Goal: Transaction & Acquisition: Book appointment/travel/reservation

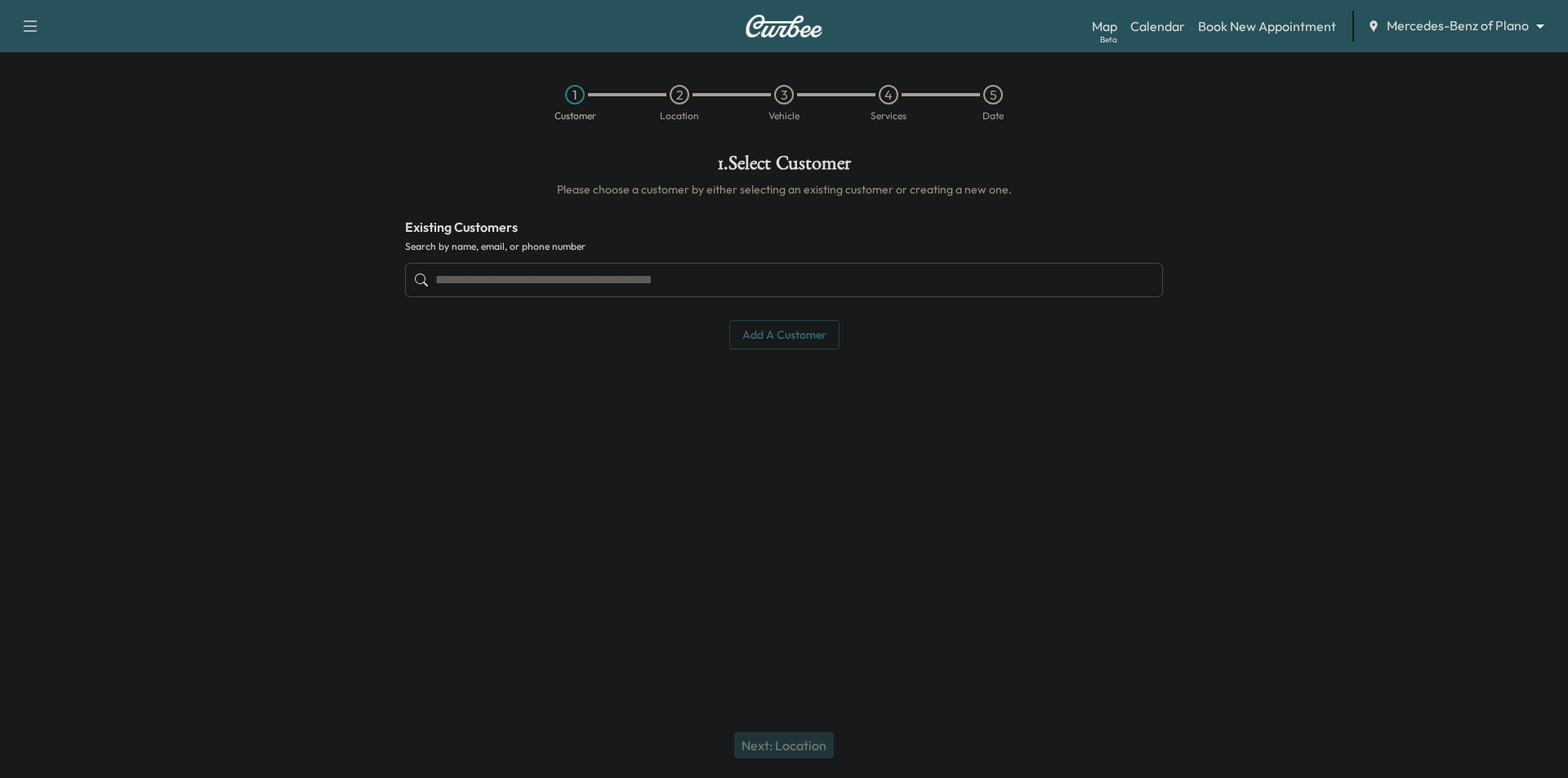
click at [853, 276] on input "text" at bounding box center [784, 280] width 758 height 35
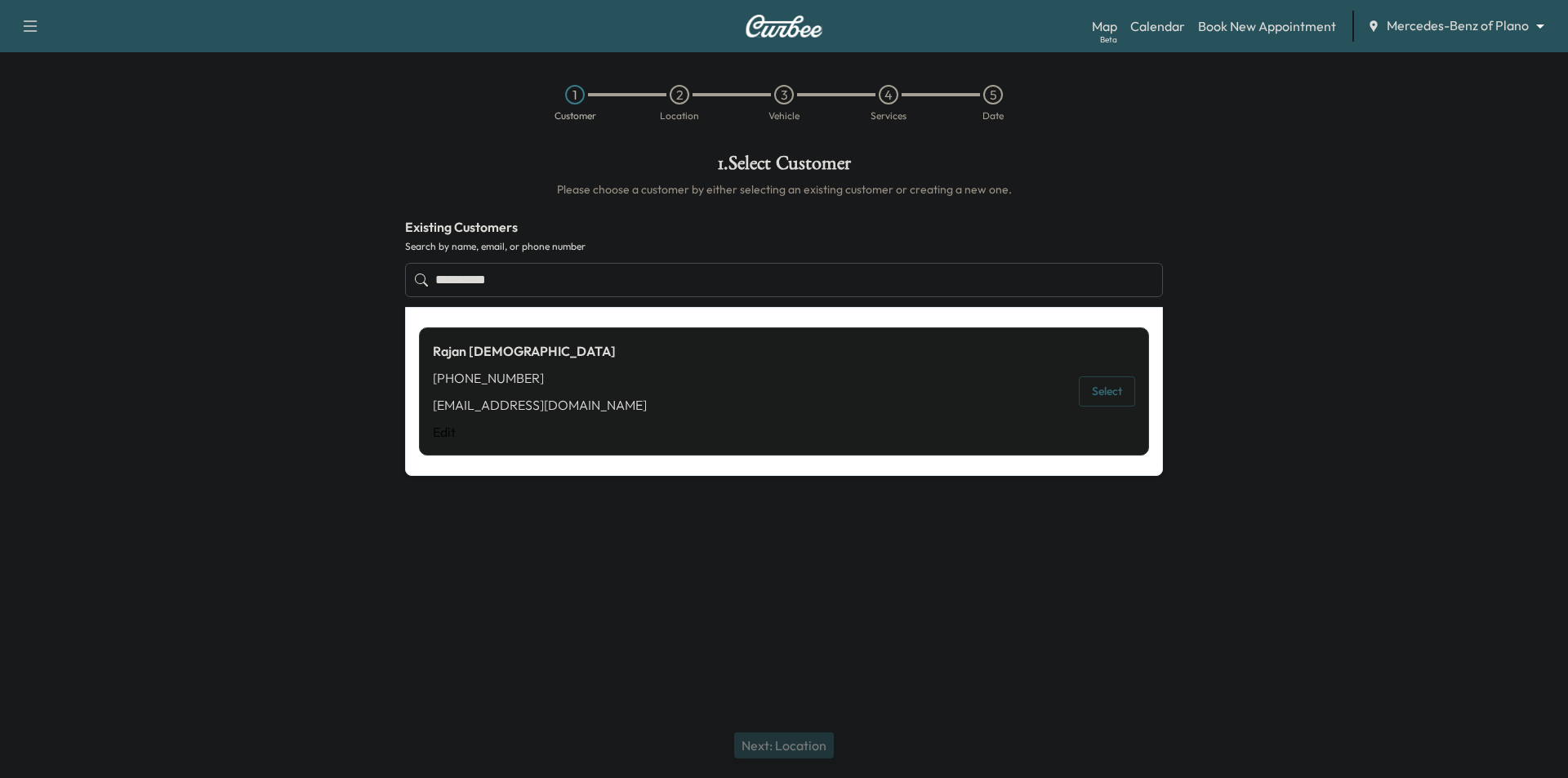
click at [1118, 390] on button "Select" at bounding box center [1106, 391] width 56 height 31
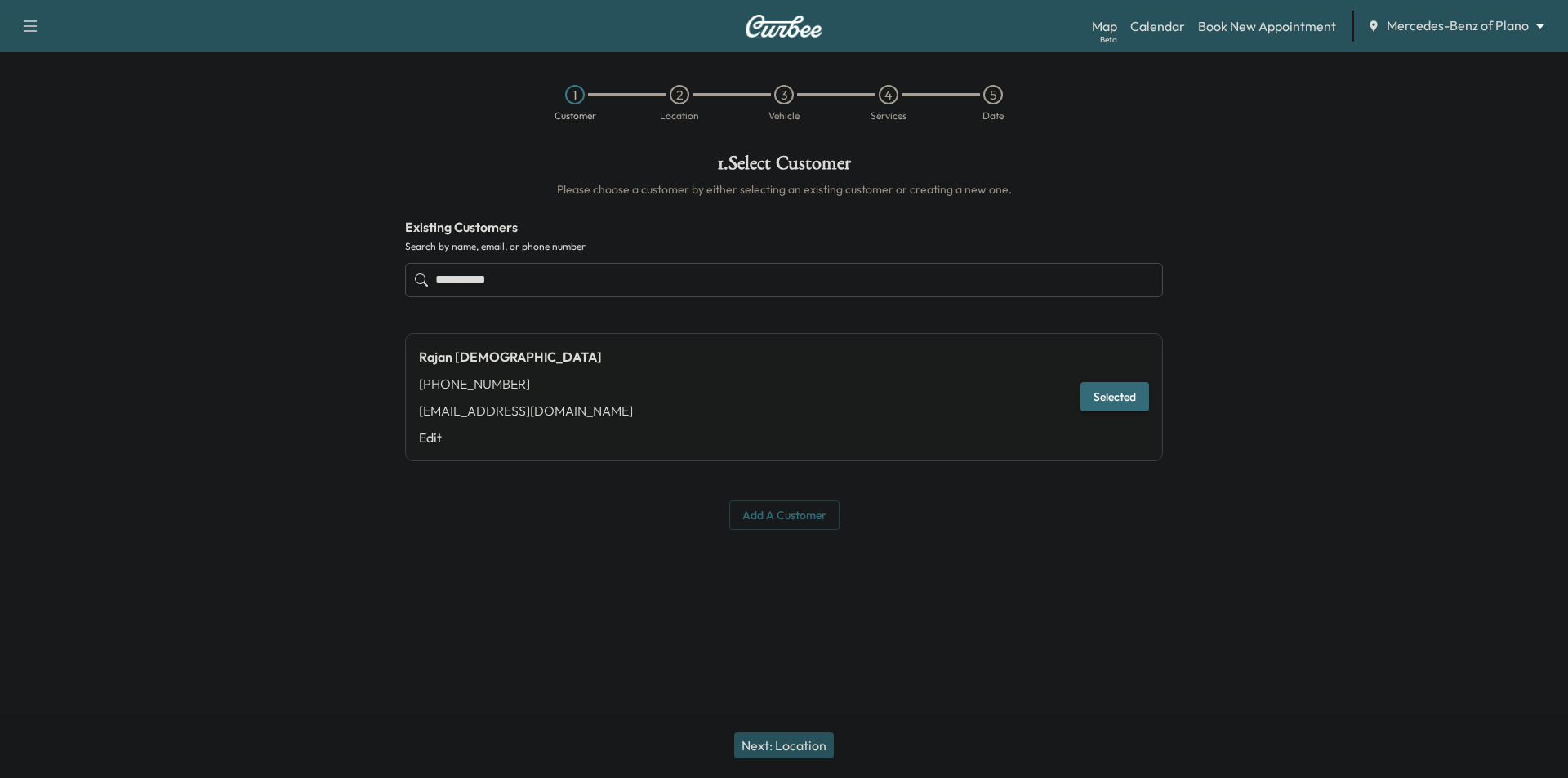
type input "**********"
click at [821, 735] on button "Next: Location" at bounding box center [784, 745] width 100 height 26
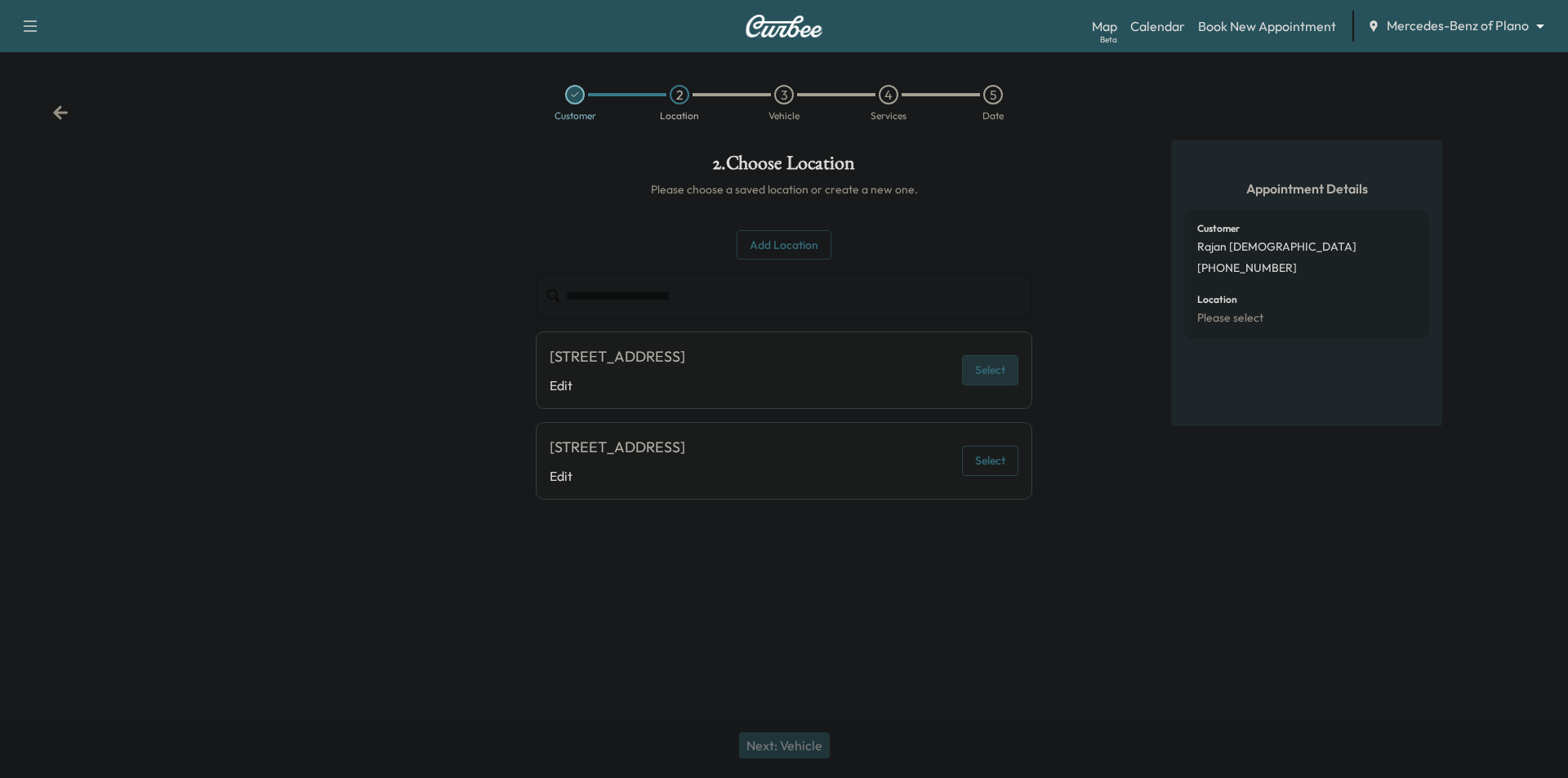
click at [989, 370] on button "Select" at bounding box center [990, 370] width 56 height 31
click at [820, 739] on button "Next: Vehicle" at bounding box center [785, 745] width 91 height 26
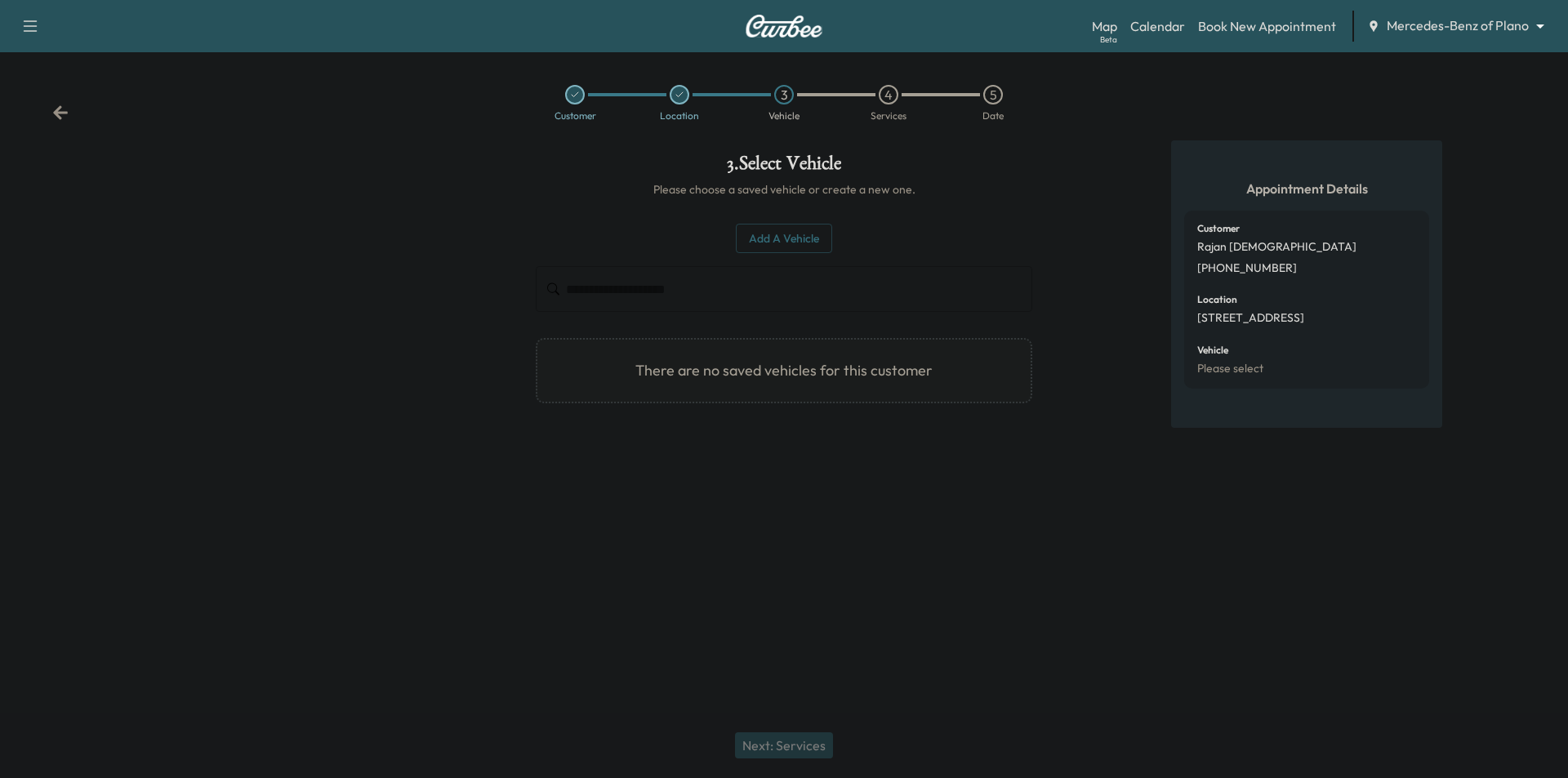
click at [802, 243] on button "Add a Vehicle" at bounding box center [783, 238] width 96 height 31
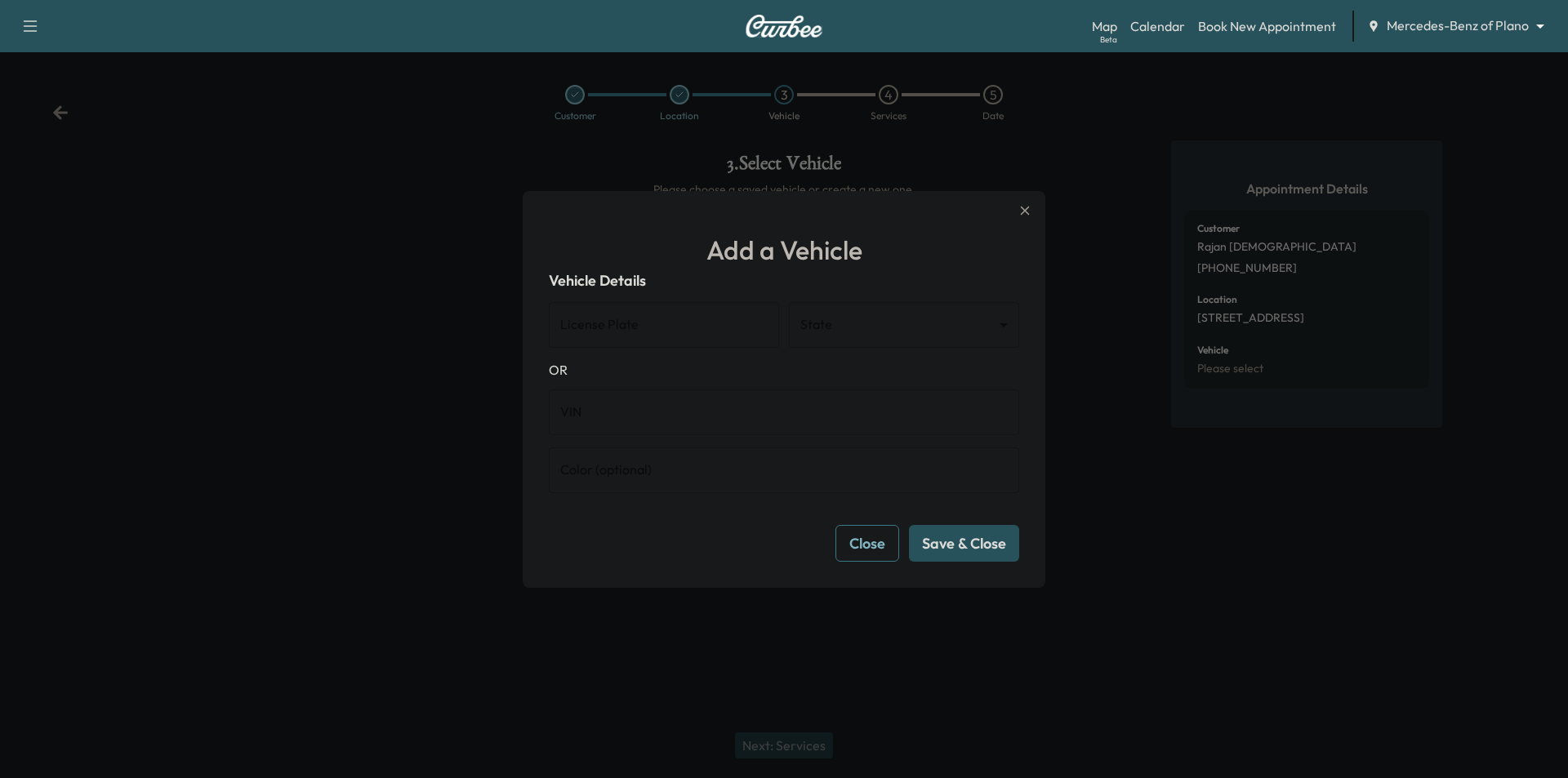
click at [849, 424] on input "VIN" at bounding box center [784, 412] width 471 height 45
paste input "**********"
type input "**********"
click at [992, 538] on button "Save & Close" at bounding box center [965, 543] width 111 height 37
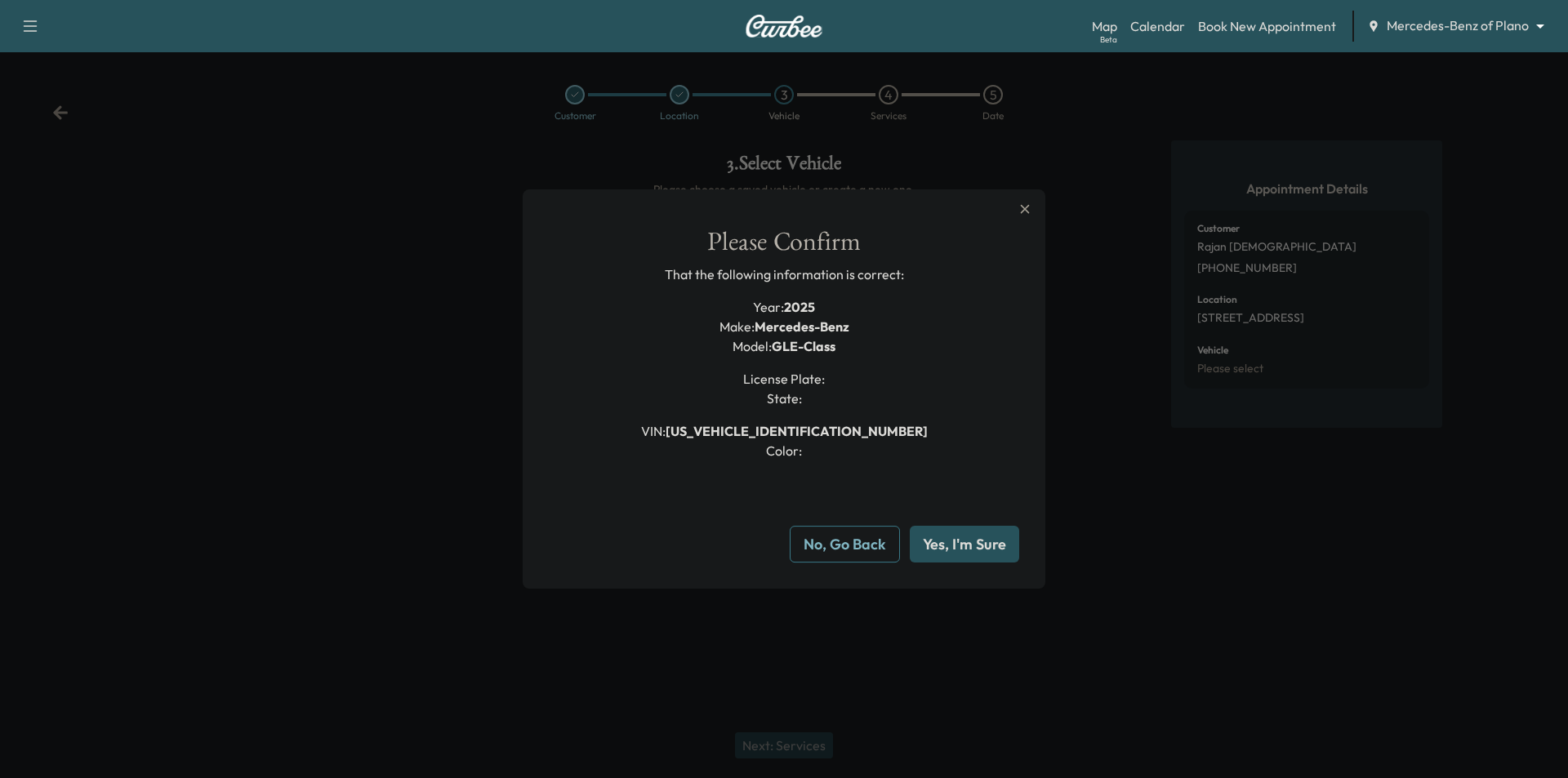
click at [984, 553] on button "Yes, I'm Sure" at bounding box center [964, 544] width 110 height 37
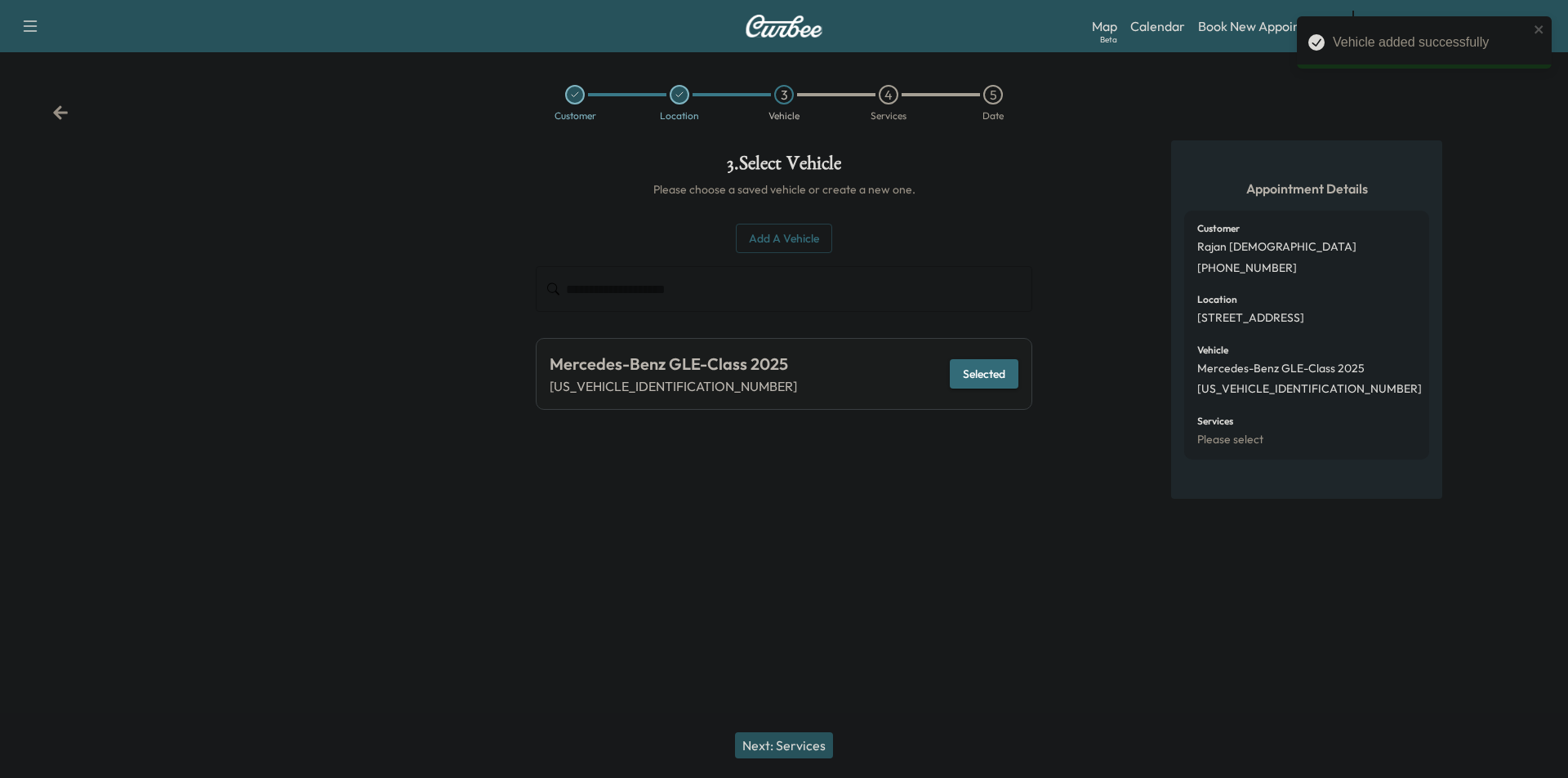
click at [813, 747] on button "Next: Services" at bounding box center [784, 745] width 98 height 26
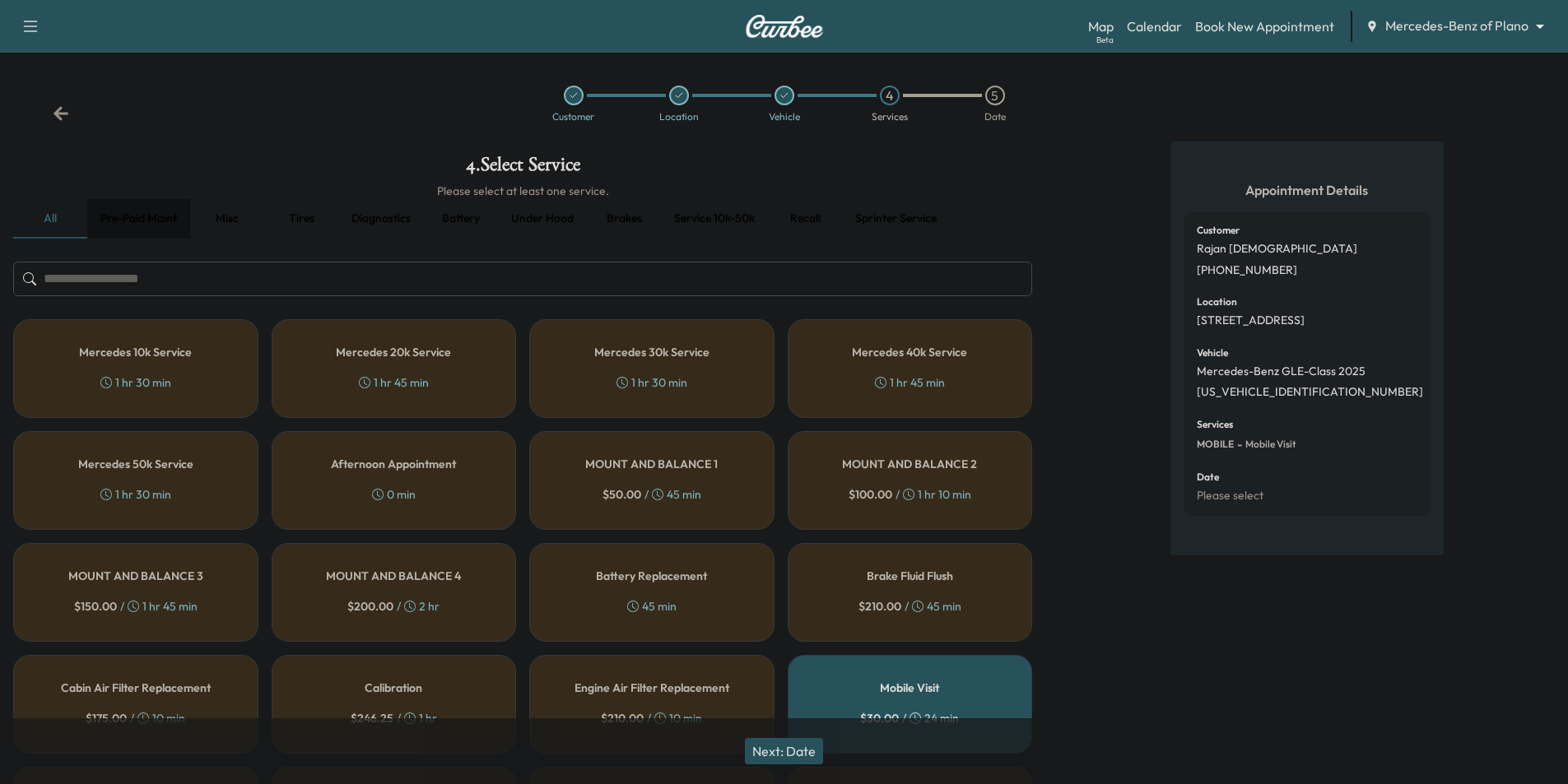
click at [161, 215] on button "Pre-paid maint" at bounding box center [138, 219] width 103 height 40
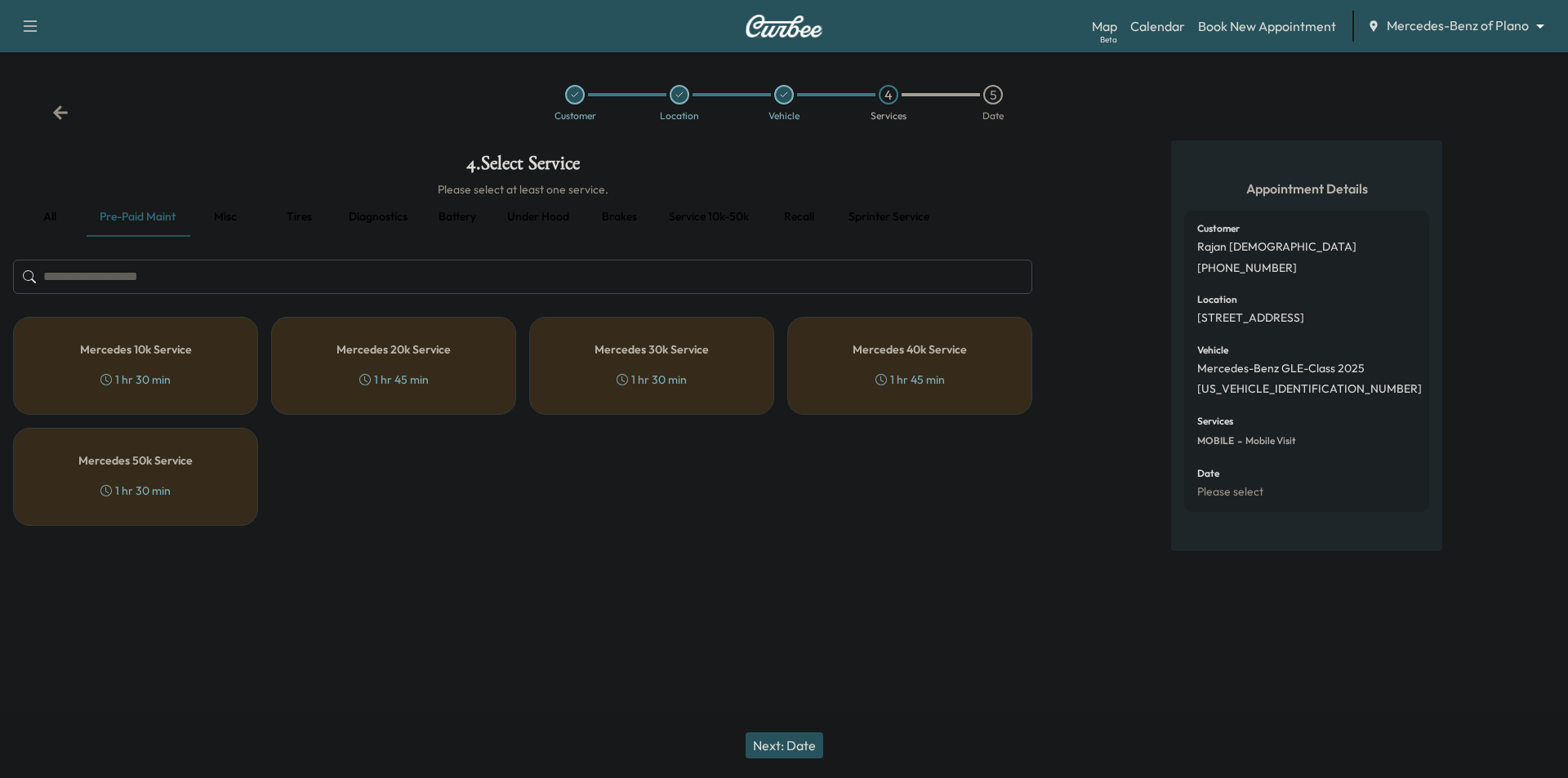
click at [190, 369] on div "Mercedes 10k Service 1 hr 30 min" at bounding box center [135, 366] width 245 height 98
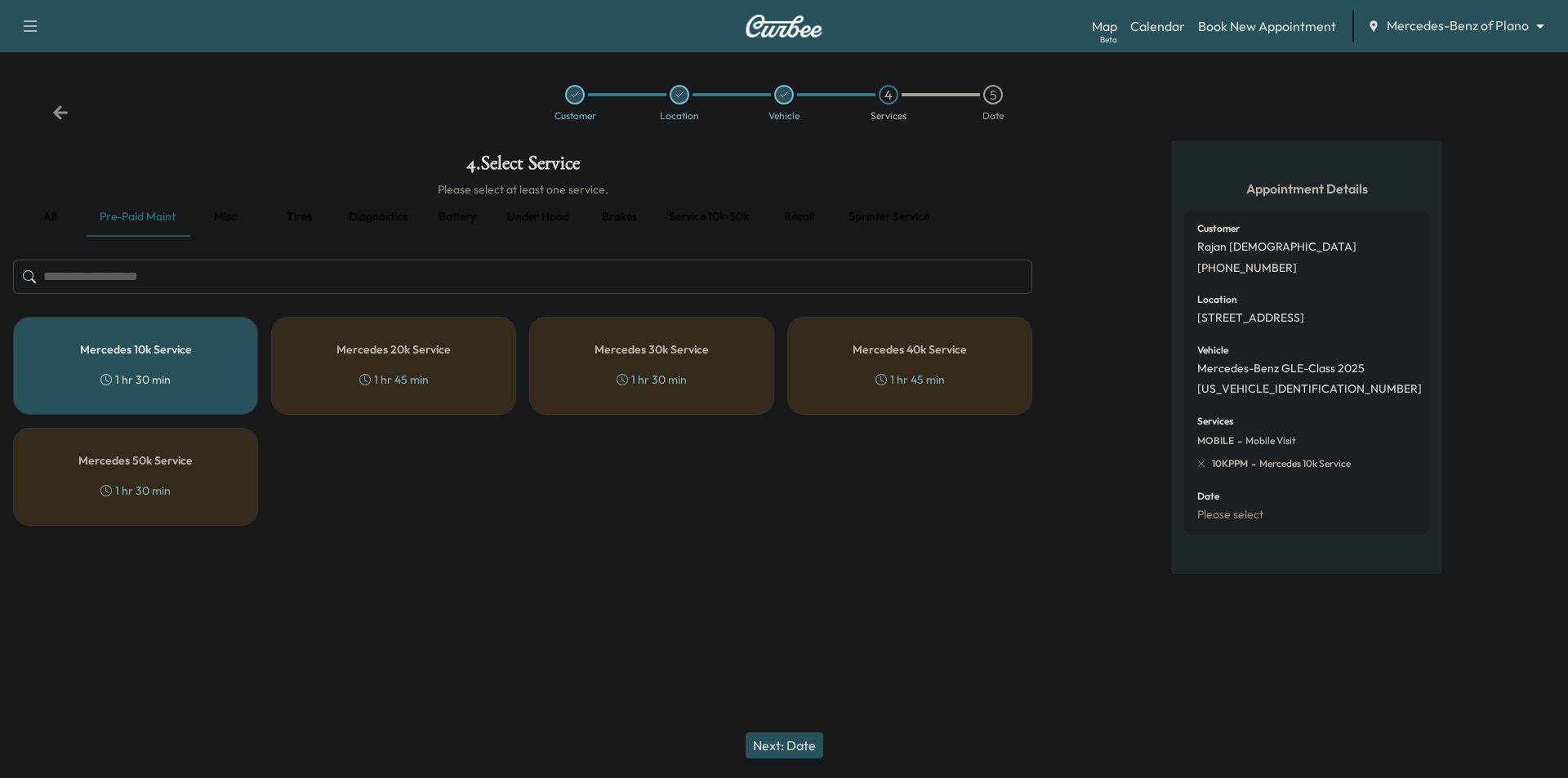
click at [801, 748] on button "Next: Date" at bounding box center [784, 745] width 77 height 26
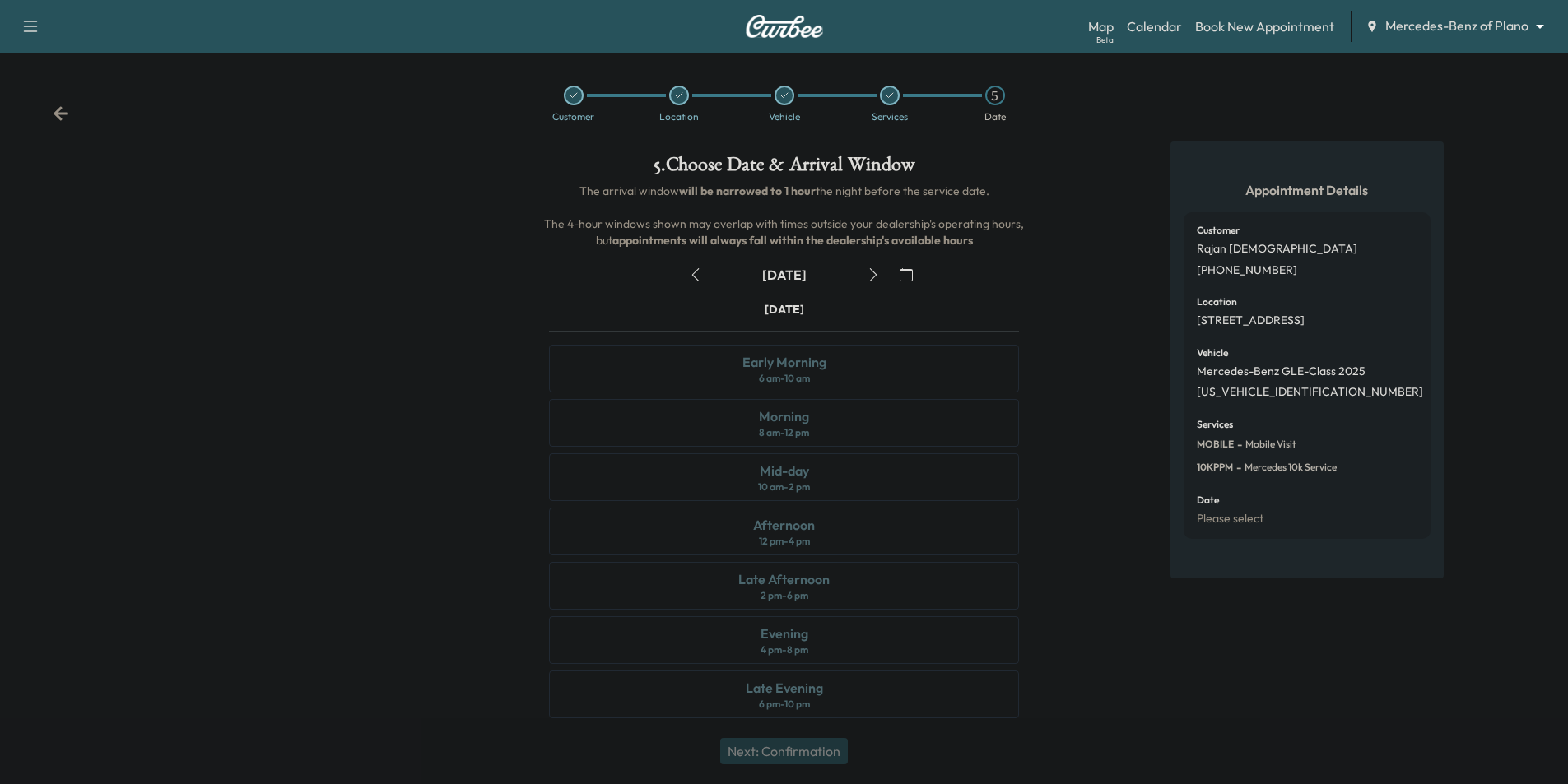
click at [879, 275] on icon "button" at bounding box center [873, 274] width 13 height 13
click at [873, 274] on icon "button" at bounding box center [873, 274] width 13 height 13
click at [874, 275] on icon "button" at bounding box center [873, 274] width 13 height 13
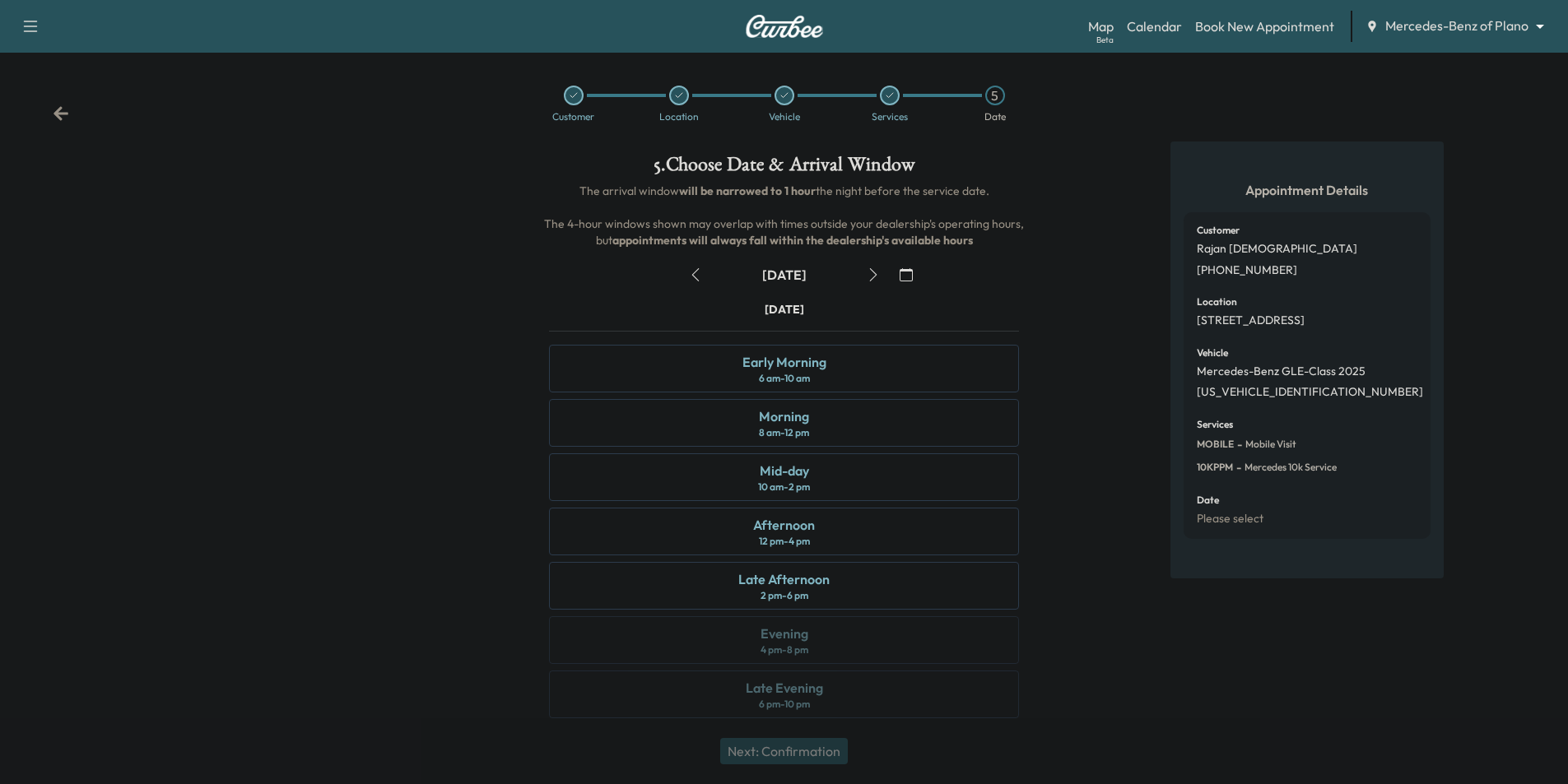
click at [695, 268] on icon "button" at bounding box center [694, 274] width 13 height 13
click at [845, 533] on div "Afternoon 12 pm - 4 pm" at bounding box center [784, 532] width 470 height 48
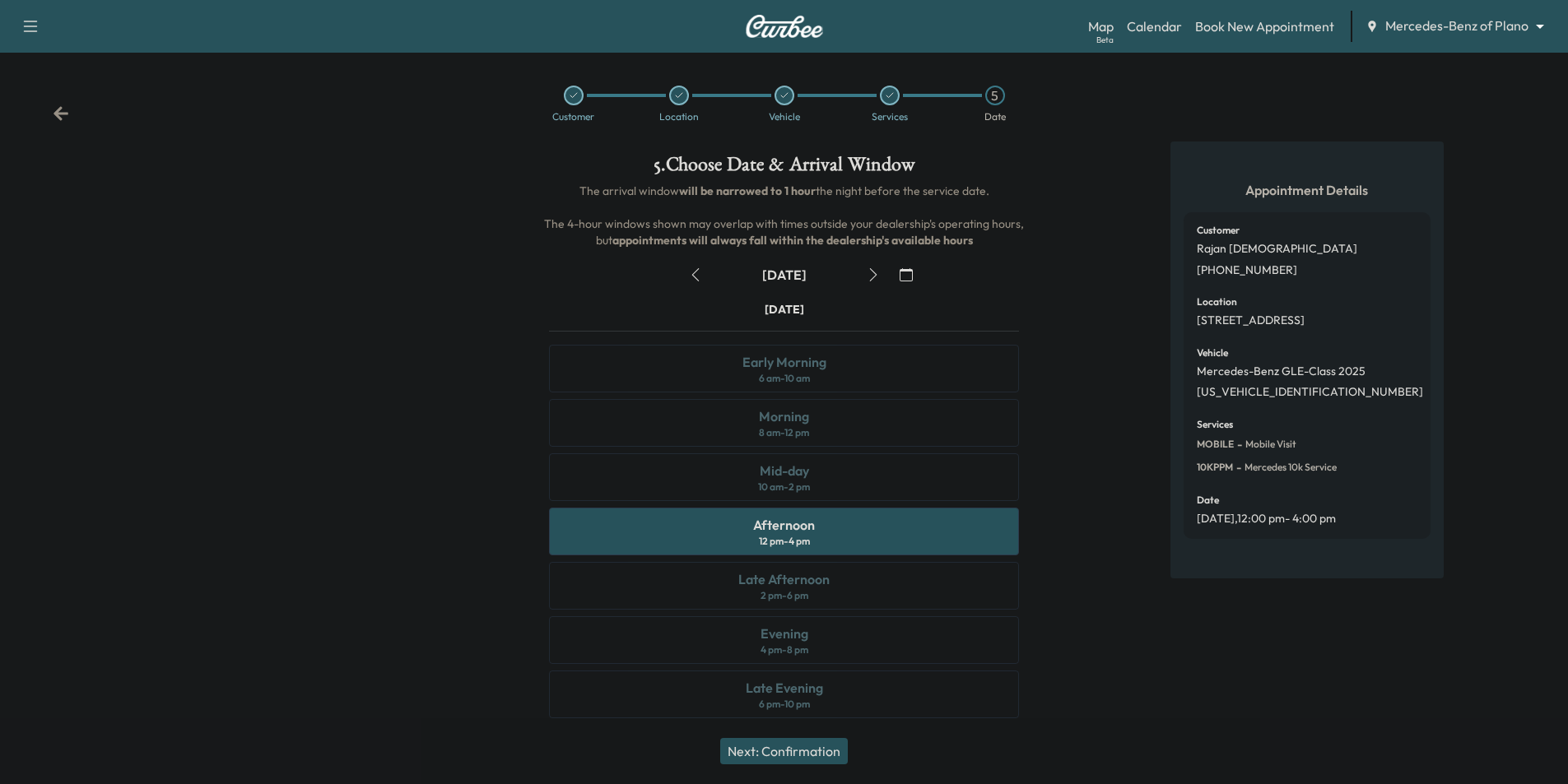
click at [842, 754] on button "Next: Confirmation" at bounding box center [784, 751] width 128 height 26
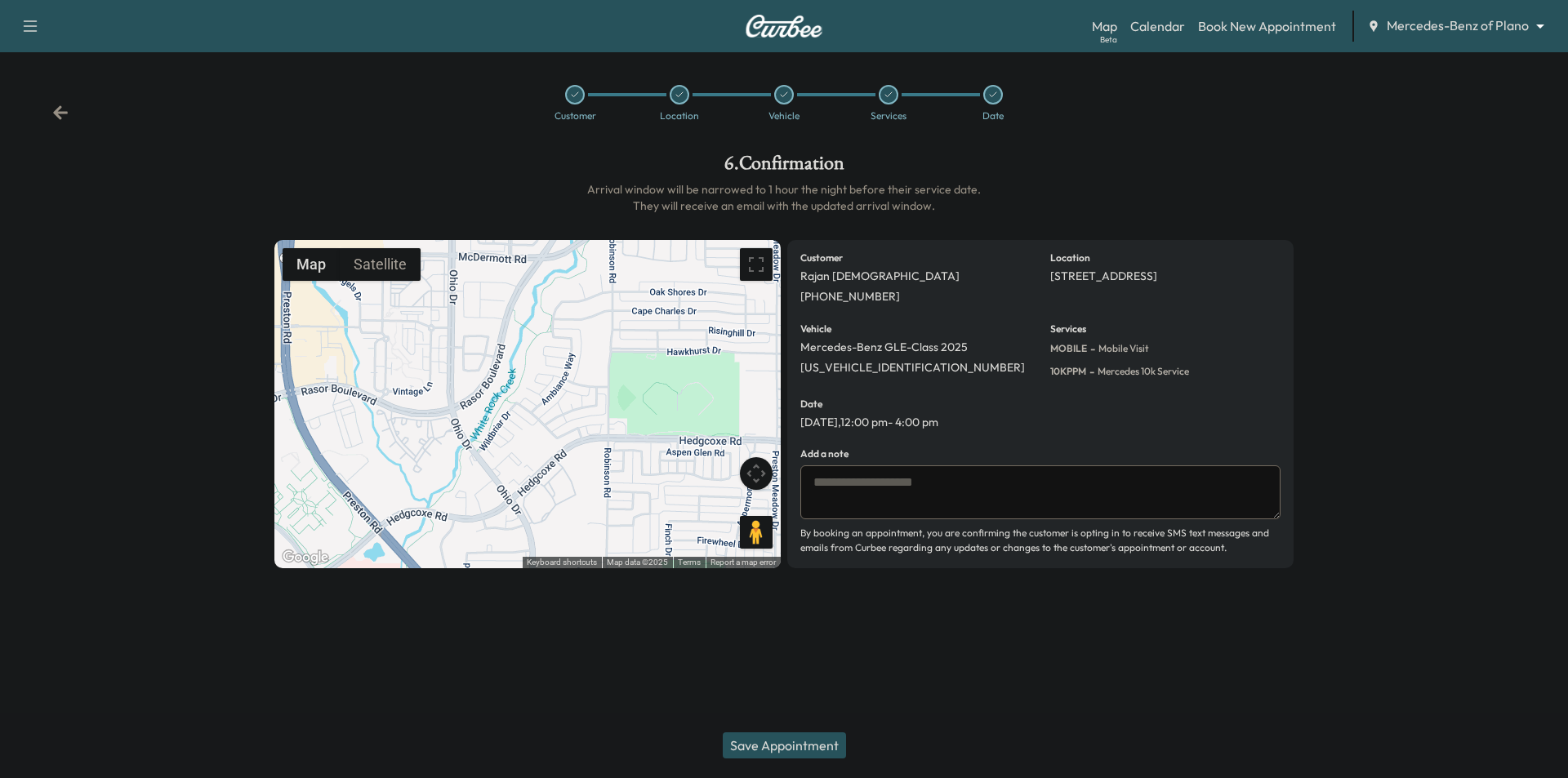
click at [901, 489] on textarea at bounding box center [1041, 492] width 480 height 54
type textarea "**********"
click at [813, 740] on button "Save Appointment" at bounding box center [784, 745] width 124 height 26
click at [782, 750] on button "Save Appointment" at bounding box center [784, 745] width 124 height 26
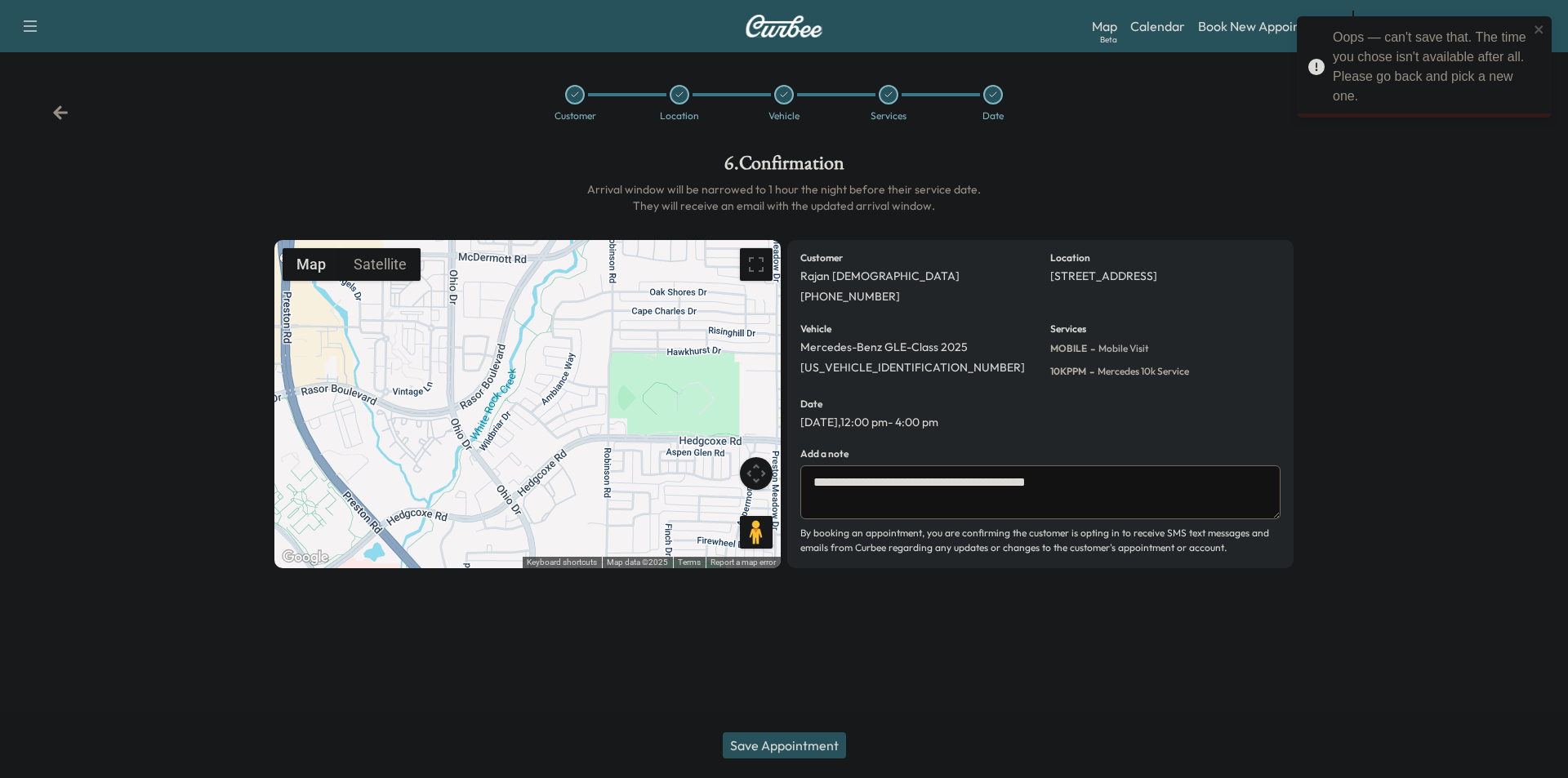
click at [51, 112] on div "Customer Location Vehicle Services Date" at bounding box center [784, 103] width 1568 height 75
click at [54, 113] on icon at bounding box center [60, 113] width 15 height 14
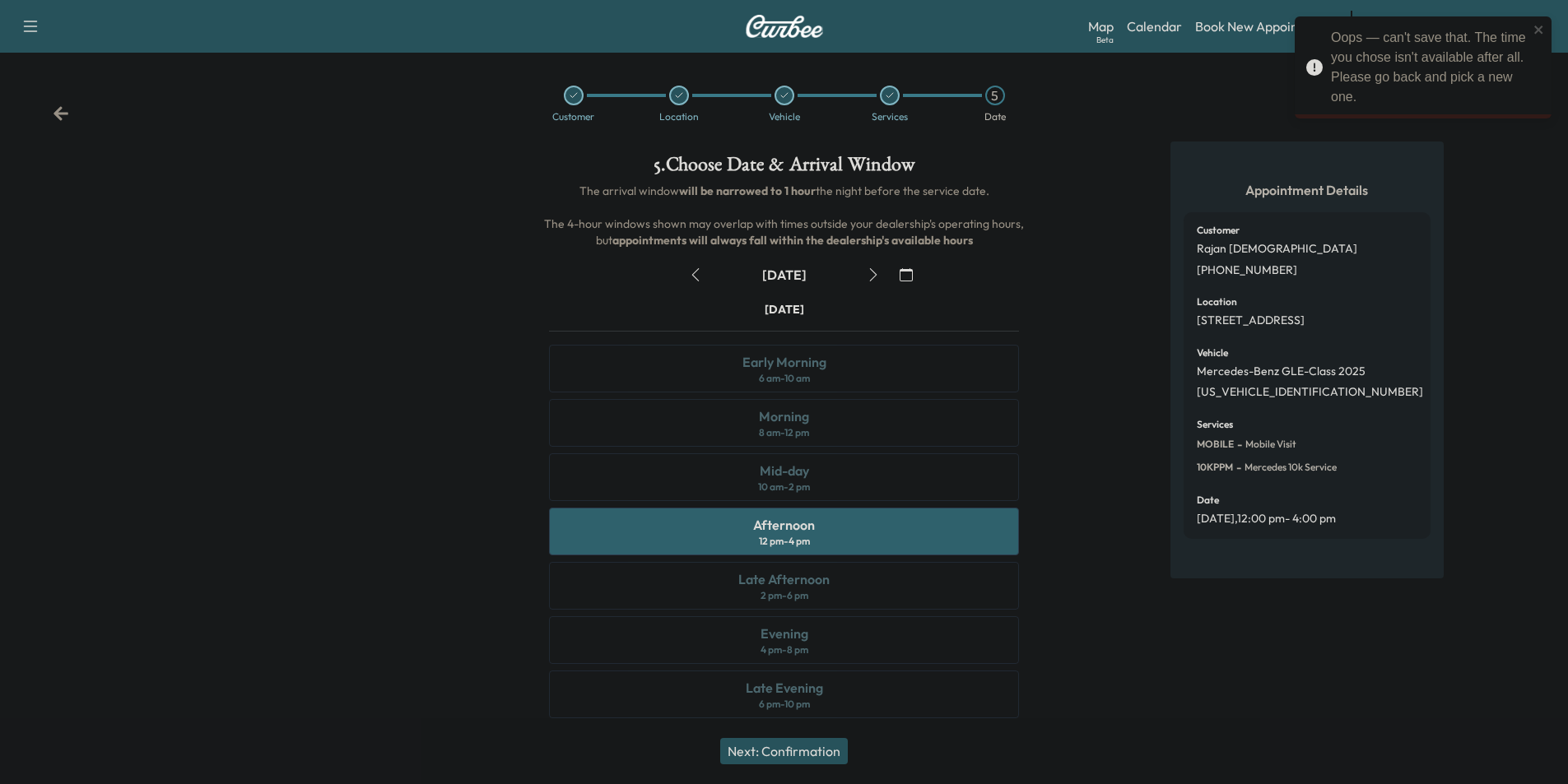
click at [843, 533] on div "Afternoon 12 pm - 4 pm" at bounding box center [784, 532] width 470 height 48
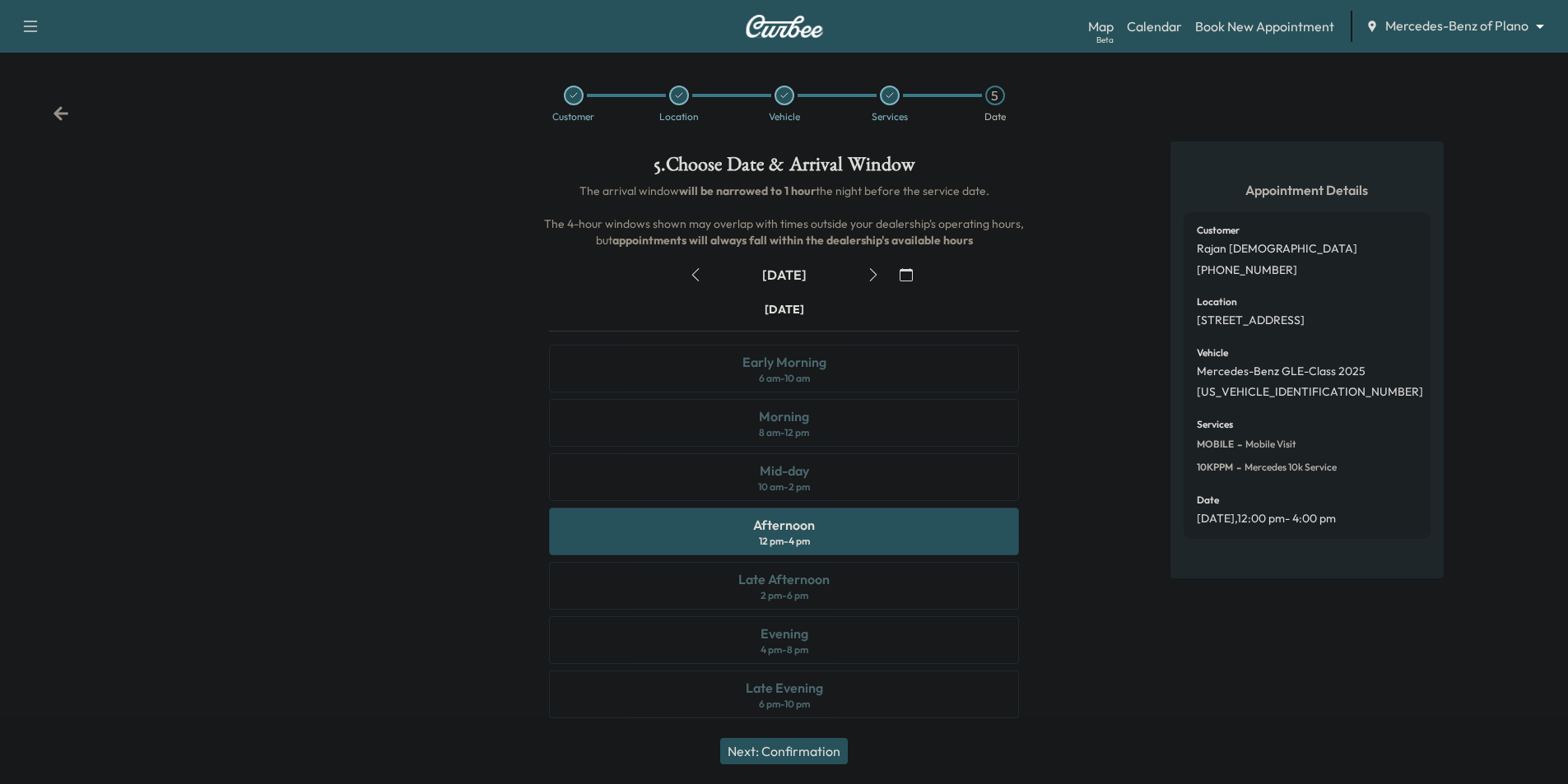
click at [815, 749] on button "Next: Confirmation" at bounding box center [784, 751] width 128 height 26
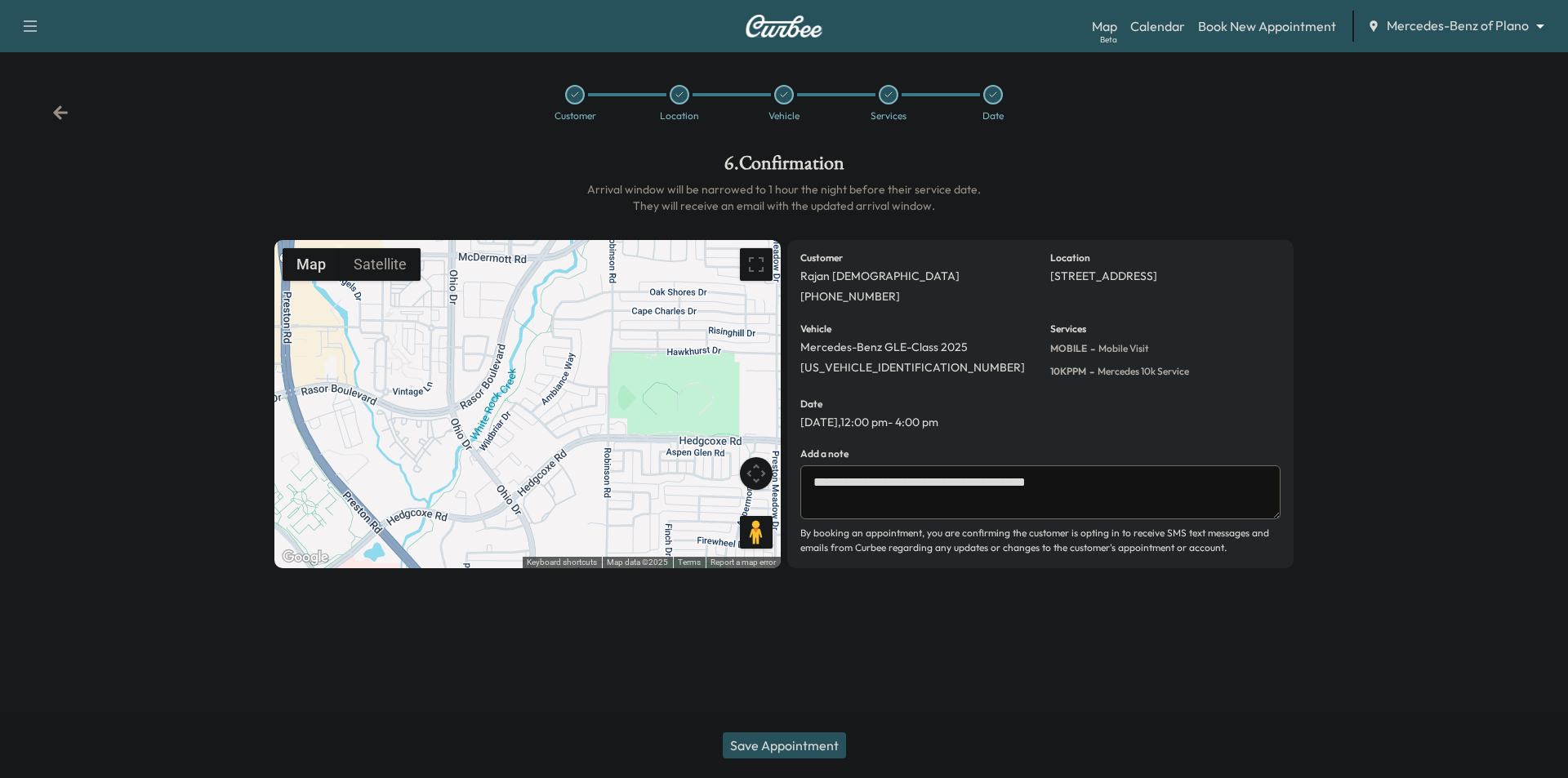
click at [777, 745] on button "Save Appointment" at bounding box center [784, 745] width 124 height 26
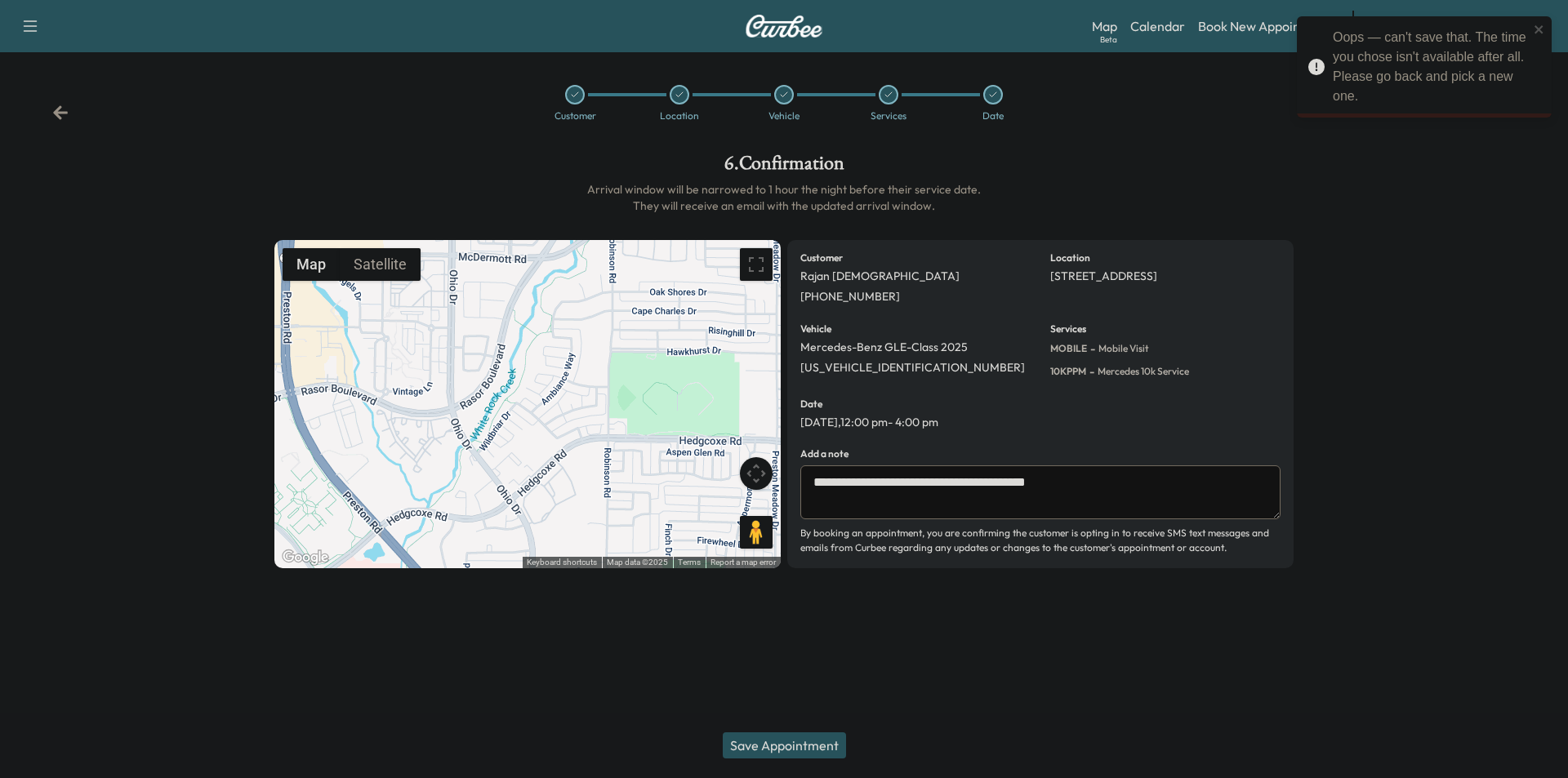
click at [64, 114] on icon at bounding box center [60, 113] width 15 height 14
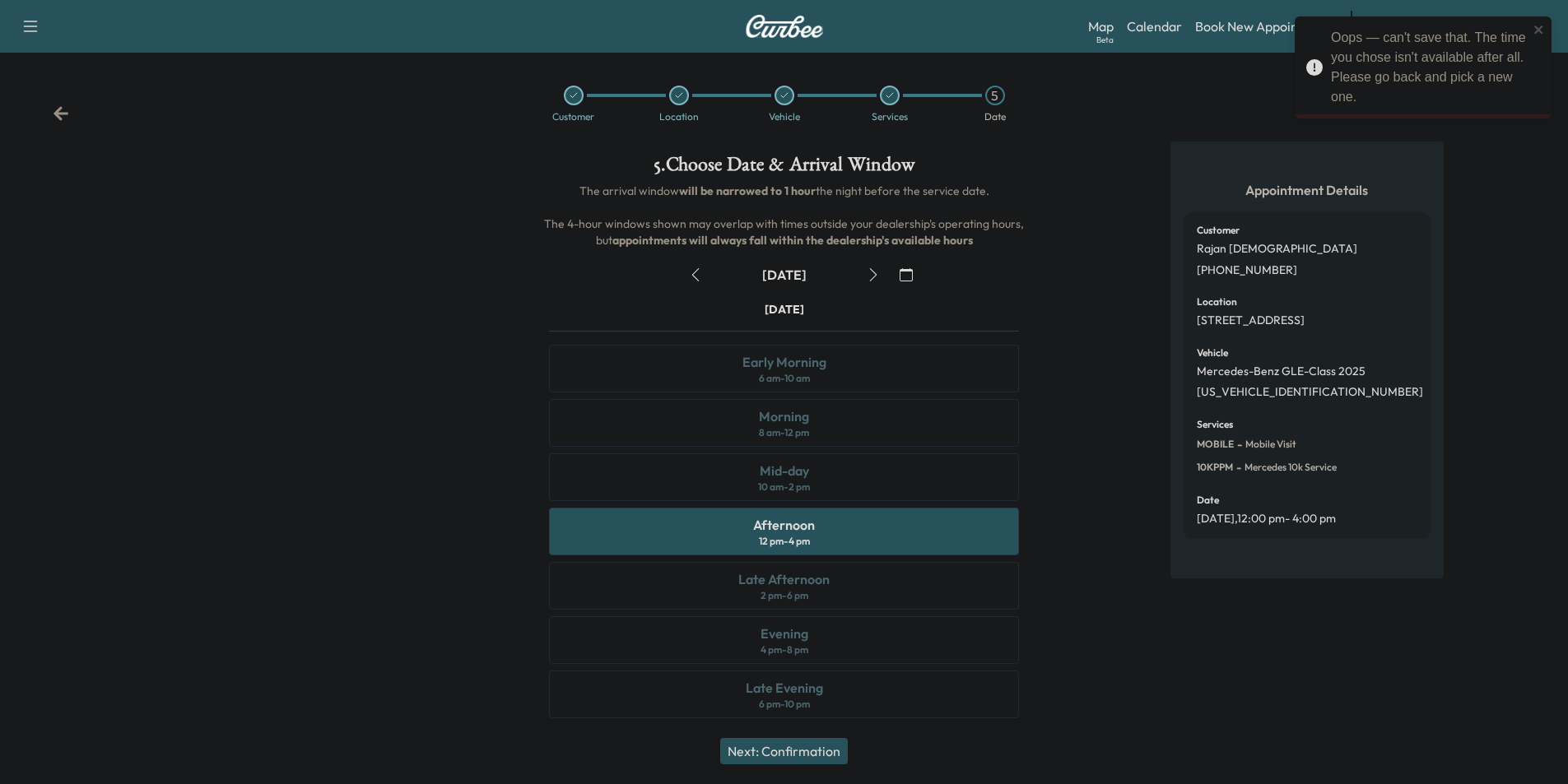
click at [65, 115] on icon at bounding box center [61, 114] width 15 height 14
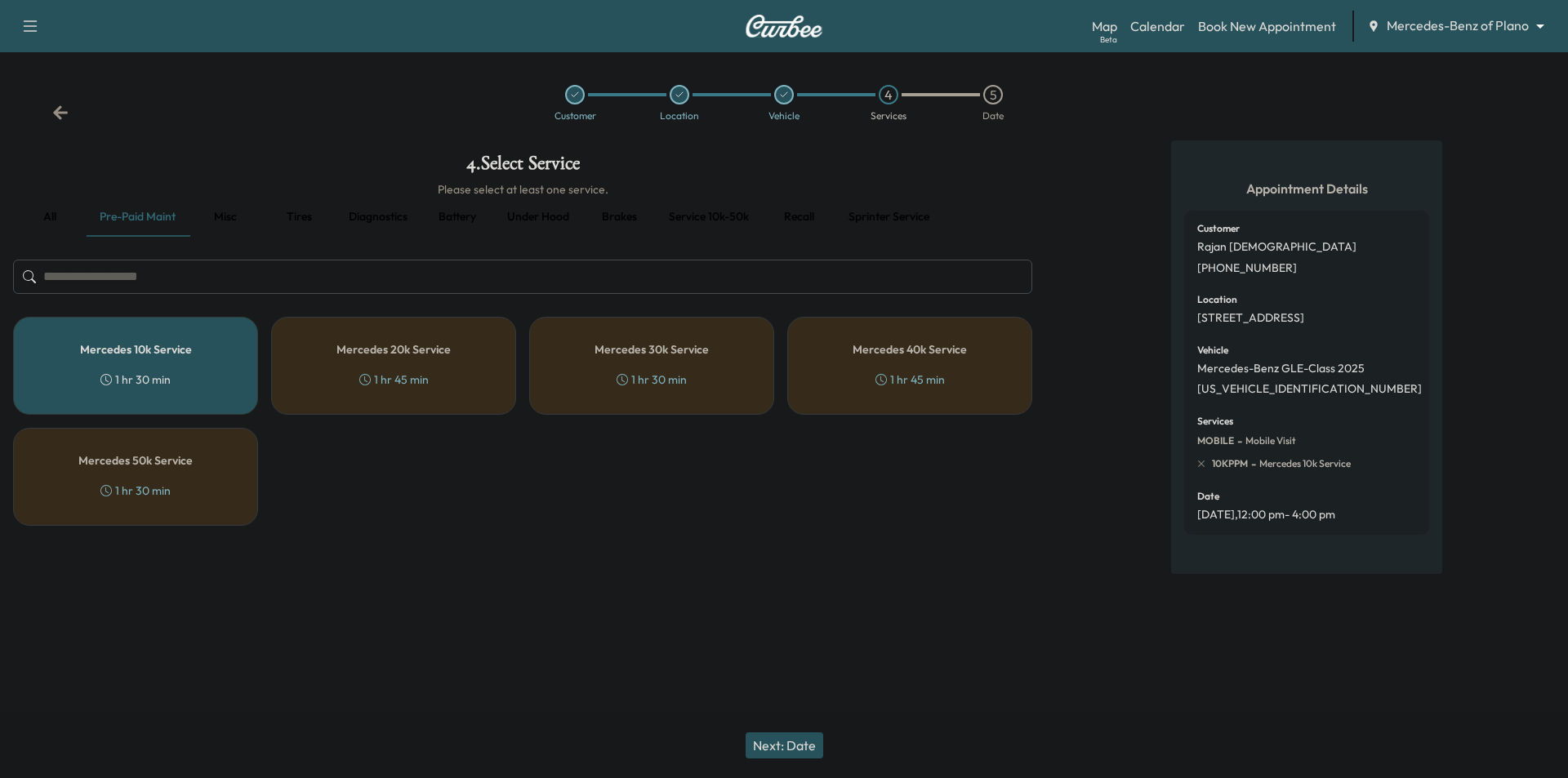
click at [157, 376] on div "1 hr 30 min" at bounding box center [135, 380] width 70 height 17
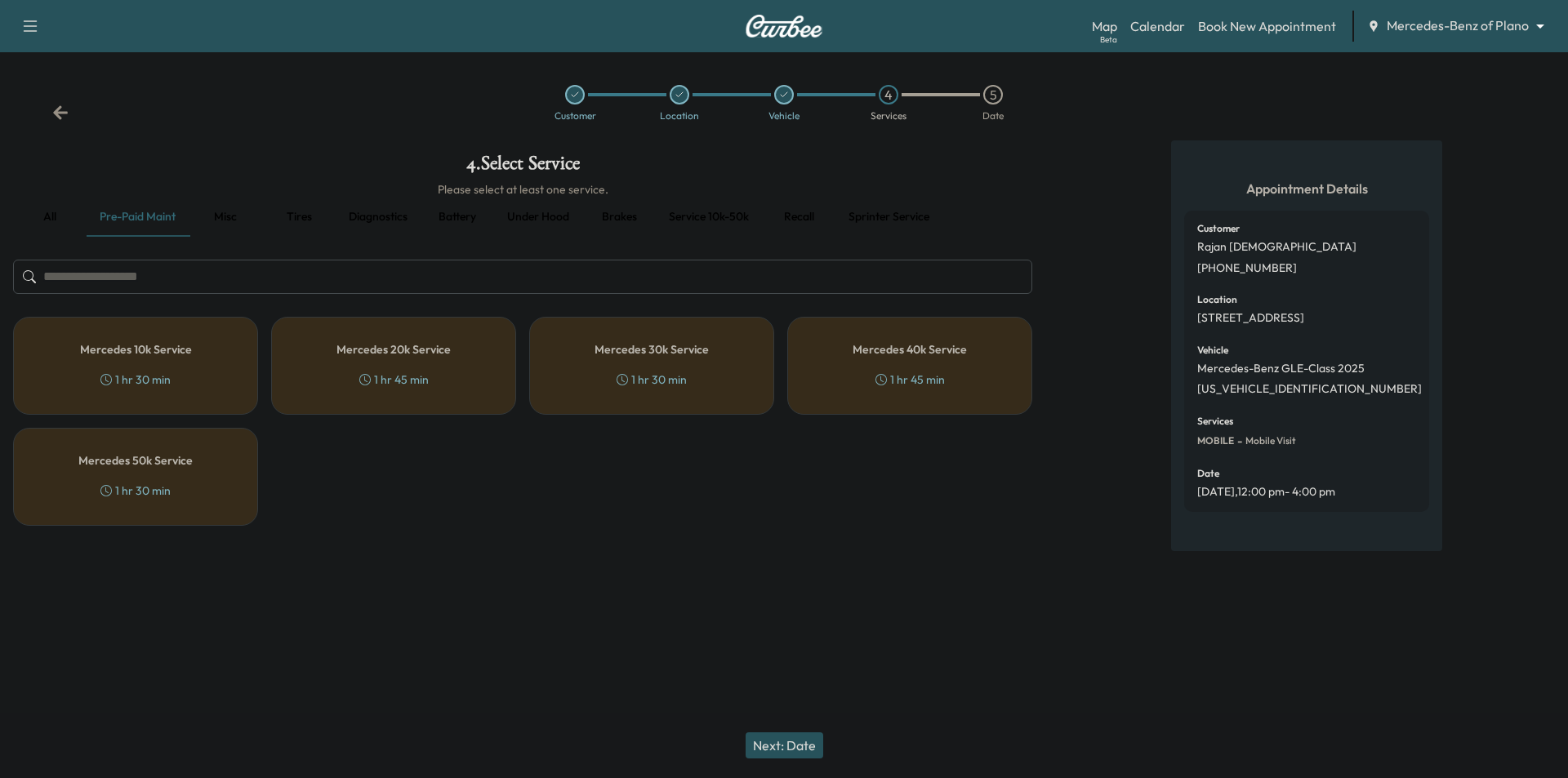
click at [179, 375] on div "Mercedes 10k Service 1 hr 30 min" at bounding box center [135, 366] width 245 height 98
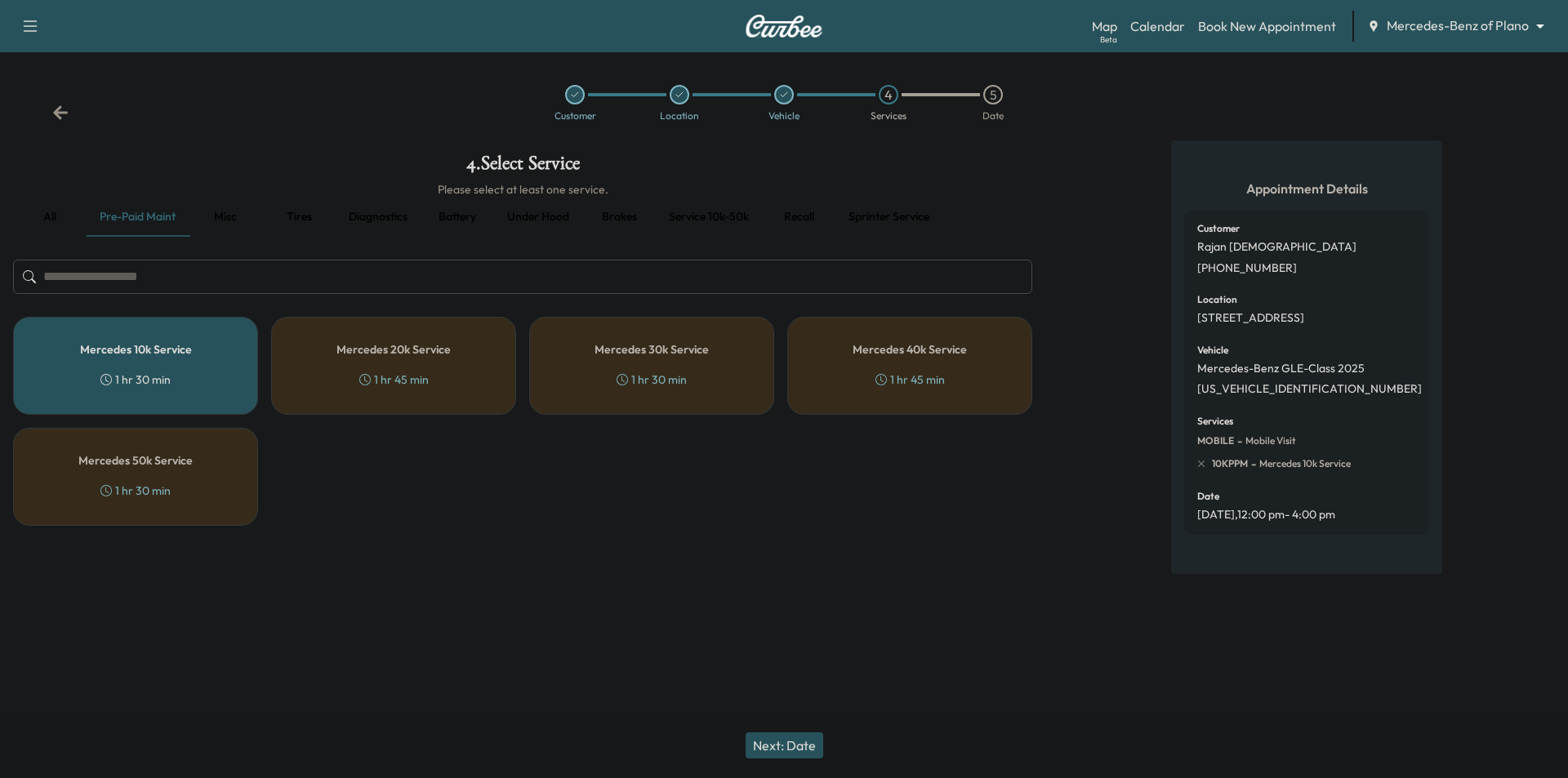
click at [782, 736] on button "Next: Date" at bounding box center [784, 745] width 77 height 26
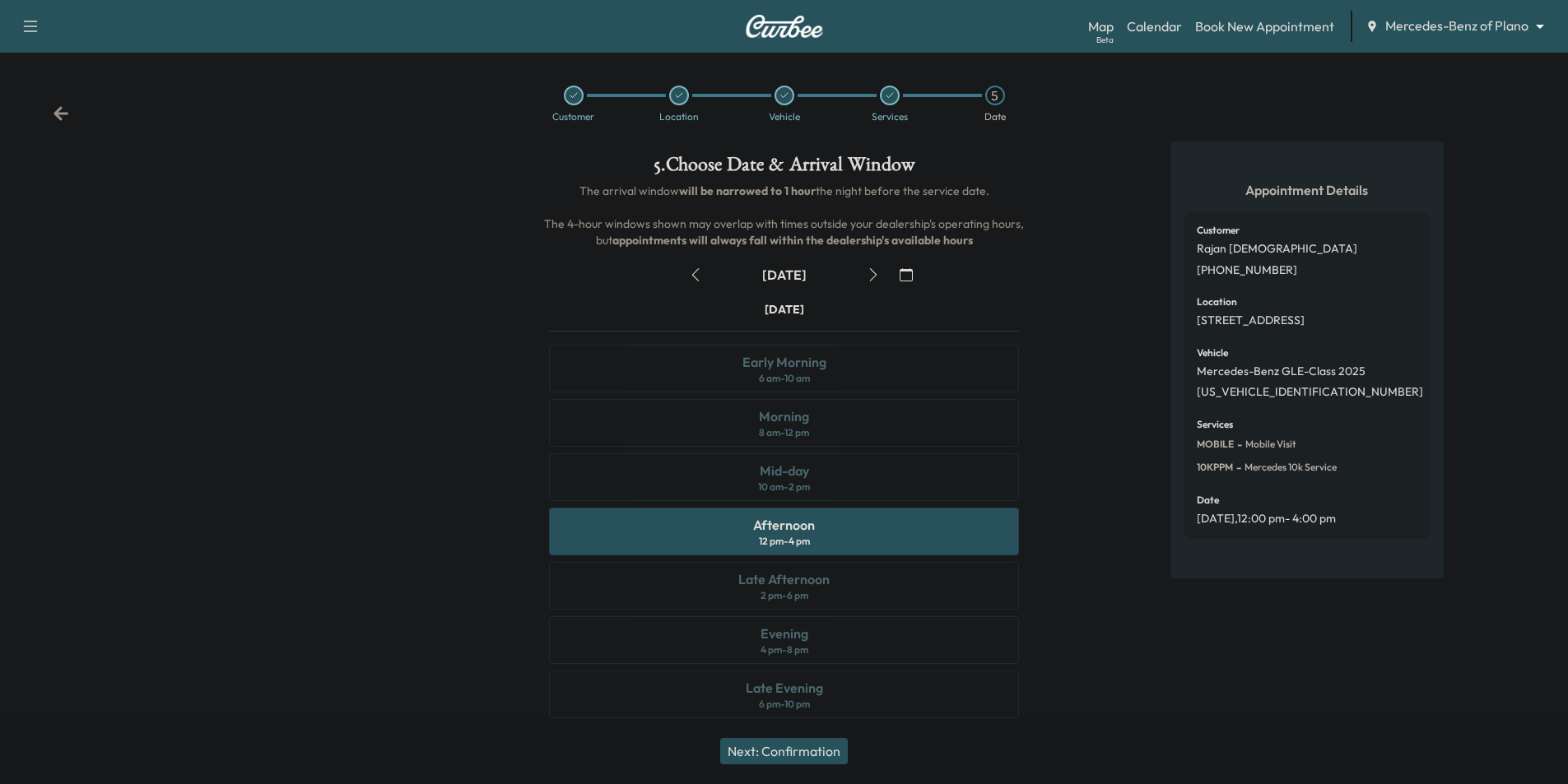
click at [793, 749] on button "Next: Confirmation" at bounding box center [784, 751] width 128 height 26
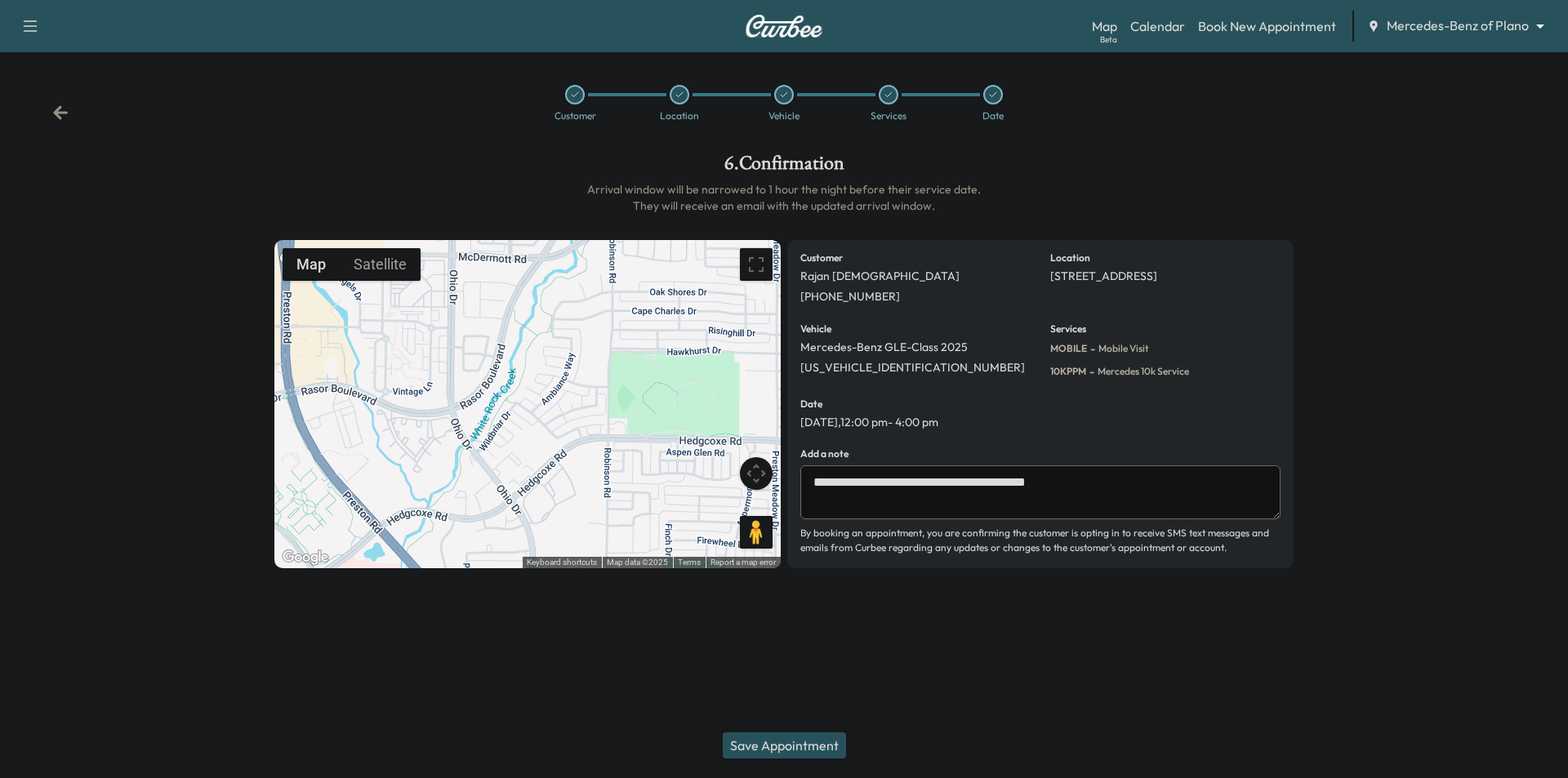
click at [825, 745] on button "Save Appointment" at bounding box center [784, 745] width 124 height 26
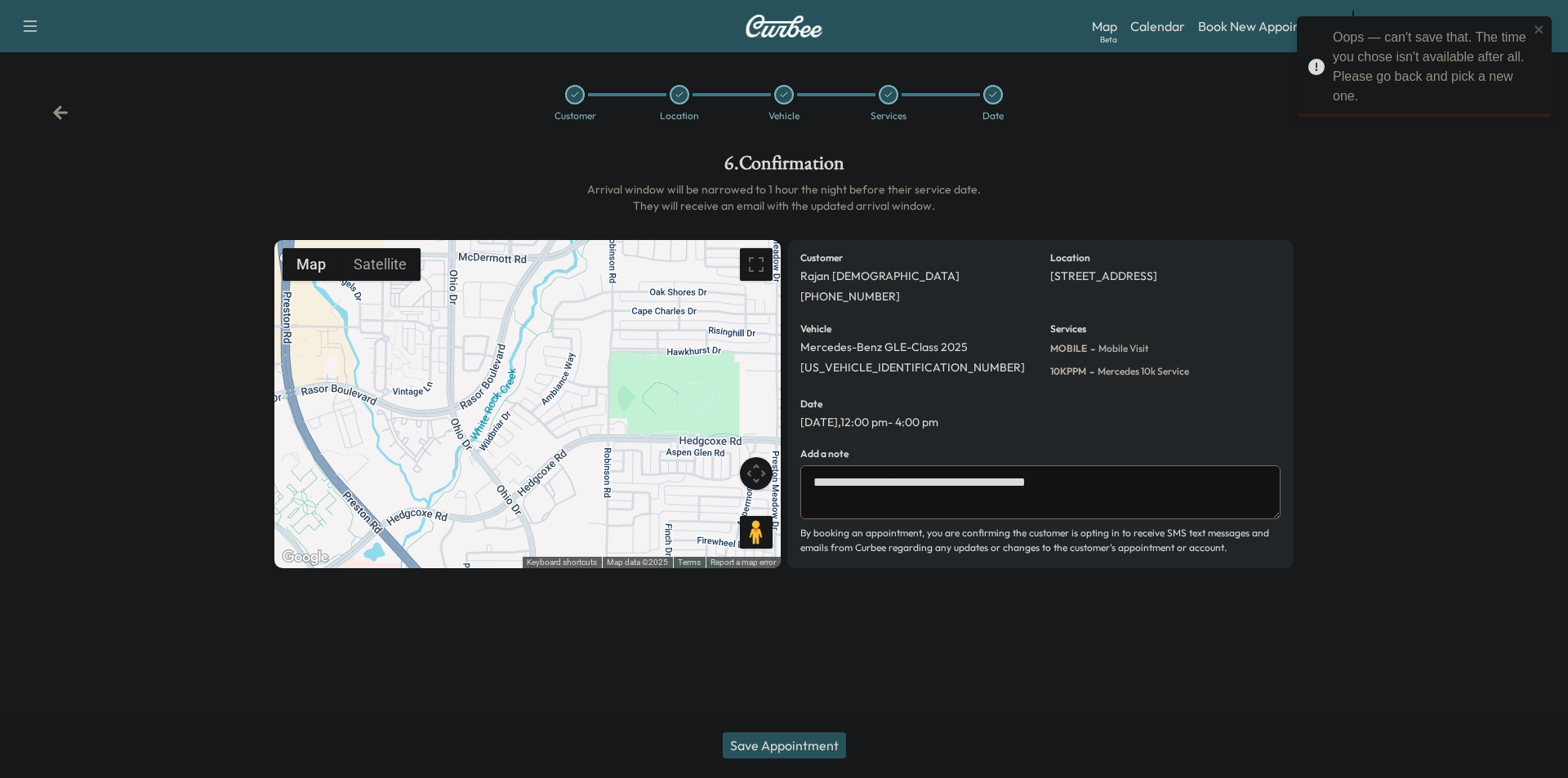
click at [57, 111] on icon at bounding box center [60, 113] width 15 height 14
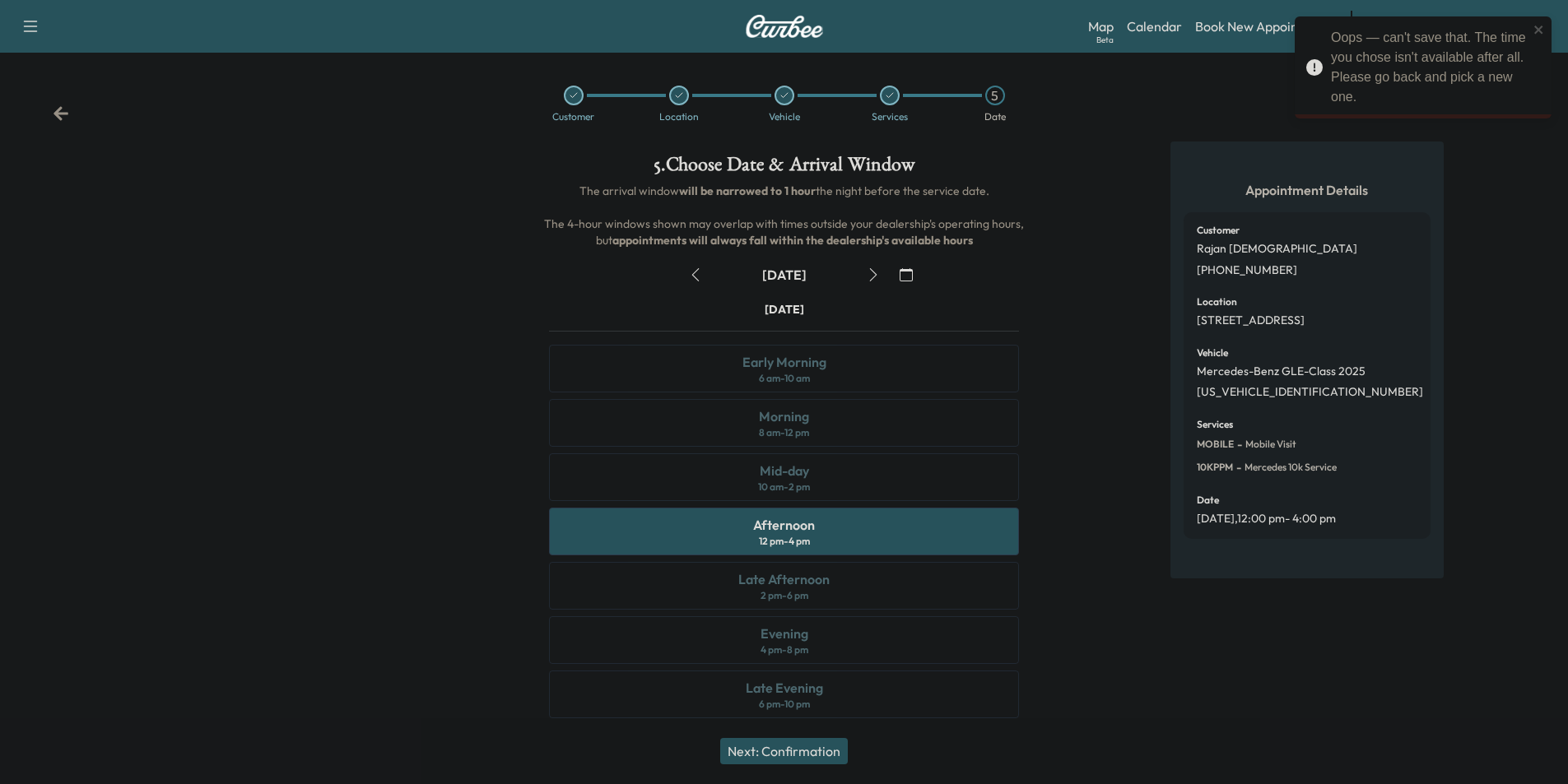
click at [58, 112] on icon at bounding box center [61, 114] width 15 height 14
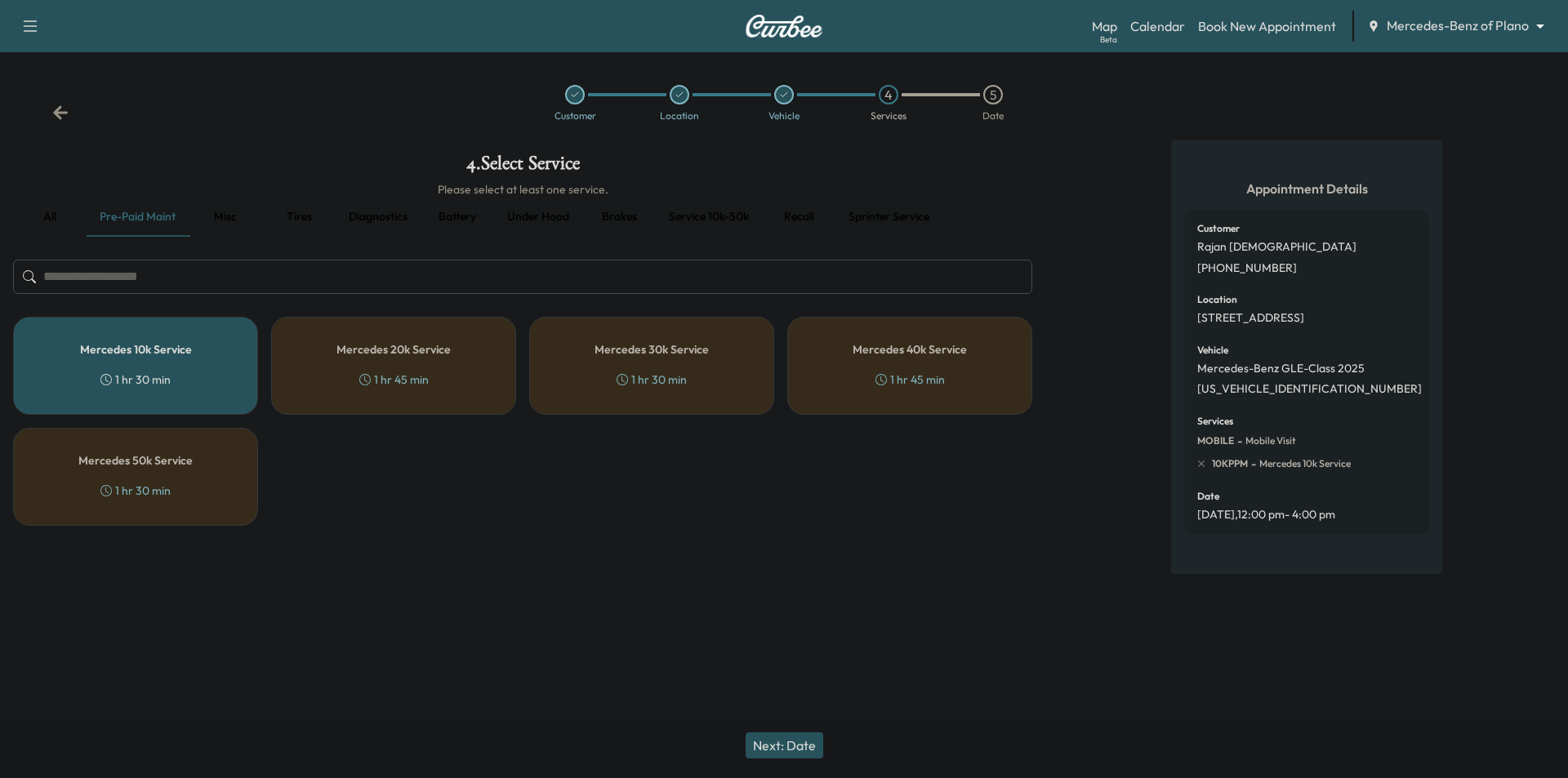
click at [157, 344] on h5 "Mercedes 10k Service" at bounding box center [135, 350] width 112 height 12
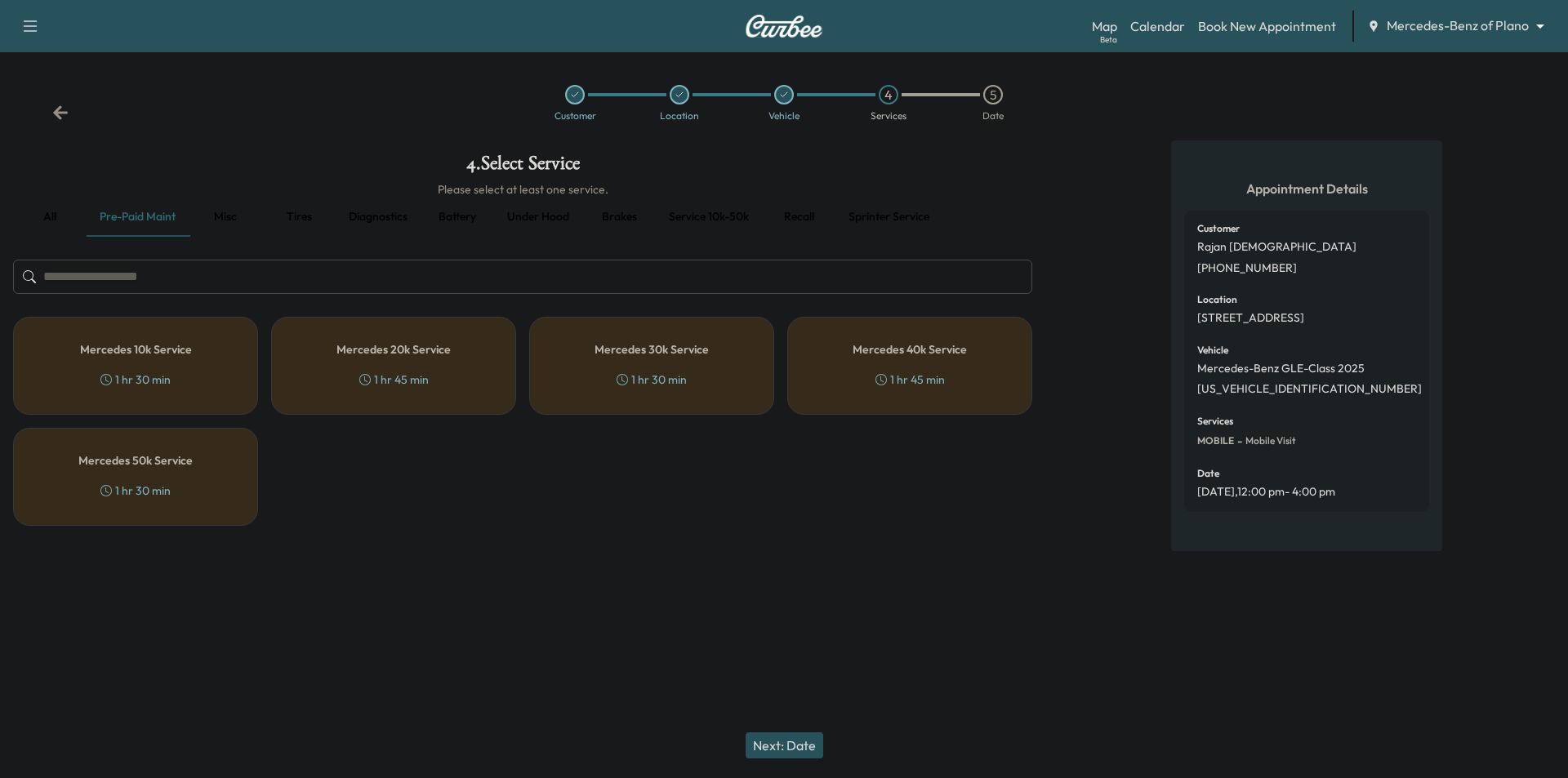
click at [800, 744] on button "Next: Date" at bounding box center [784, 745] width 77 height 26
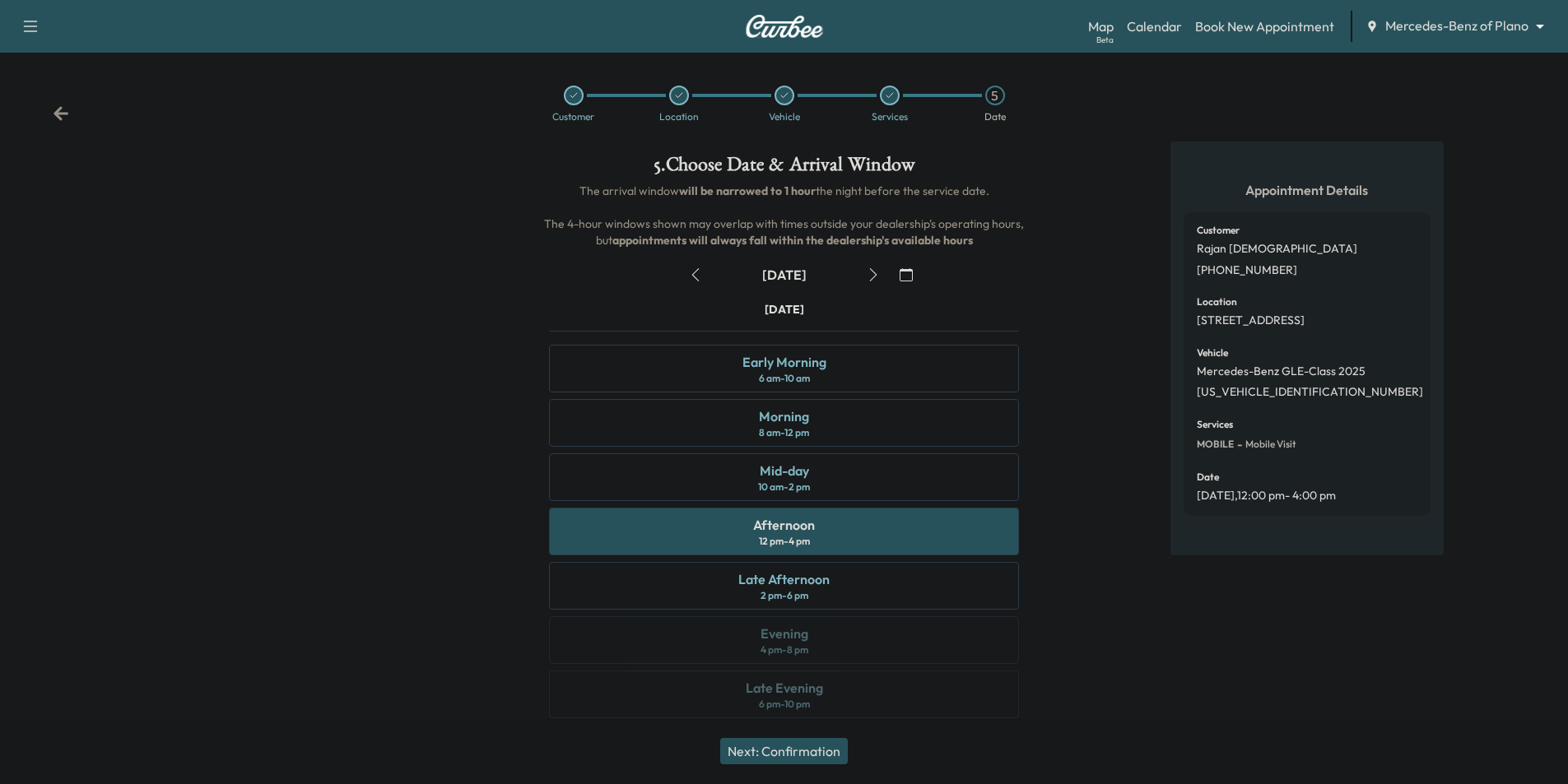
click at [827, 755] on button "Next: Confirmation" at bounding box center [784, 751] width 128 height 26
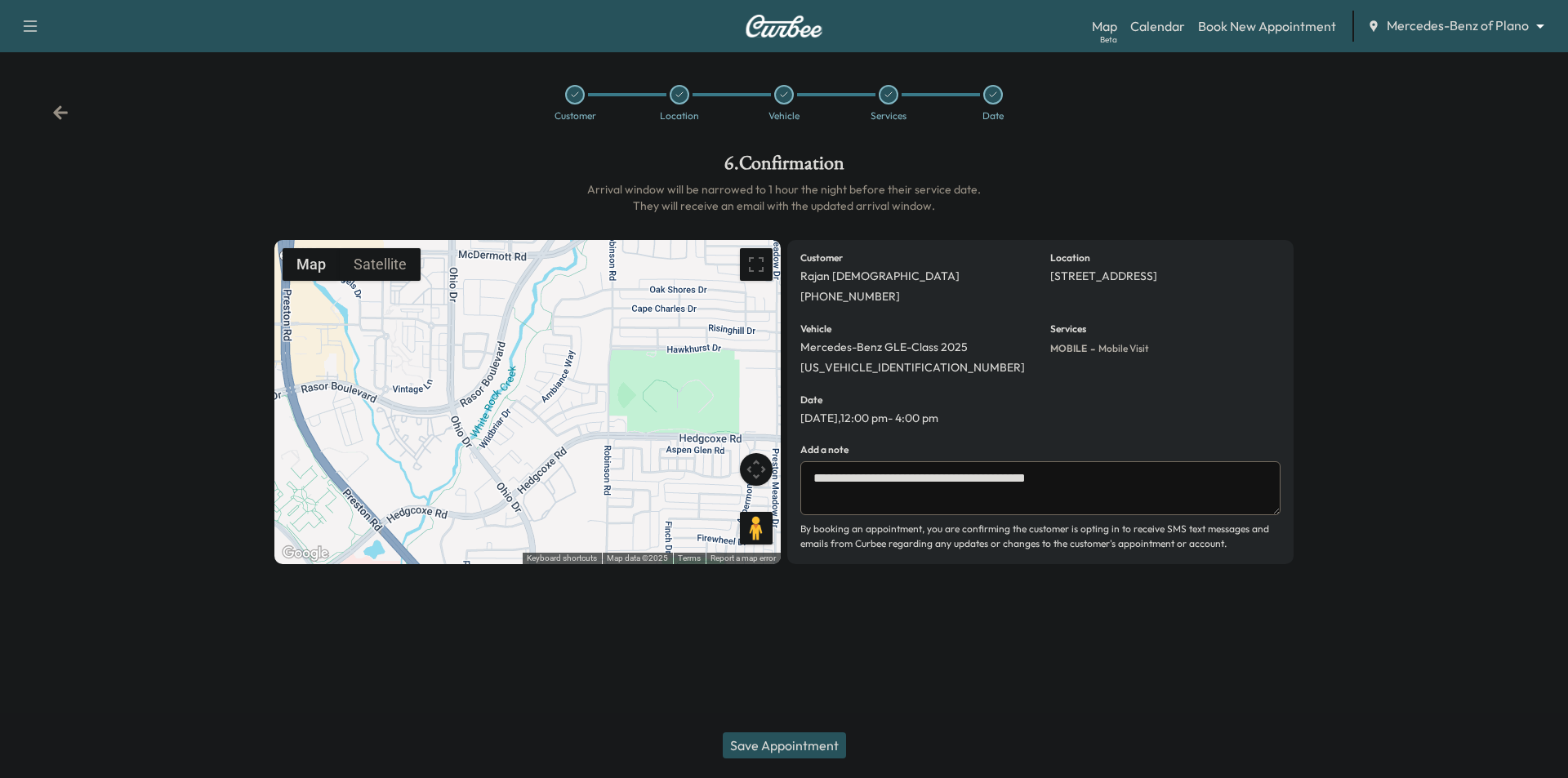
click at [1086, 481] on textarea "**********" at bounding box center [1041, 488] width 480 height 54
click at [1147, 479] on textarea "**********" at bounding box center [1041, 488] width 480 height 54
click at [879, 500] on textarea "**********" at bounding box center [1041, 488] width 480 height 54
click at [917, 502] on textarea "**********" at bounding box center [1041, 488] width 480 height 54
click at [998, 497] on textarea "**********" at bounding box center [1041, 488] width 480 height 54
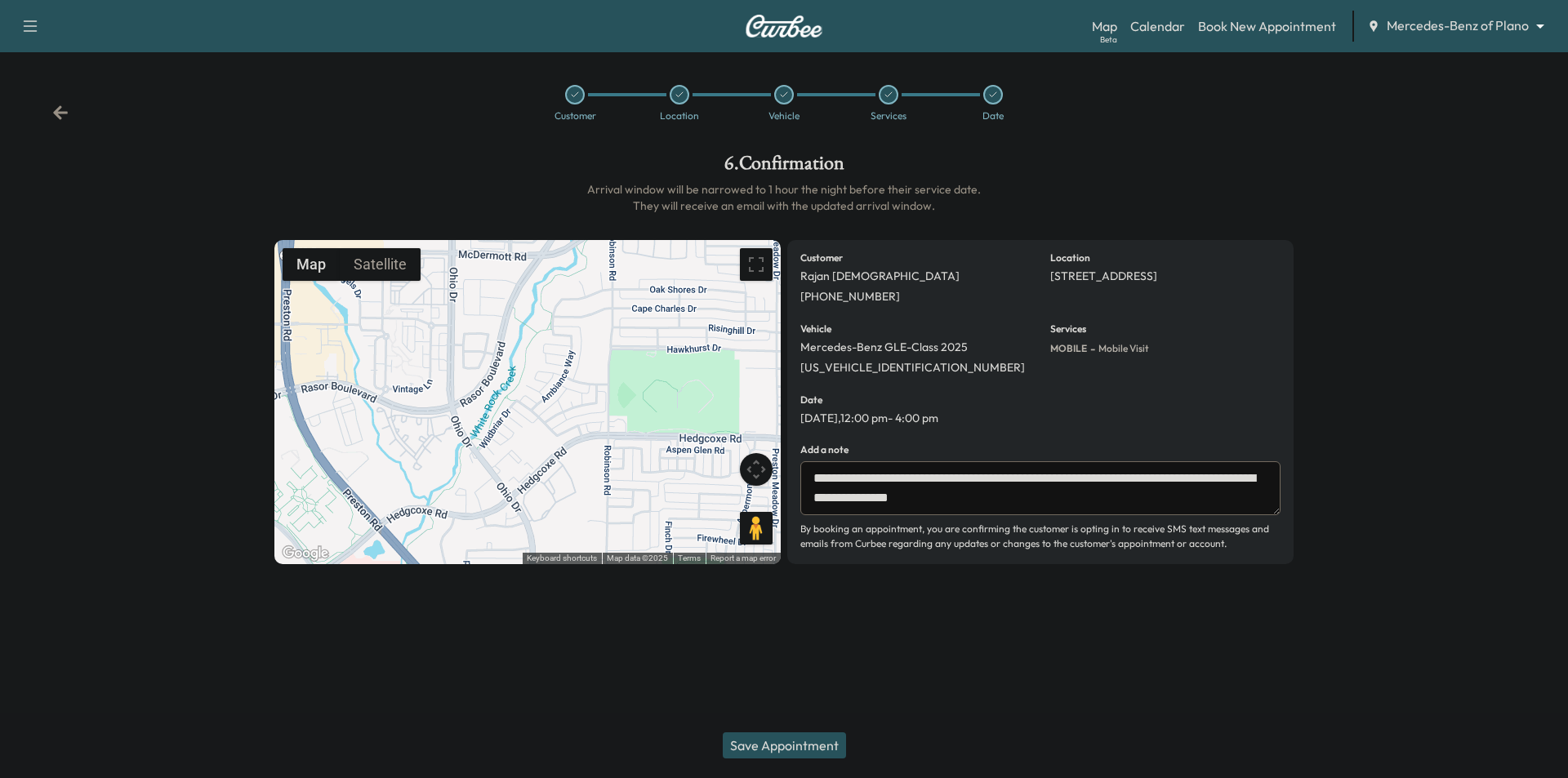
click at [906, 501] on textarea "**********" at bounding box center [1041, 488] width 480 height 54
click at [1105, 481] on textarea "**********" at bounding box center [1041, 488] width 480 height 54
click at [1002, 503] on textarea "**********" at bounding box center [1041, 488] width 480 height 54
type textarea "**********"
click at [825, 746] on button "Save Appointment" at bounding box center [784, 745] width 124 height 26
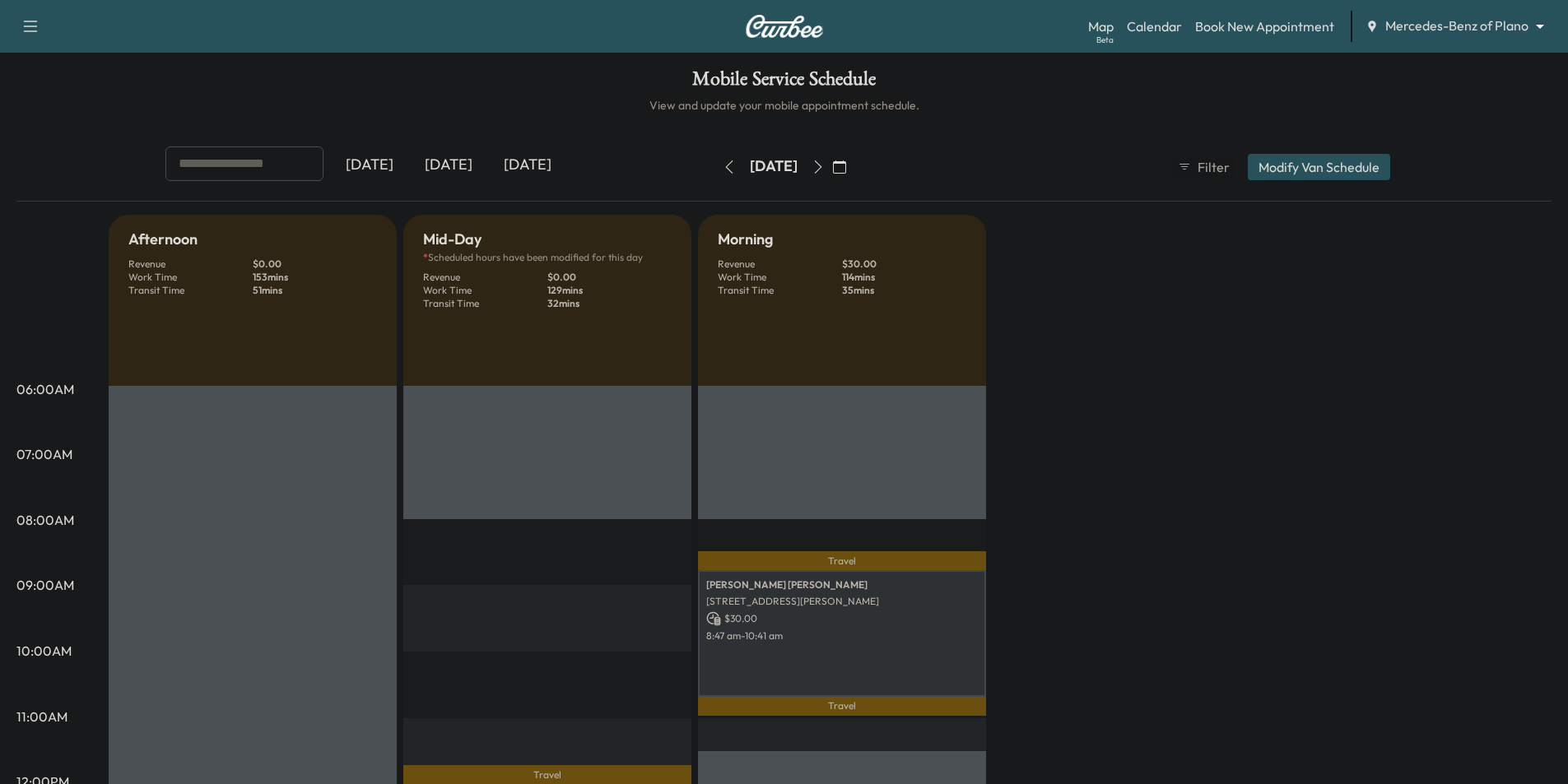
click at [1434, 31] on body "Support Log Out Map Beta Calendar Book New Appointment Mercedes-Benz of Plano *…" at bounding box center [784, 392] width 1568 height 784
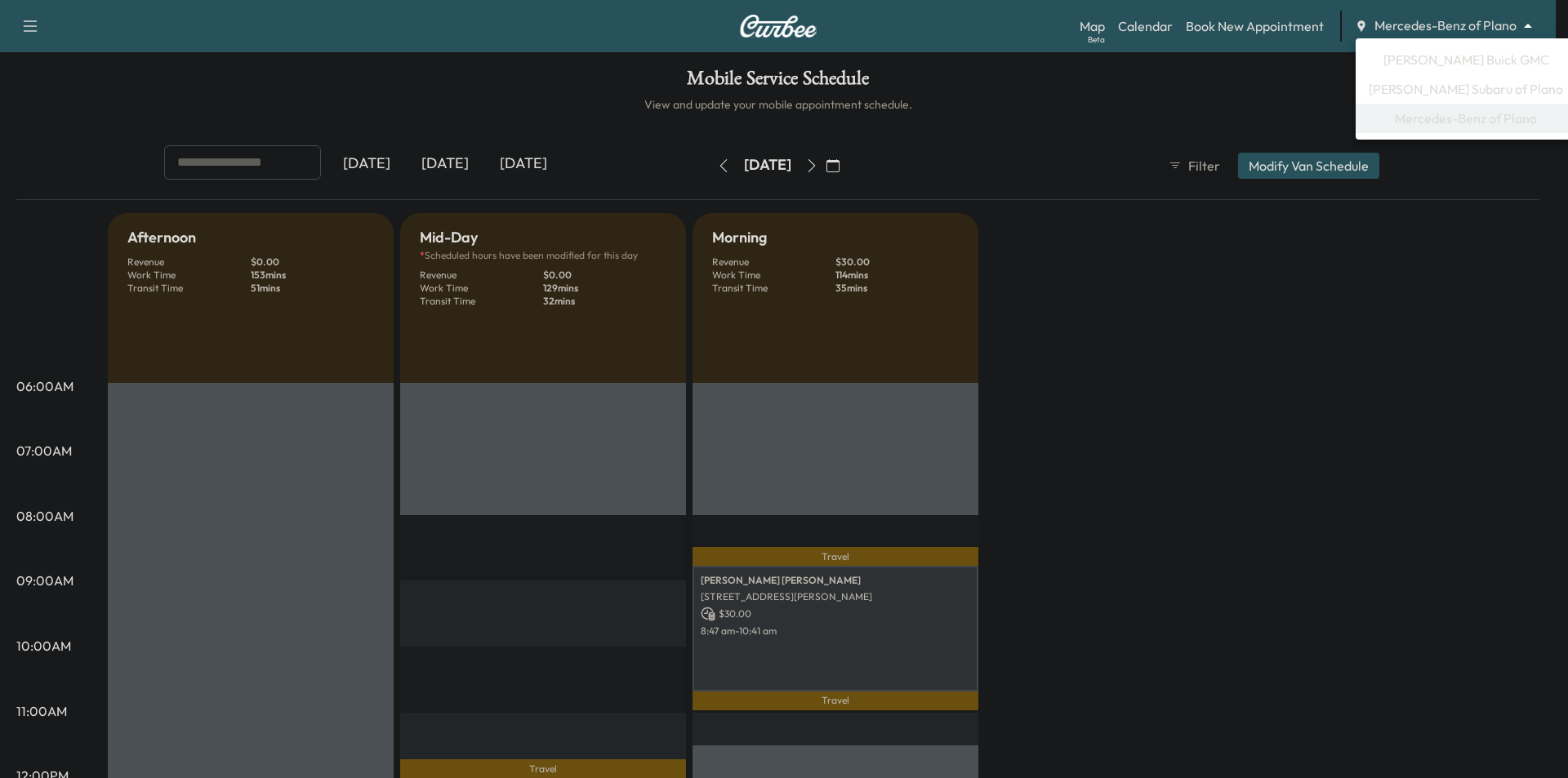
click at [1438, 63] on span "[PERSON_NAME] Buick GMC" at bounding box center [1467, 59] width 166 height 20
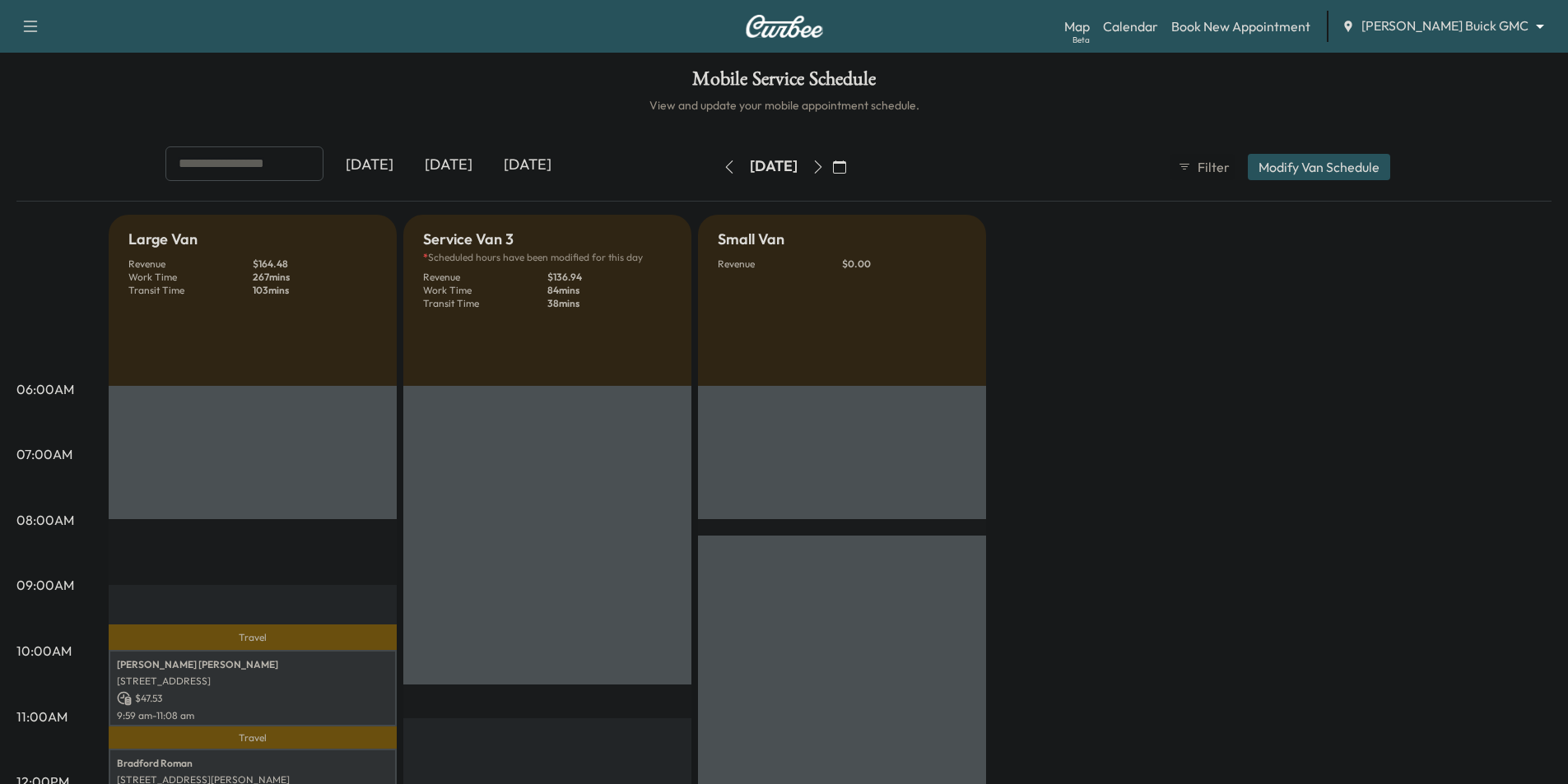
click at [1450, 36] on div "Map Beta Calendar Book New Appointment [PERSON_NAME] Buick GMC ******** ​" at bounding box center [1309, 26] width 490 height 31
click at [1457, 33] on body "Support Log Out Map Beta Calendar Book New Appointment [PERSON_NAME] Buick GMC …" at bounding box center [784, 392] width 1568 height 784
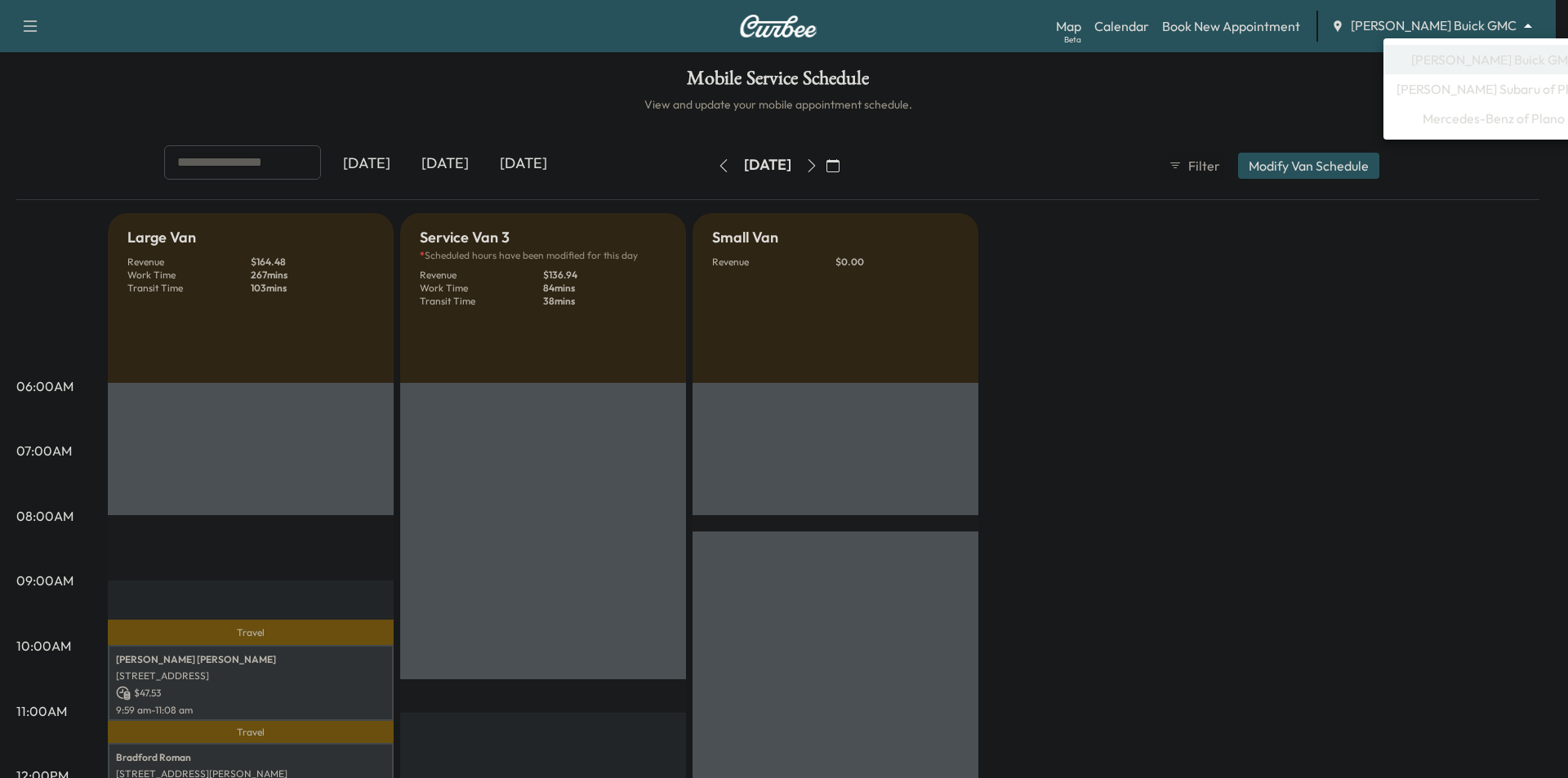
click at [1455, 123] on span "Mercedes-Benz of Plano" at bounding box center [1494, 119] width 142 height 20
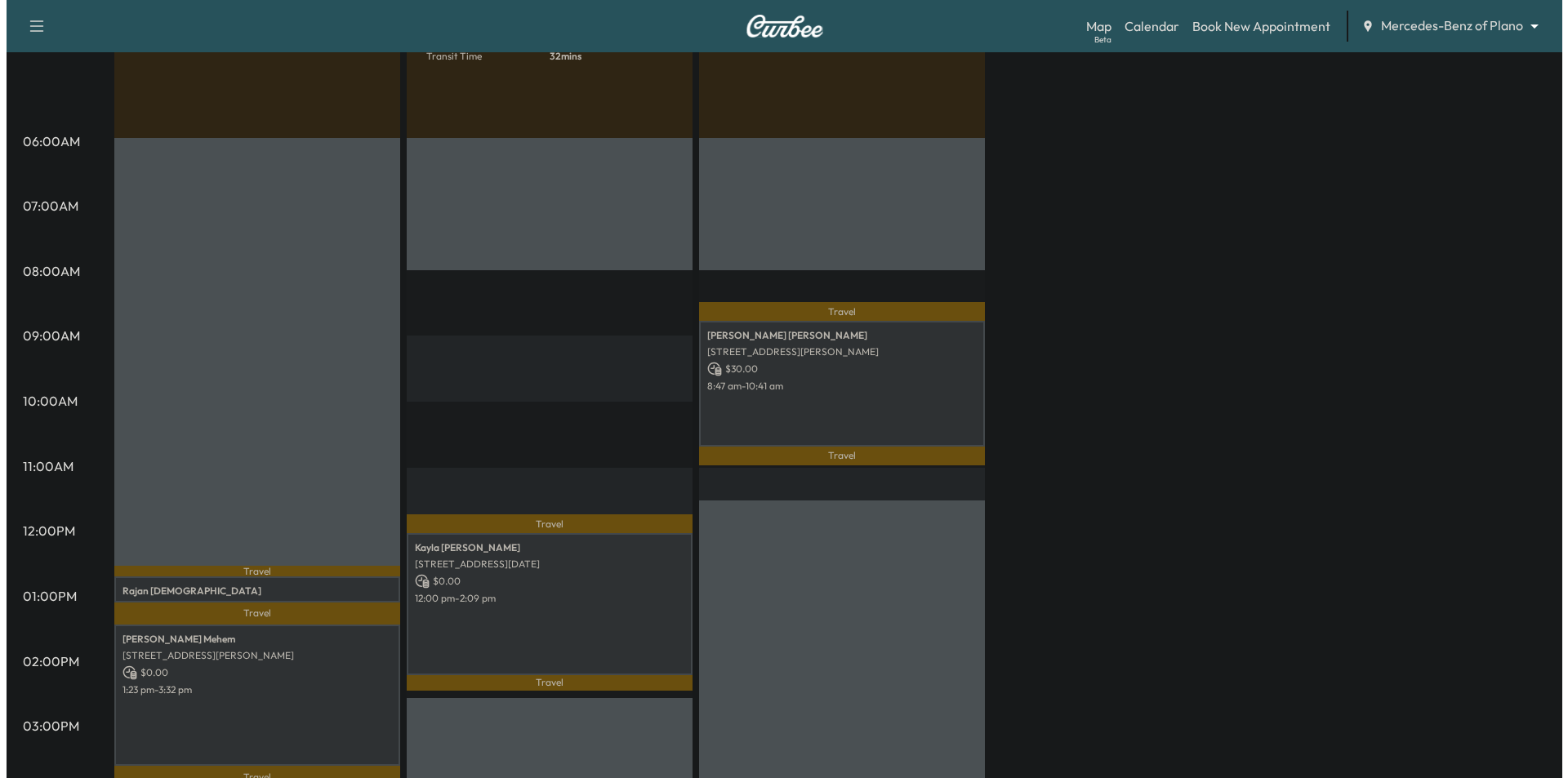
scroll to position [408, 0]
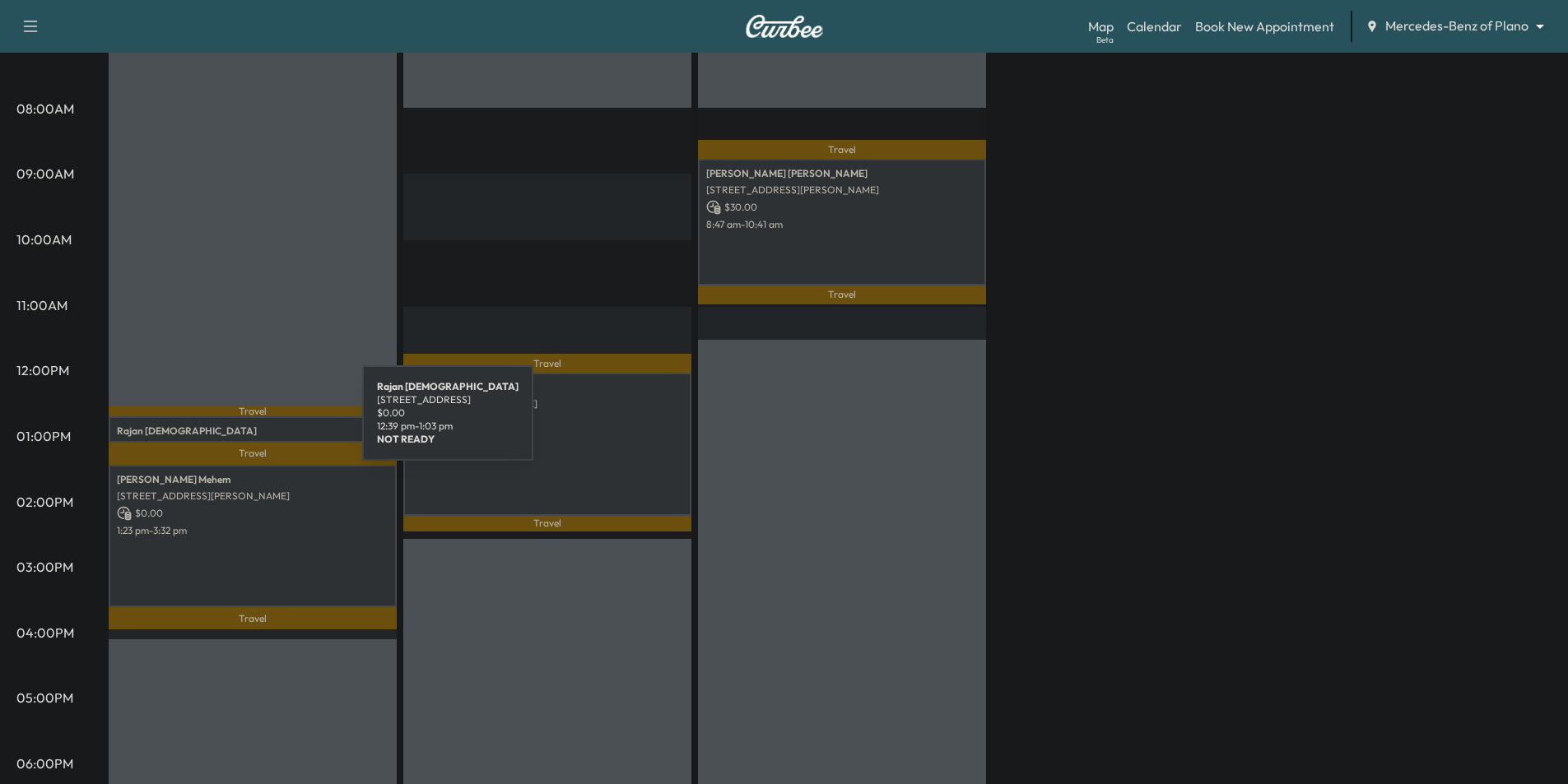
click at [239, 424] on p "[PERSON_NAME]" at bounding box center [252, 430] width 272 height 13
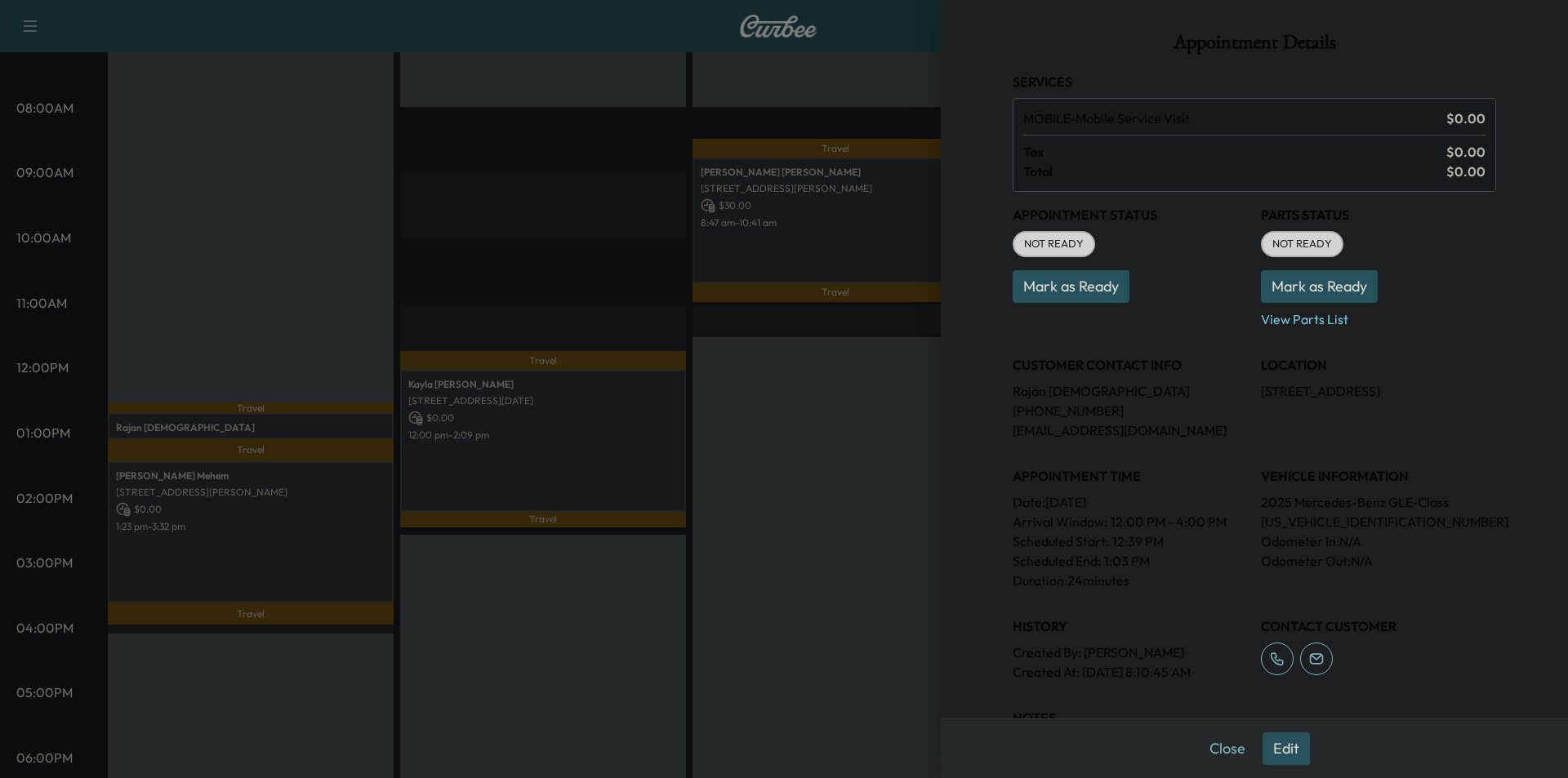
click at [1274, 741] on button "Edit" at bounding box center [1286, 748] width 47 height 33
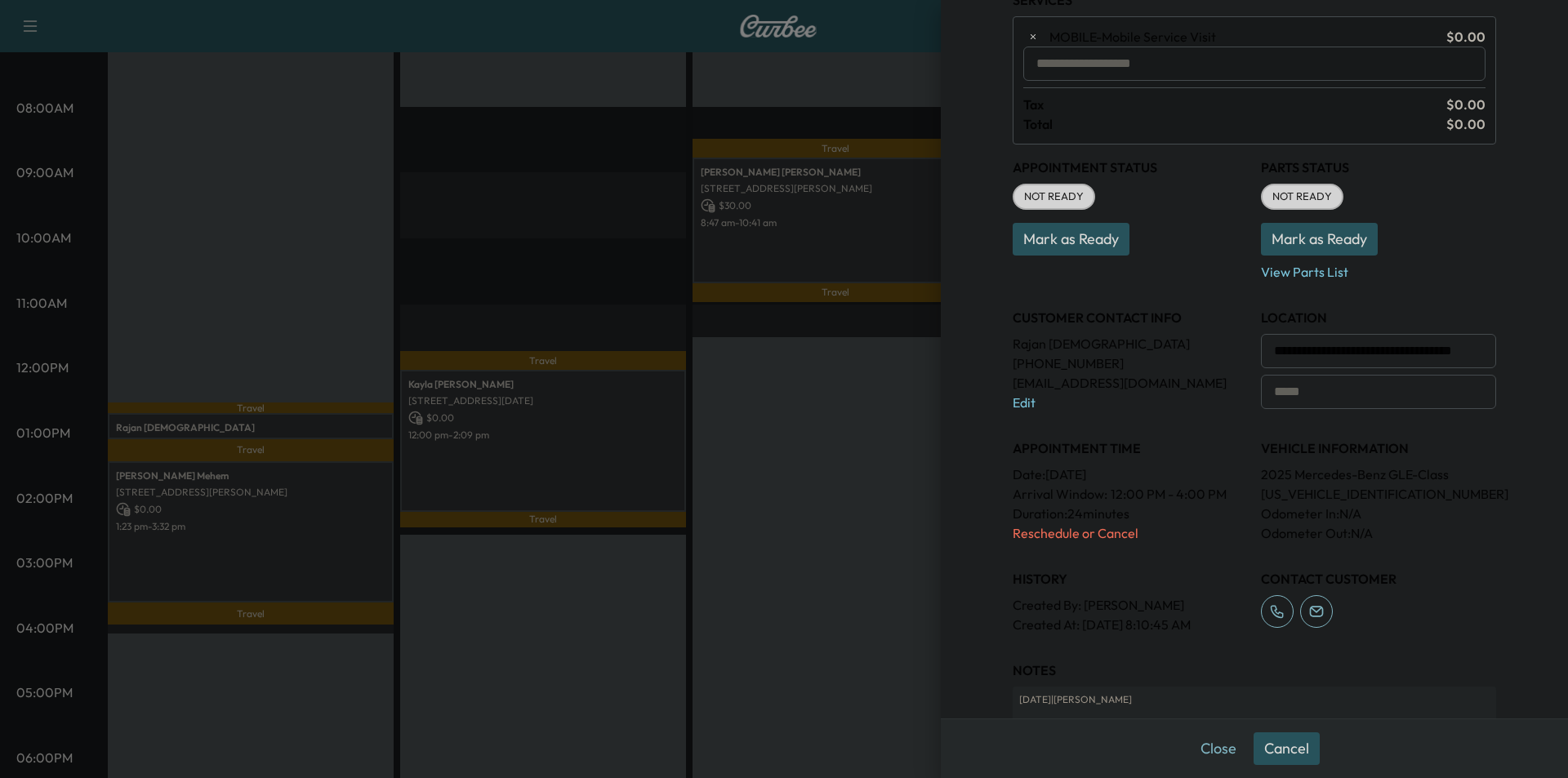
scroll to position [163, 0]
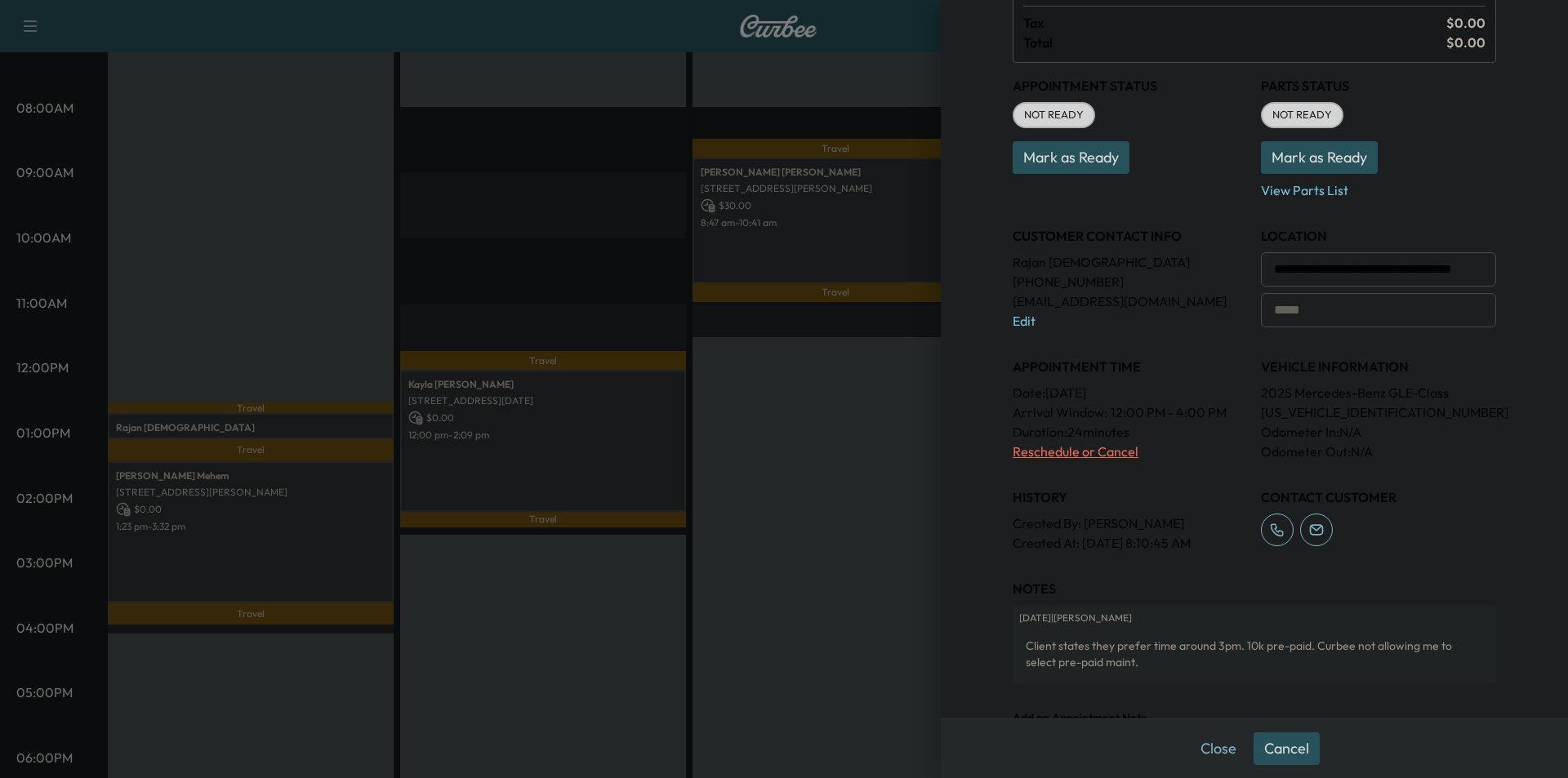
click at [1023, 452] on p "Reschedule or Cancel" at bounding box center [1130, 452] width 235 height 20
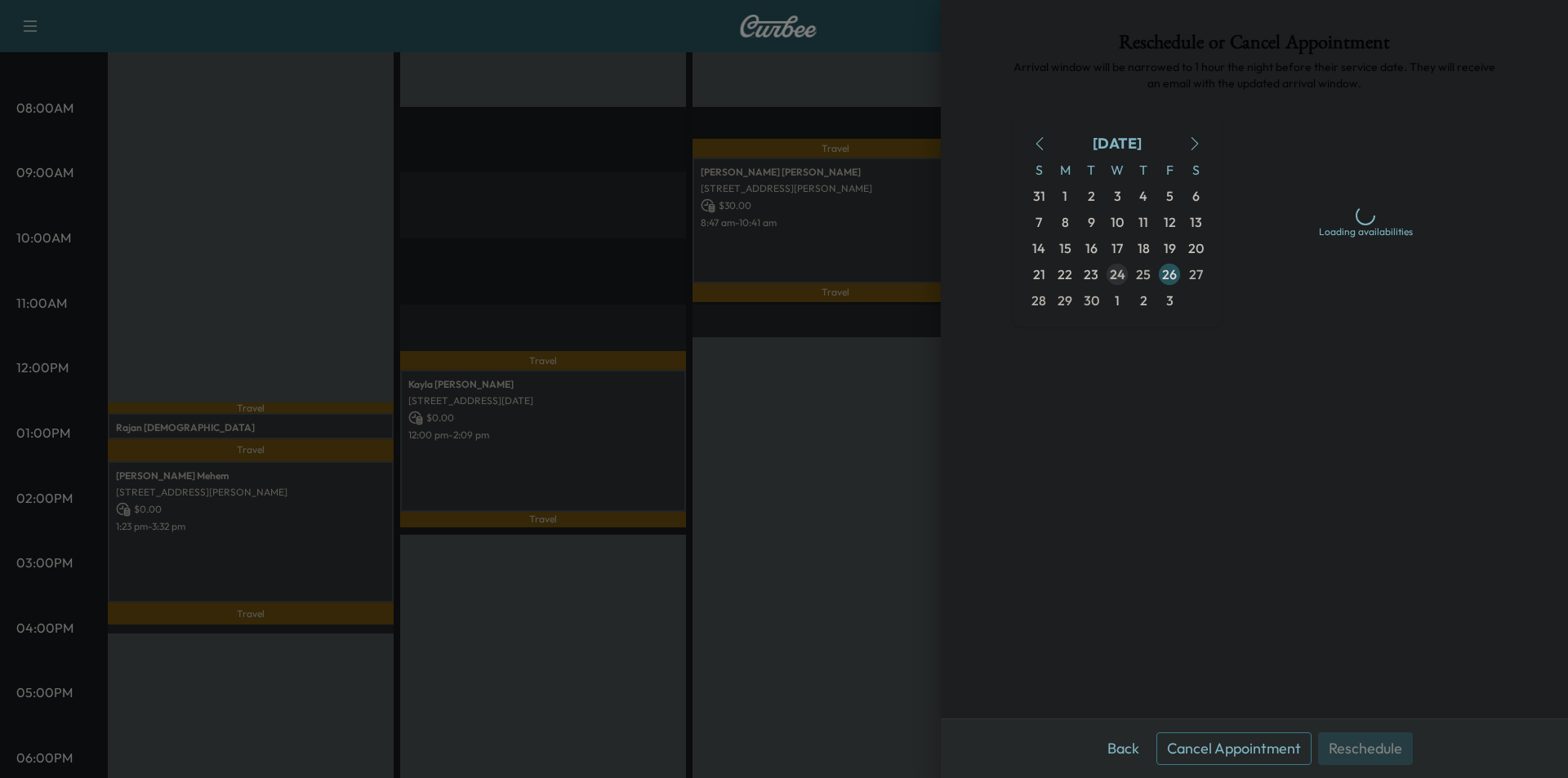
scroll to position [0, 0]
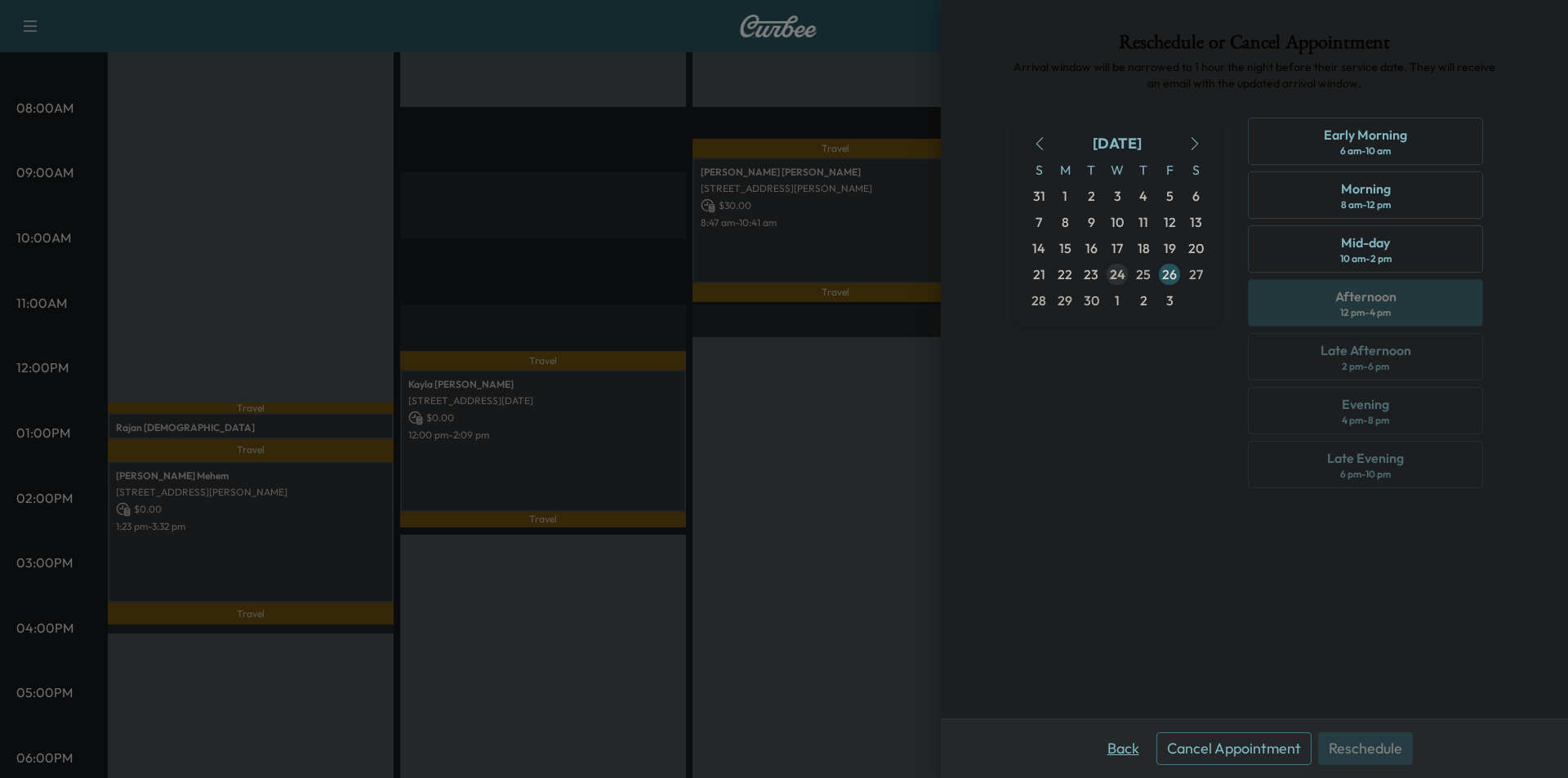
click at [1128, 751] on button "Back" at bounding box center [1124, 748] width 53 height 33
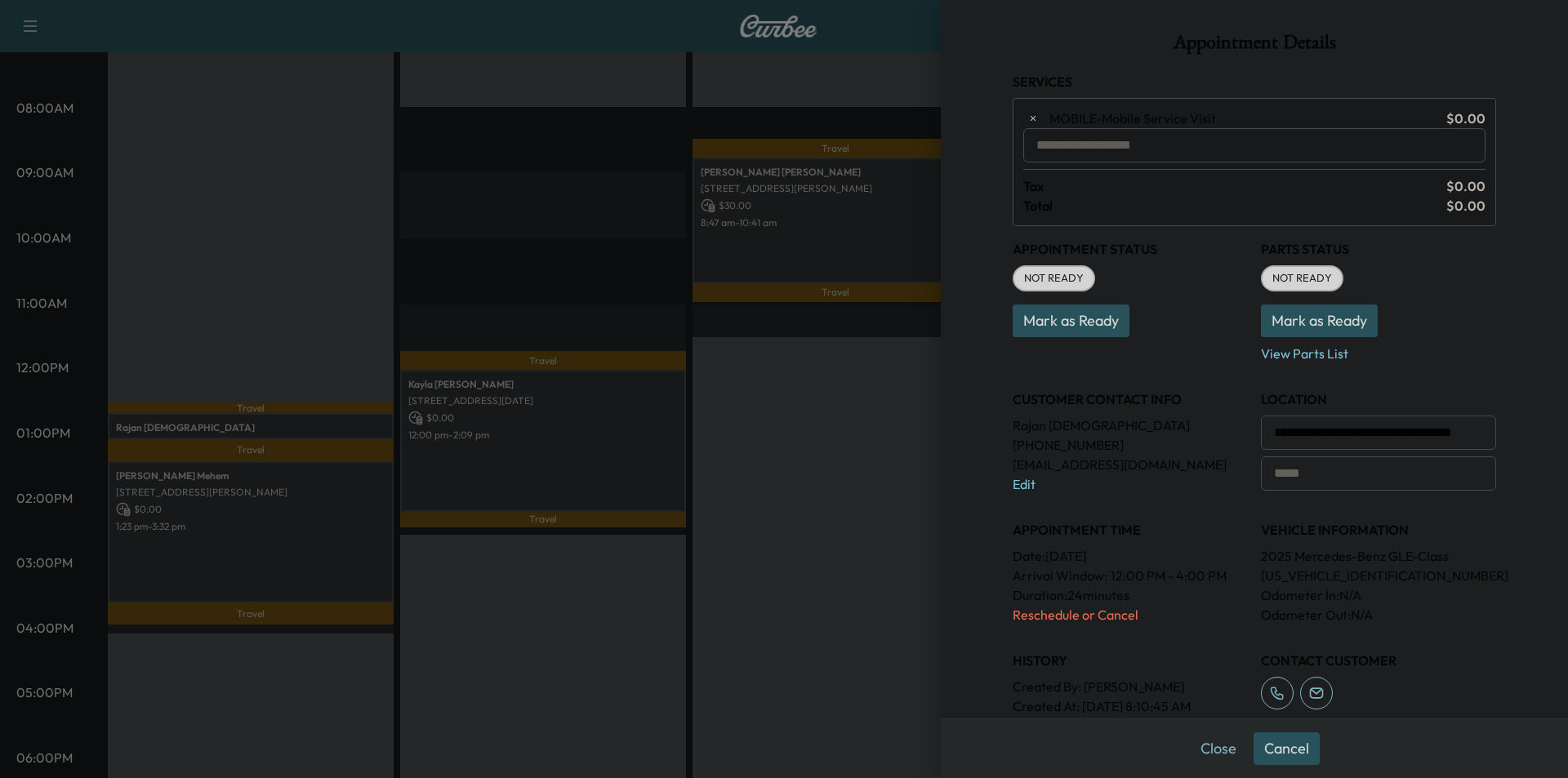
click at [1120, 150] on input "text" at bounding box center [1255, 145] width 463 height 35
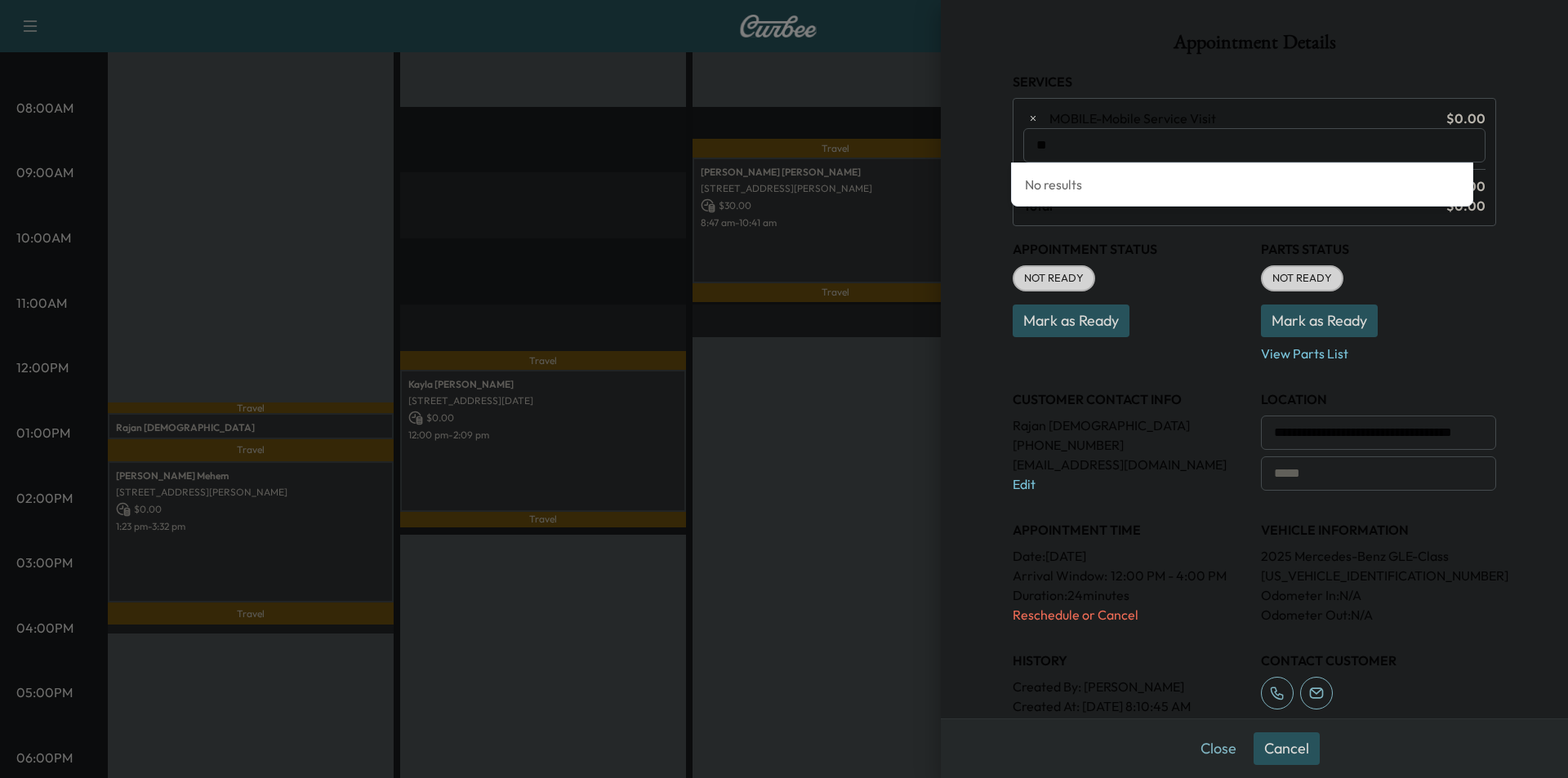
type input "*"
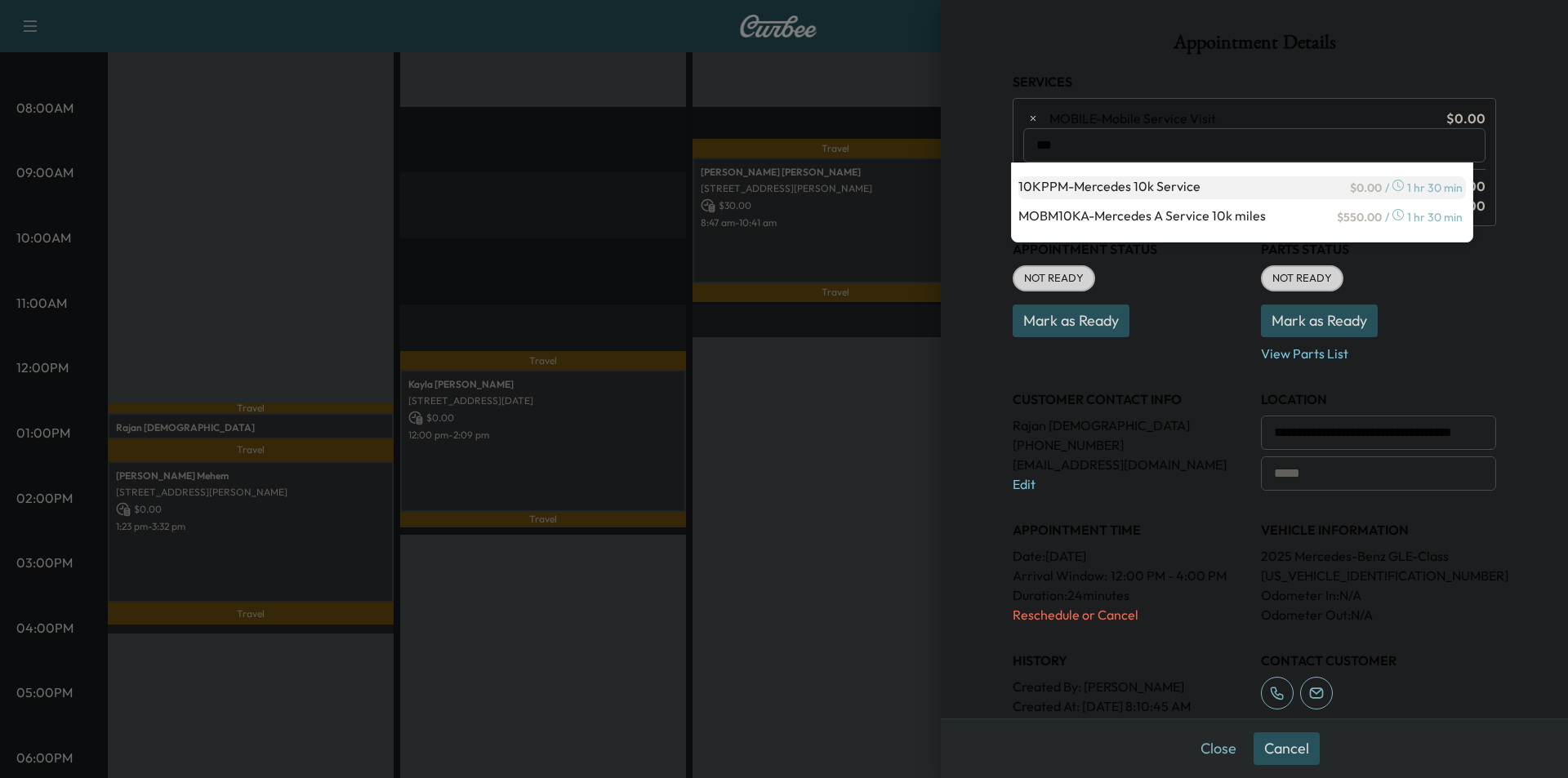
click at [1144, 182] on p "10KPPM - Mercedes 10k Service" at bounding box center [1182, 187] width 328 height 23
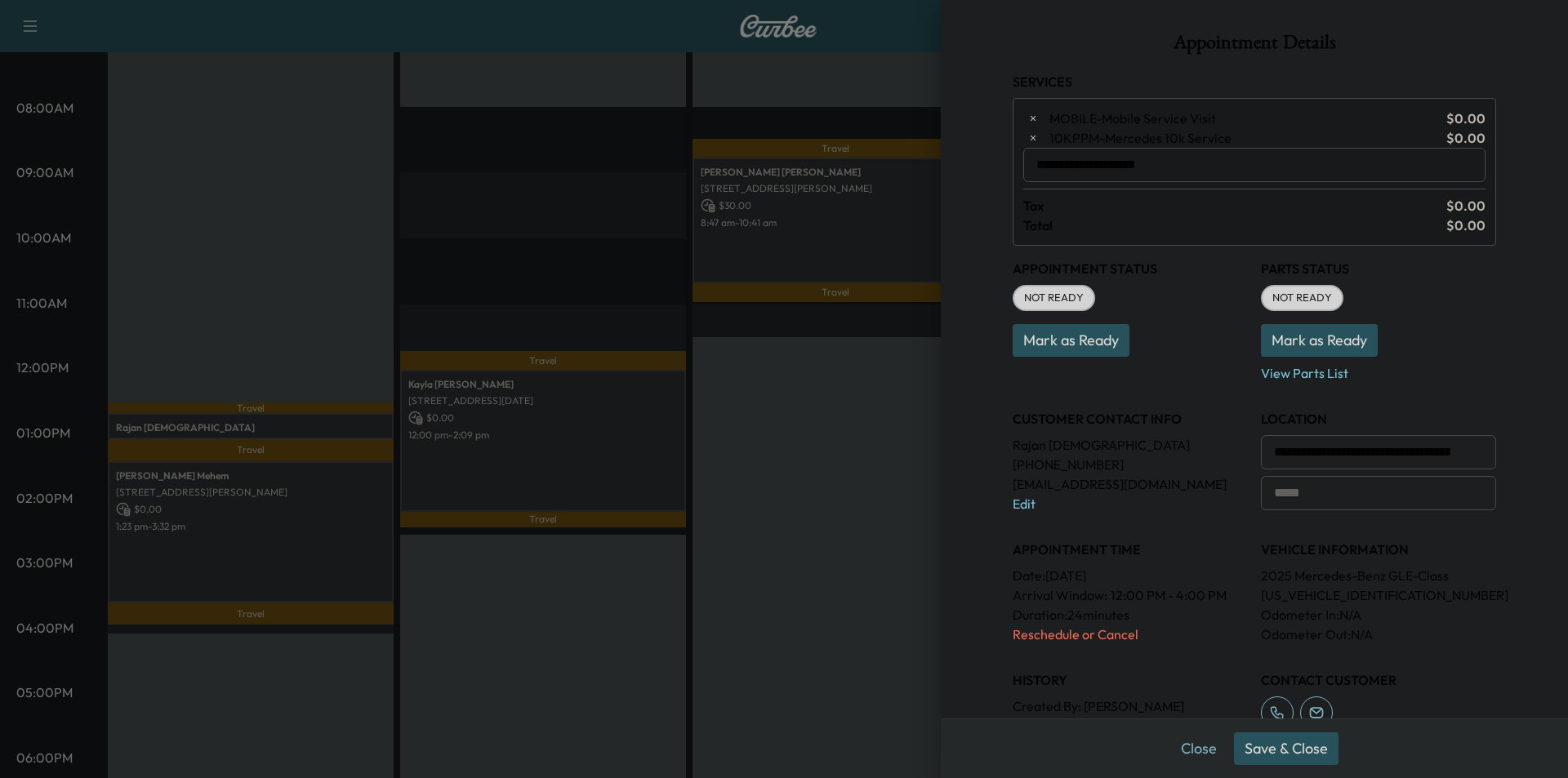
type input "**********"
click at [1533, 380] on div "**********" at bounding box center [1255, 389] width 627 height 778
click at [1310, 746] on button "Save & Close" at bounding box center [1286, 748] width 105 height 33
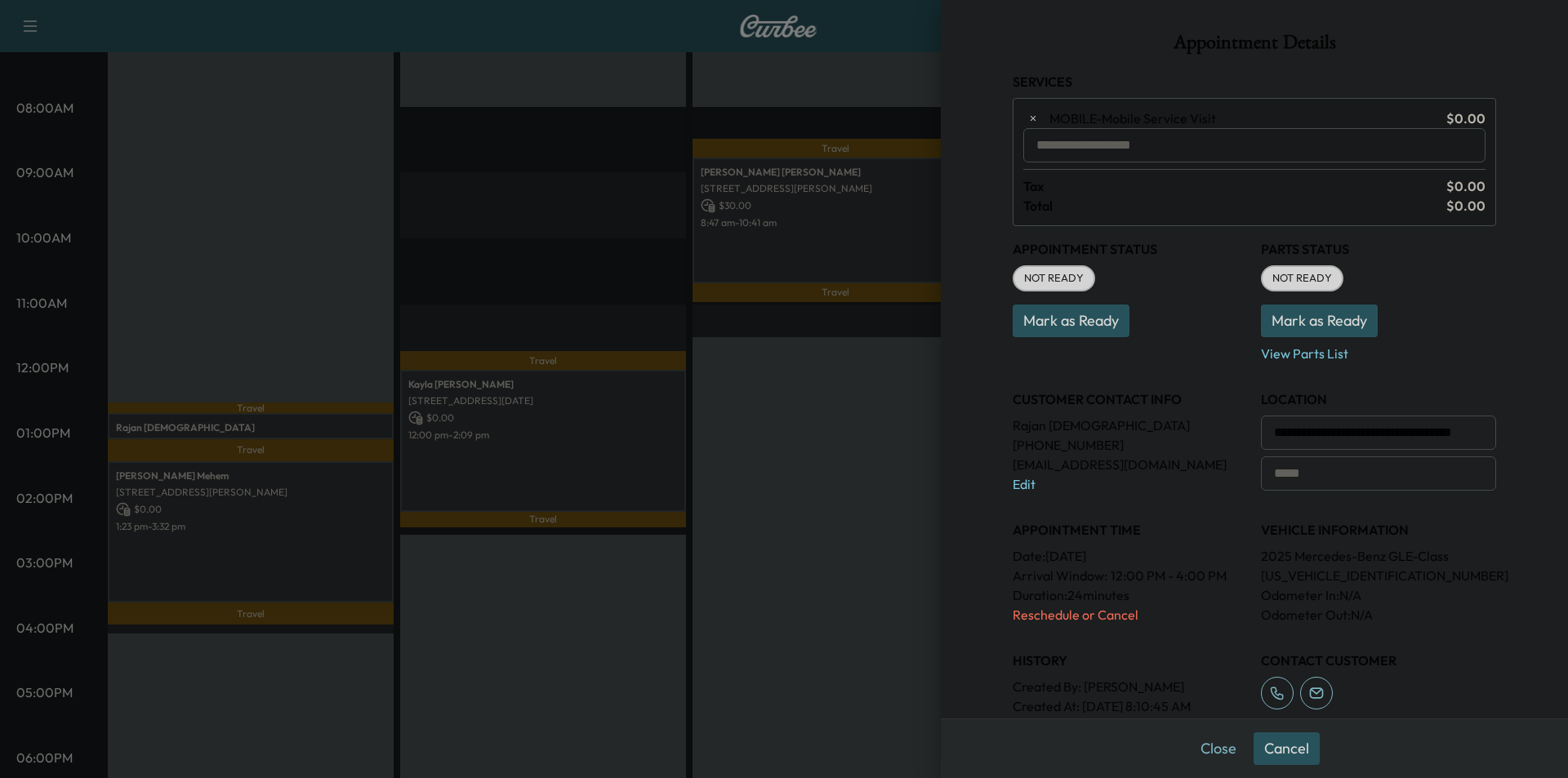
click at [1124, 148] on input "text" at bounding box center [1255, 145] width 463 height 35
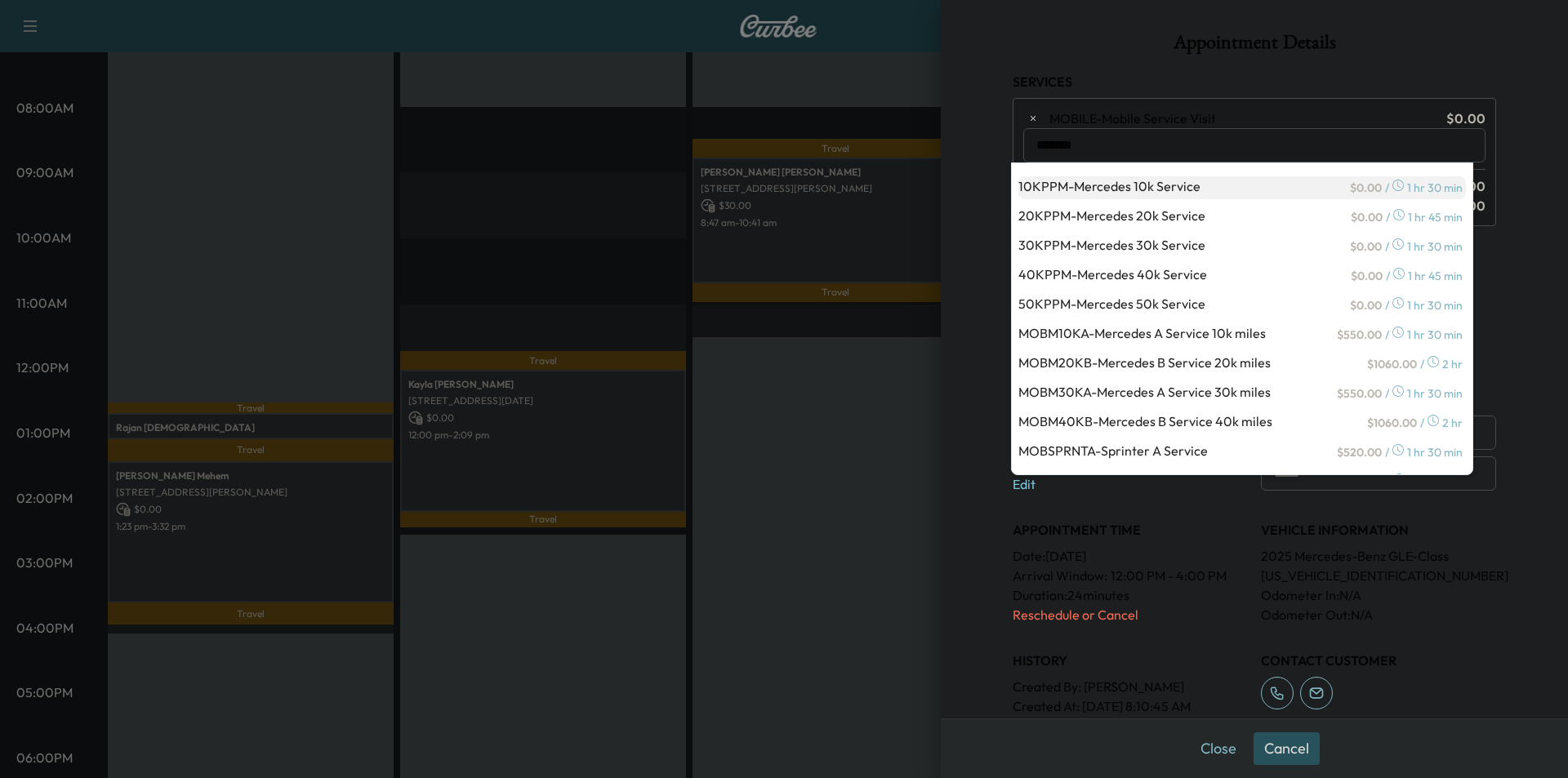
click at [1144, 184] on p "10KPPM - Mercedes 10k Service" at bounding box center [1182, 187] width 328 height 23
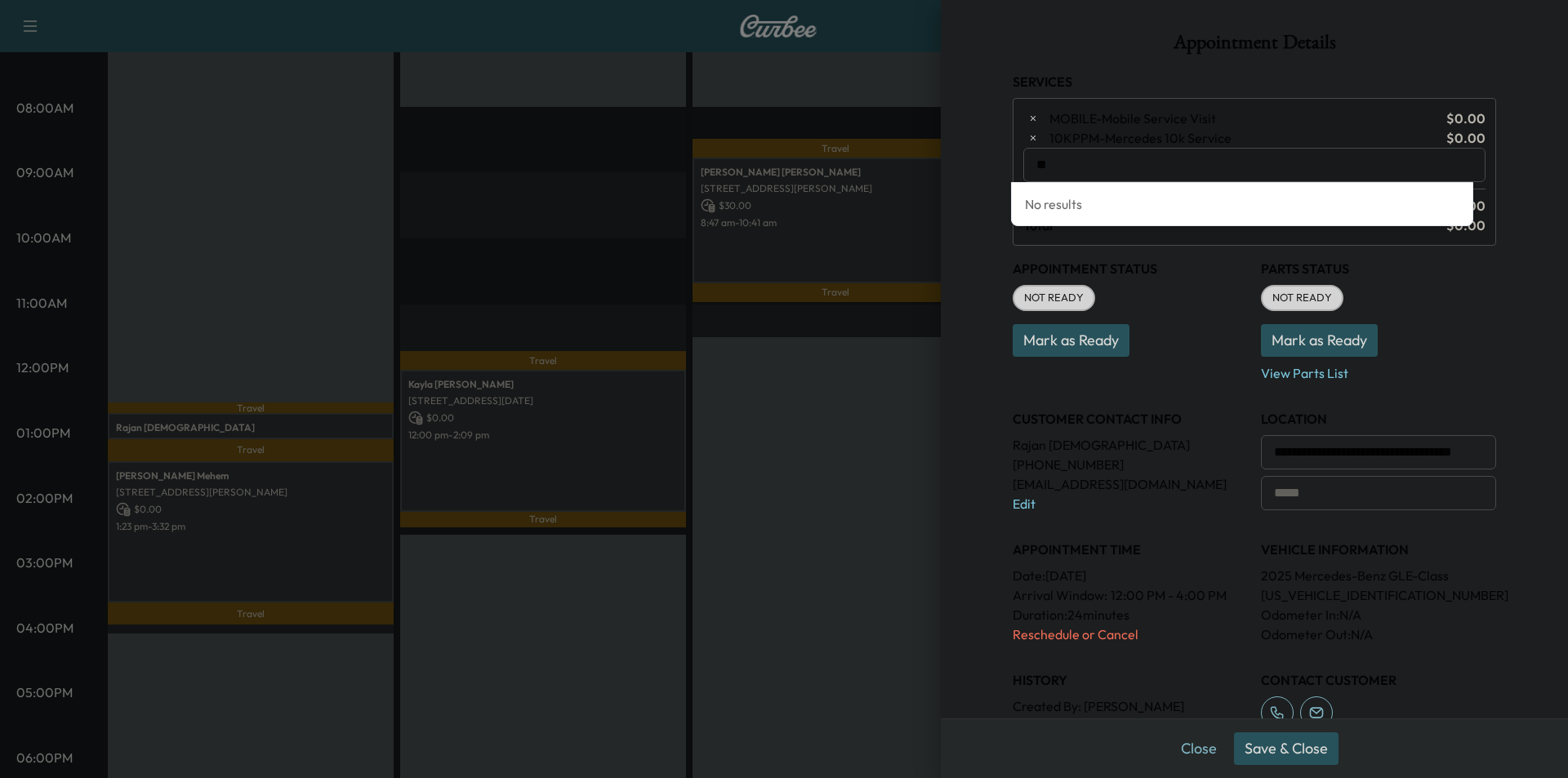
type input "*"
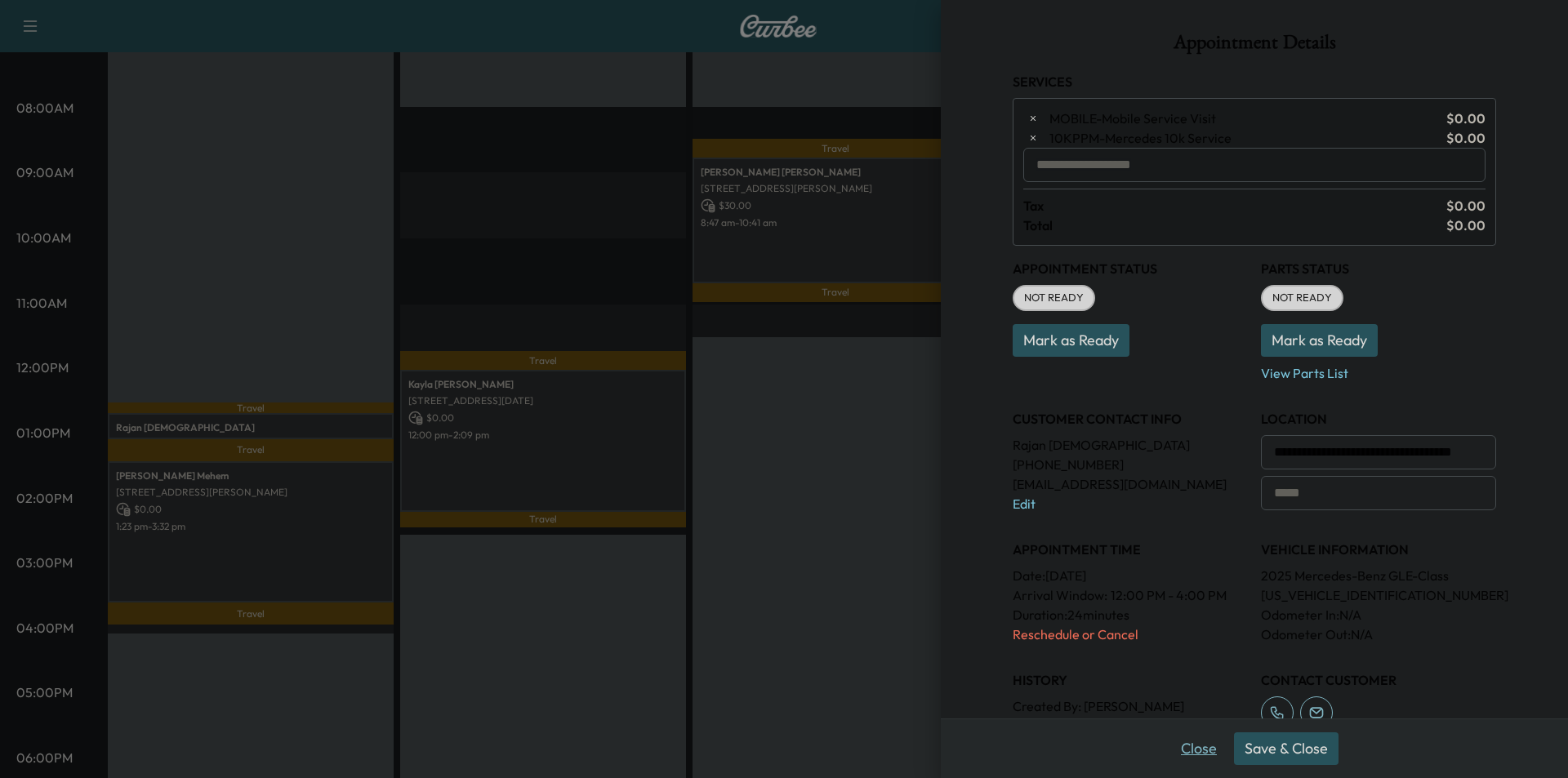
click at [1172, 748] on button "Close" at bounding box center [1199, 748] width 57 height 33
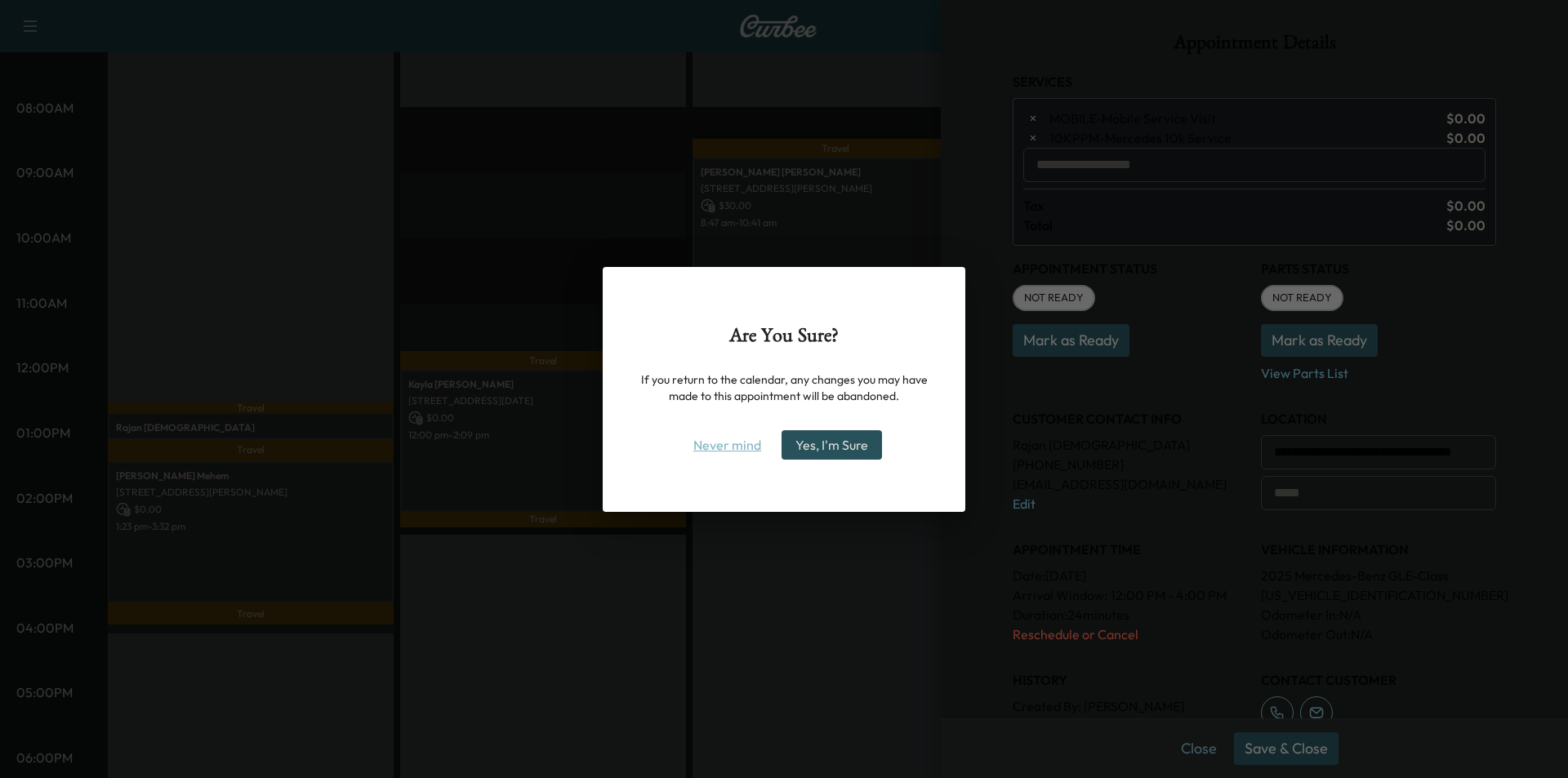
click at [745, 448] on button "Never mind" at bounding box center [727, 445] width 82 height 26
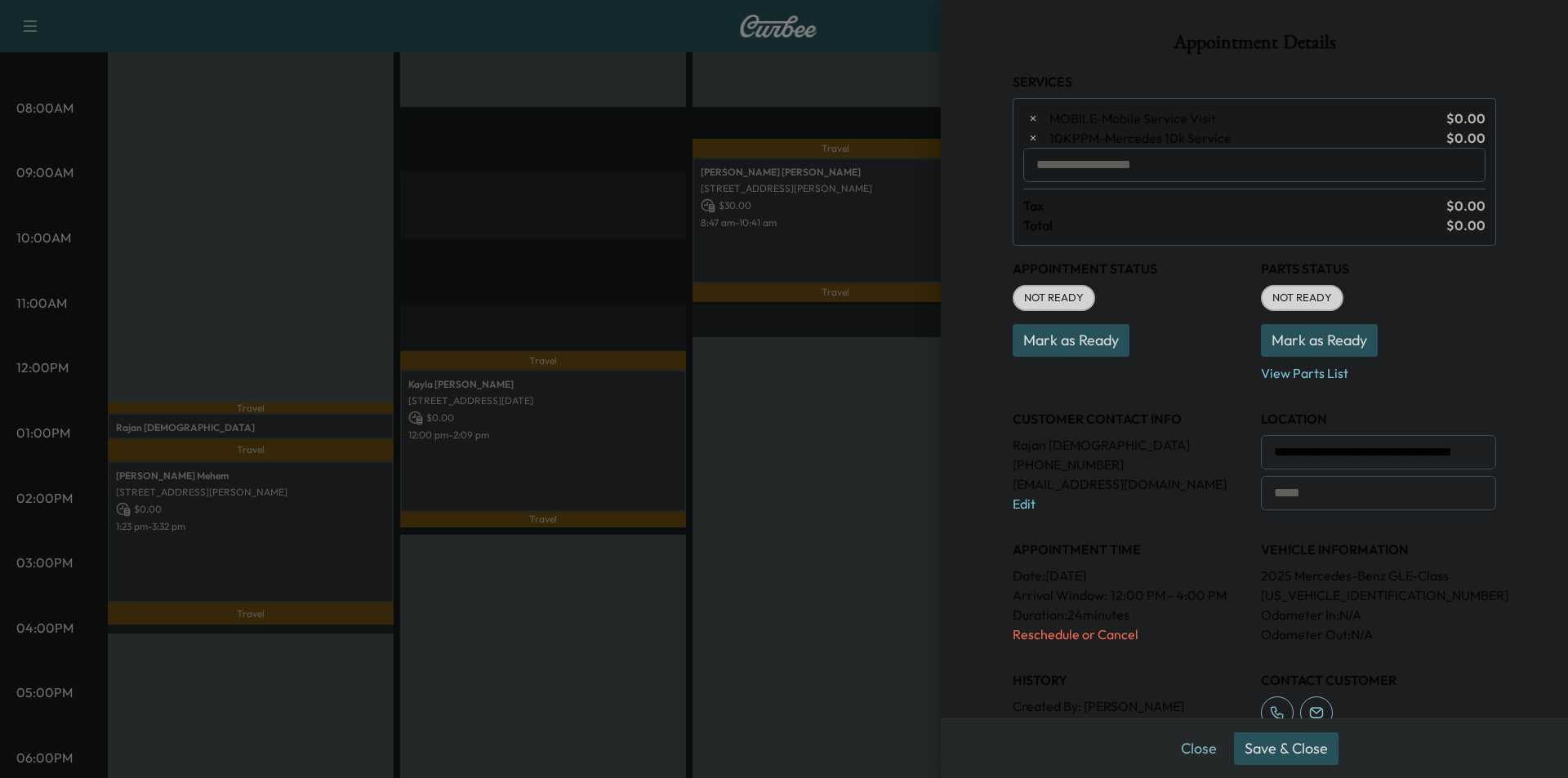
click at [1138, 169] on input "text" at bounding box center [1255, 165] width 463 height 35
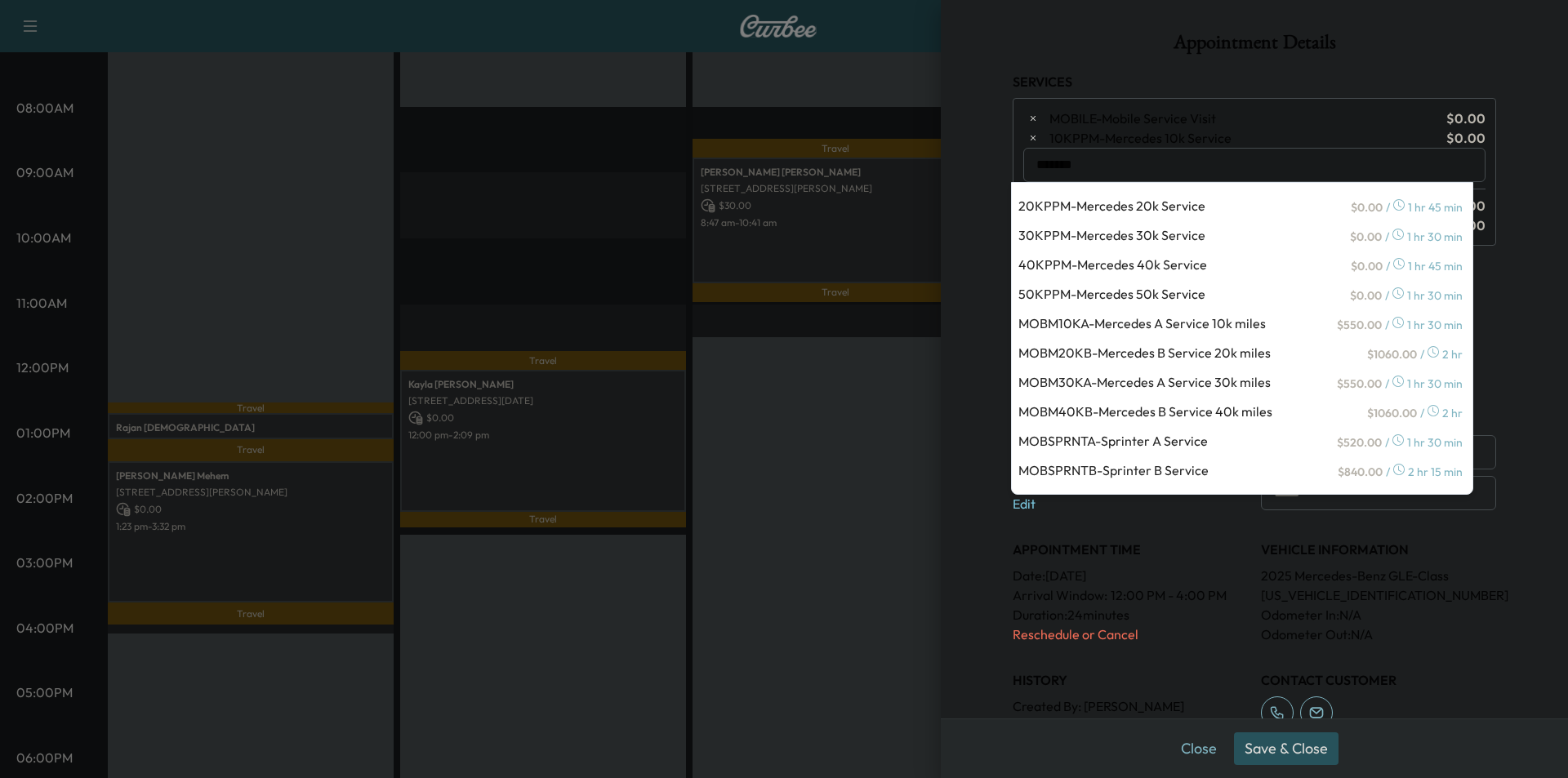
click at [1168, 167] on input "*******" at bounding box center [1255, 165] width 463 height 35
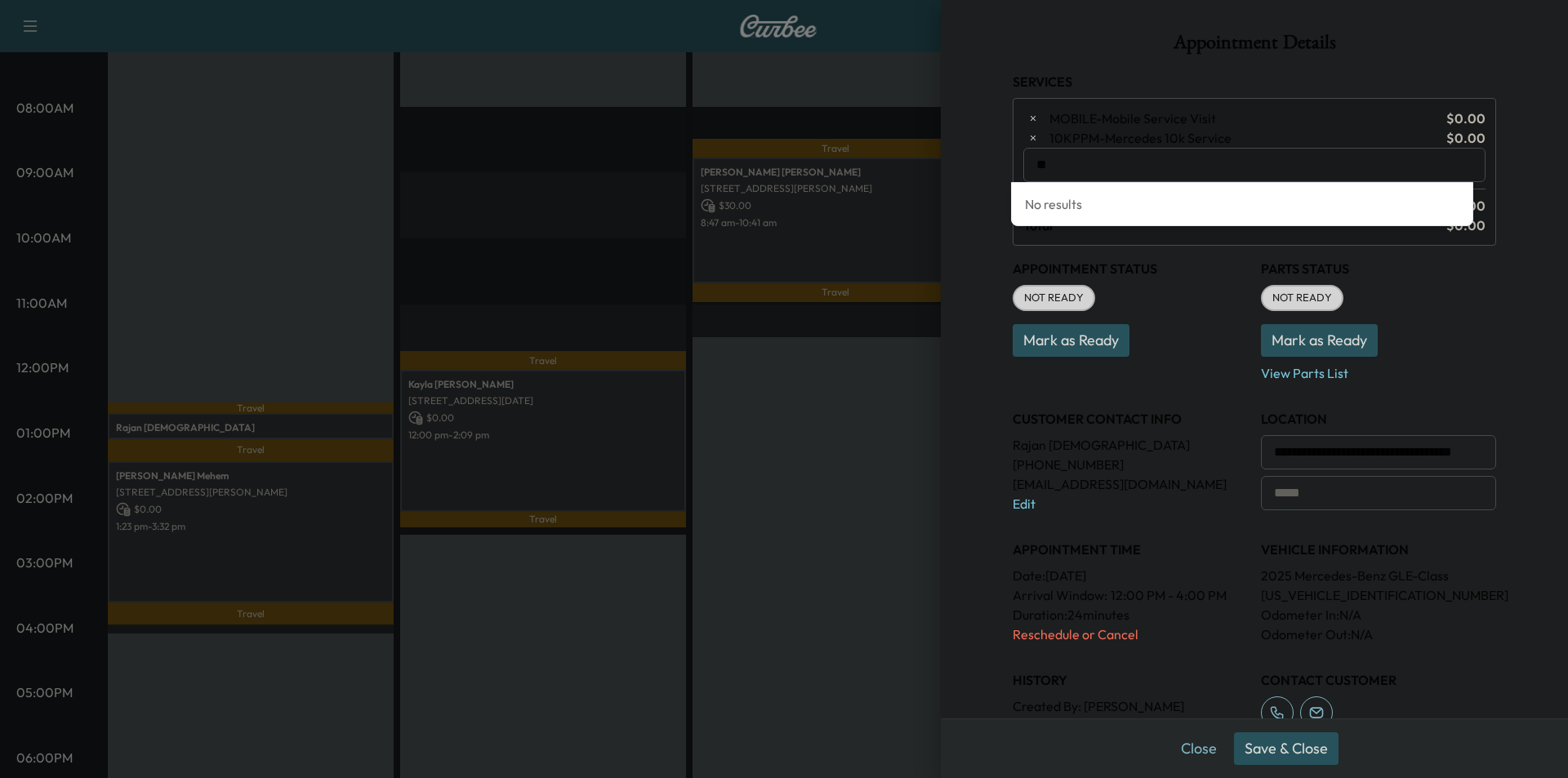
type input "*"
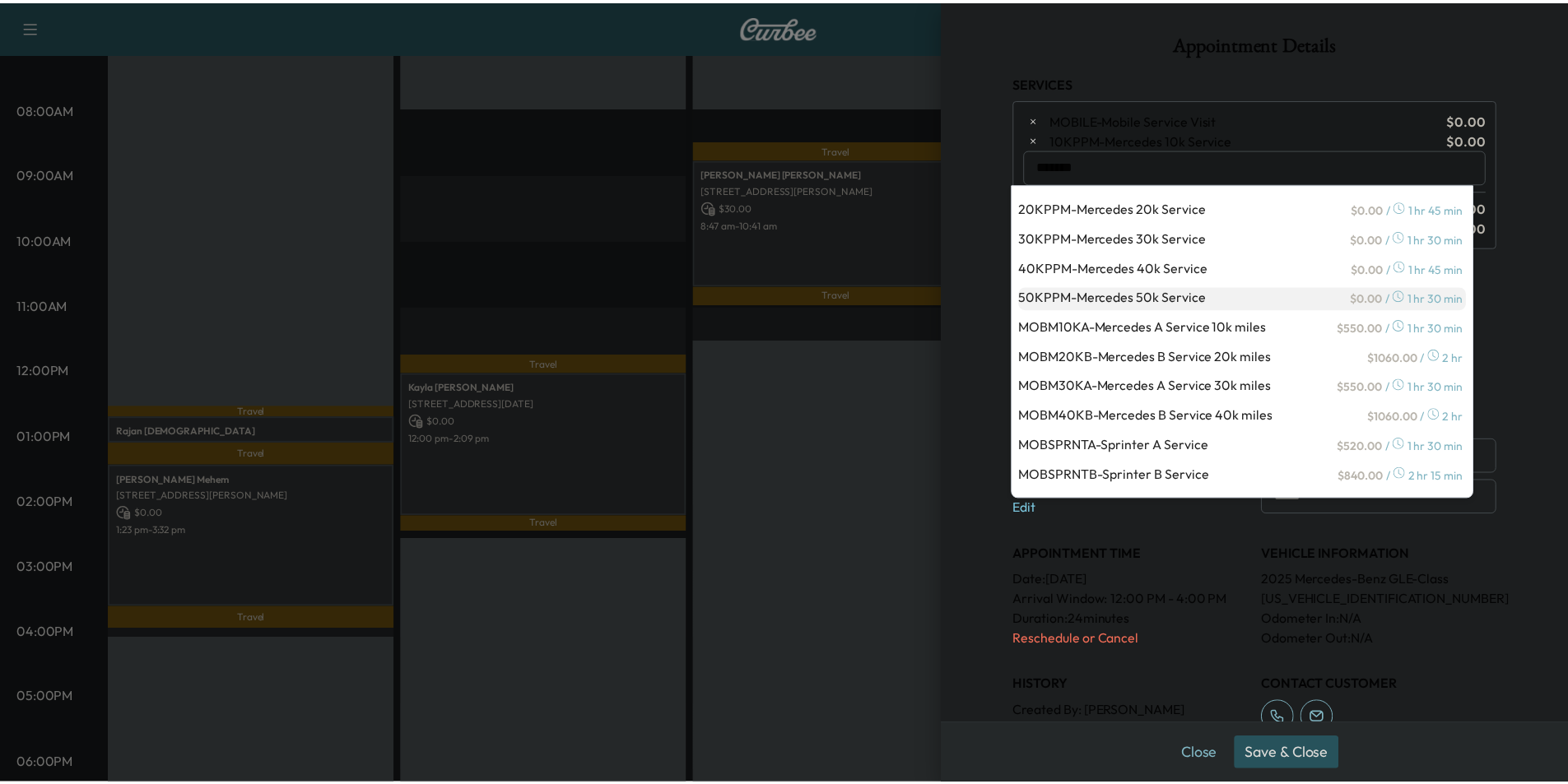
scroll to position [2, 0]
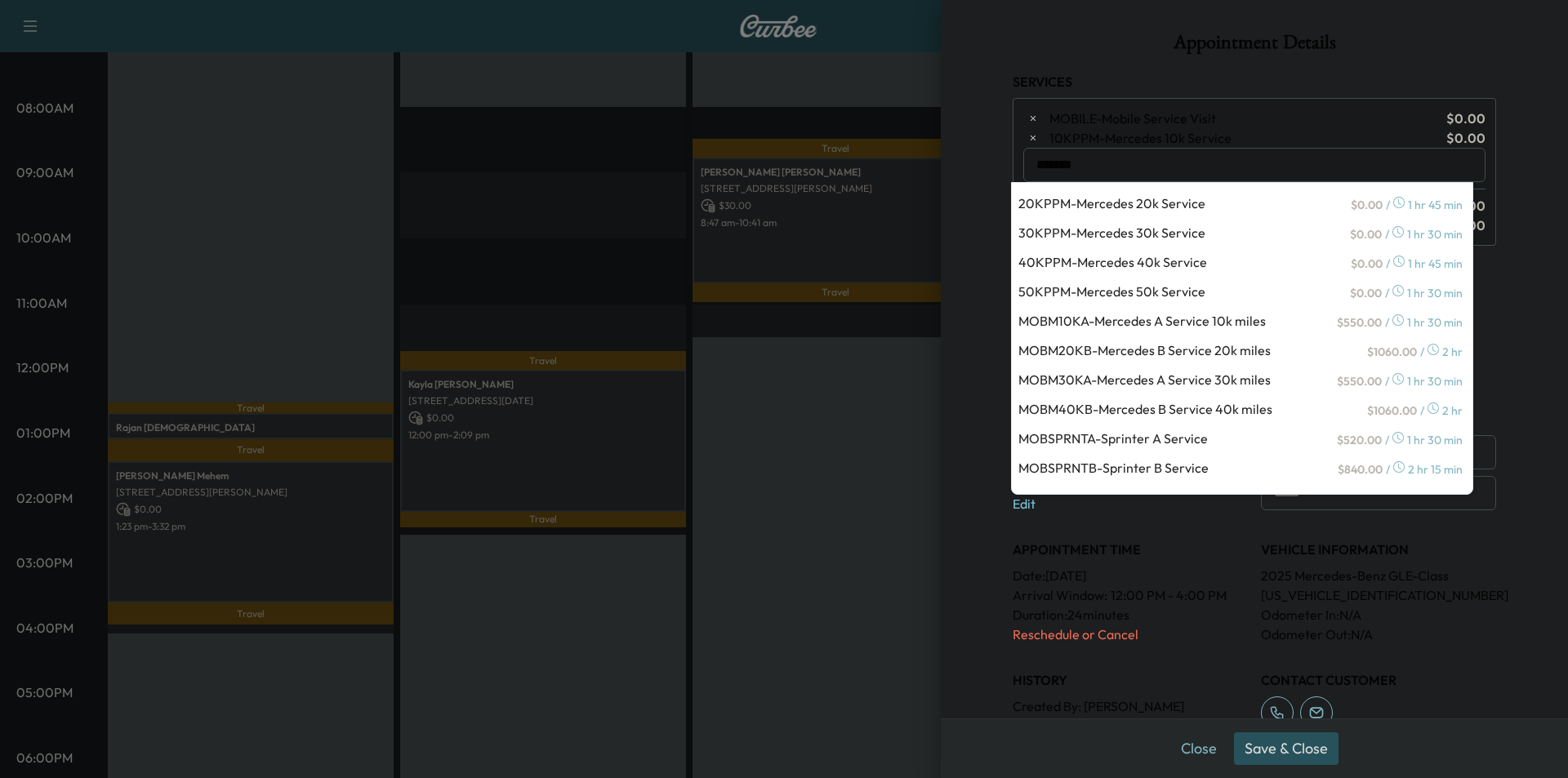
type input "*******"
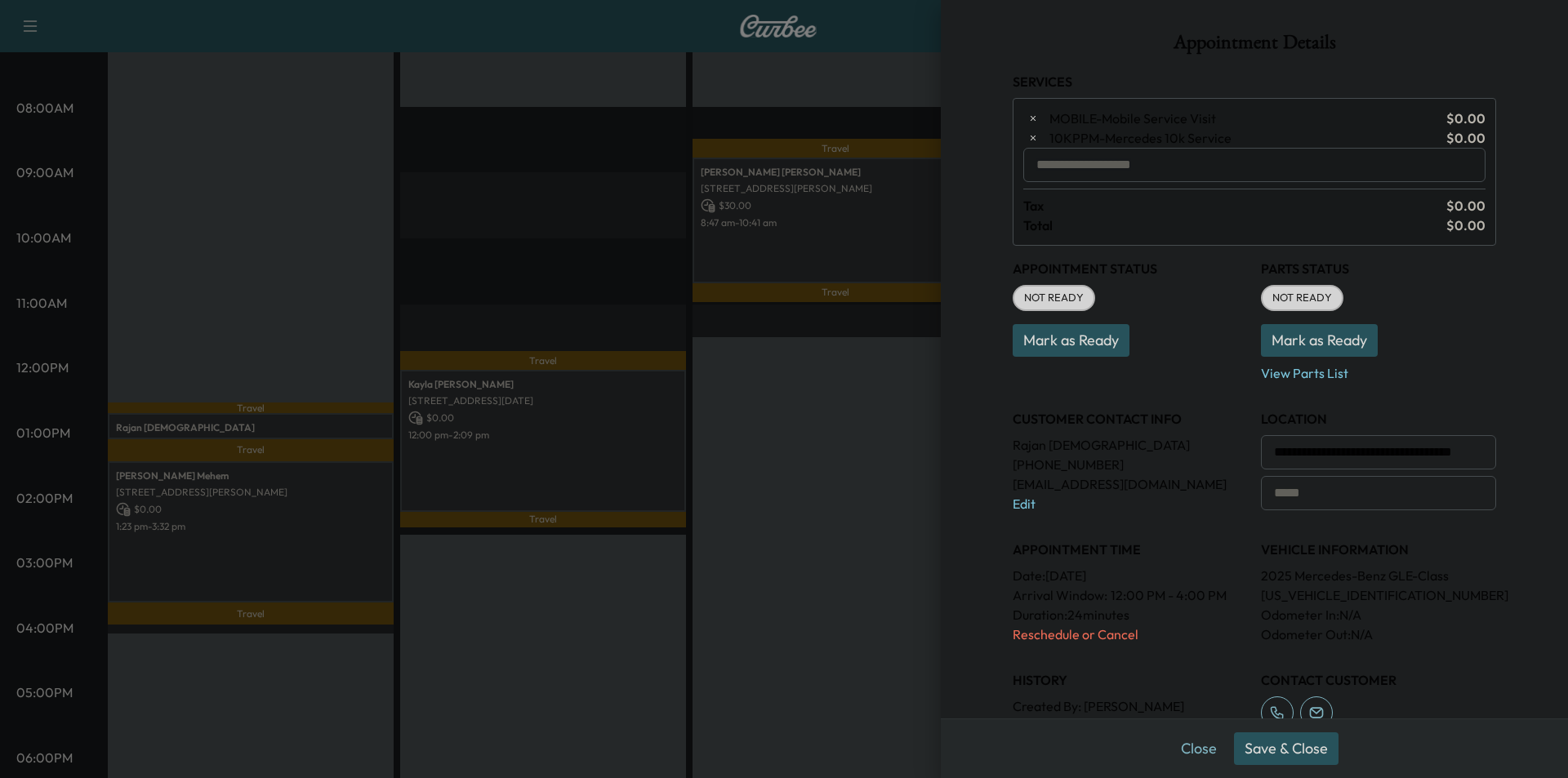
click at [1516, 306] on div "**********" at bounding box center [1255, 389] width 627 height 778
click at [1175, 749] on button "Close" at bounding box center [1199, 748] width 57 height 33
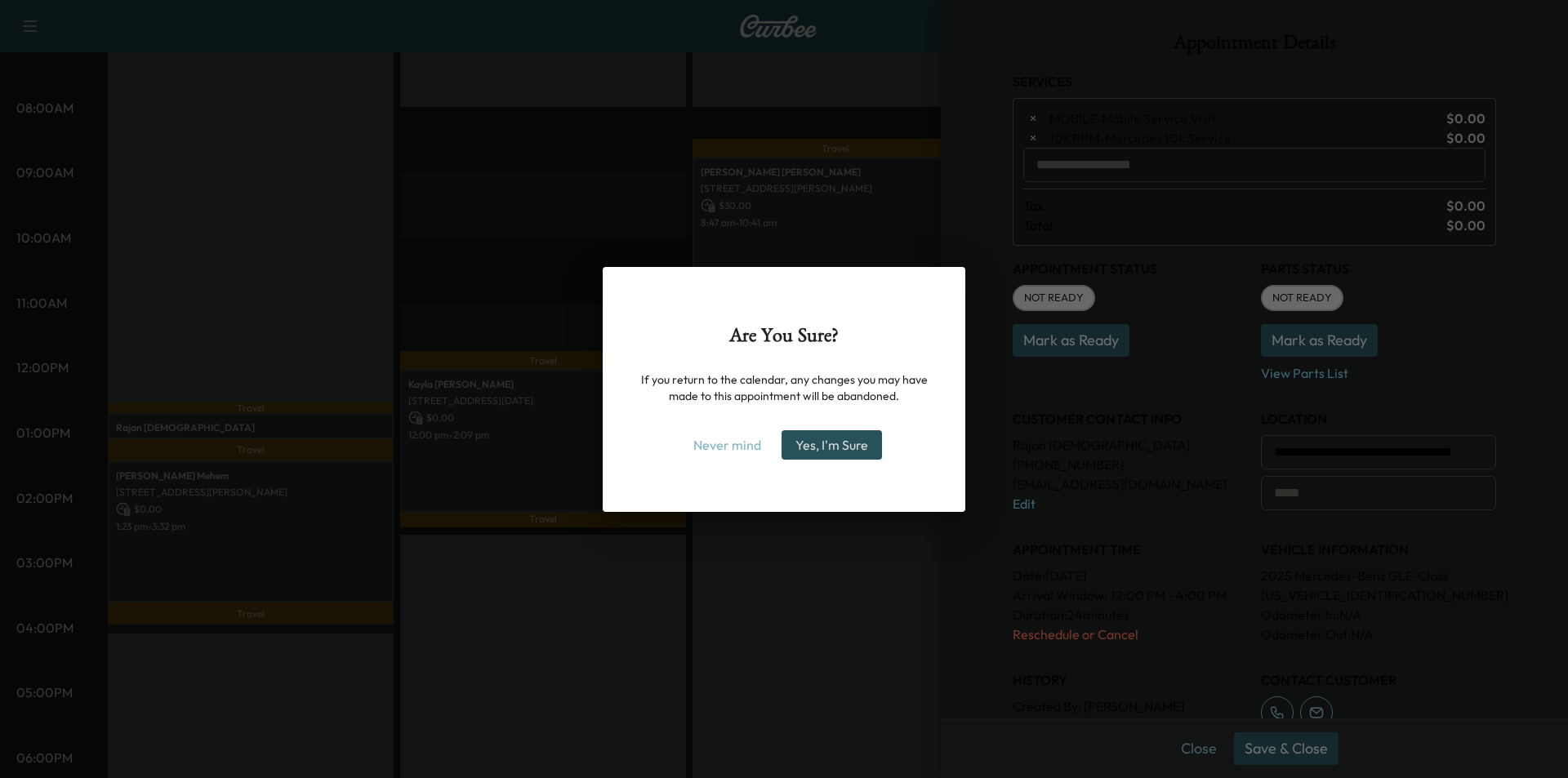
click at [860, 445] on button "Yes, I'm Sure" at bounding box center [832, 445] width 101 height 30
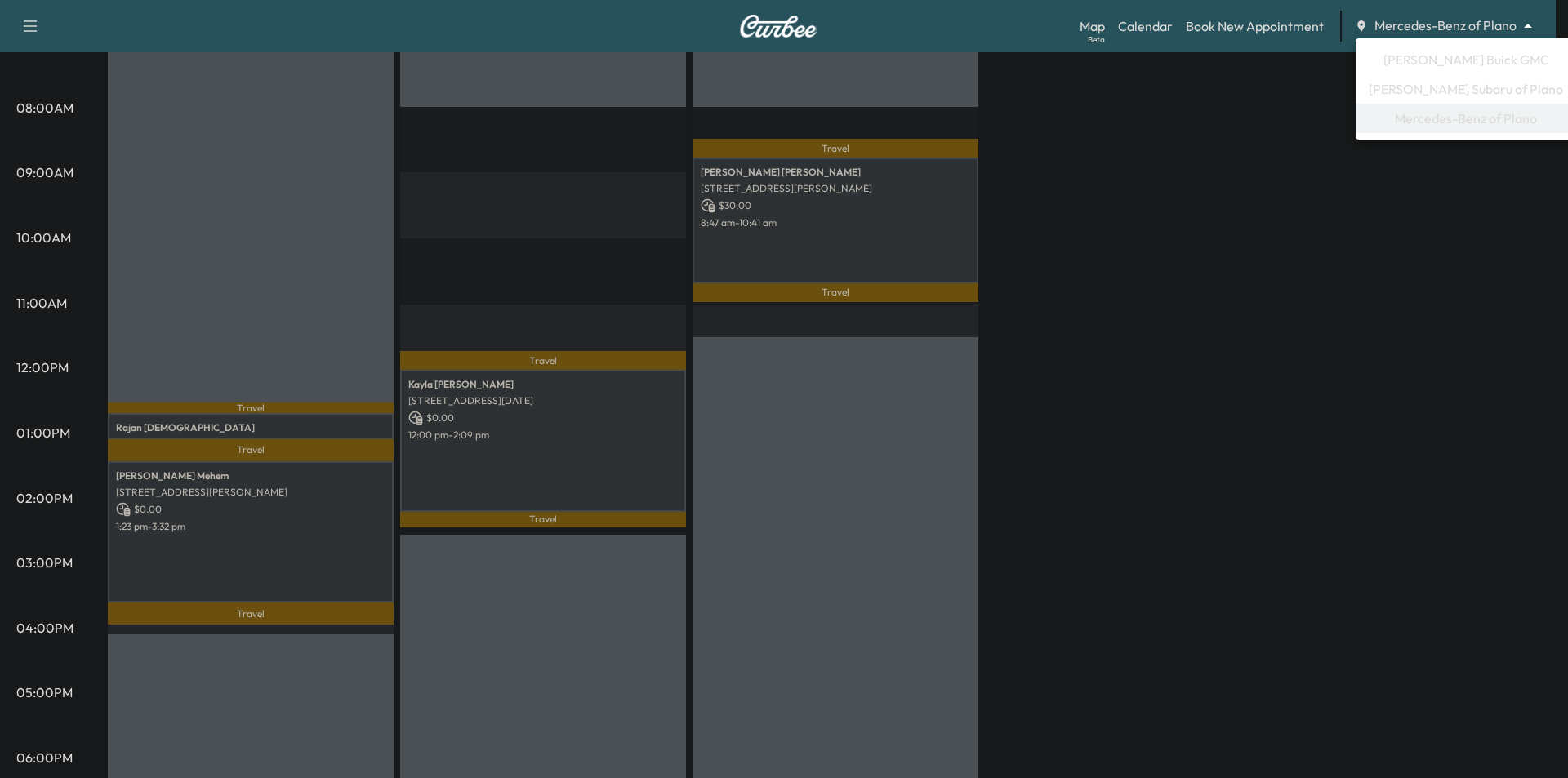
click at [1444, 90] on span "[PERSON_NAME] Subaru of Plano" at bounding box center [1466, 89] width 195 height 20
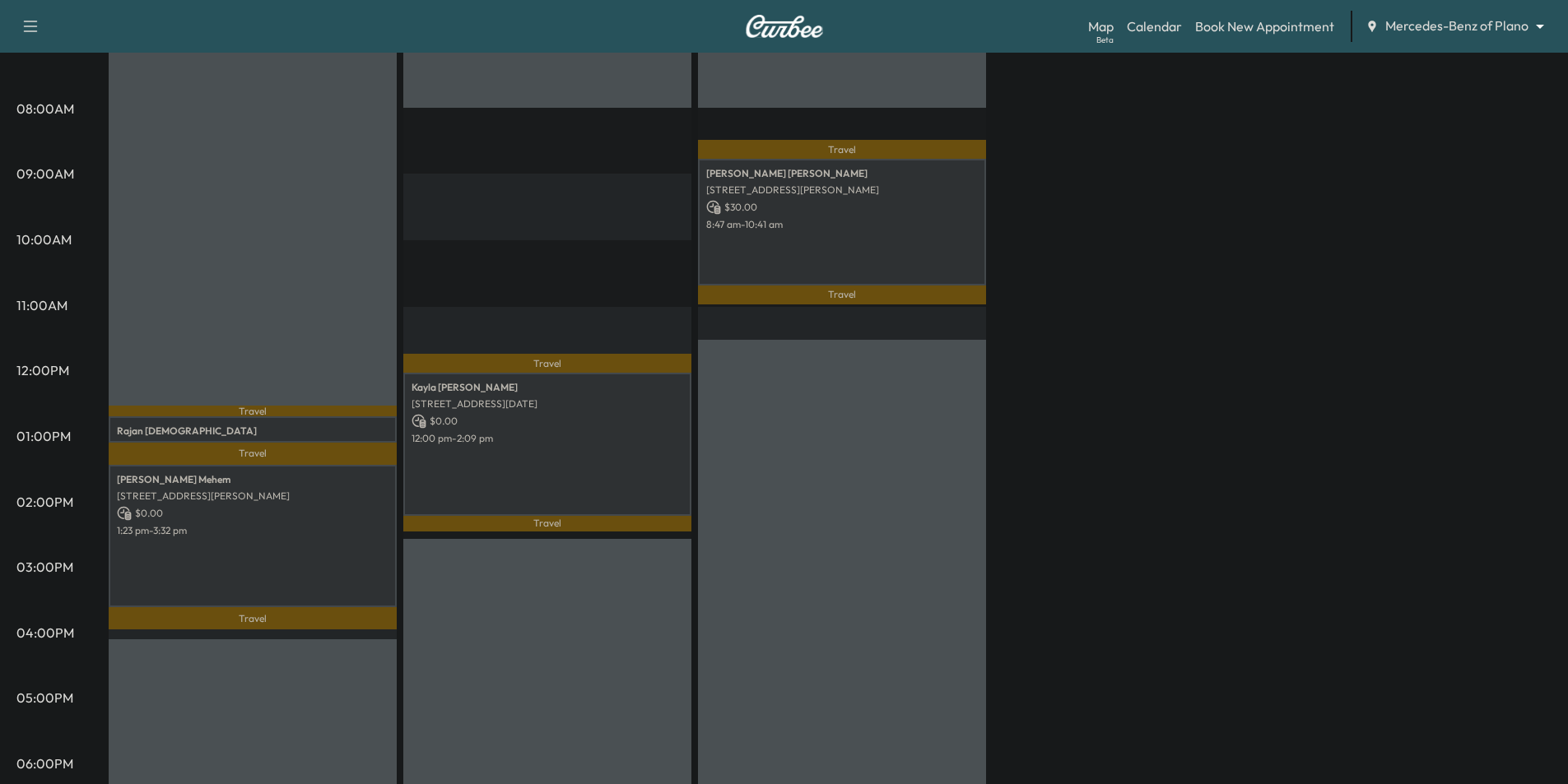
scroll to position [0, 0]
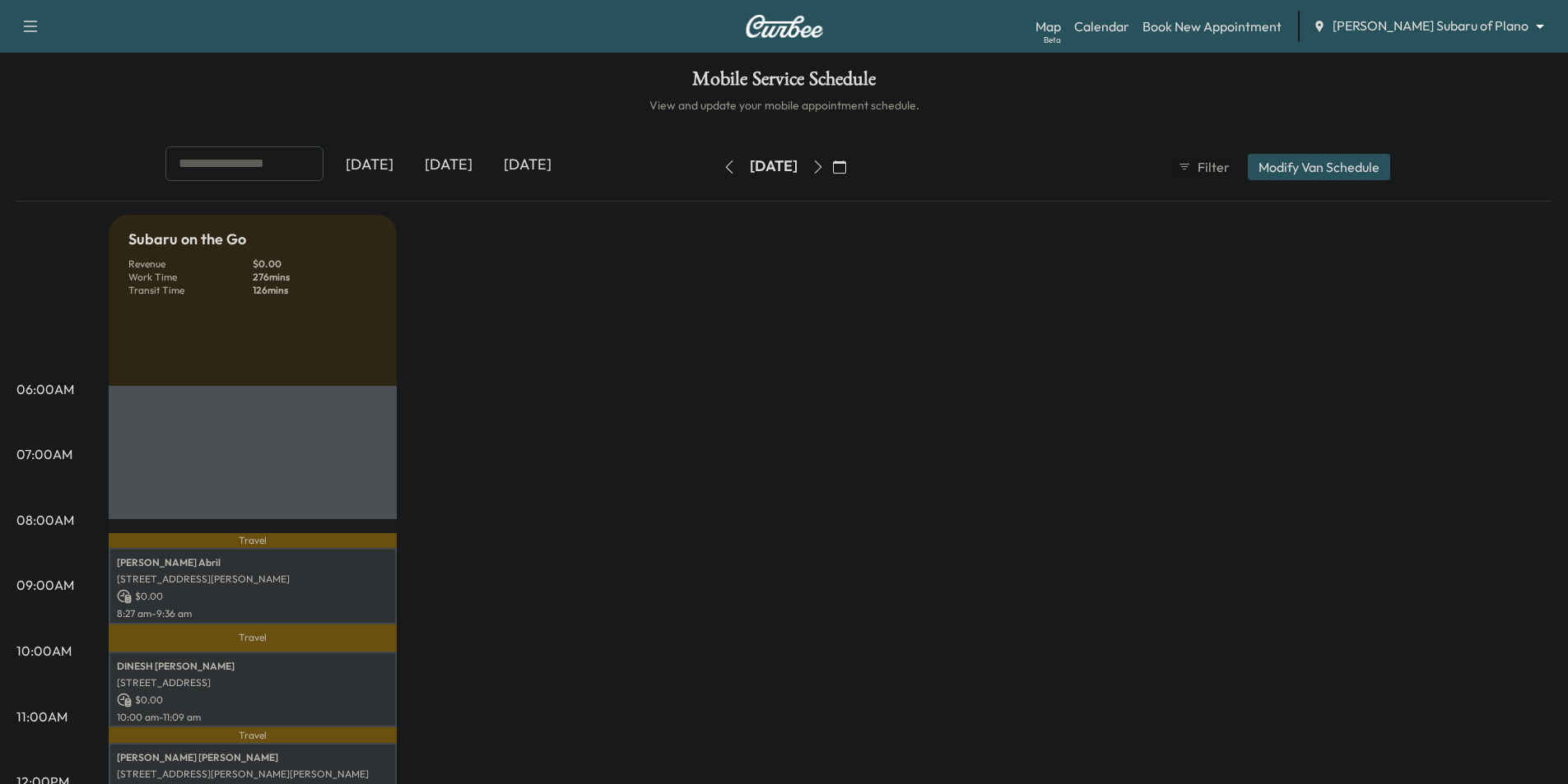
click at [715, 172] on button "button" at bounding box center [729, 166] width 28 height 26
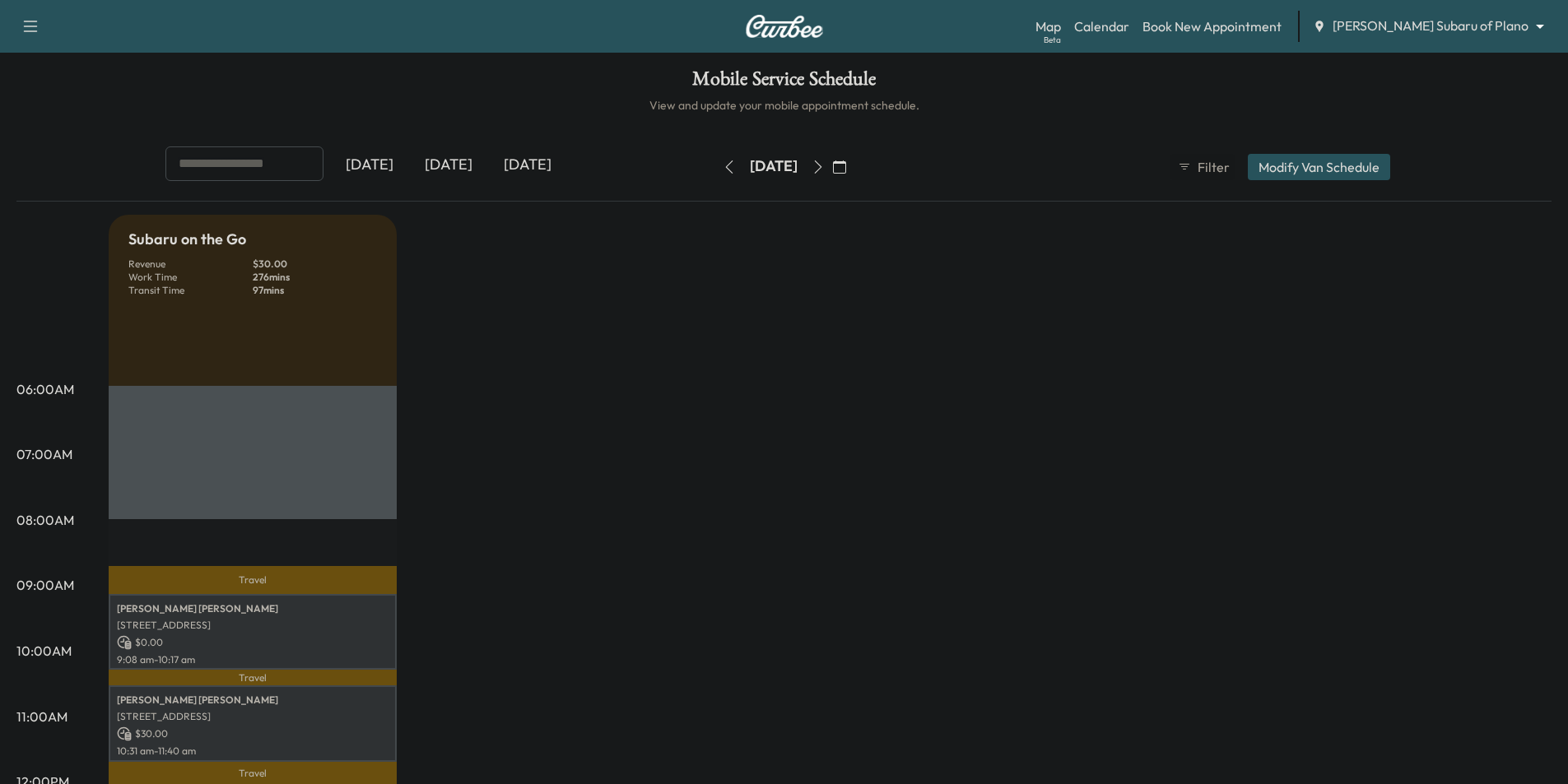
click at [722, 168] on icon "button" at bounding box center [728, 166] width 13 height 13
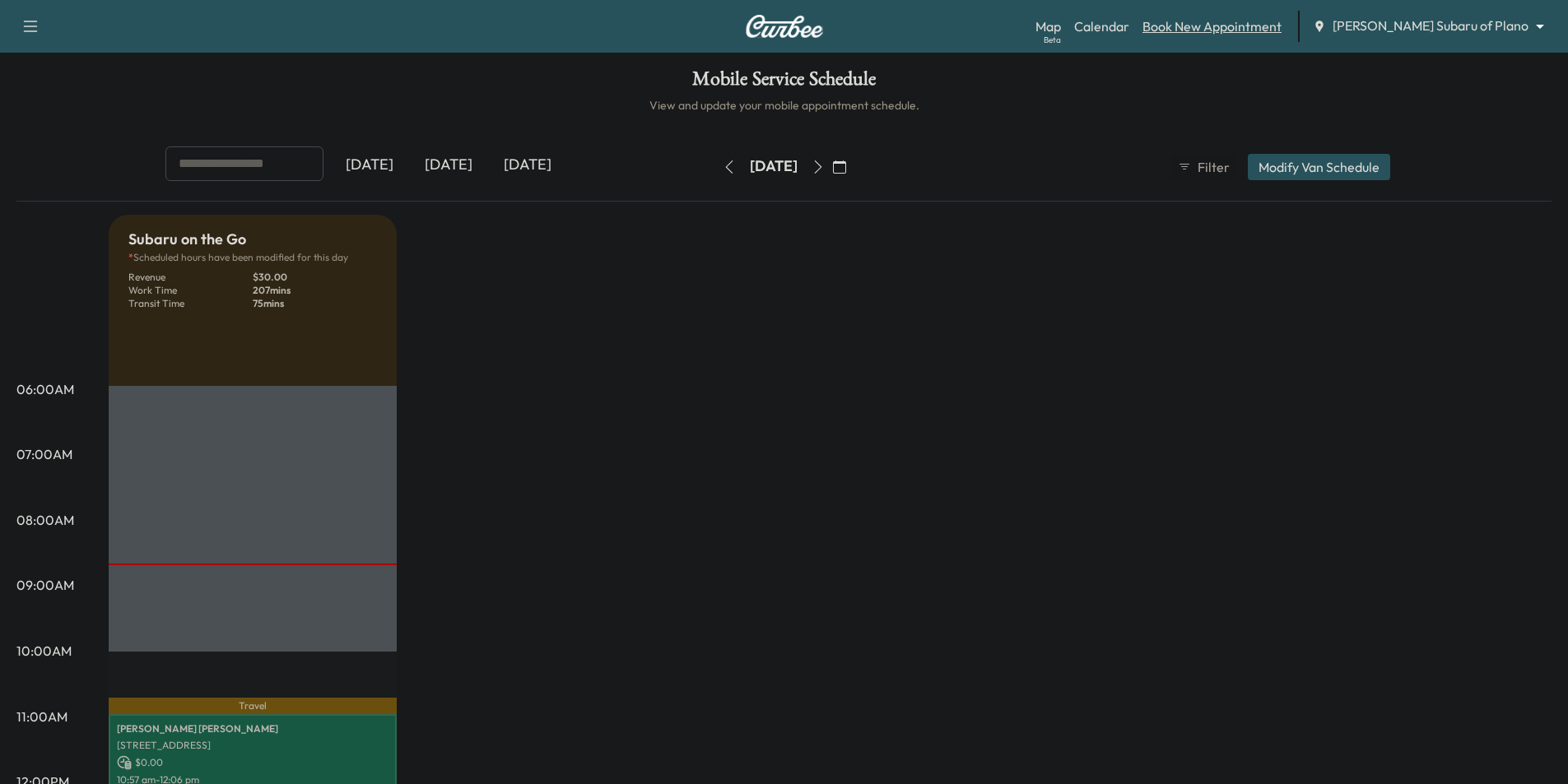
click at [1264, 28] on link "Book New Appointment" at bounding box center [1212, 27] width 139 height 20
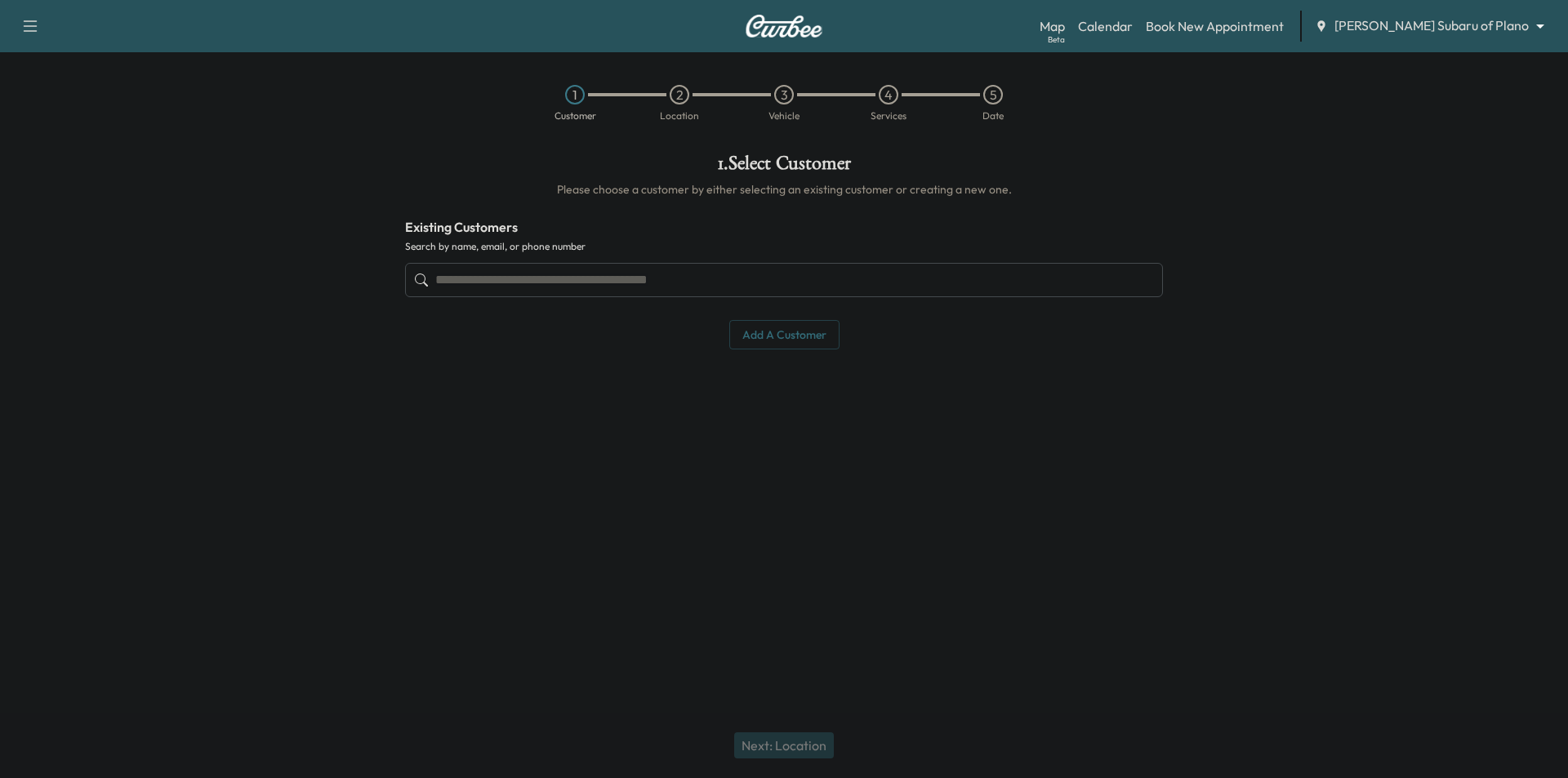
click at [822, 271] on input "text" at bounding box center [784, 280] width 758 height 35
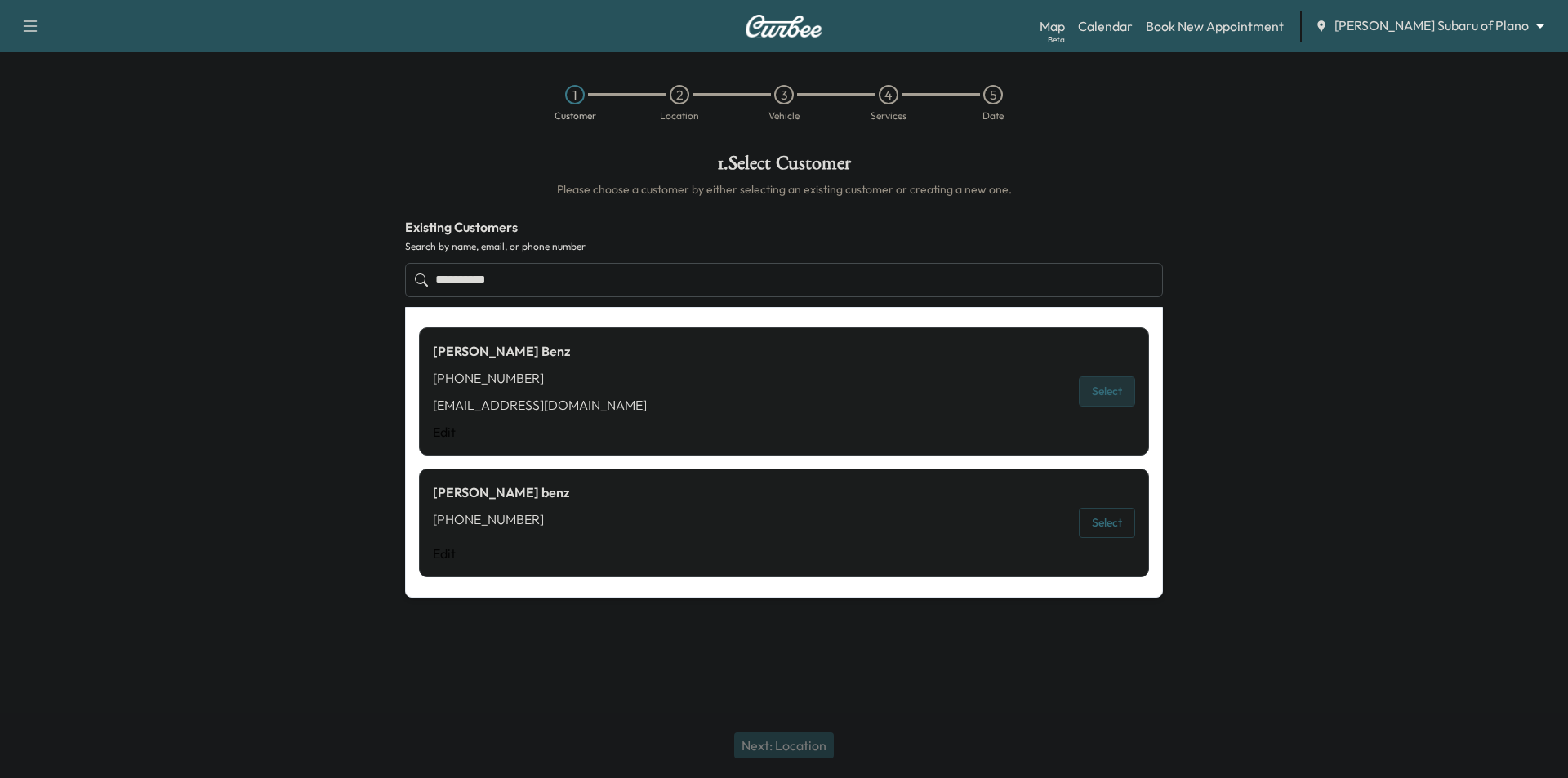
click at [1103, 390] on button "Select" at bounding box center [1106, 391] width 56 height 31
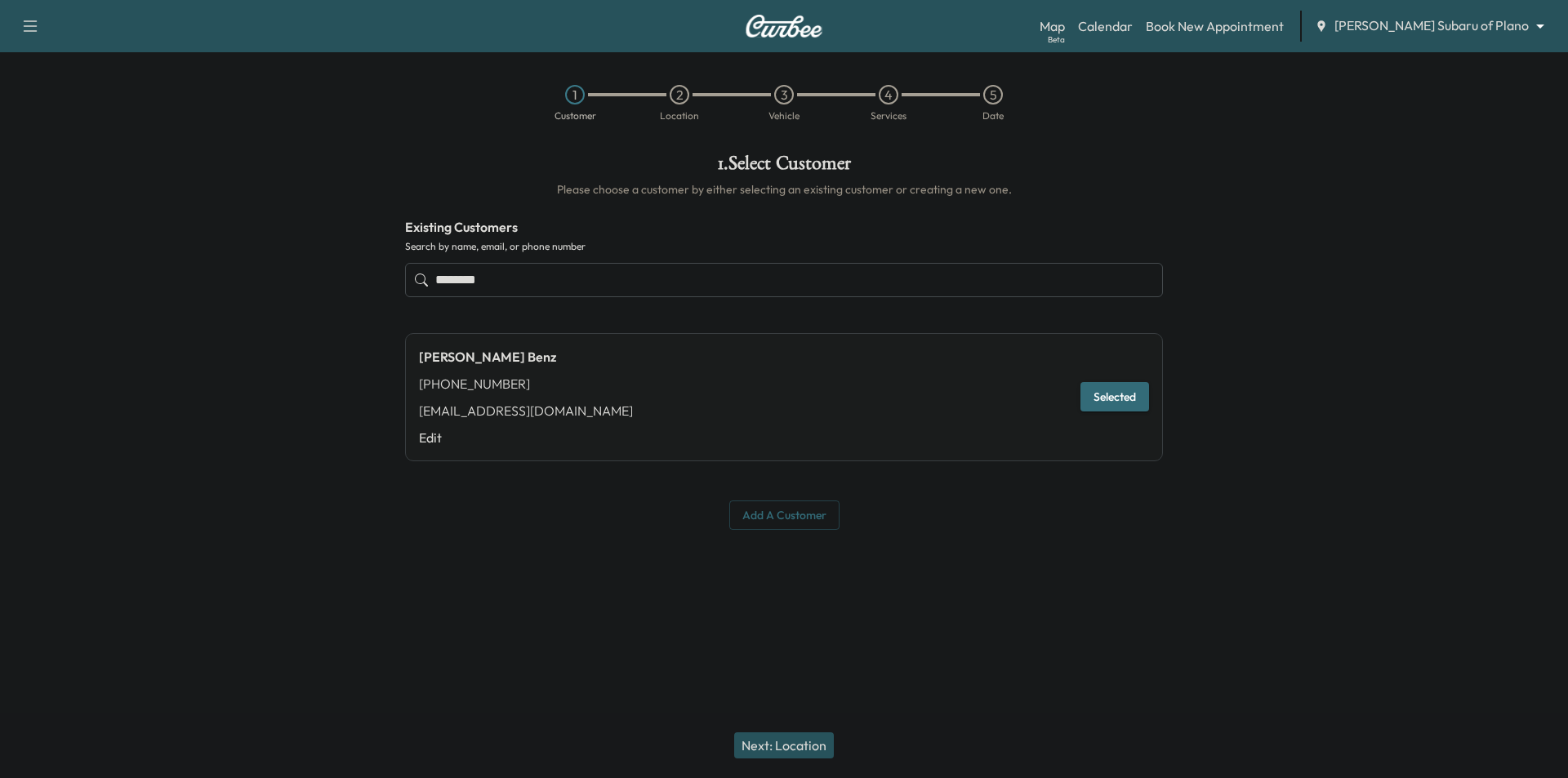
type input "********"
click at [801, 747] on button "Next: Location" at bounding box center [784, 745] width 100 height 26
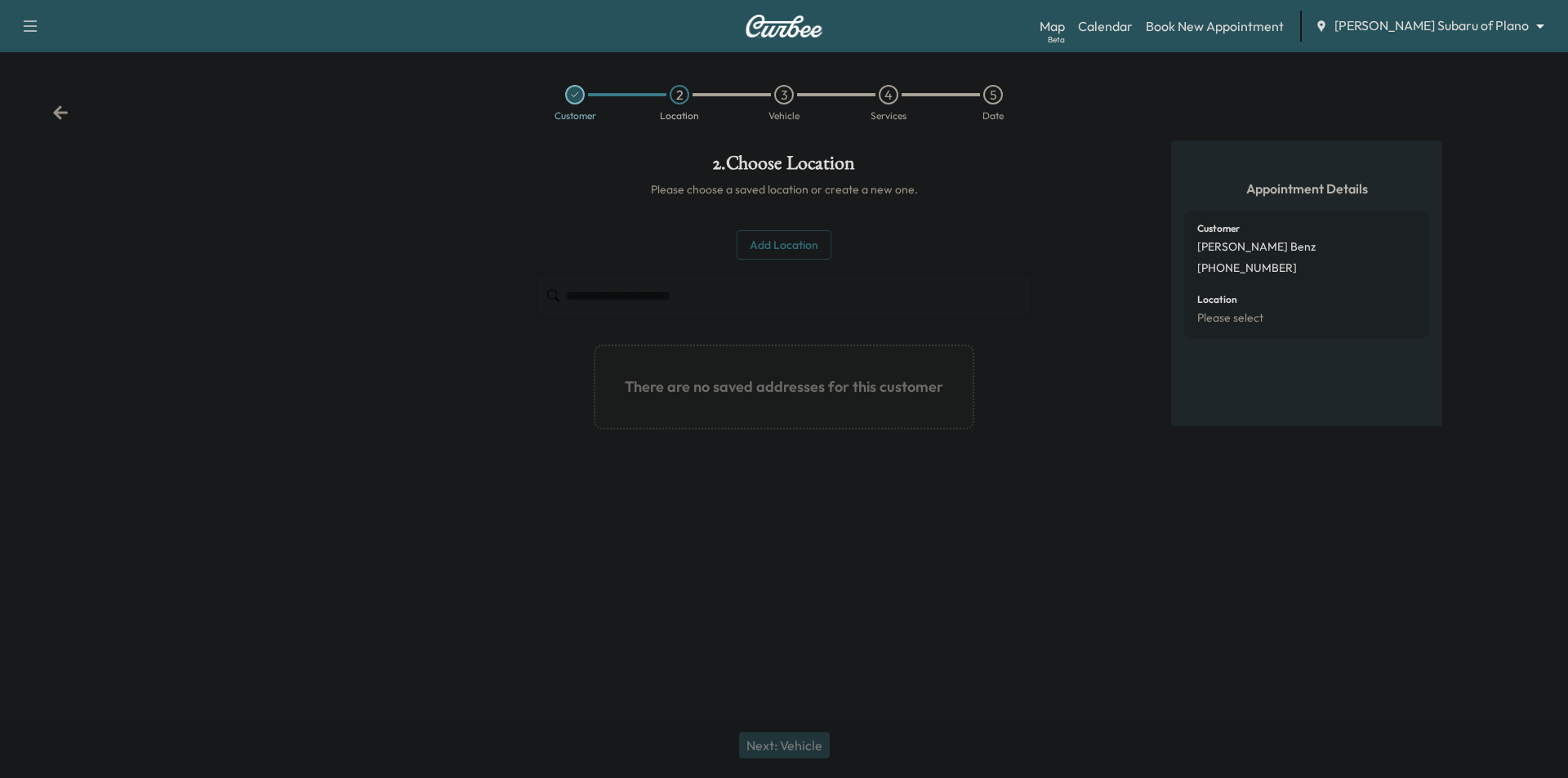
click at [769, 243] on button "Add Location" at bounding box center [784, 245] width 95 height 31
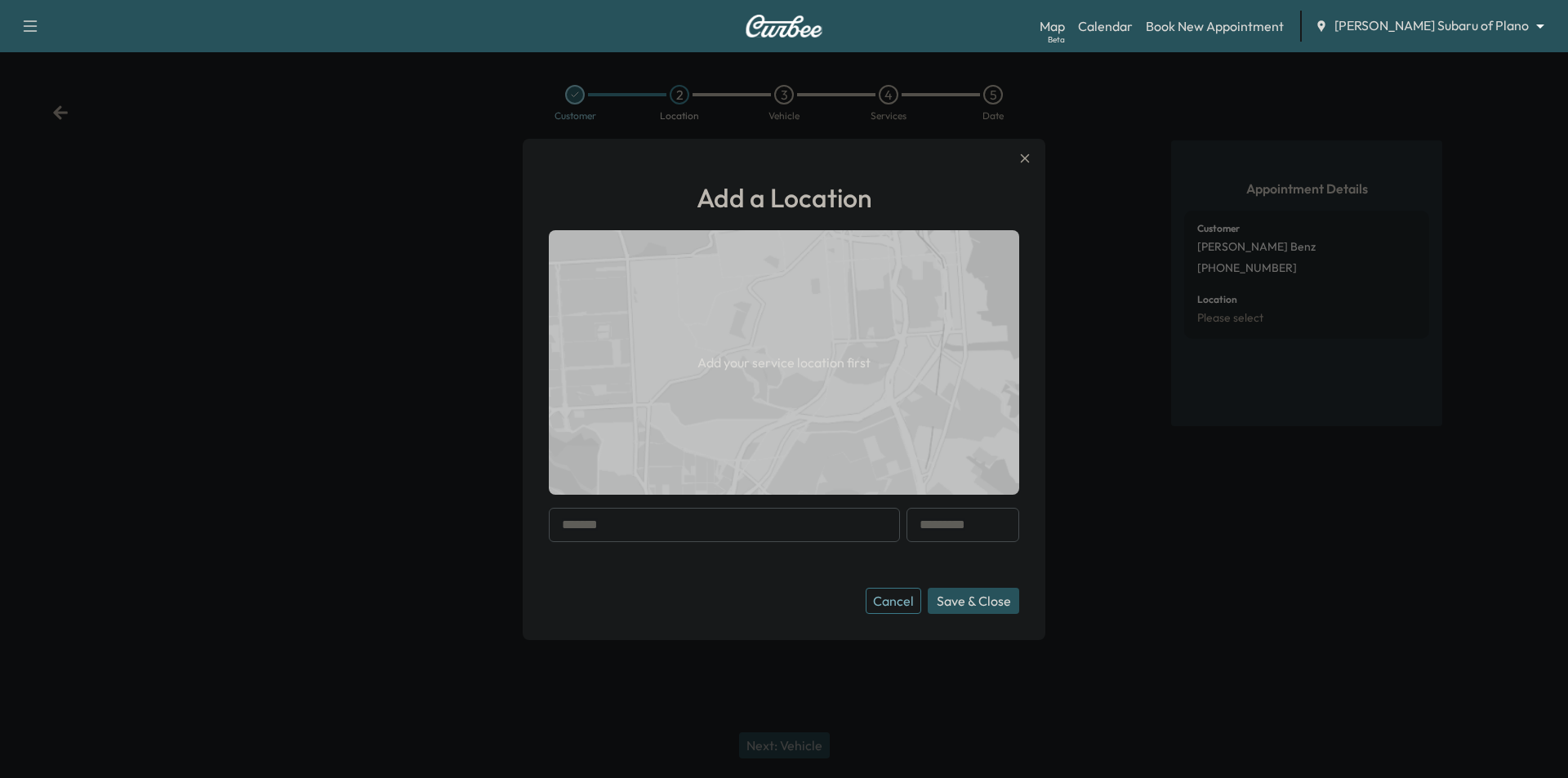
click at [1017, 159] on button "button" at bounding box center [1025, 158] width 28 height 26
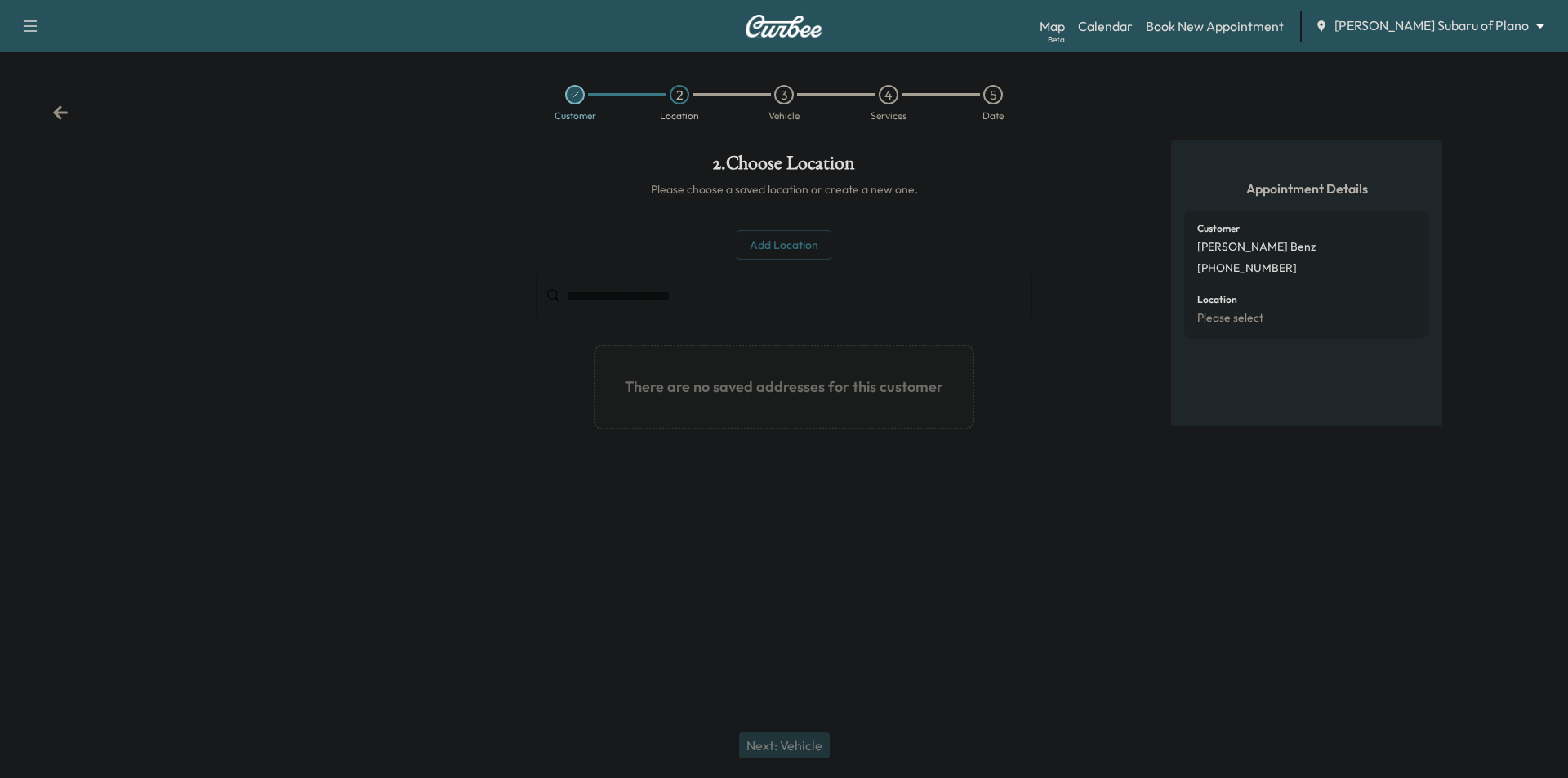
click at [59, 109] on icon at bounding box center [60, 113] width 15 height 14
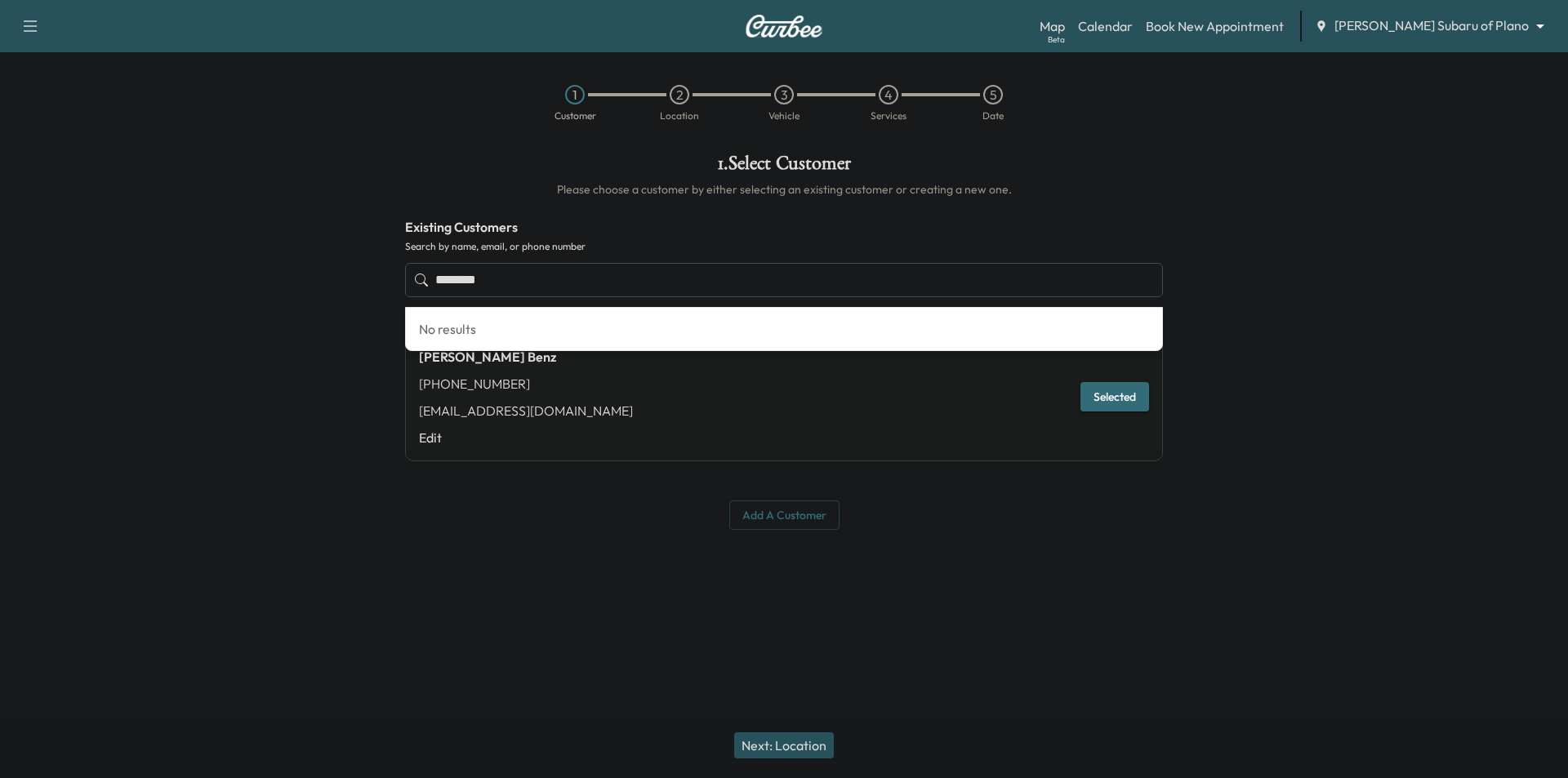
click at [631, 281] on input "********" at bounding box center [784, 280] width 758 height 35
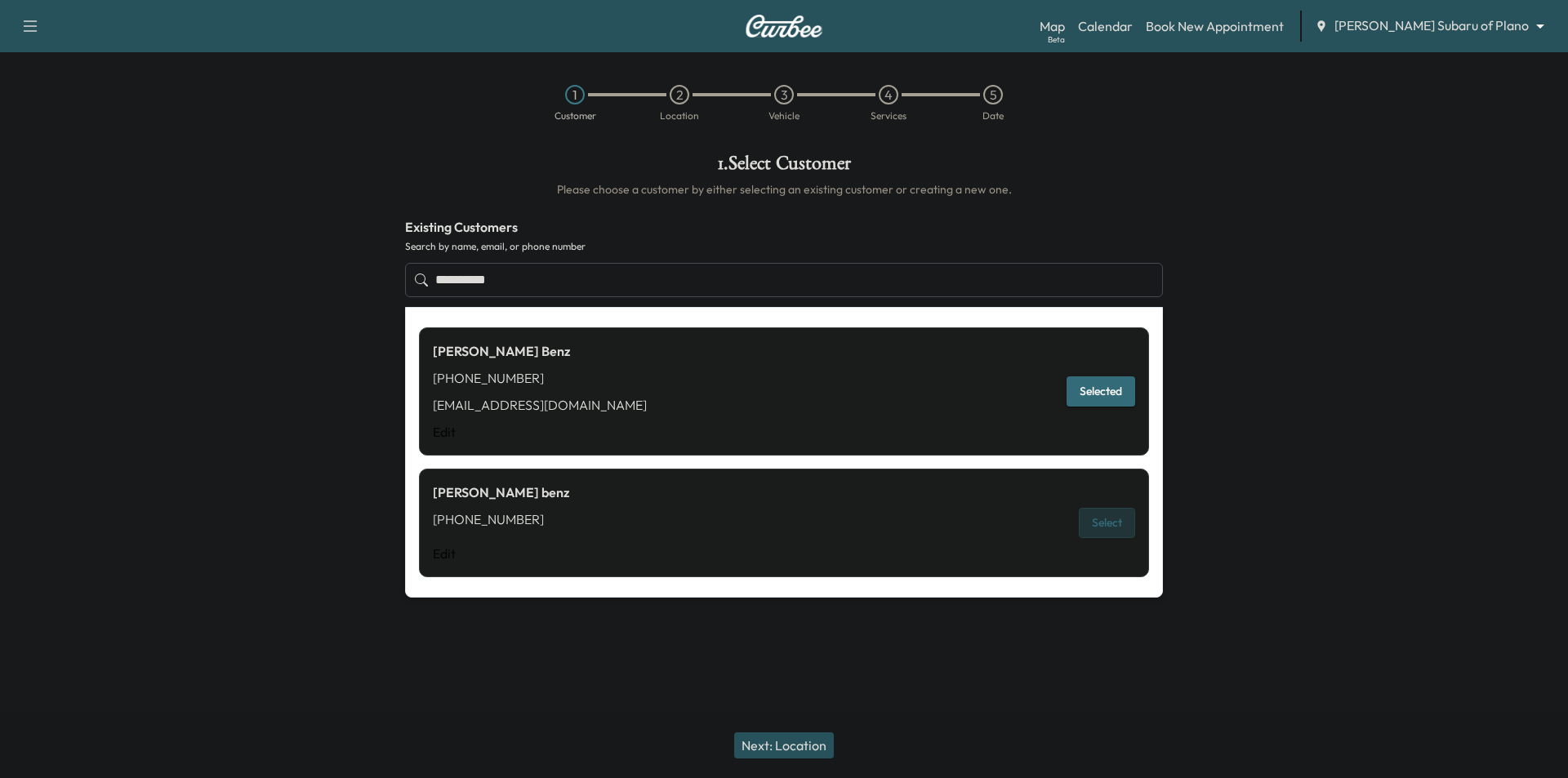
click at [1120, 527] on button "Select" at bounding box center [1106, 523] width 56 height 31
type input "********"
type input "***"
type input "****"
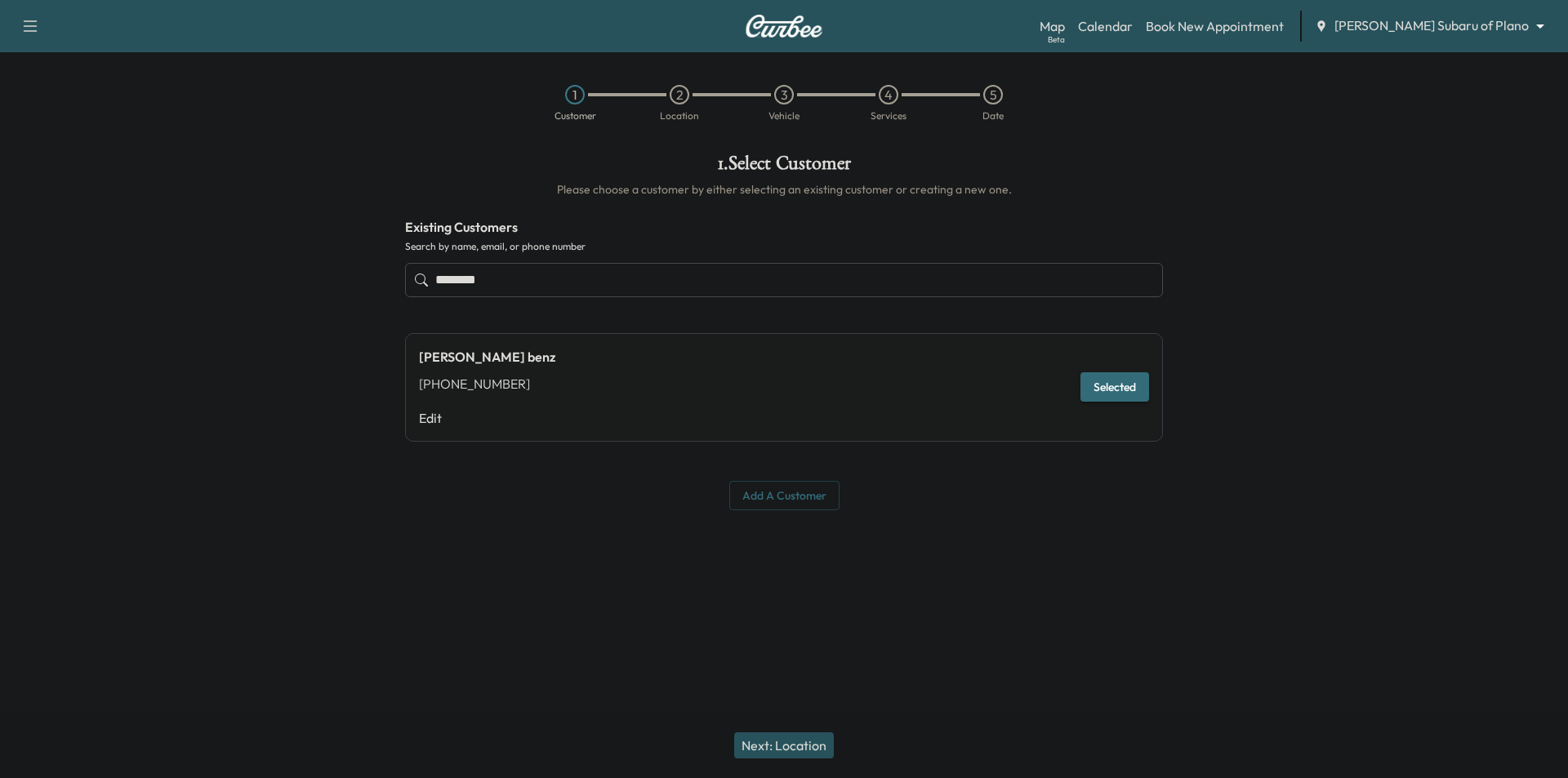
click at [792, 744] on button "Next: Location" at bounding box center [784, 745] width 100 height 26
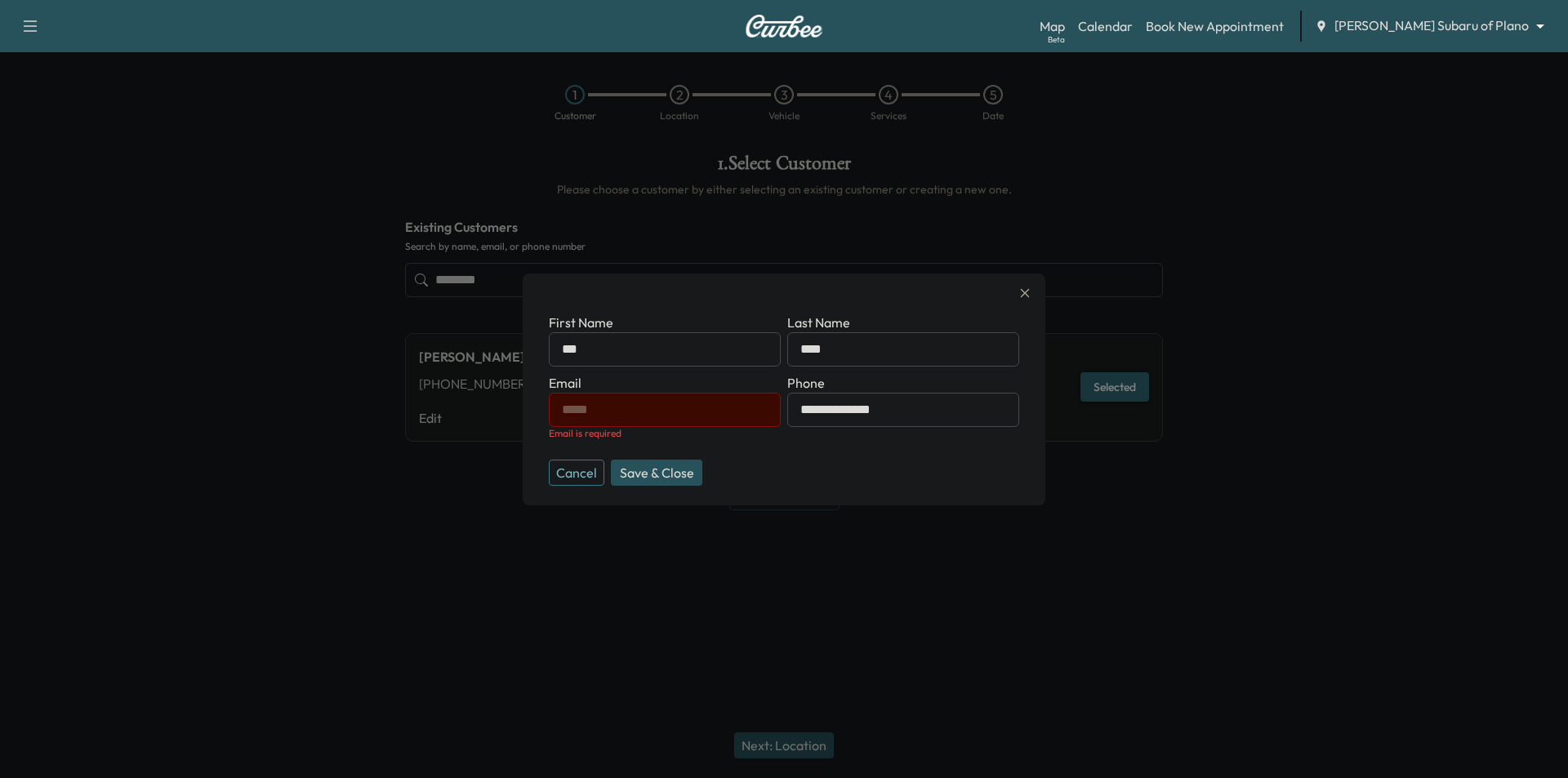
click at [566, 479] on button "Cancel" at bounding box center [576, 473] width 55 height 26
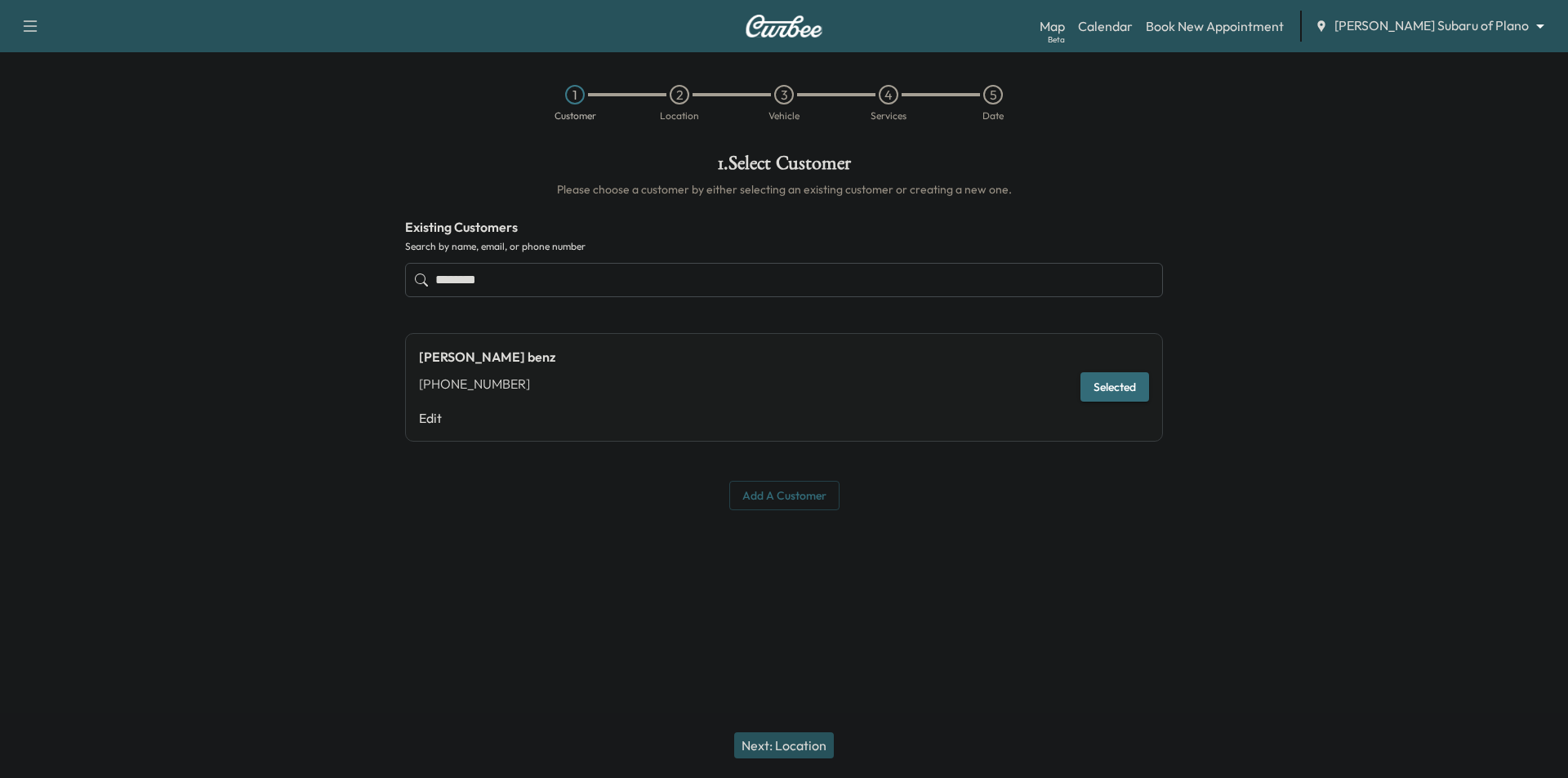
click at [758, 278] on input "********" at bounding box center [784, 280] width 758 height 35
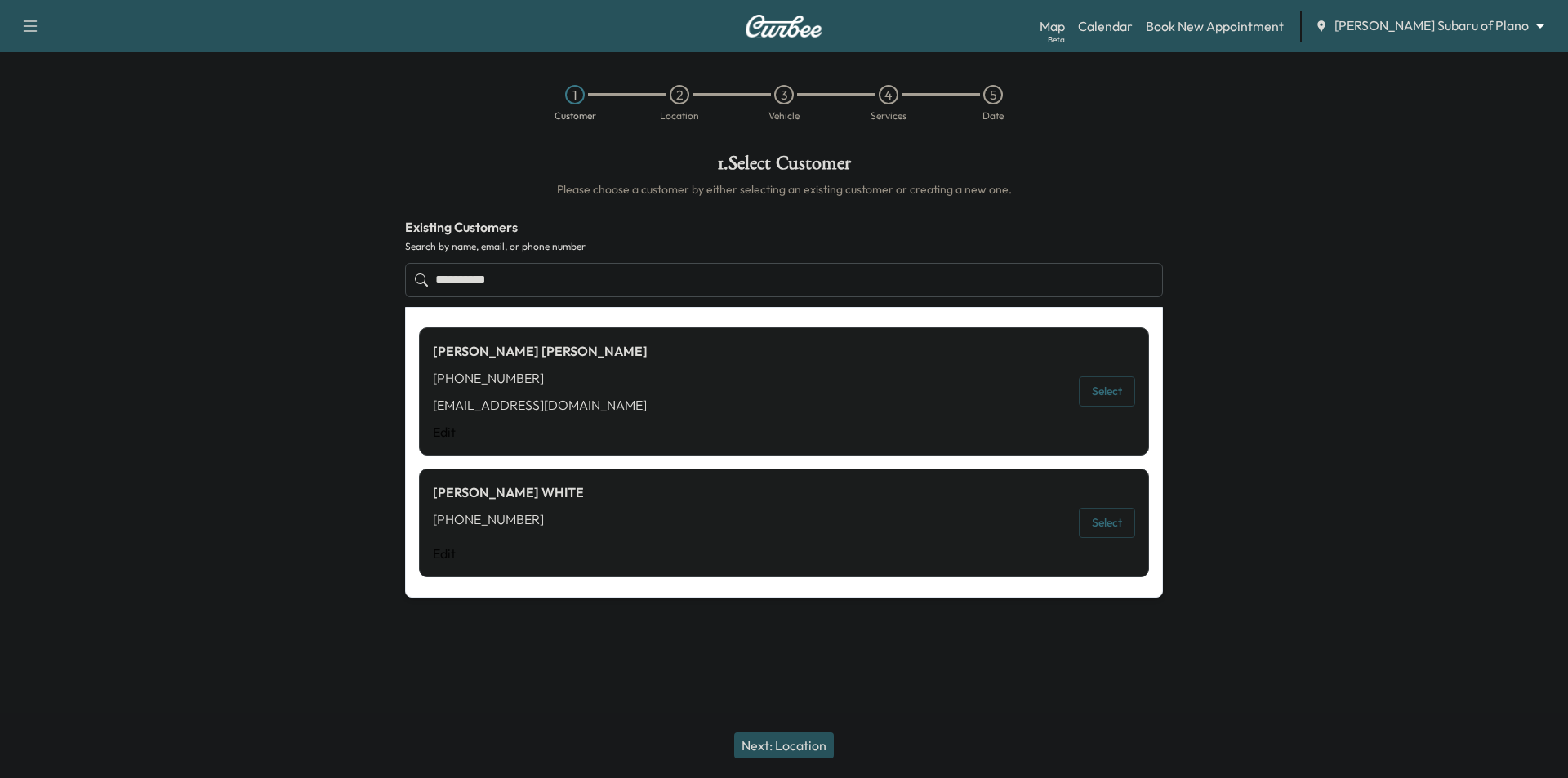
click at [1097, 389] on button "Select" at bounding box center [1106, 391] width 56 height 31
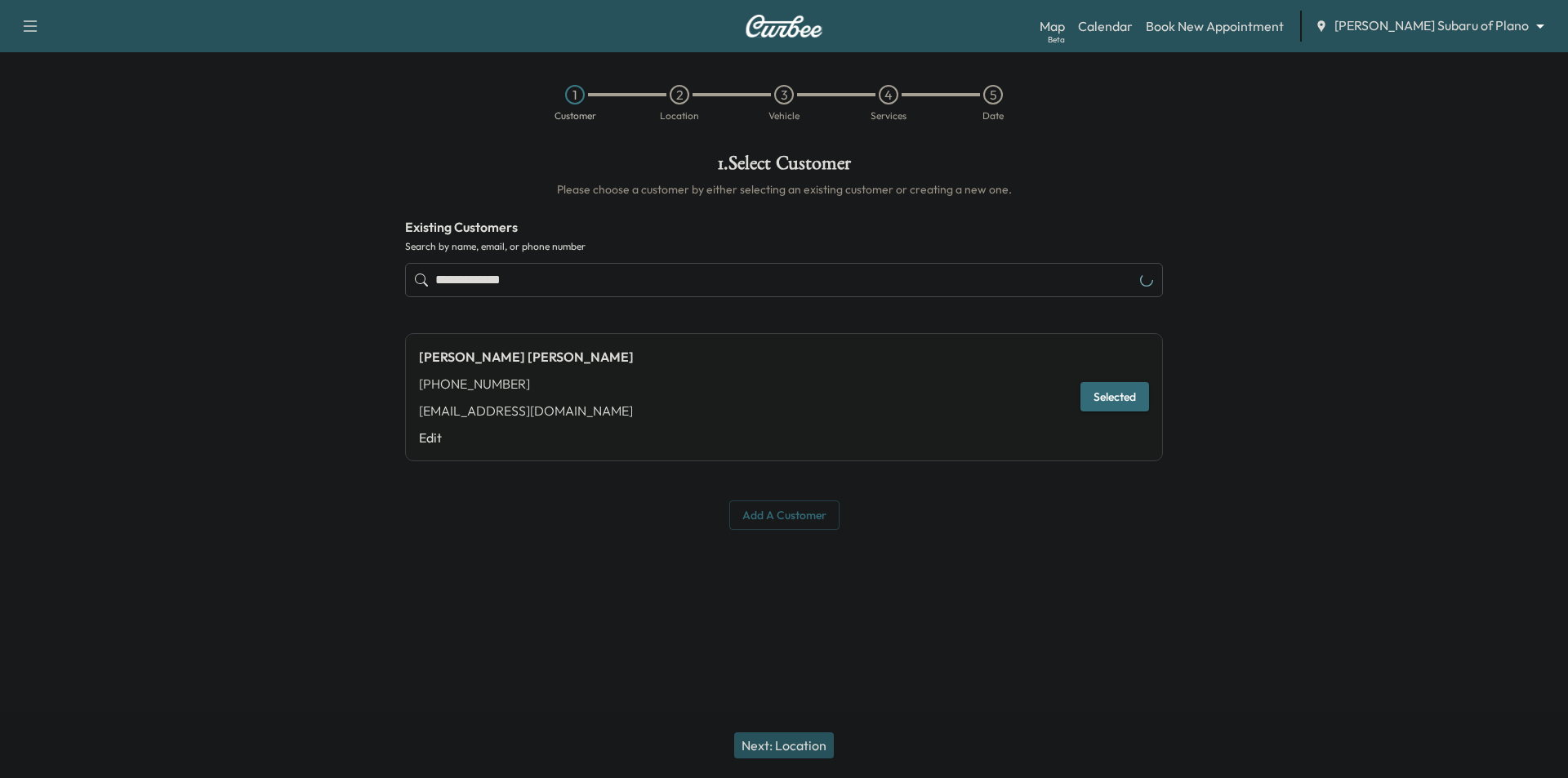
type input "**********"
click at [825, 744] on button "Next: Location" at bounding box center [784, 745] width 100 height 26
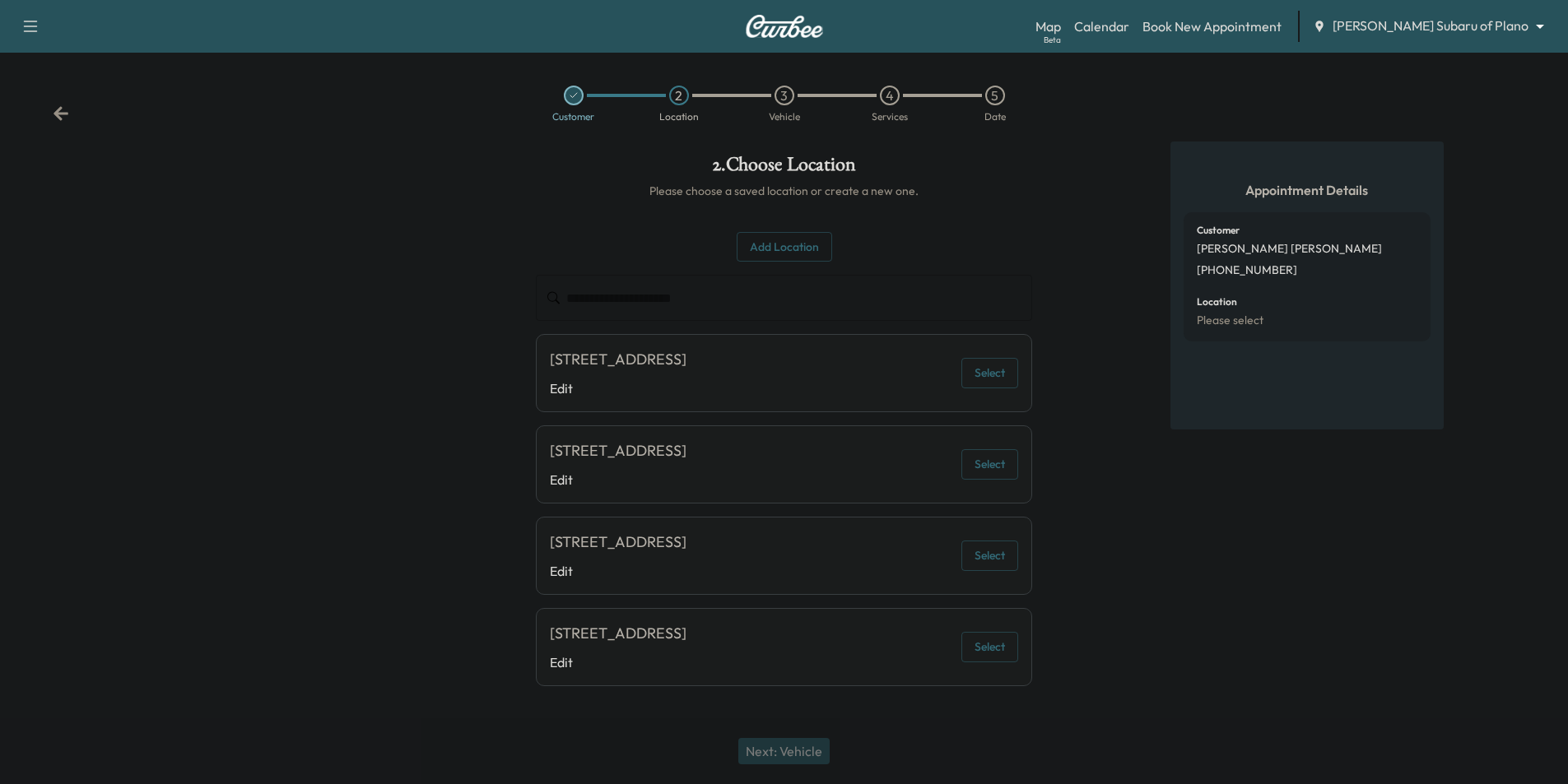
click at [1005, 378] on button "Select" at bounding box center [989, 373] width 57 height 31
click at [795, 748] on button "Next: Vehicle" at bounding box center [784, 751] width 92 height 26
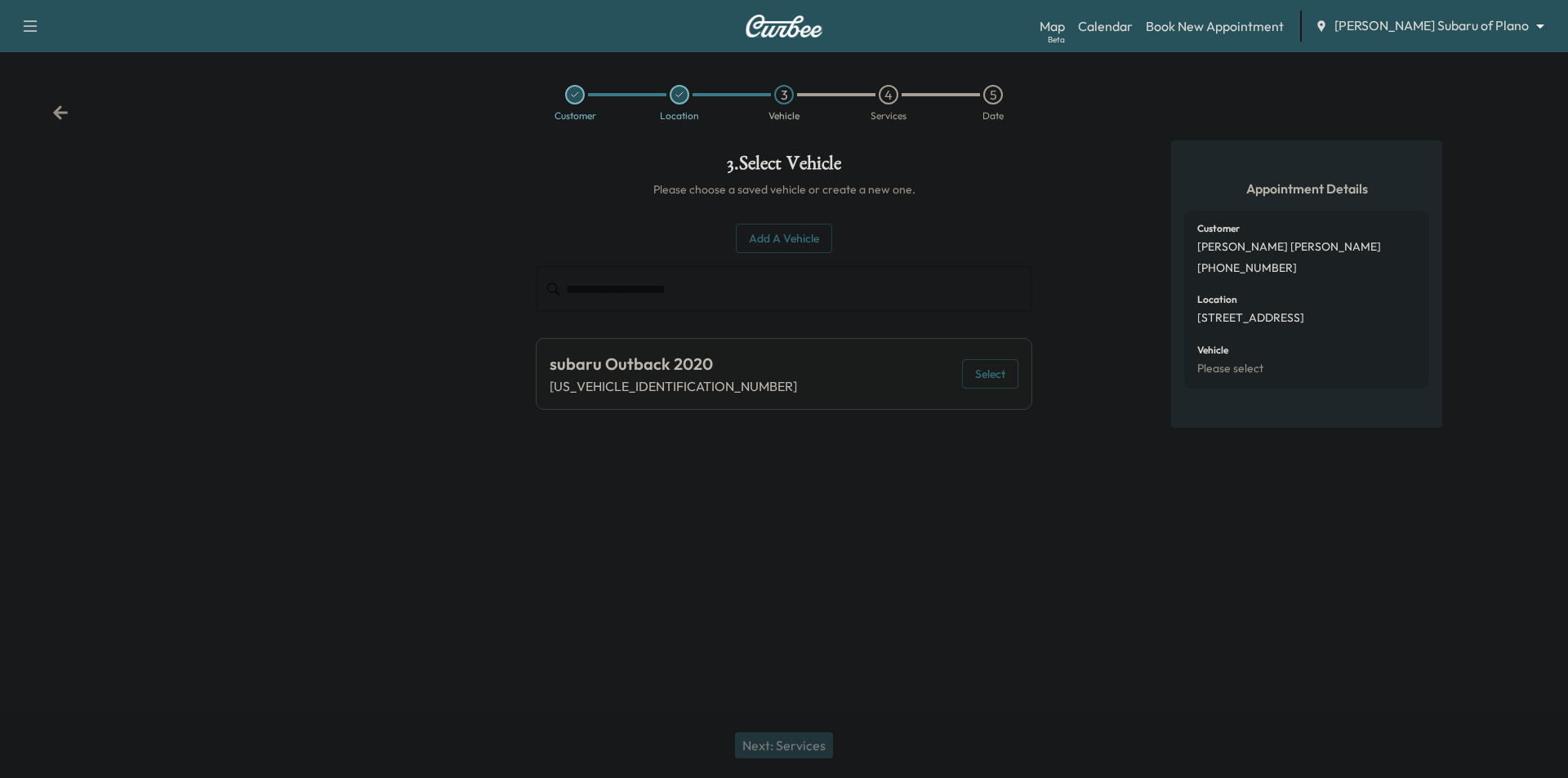
click at [995, 368] on button "Select" at bounding box center [990, 375] width 56 height 31
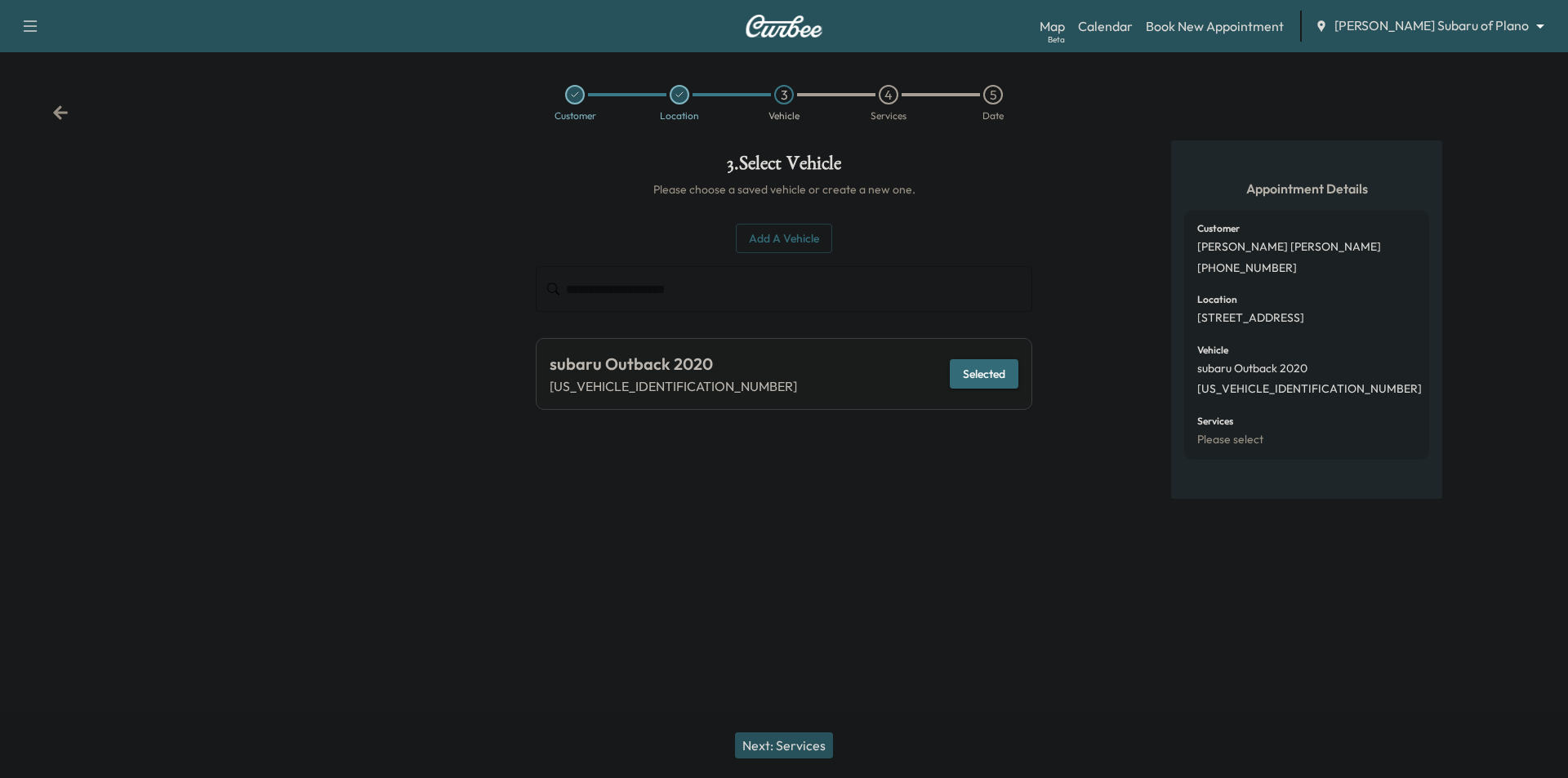
click at [804, 753] on button "Next: Services" at bounding box center [784, 745] width 98 height 26
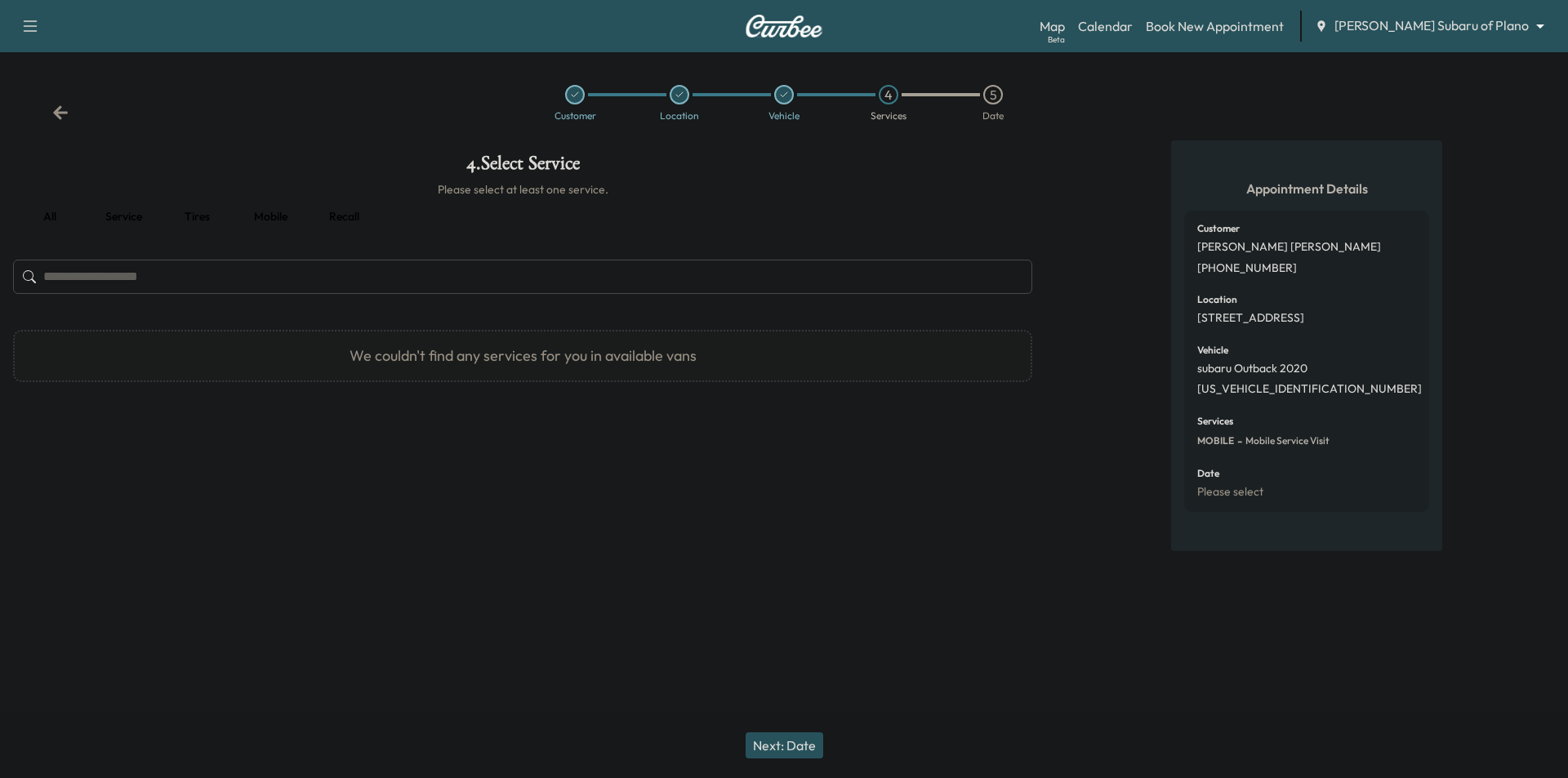
click at [133, 214] on button "Service" at bounding box center [124, 217] width 73 height 40
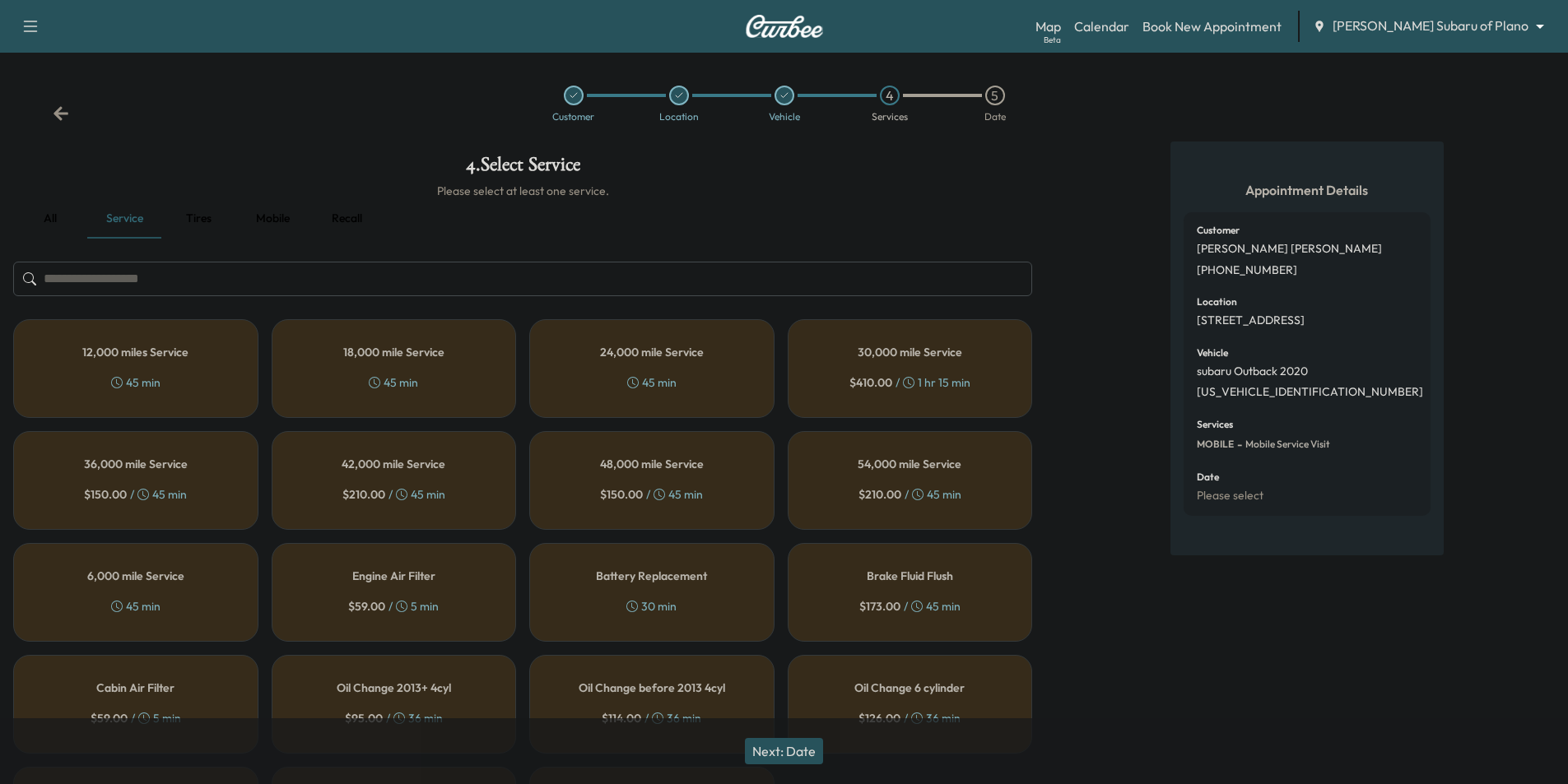
scroll to position [83, 0]
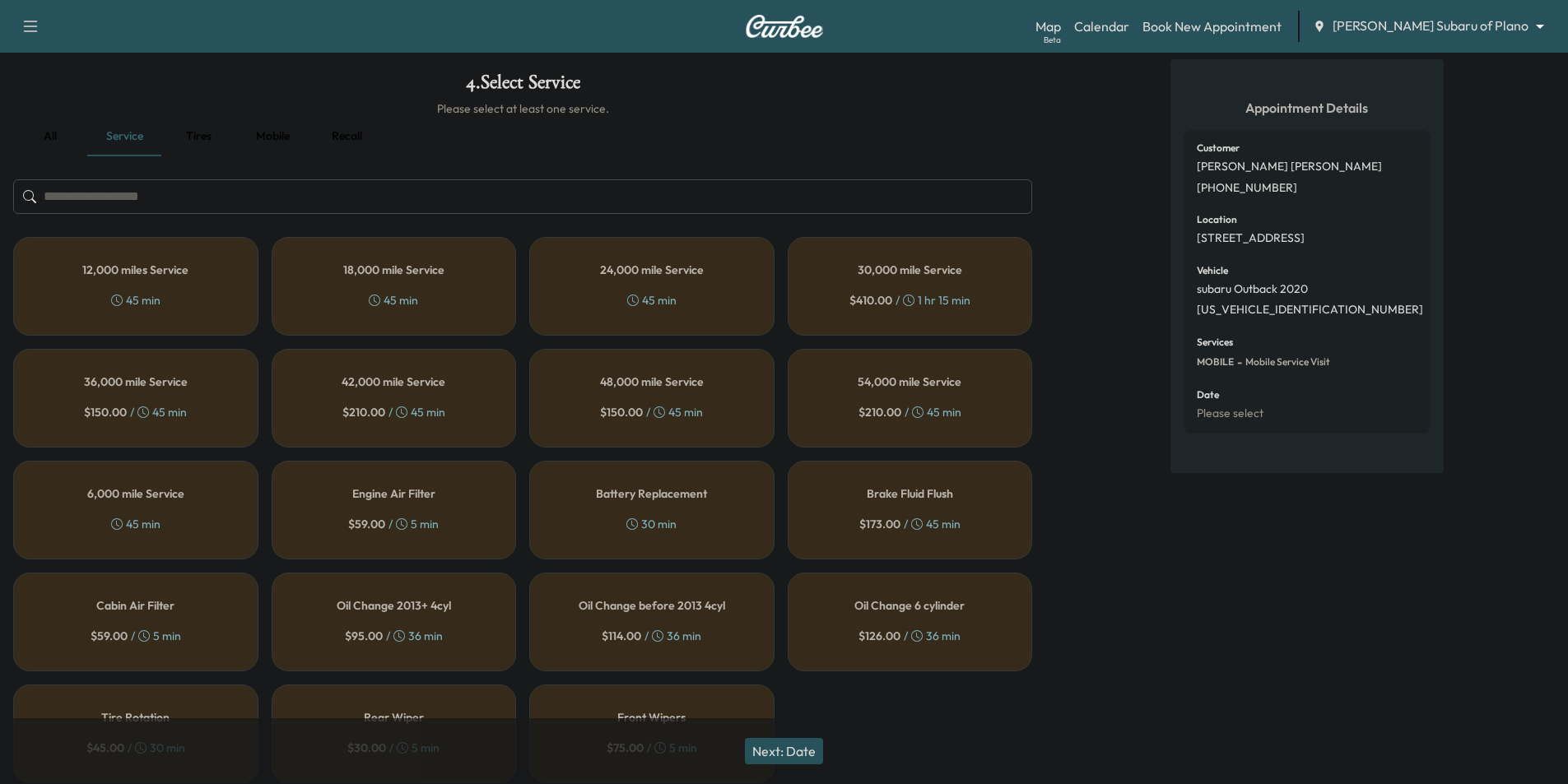
click at [863, 604] on h5 "Oil Change 6 cylinder" at bounding box center [910, 606] width 111 height 12
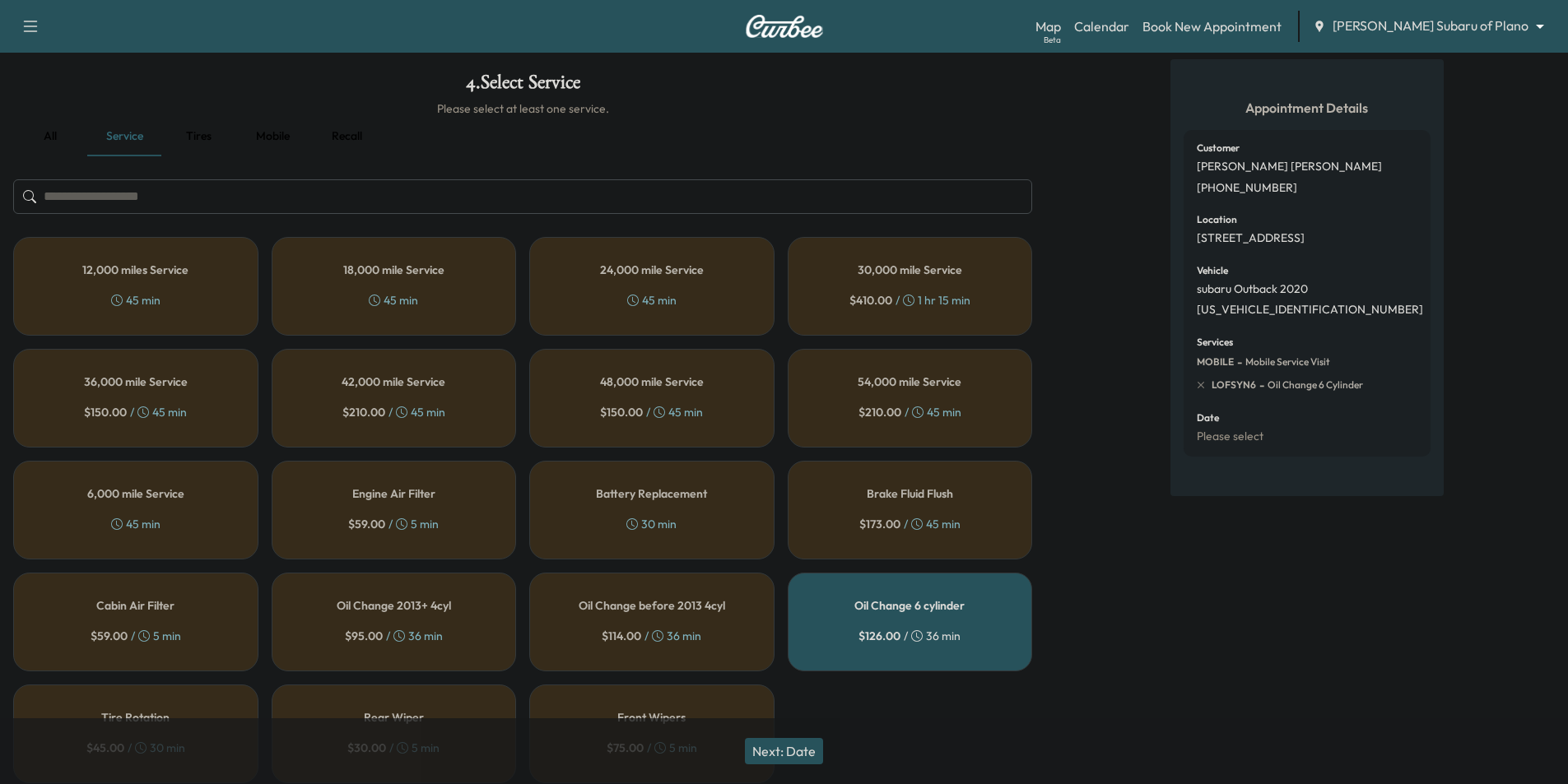
scroll to position [147, 0]
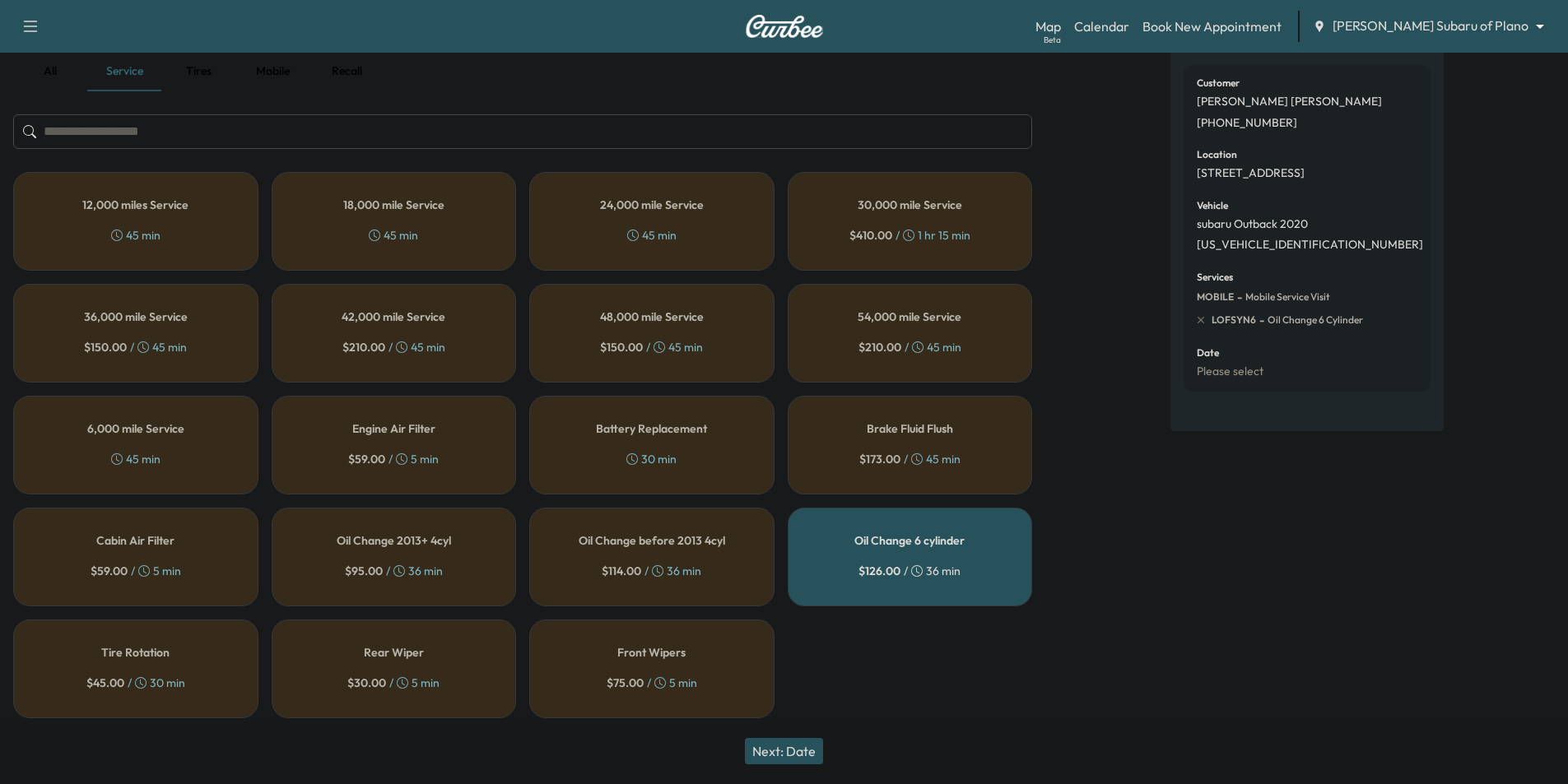
click at [461, 537] on div "Oil Change 2013+ 4cyl $ 95.00 / 36 min" at bounding box center [394, 557] width 245 height 99
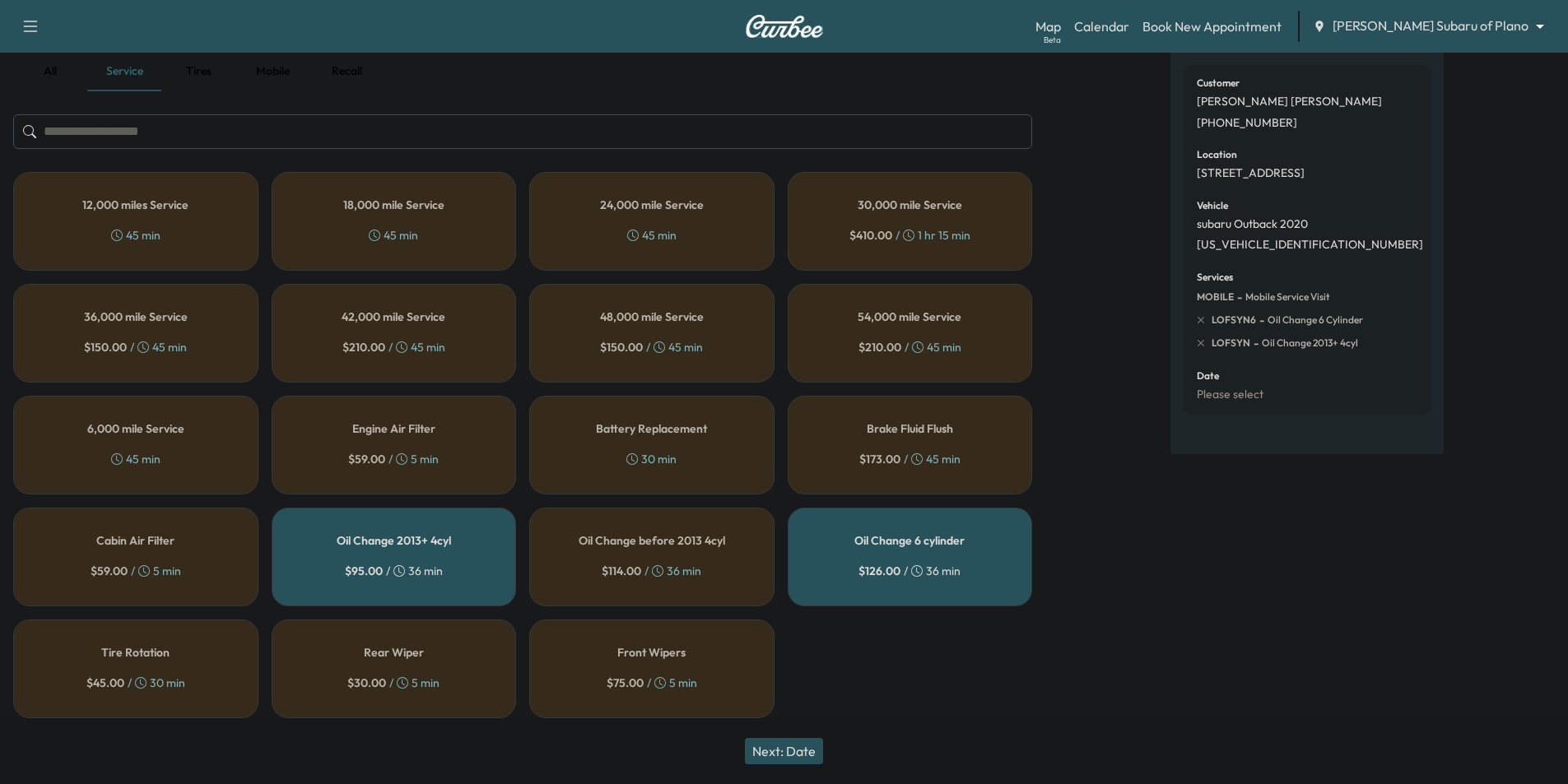
click at [916, 580] on div "Oil Change 6 cylinder $ 126.00 / 36 min" at bounding box center [911, 557] width 245 height 99
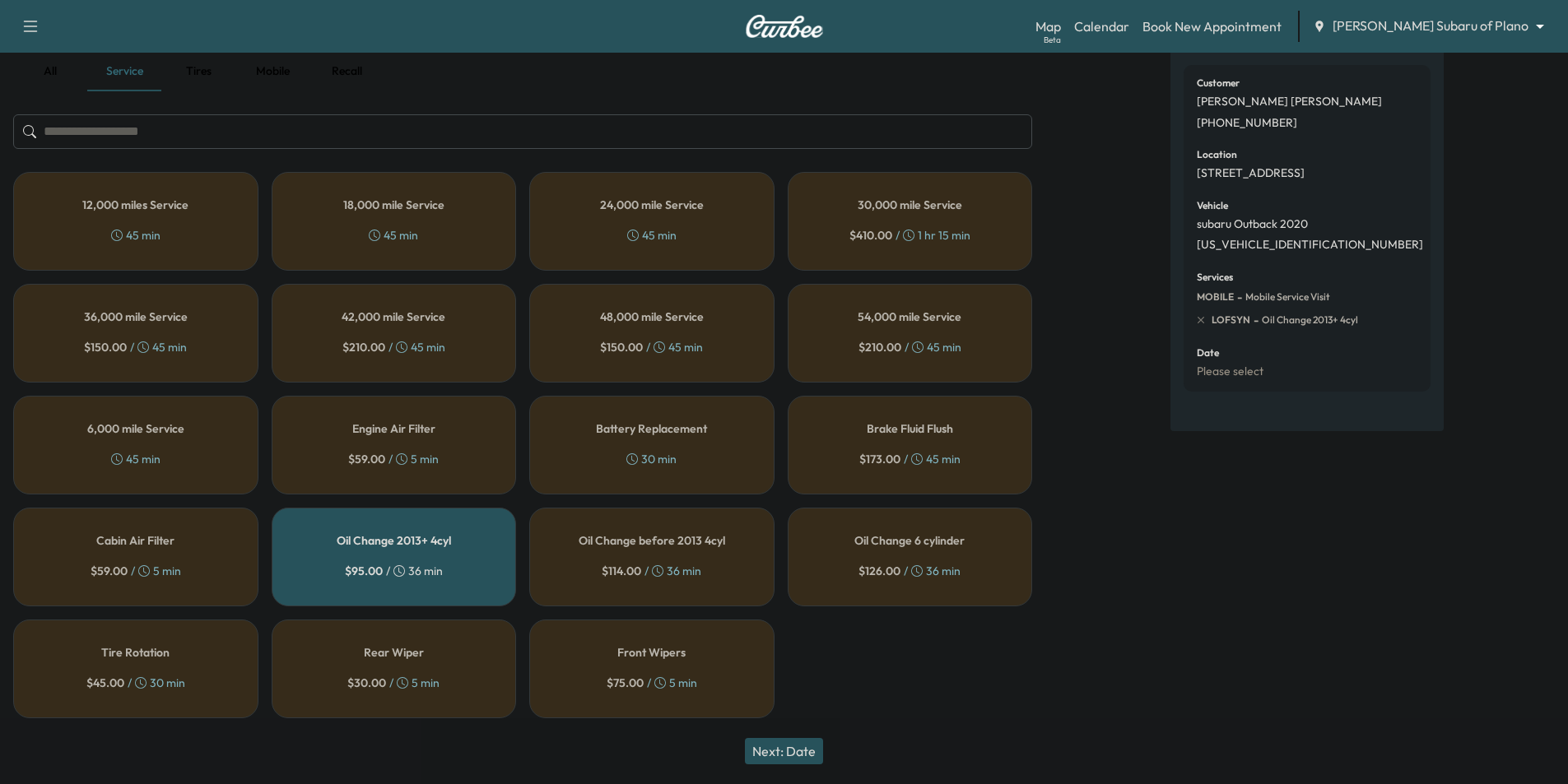
click at [799, 753] on button "Next: Date" at bounding box center [784, 751] width 78 height 26
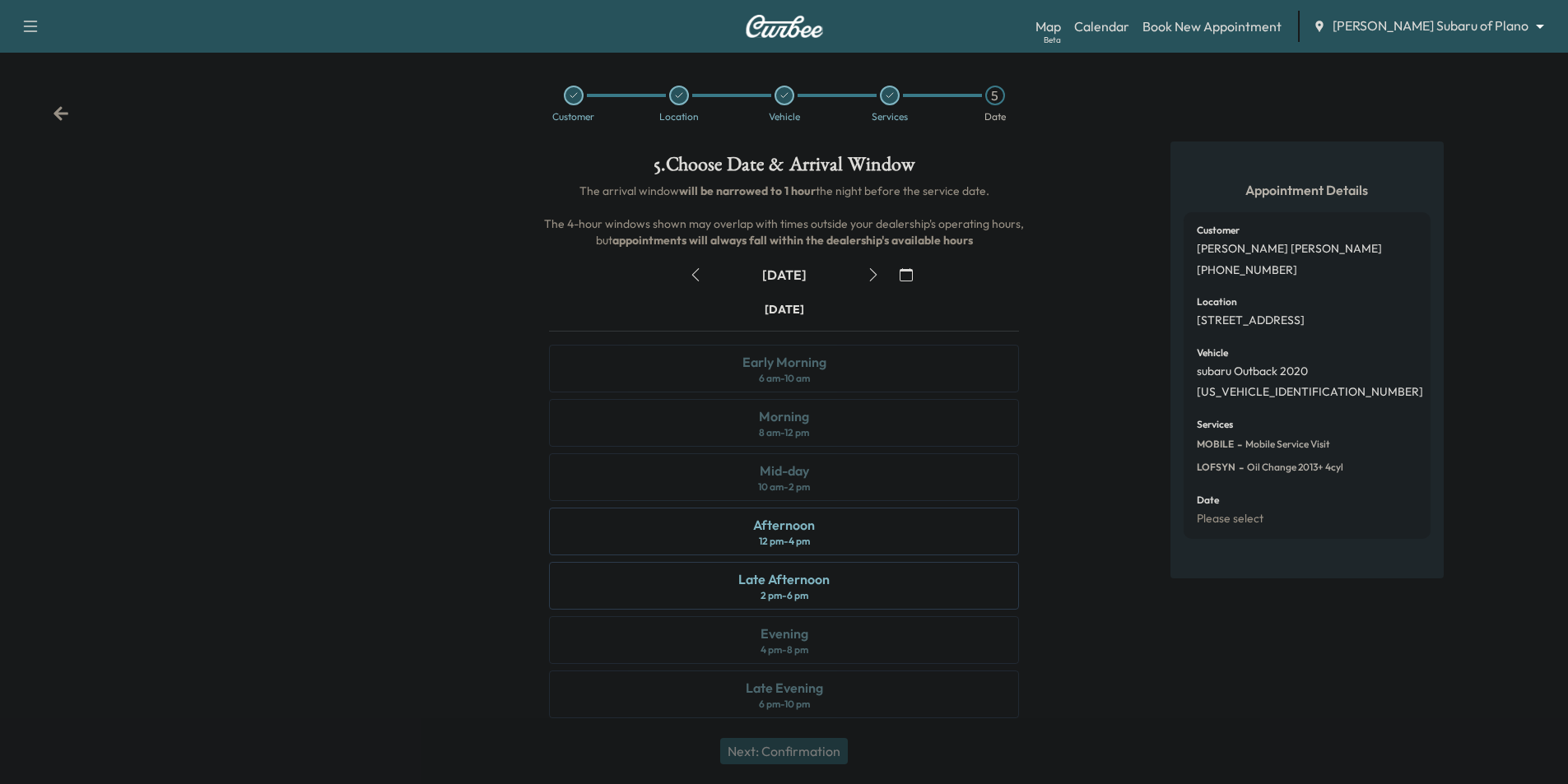
click at [55, 115] on icon at bounding box center [61, 114] width 15 height 14
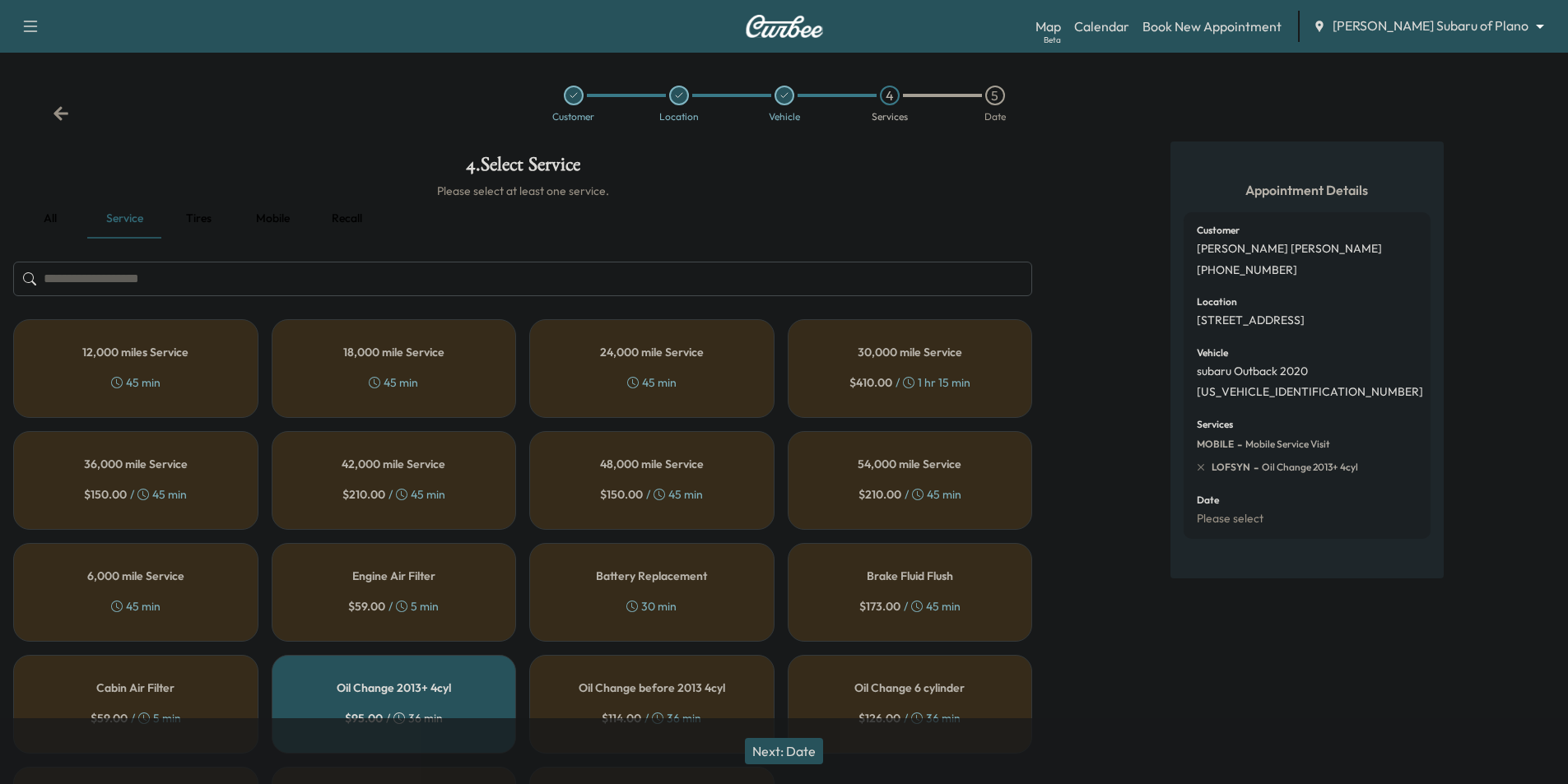
click at [55, 115] on icon at bounding box center [61, 114] width 15 height 14
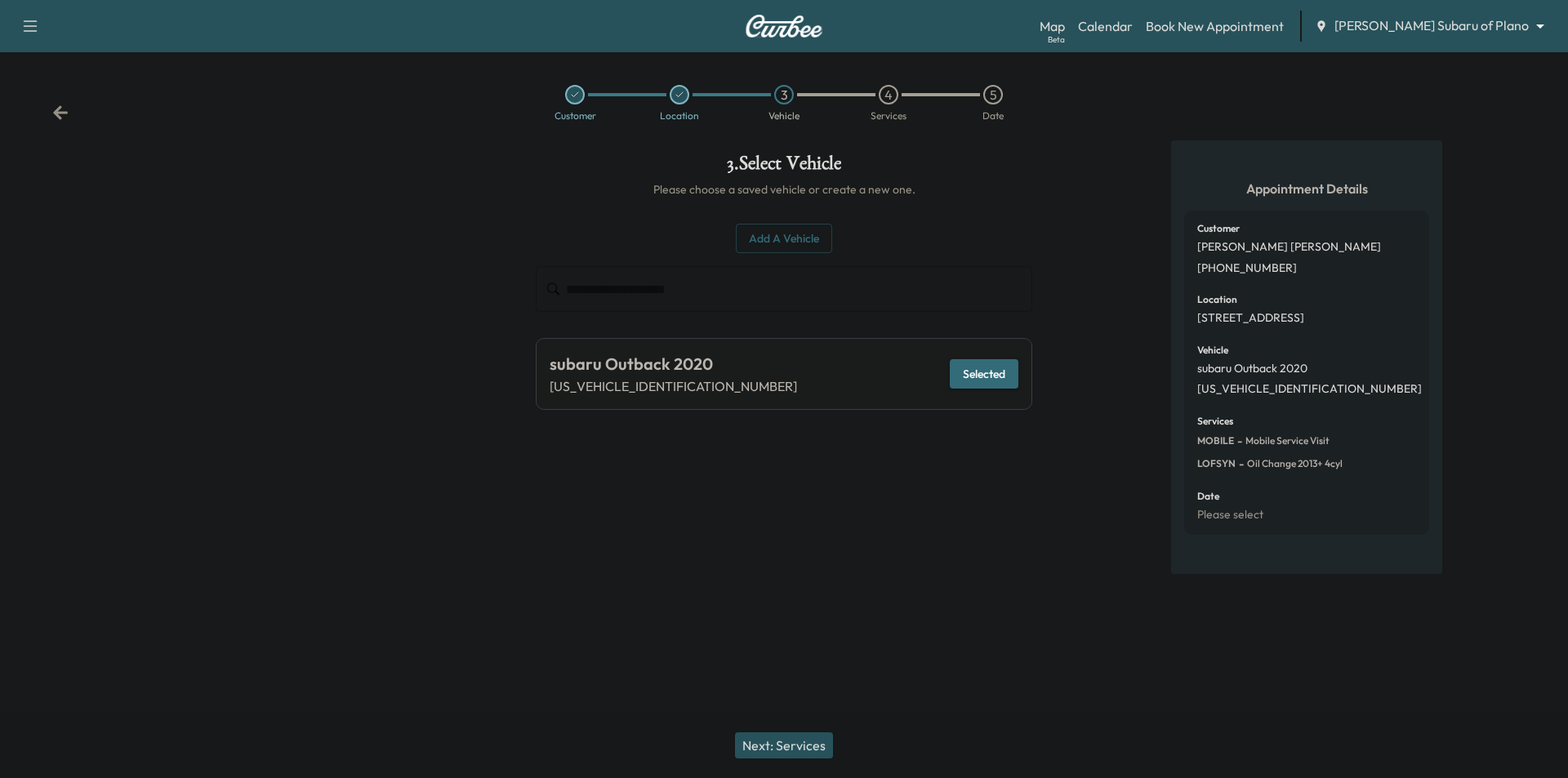
click at [54, 114] on icon at bounding box center [60, 113] width 15 height 14
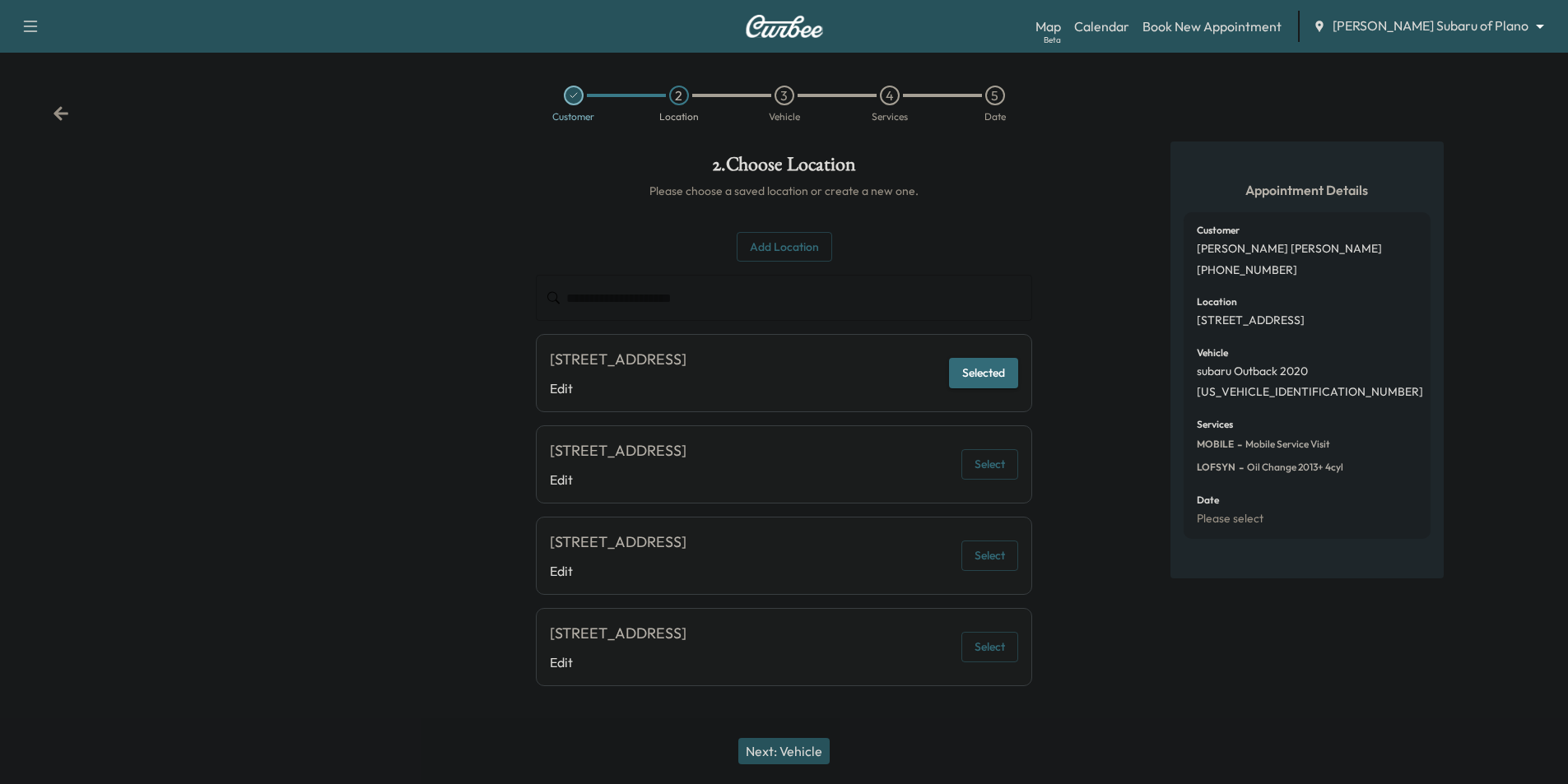
click at [55, 115] on icon at bounding box center [61, 114] width 15 height 14
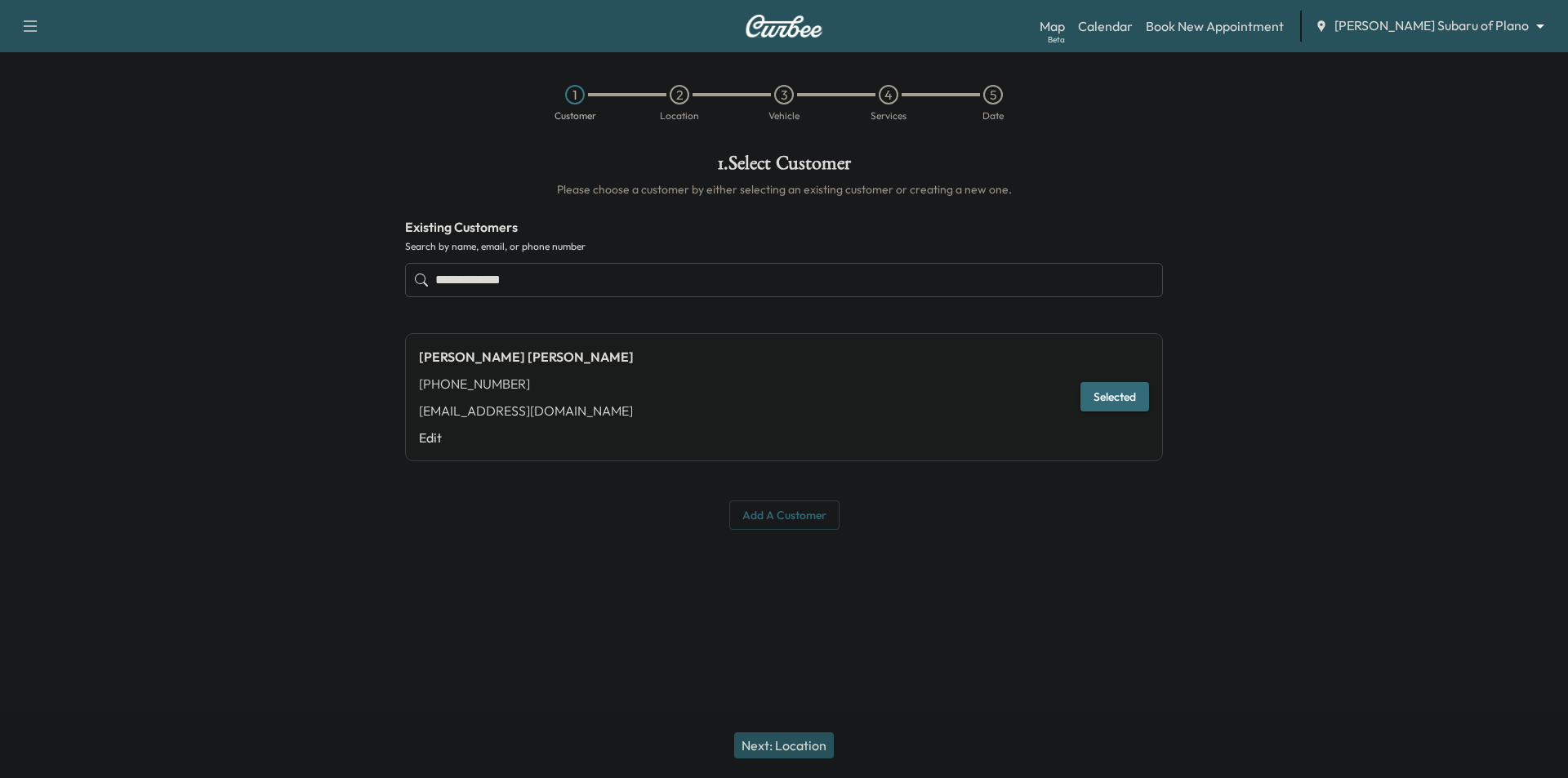
click at [54, 114] on div "1 Customer 2 Location 3 Vehicle 4 Services 5 Date" at bounding box center [784, 103] width 1568 height 75
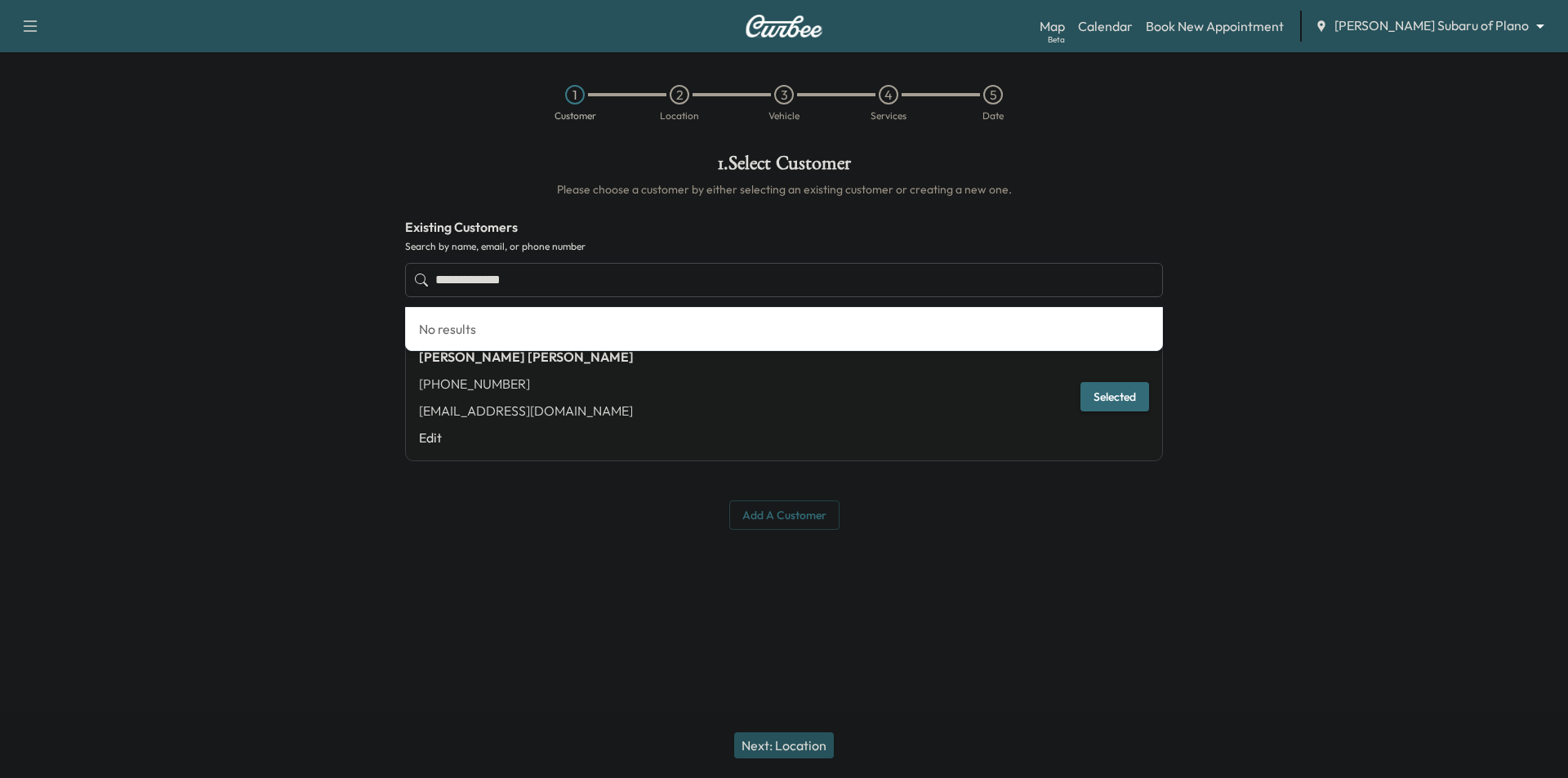
click at [616, 270] on input "**********" at bounding box center [784, 280] width 758 height 35
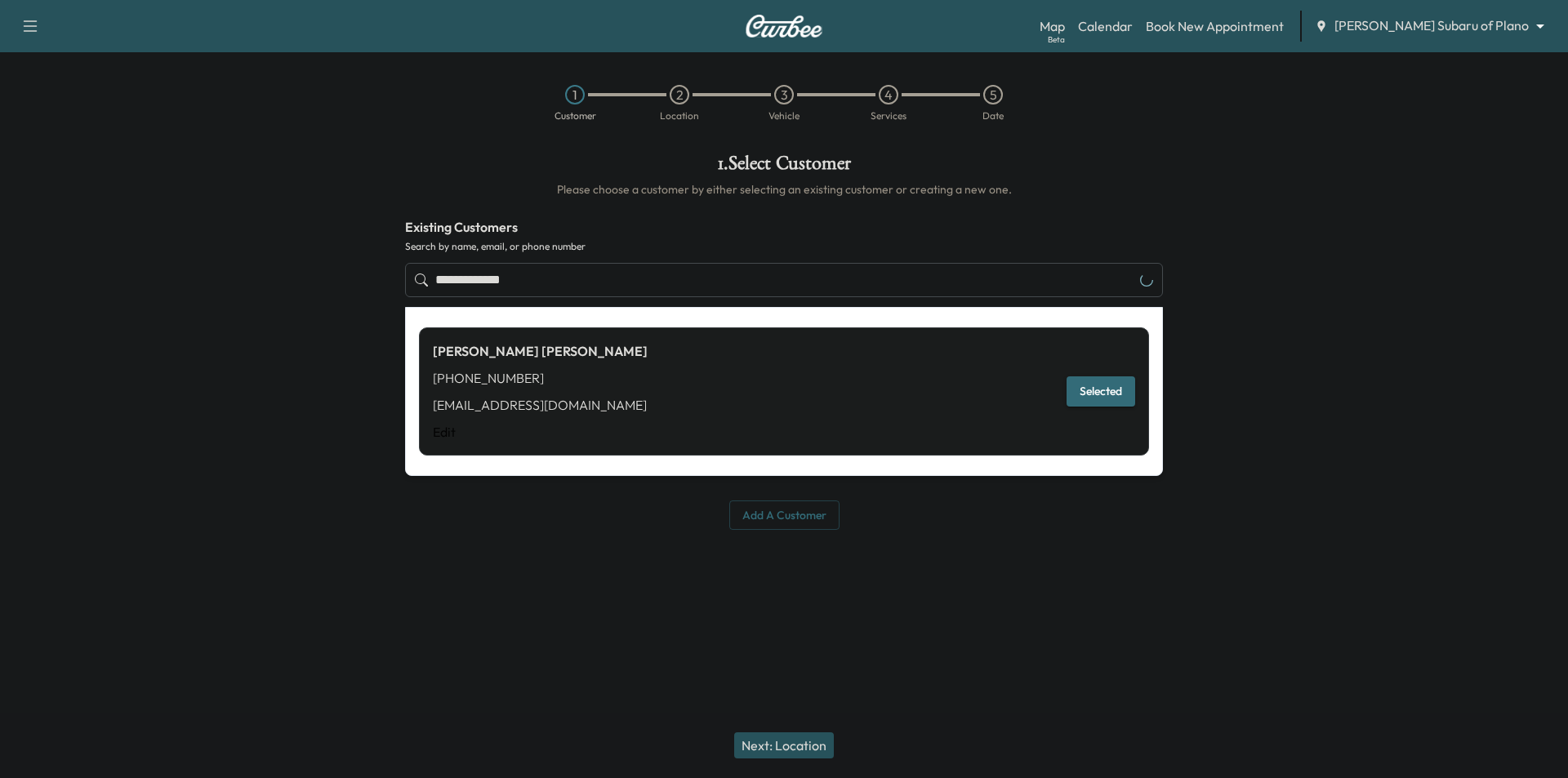
click at [703, 275] on input "**********" at bounding box center [784, 280] width 758 height 35
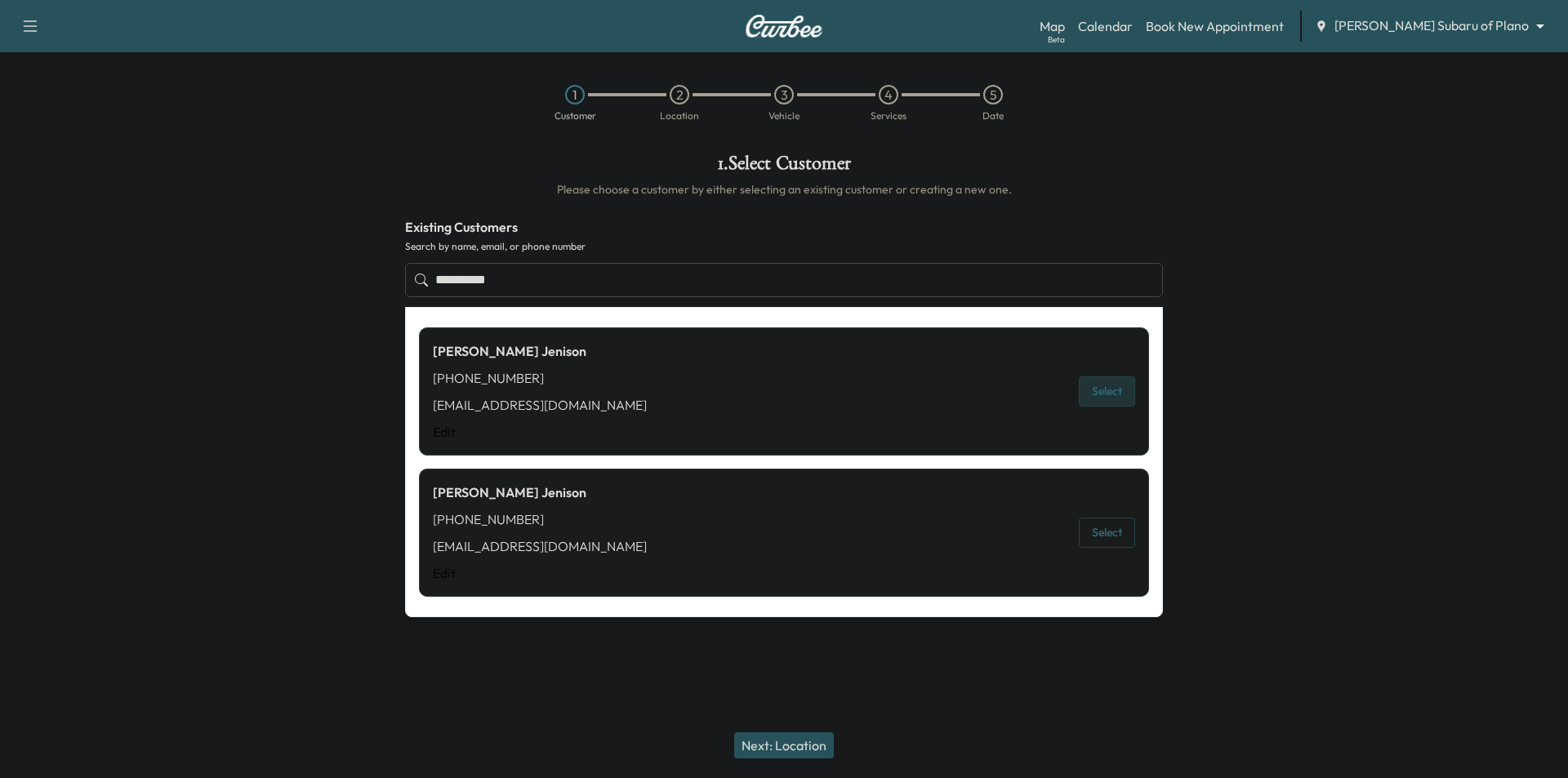
click at [1103, 392] on button "Select" at bounding box center [1106, 391] width 56 height 31
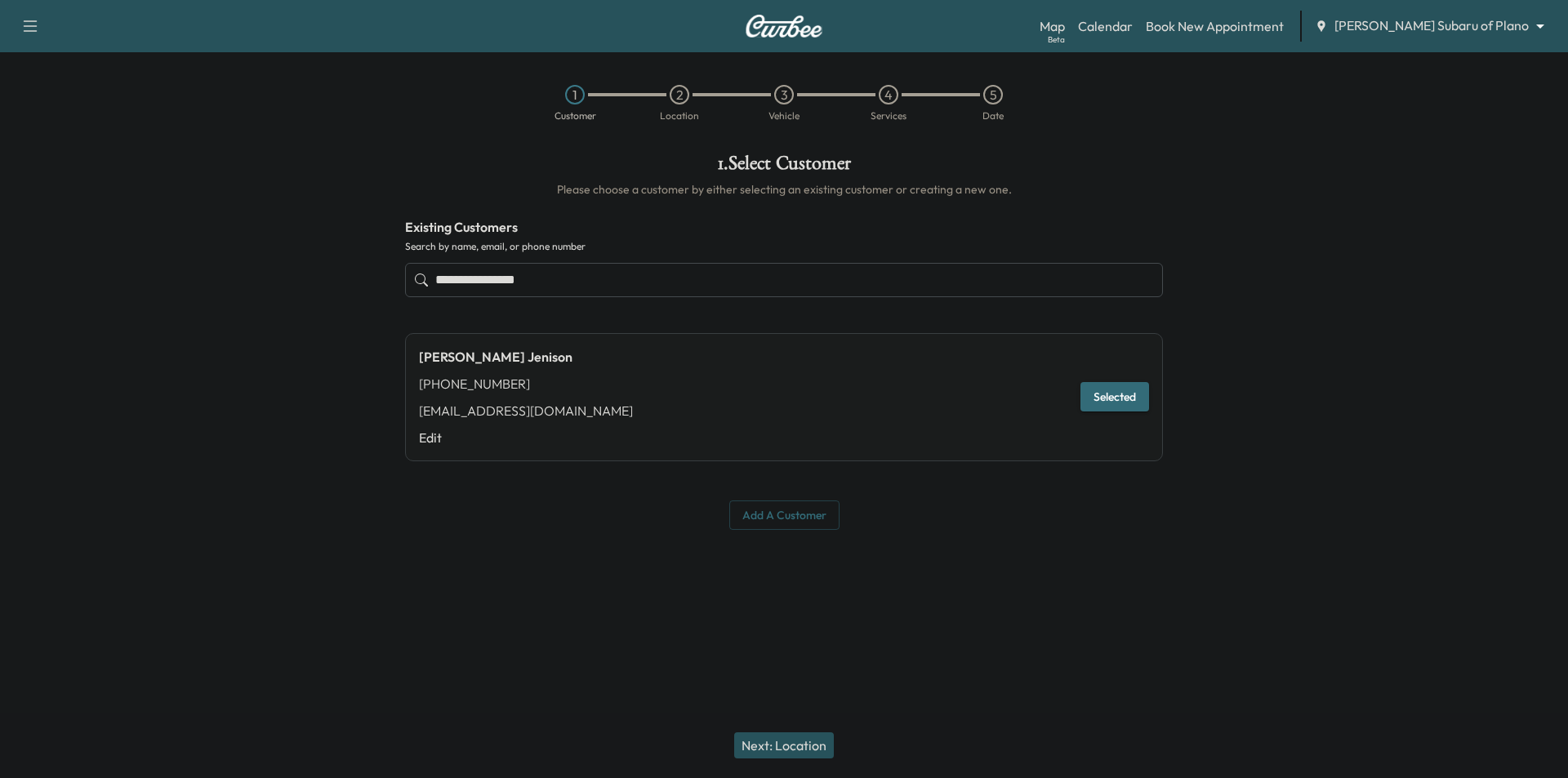
type input "**********"
click at [817, 756] on button "Next: Location" at bounding box center [784, 745] width 100 height 26
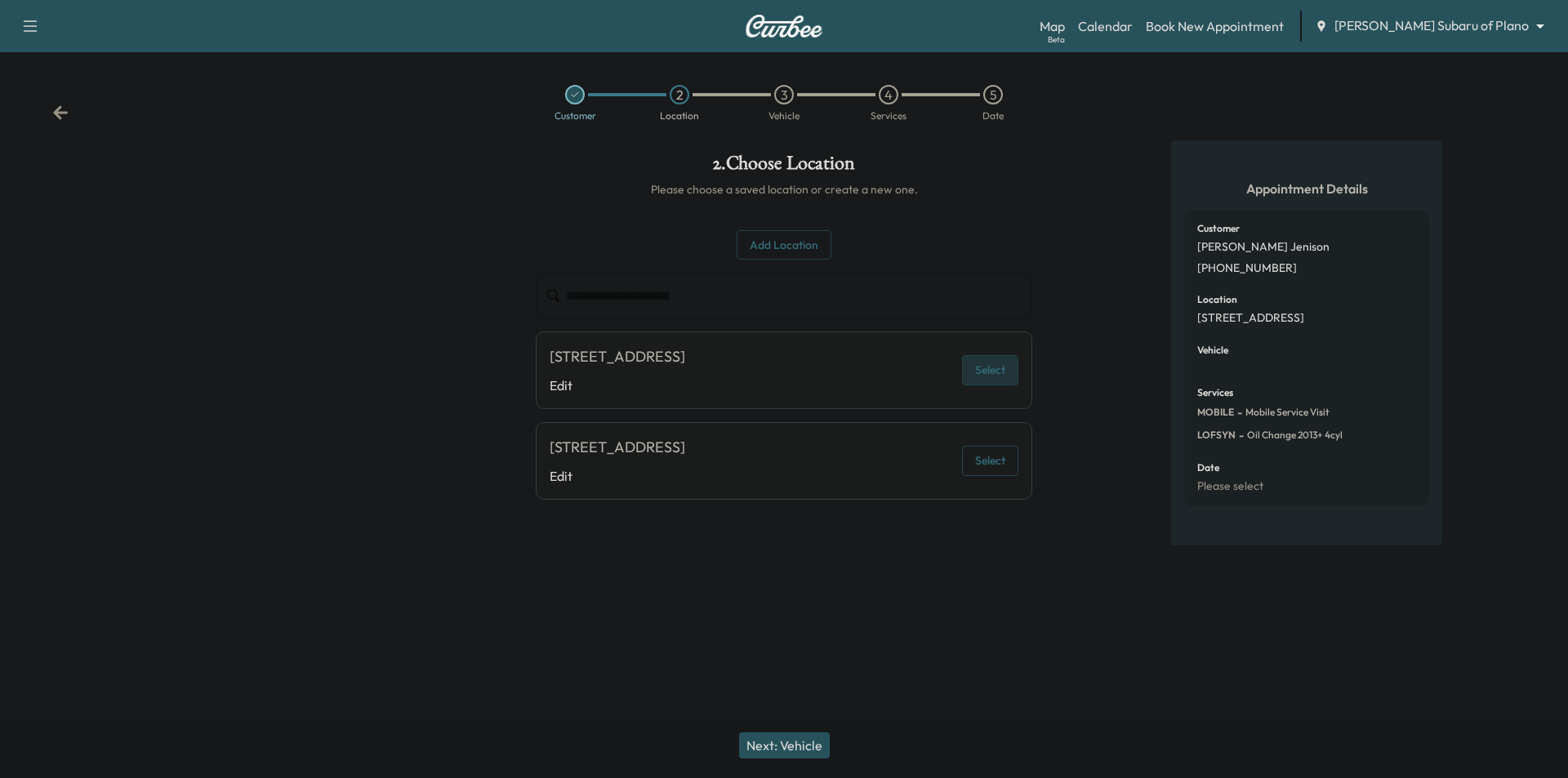
click at [992, 386] on button "Select" at bounding box center [990, 370] width 56 height 31
click at [801, 738] on button "Next: Vehicle" at bounding box center [785, 745] width 91 height 26
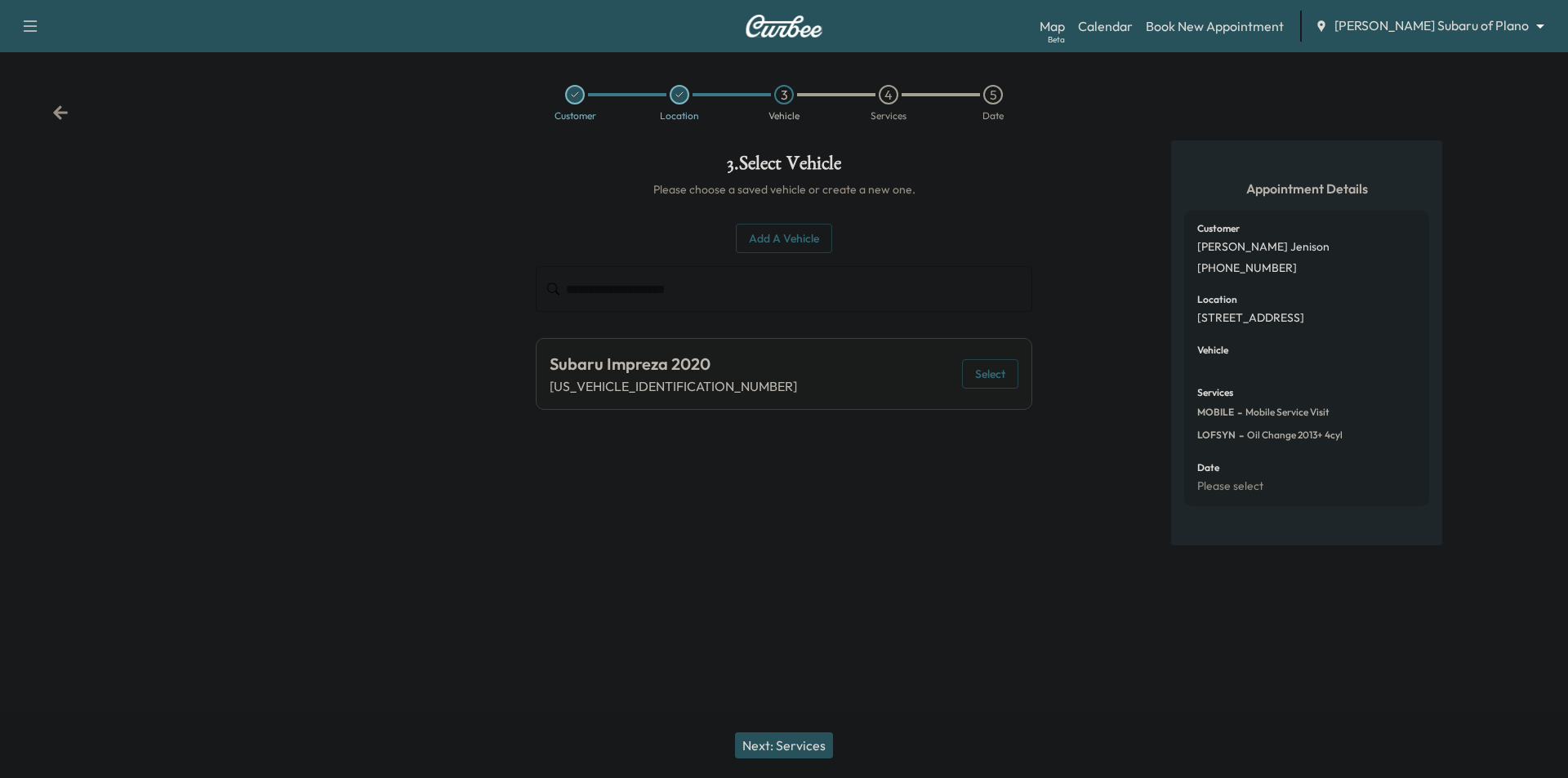
click at [998, 367] on button "Select" at bounding box center [990, 375] width 56 height 31
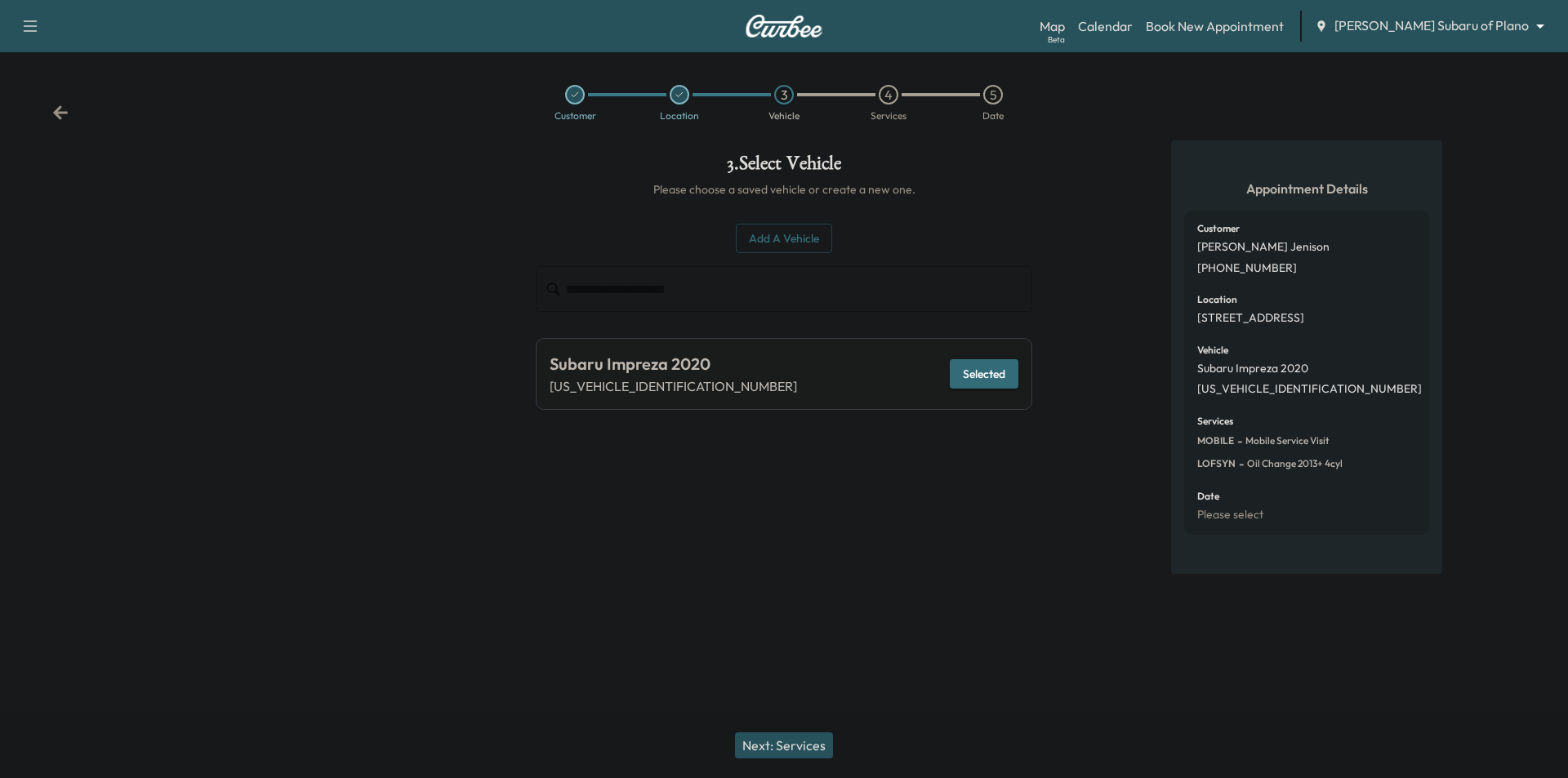
click at [803, 740] on button "Next: Services" at bounding box center [784, 745] width 98 height 26
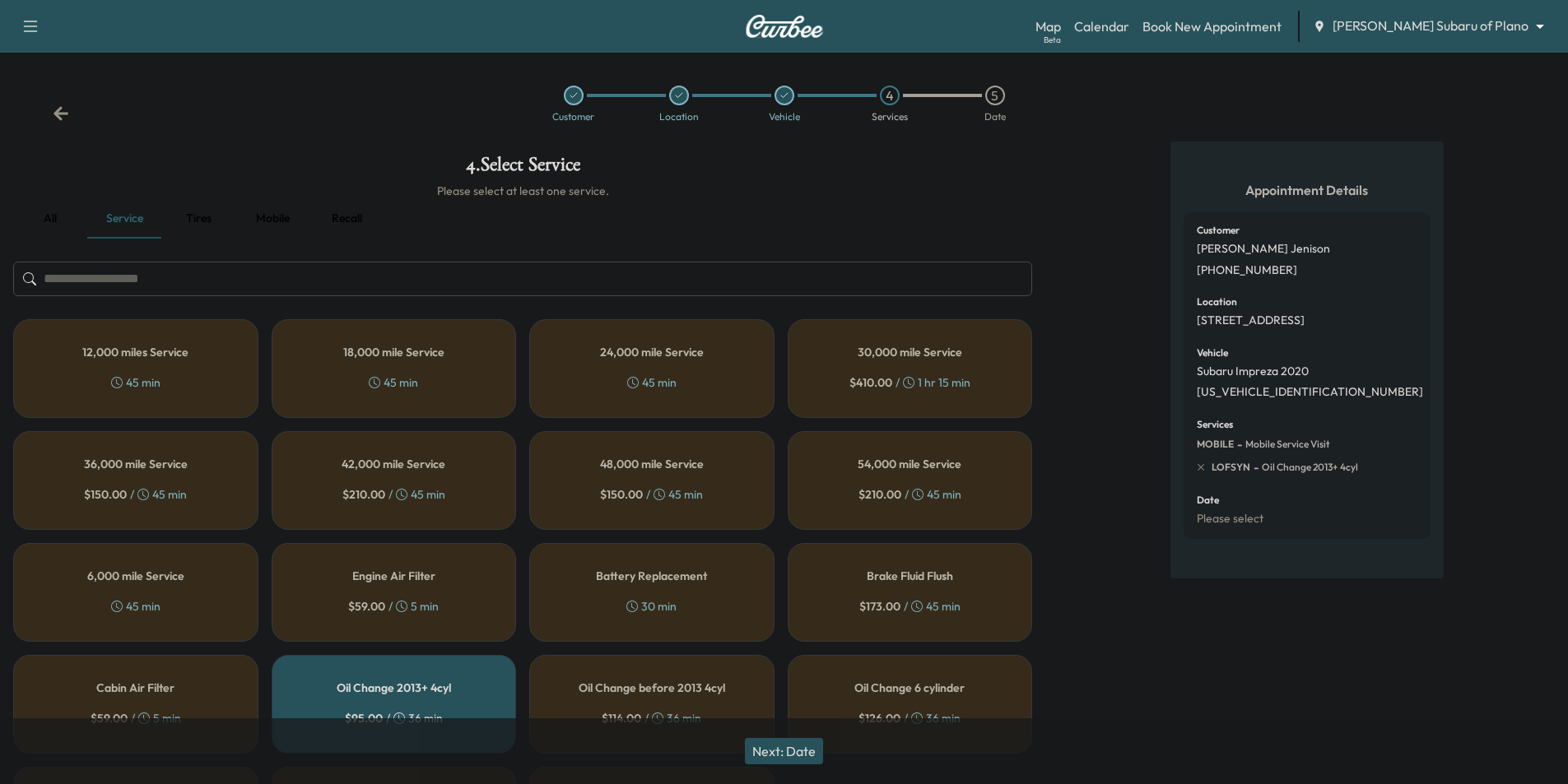
click at [815, 750] on button "Next: Date" at bounding box center [784, 751] width 78 height 26
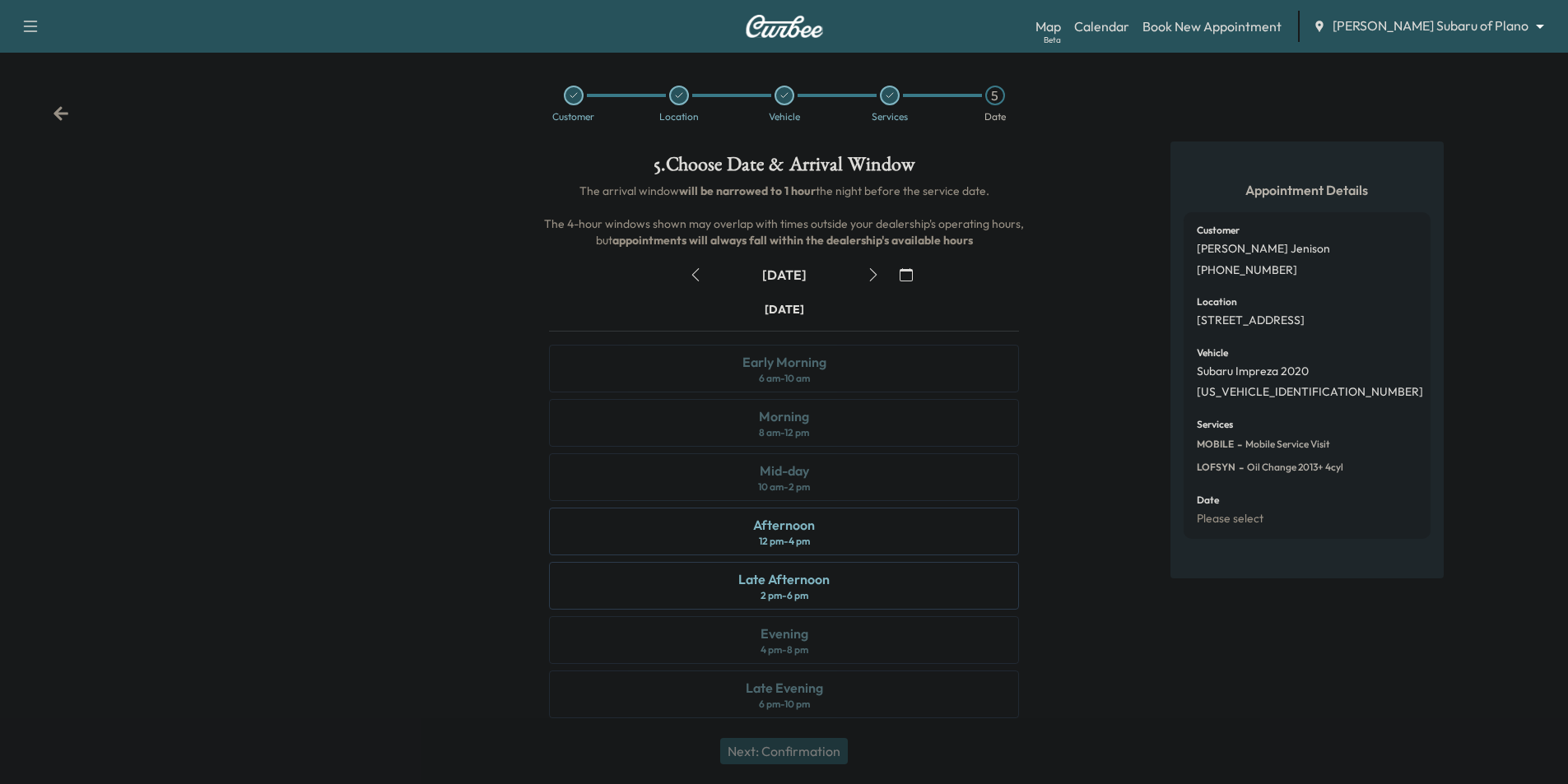
click at [874, 277] on icon "button" at bounding box center [872, 274] width 7 height 13
click at [697, 274] on icon "button" at bounding box center [694, 274] width 13 height 13
click at [1255, 33] on link "Book New Appointment" at bounding box center [1212, 27] width 139 height 20
click at [59, 107] on icon at bounding box center [61, 114] width 17 height 17
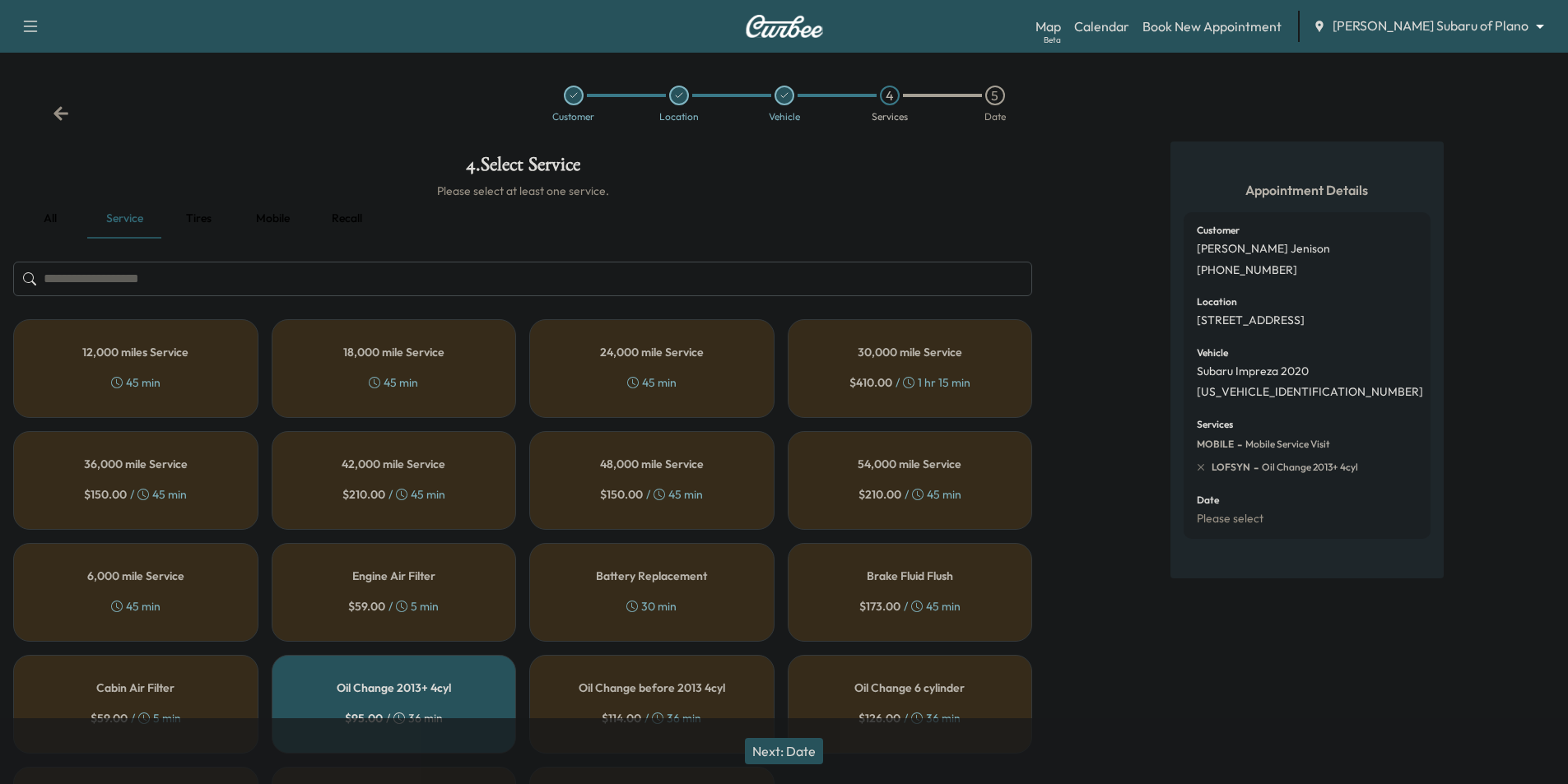
click at [59, 107] on icon at bounding box center [61, 114] width 17 height 17
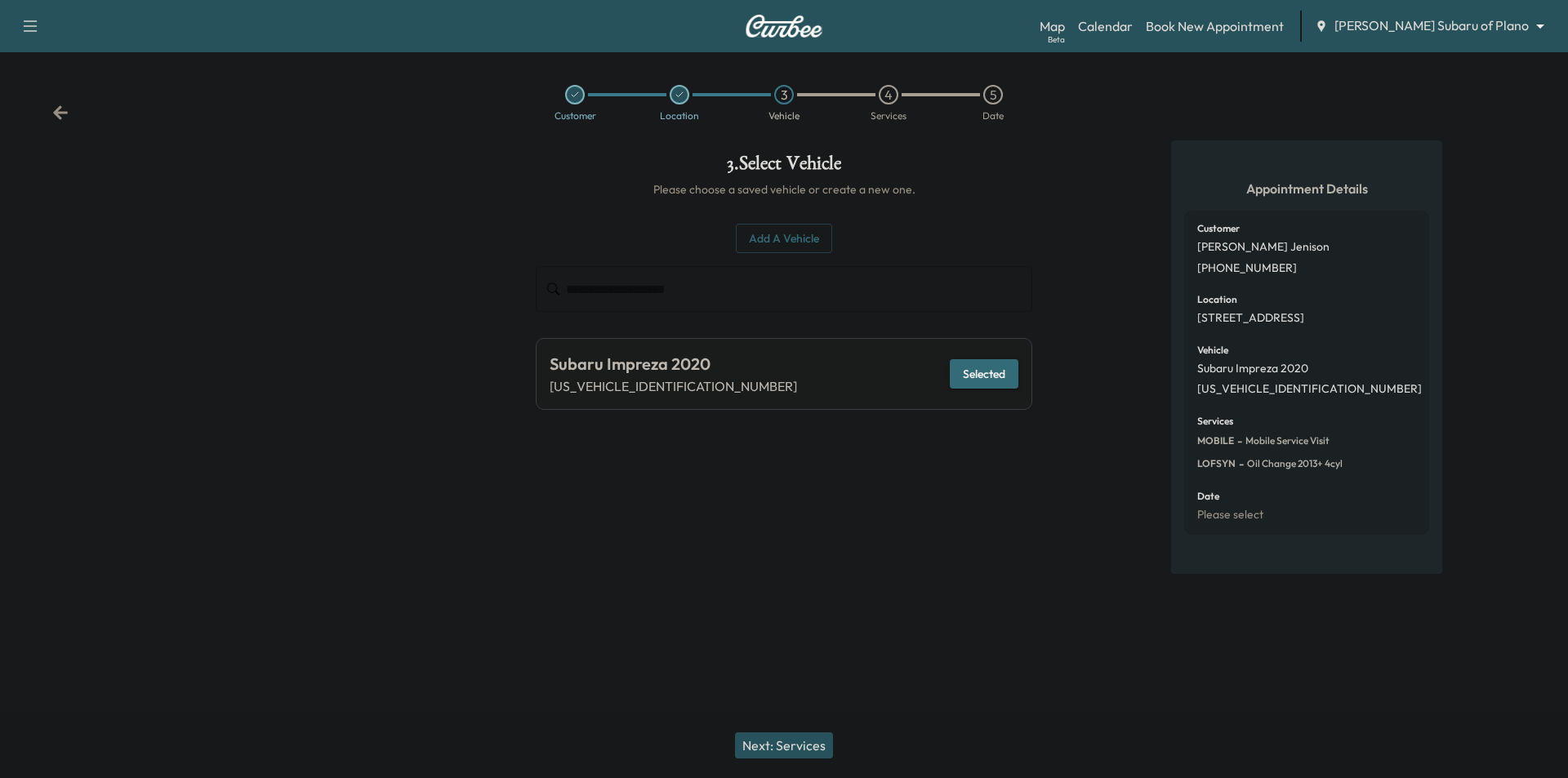
click at [58, 106] on icon at bounding box center [60, 113] width 17 height 17
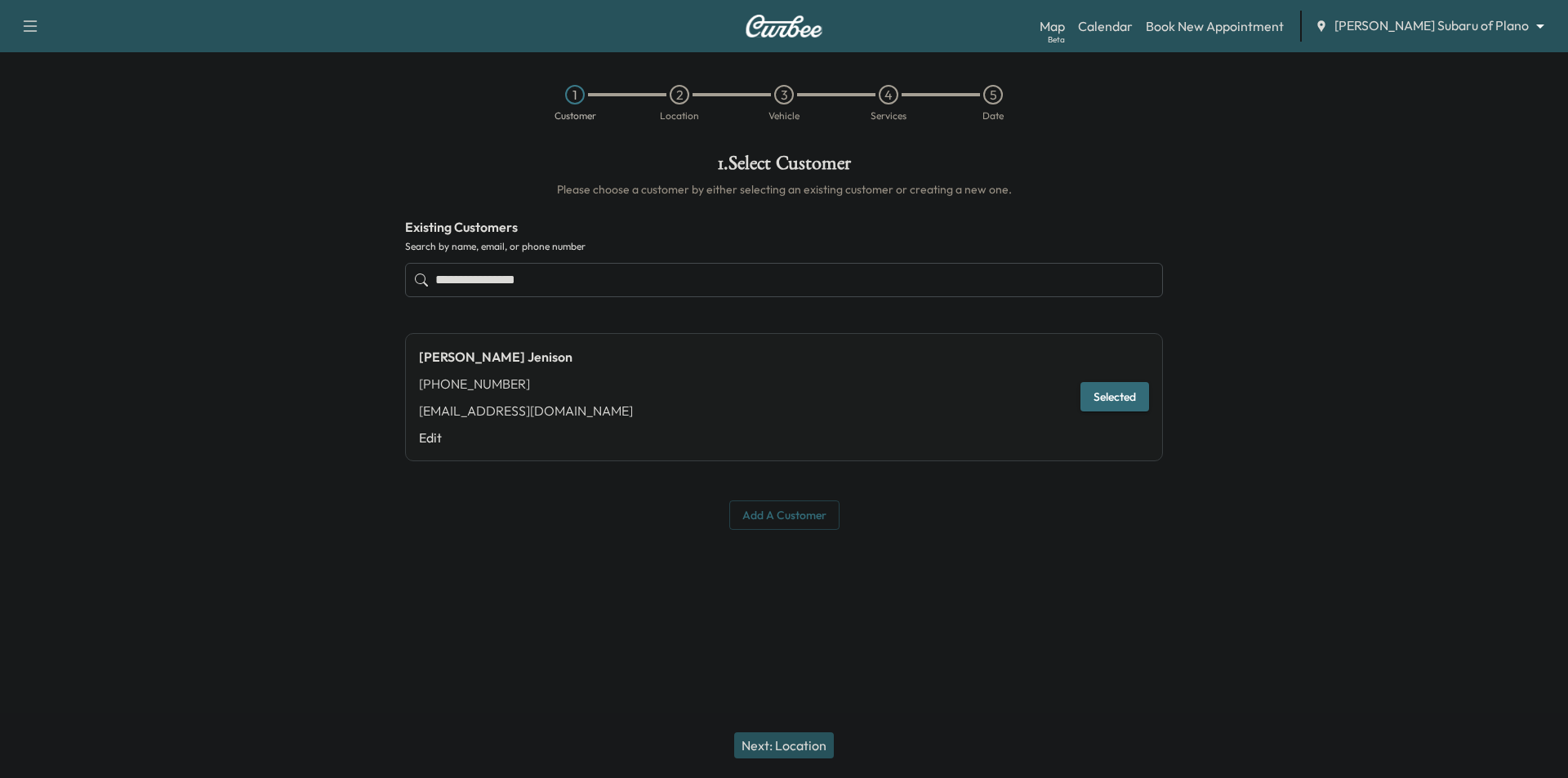
click at [58, 106] on div "1 Customer 2 Location 3 Vehicle 4 Services 5 Date" at bounding box center [784, 103] width 1568 height 75
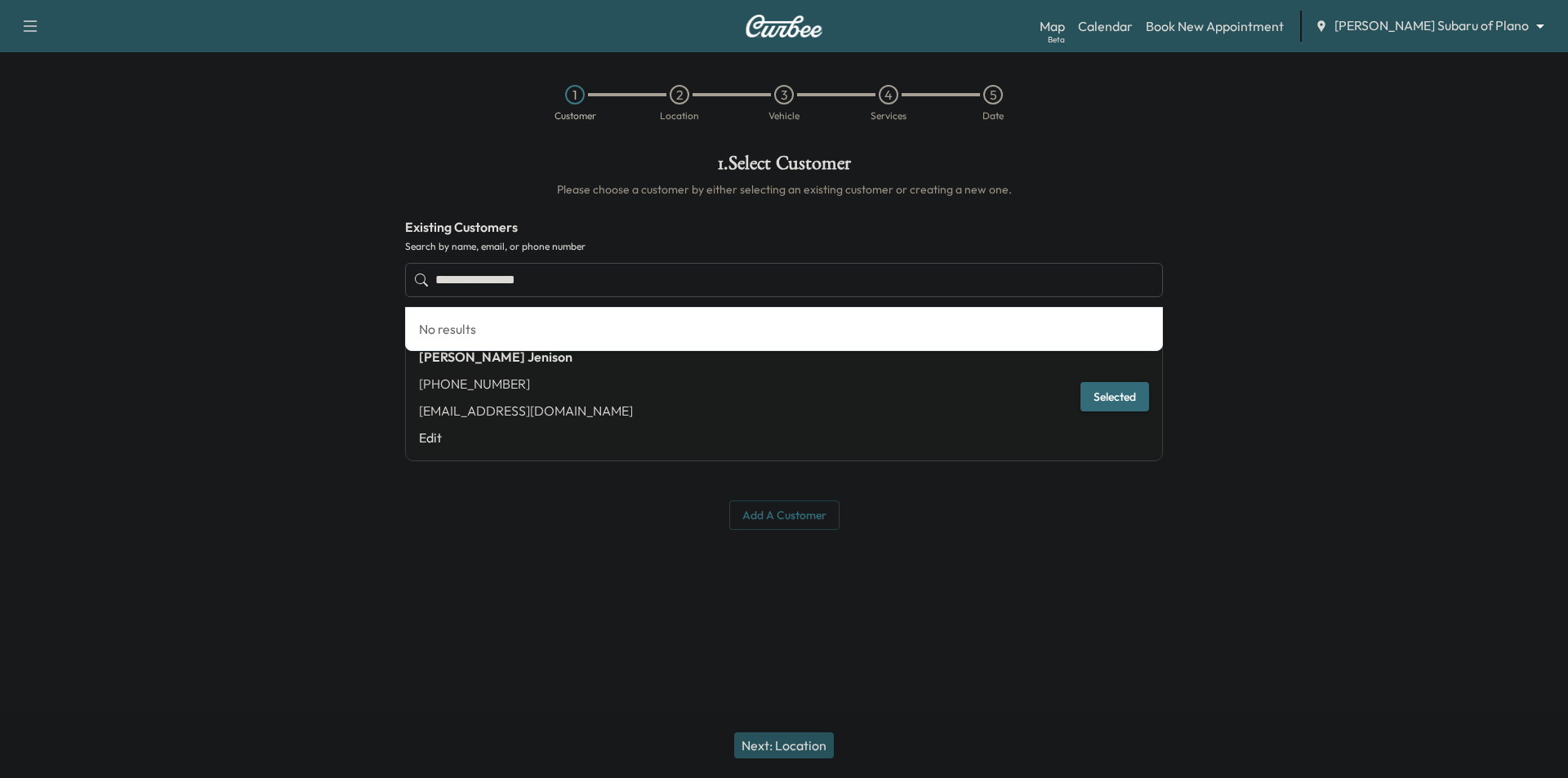
click at [611, 285] on input "**********" at bounding box center [784, 280] width 758 height 35
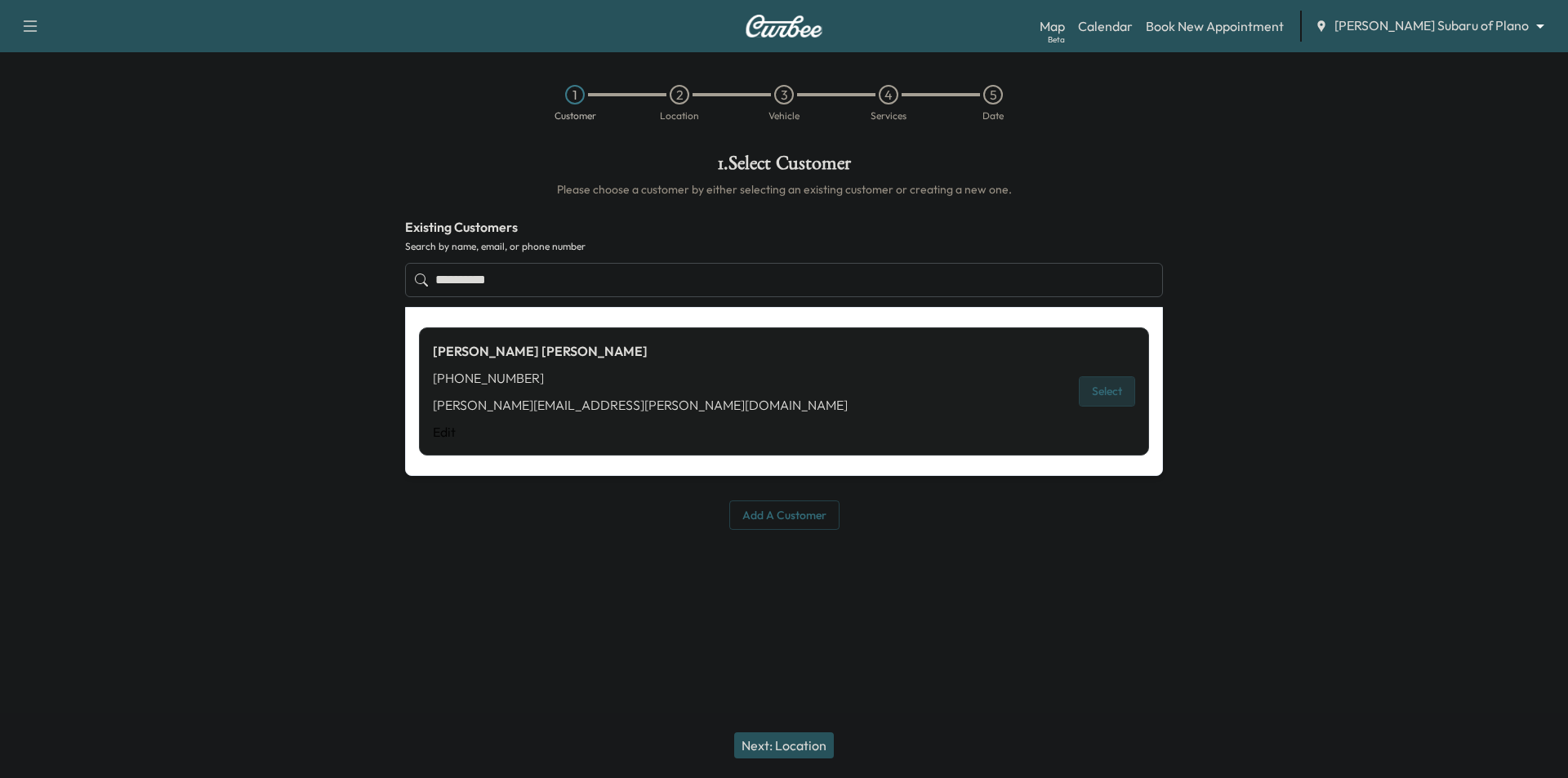
click at [1106, 393] on button "Select" at bounding box center [1106, 391] width 56 height 31
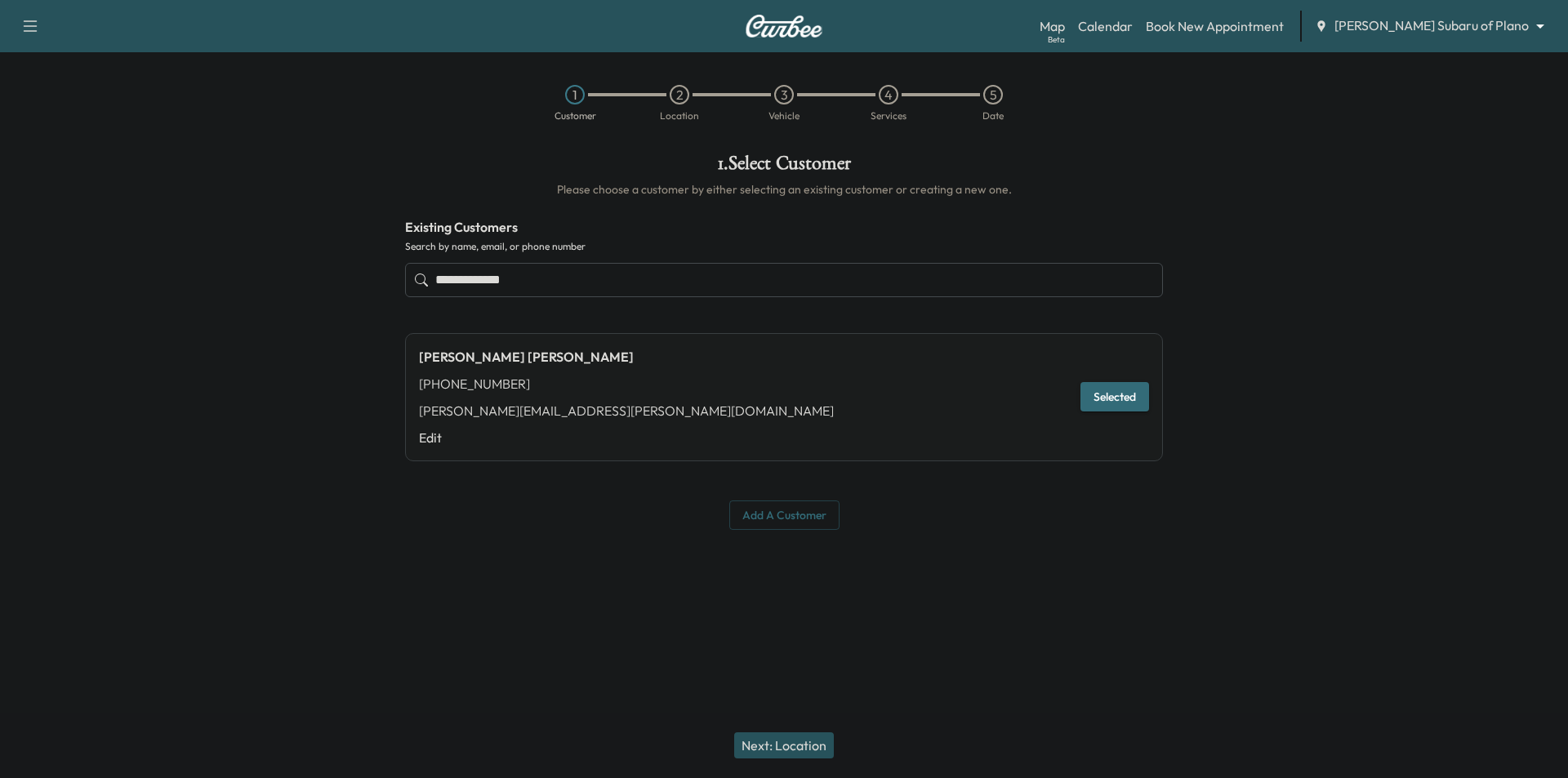
type input "**********"
click at [781, 755] on button "Next: Location" at bounding box center [784, 745] width 100 height 26
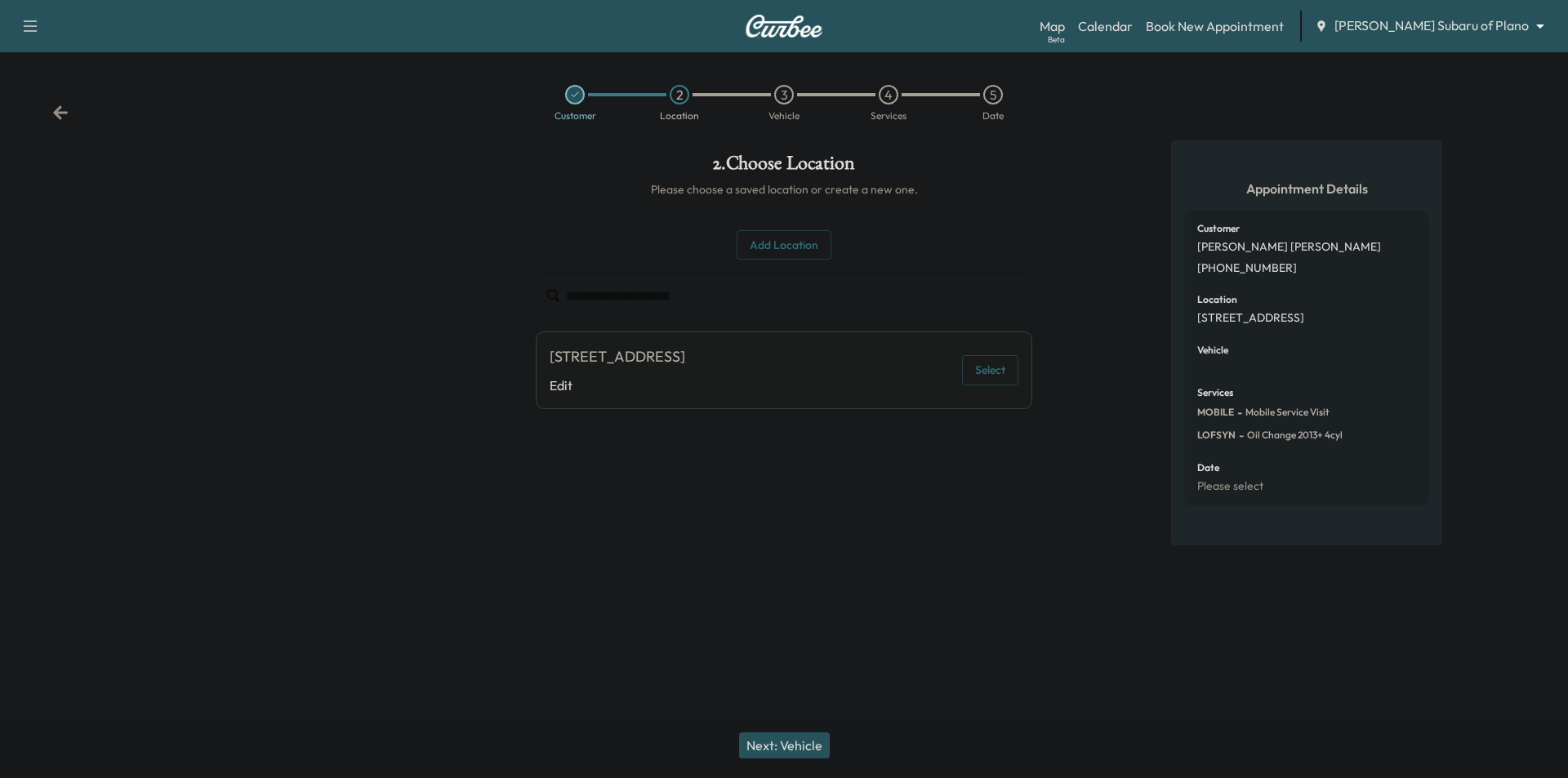
click at [995, 367] on button "Select" at bounding box center [990, 370] width 56 height 31
click at [806, 740] on button "Next: Vehicle" at bounding box center [785, 745] width 91 height 26
click at [54, 113] on icon at bounding box center [60, 113] width 15 height 14
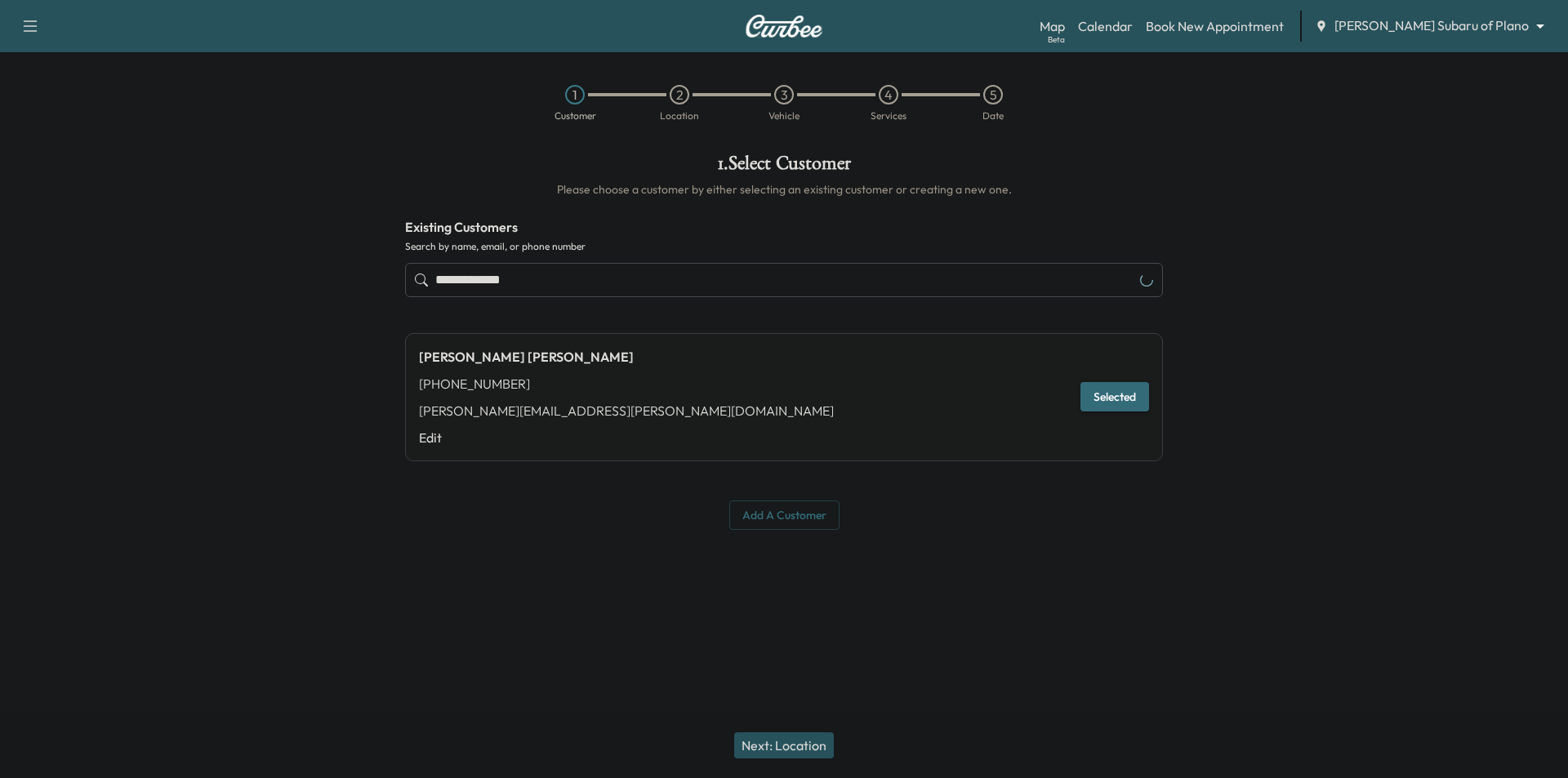
click at [664, 270] on input "**********" at bounding box center [784, 280] width 758 height 35
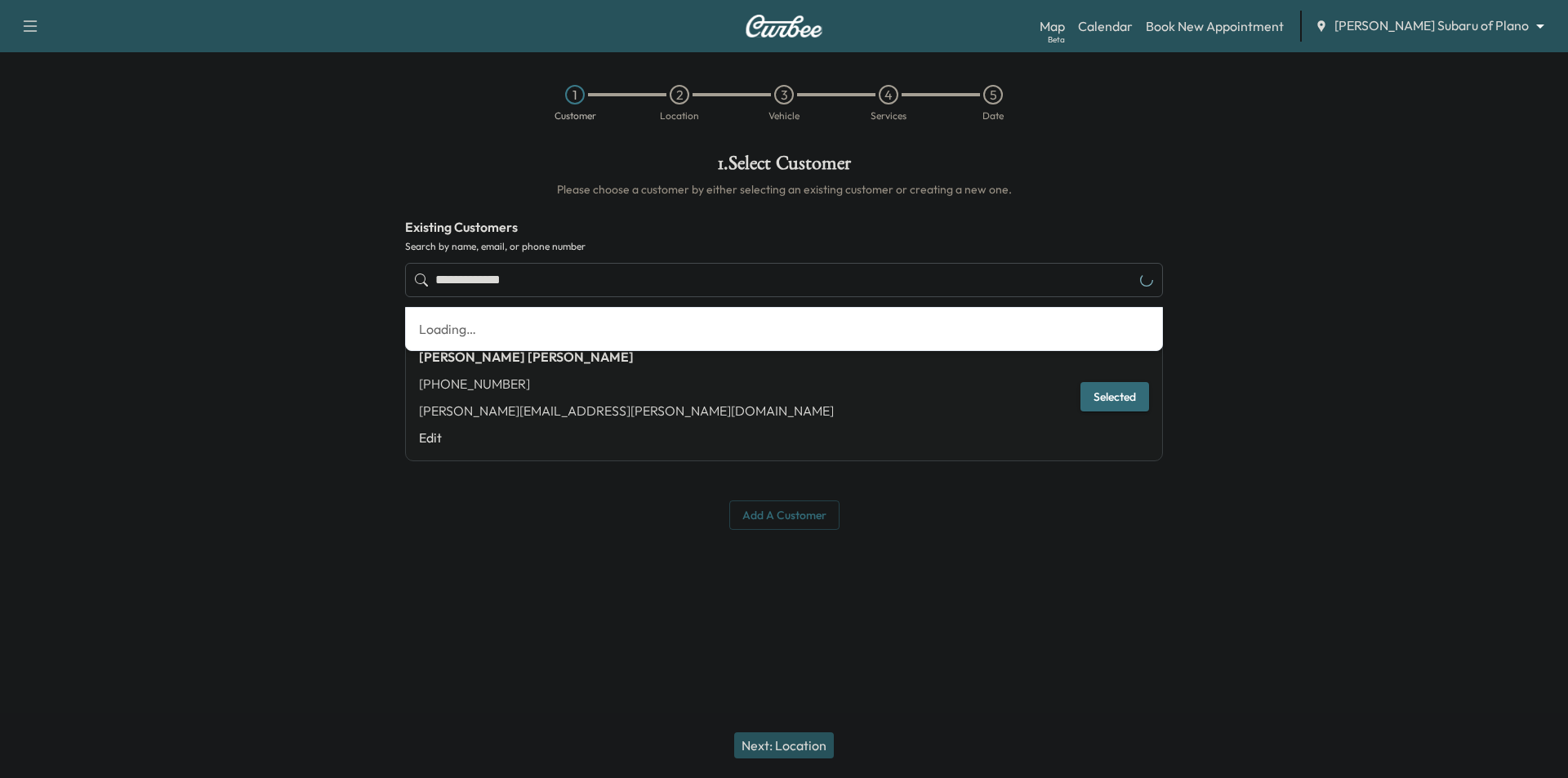
click at [664, 270] on input "**********" at bounding box center [784, 280] width 758 height 35
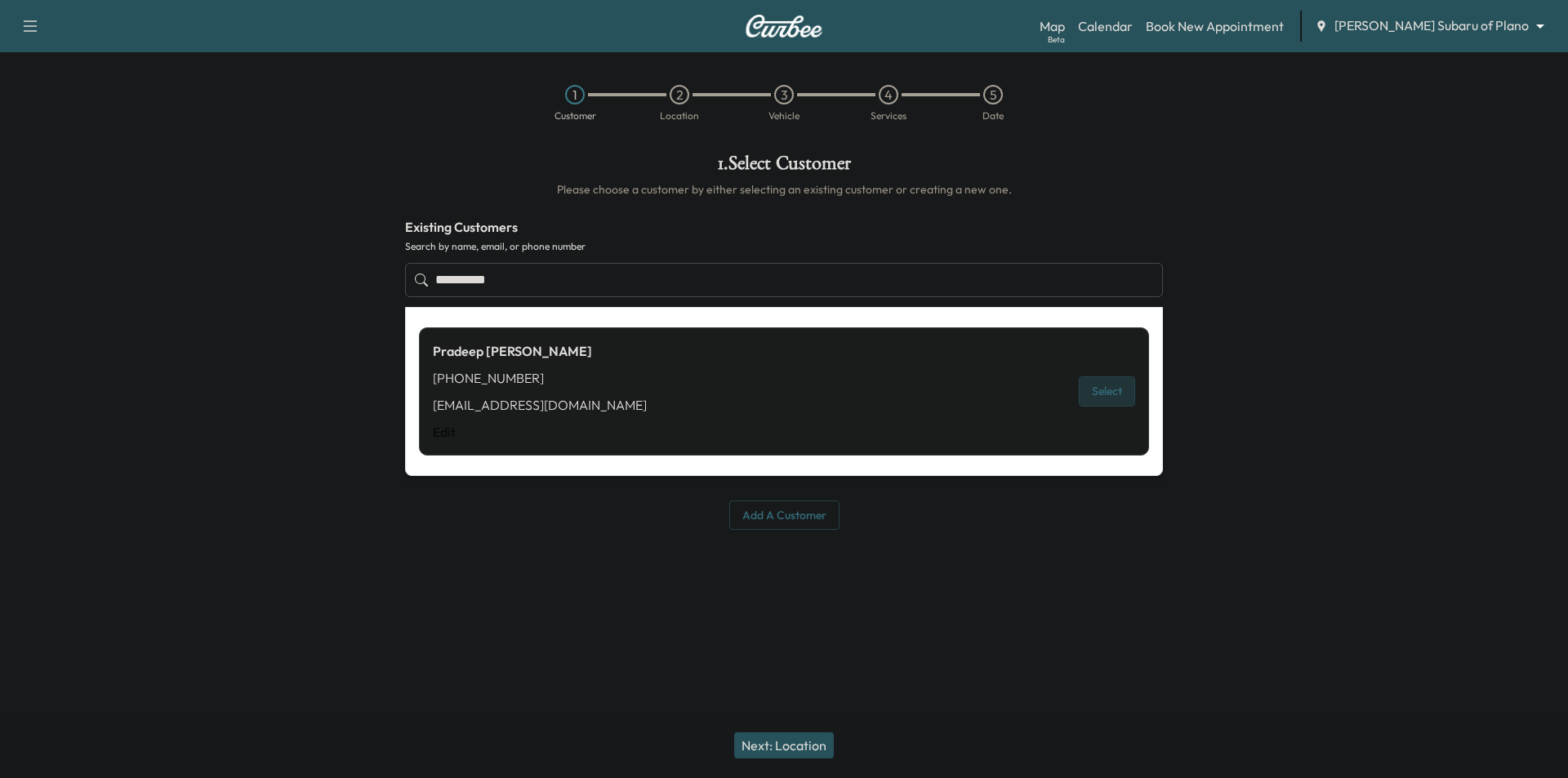
click at [1111, 389] on button "Select" at bounding box center [1106, 391] width 56 height 31
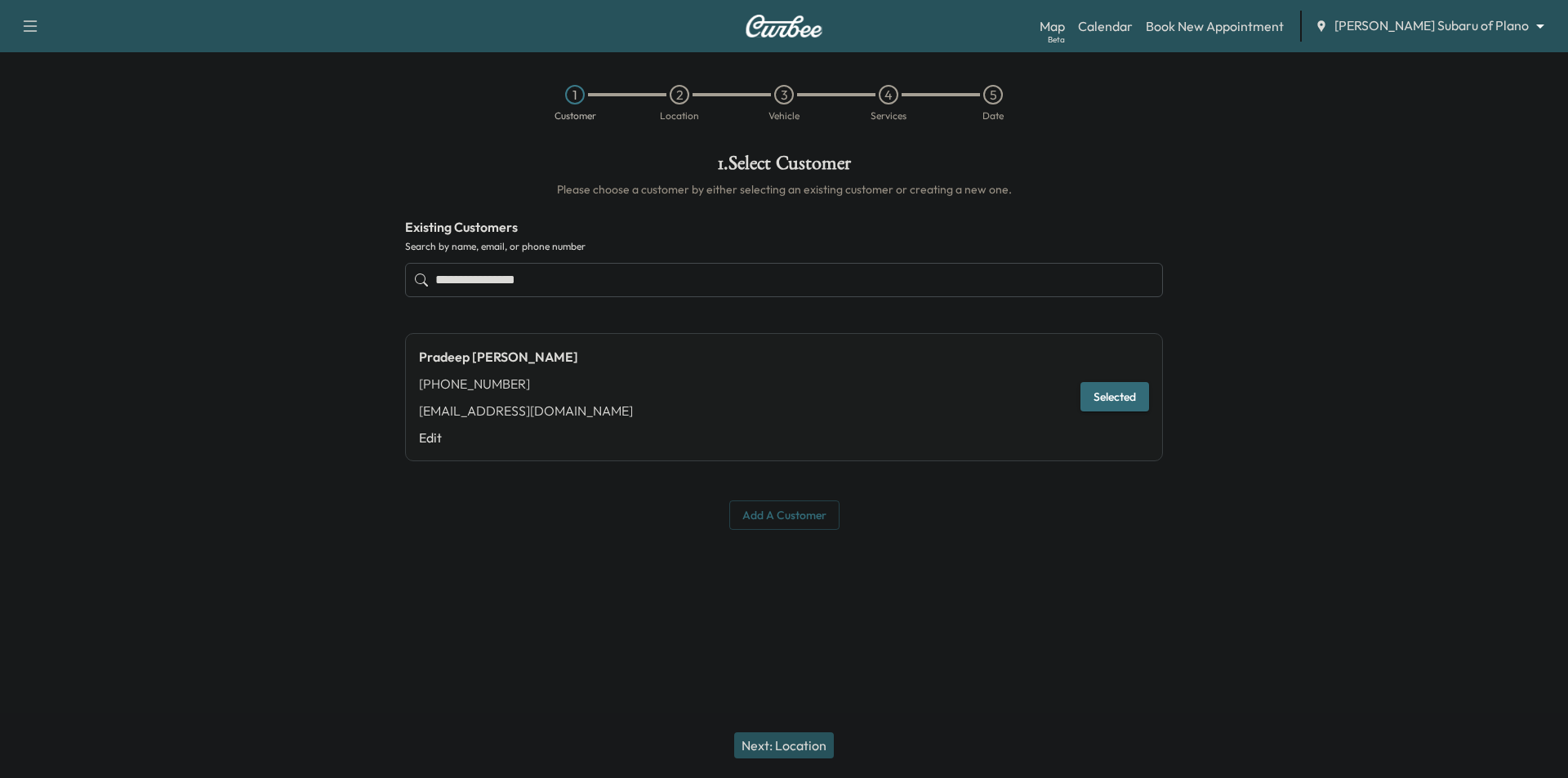
type input "**********"
click at [802, 740] on button "Next: Location" at bounding box center [784, 745] width 100 height 26
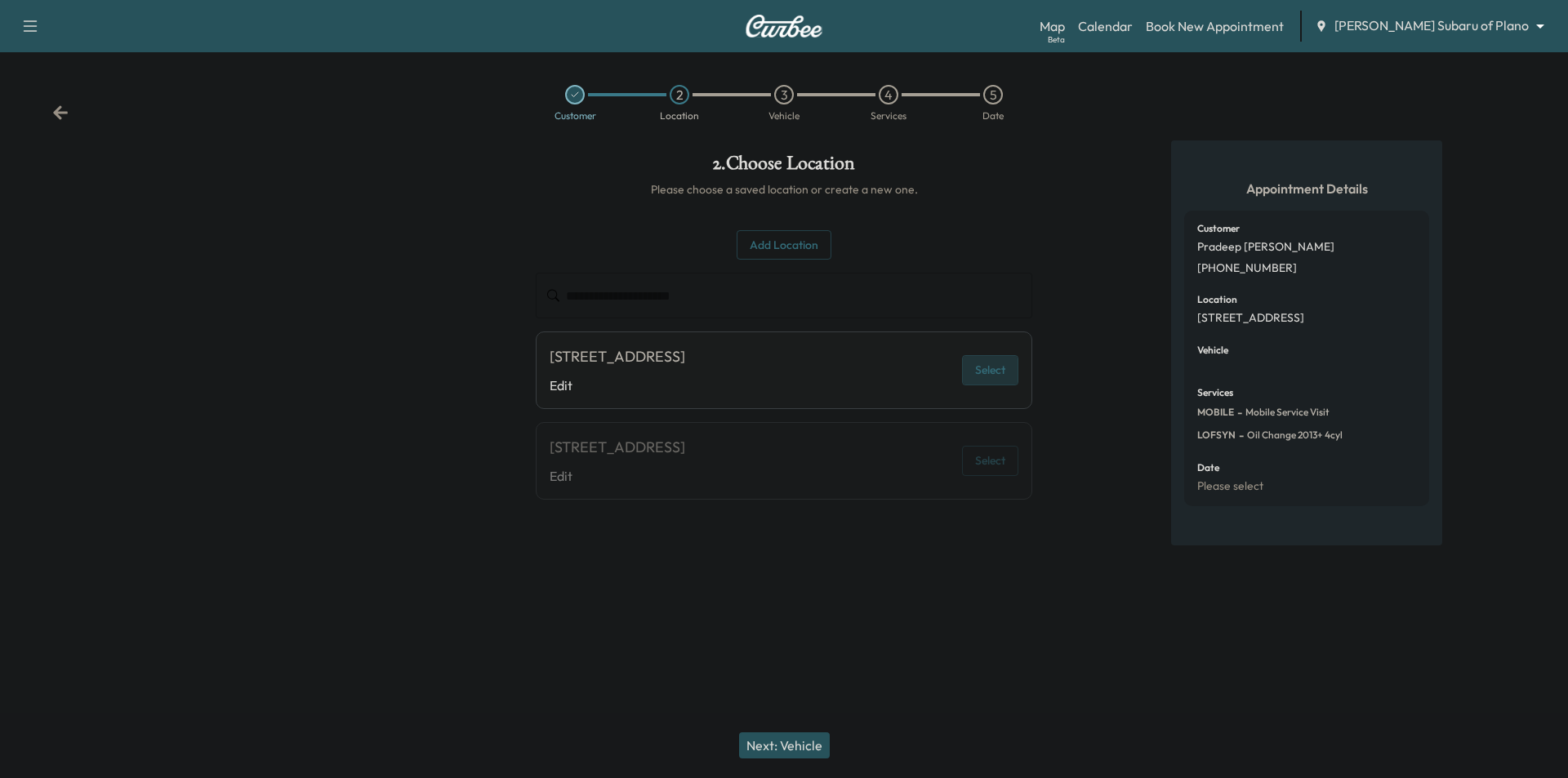
click at [985, 386] on button "Select" at bounding box center [990, 370] width 56 height 31
click at [801, 454] on div "[STREET_ADDRESS] Edit Select" at bounding box center [784, 461] width 496 height 77
click at [811, 744] on button "Next: Vehicle" at bounding box center [785, 745] width 91 height 26
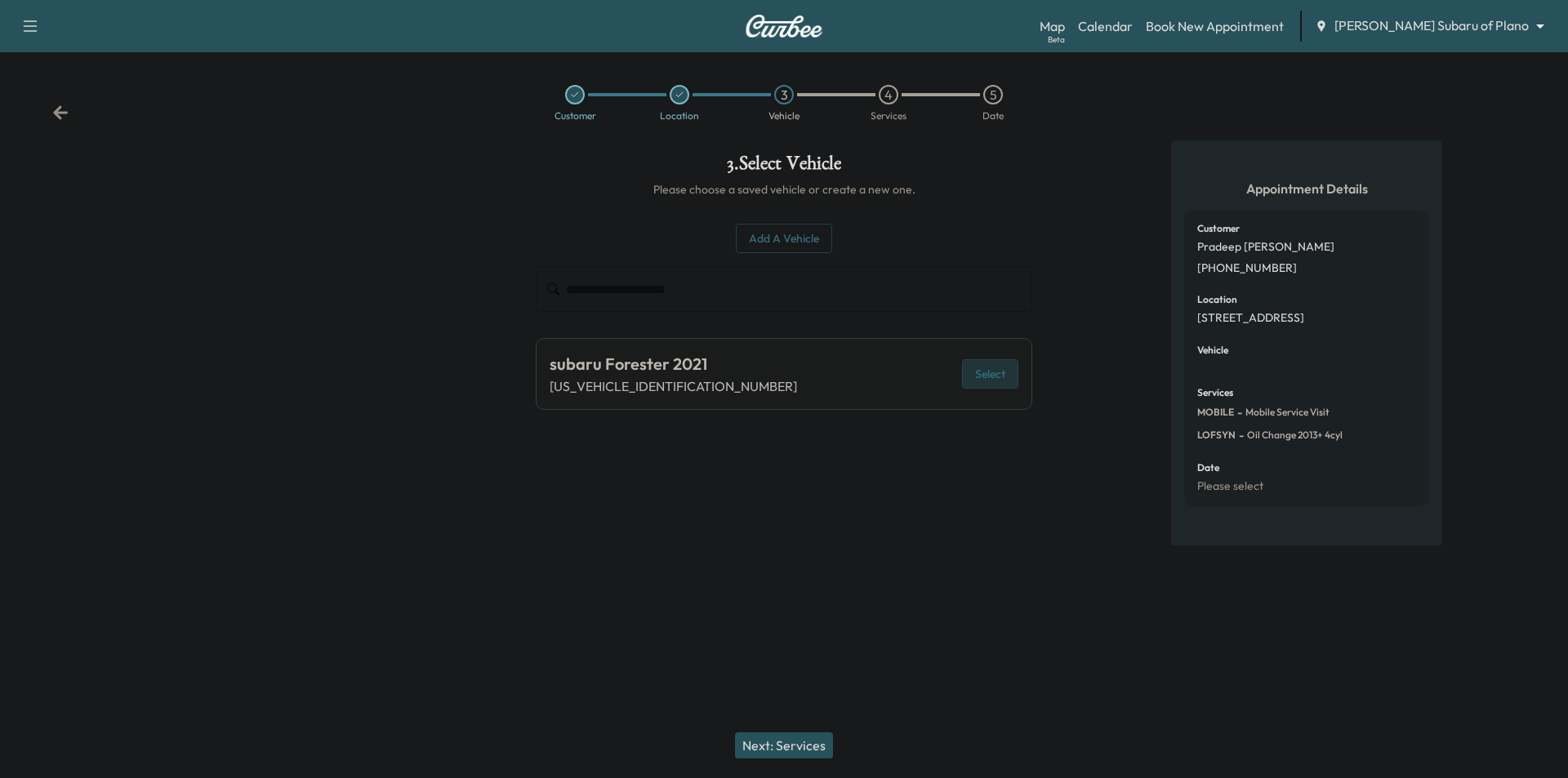
click at [970, 376] on button "Select" at bounding box center [990, 375] width 56 height 31
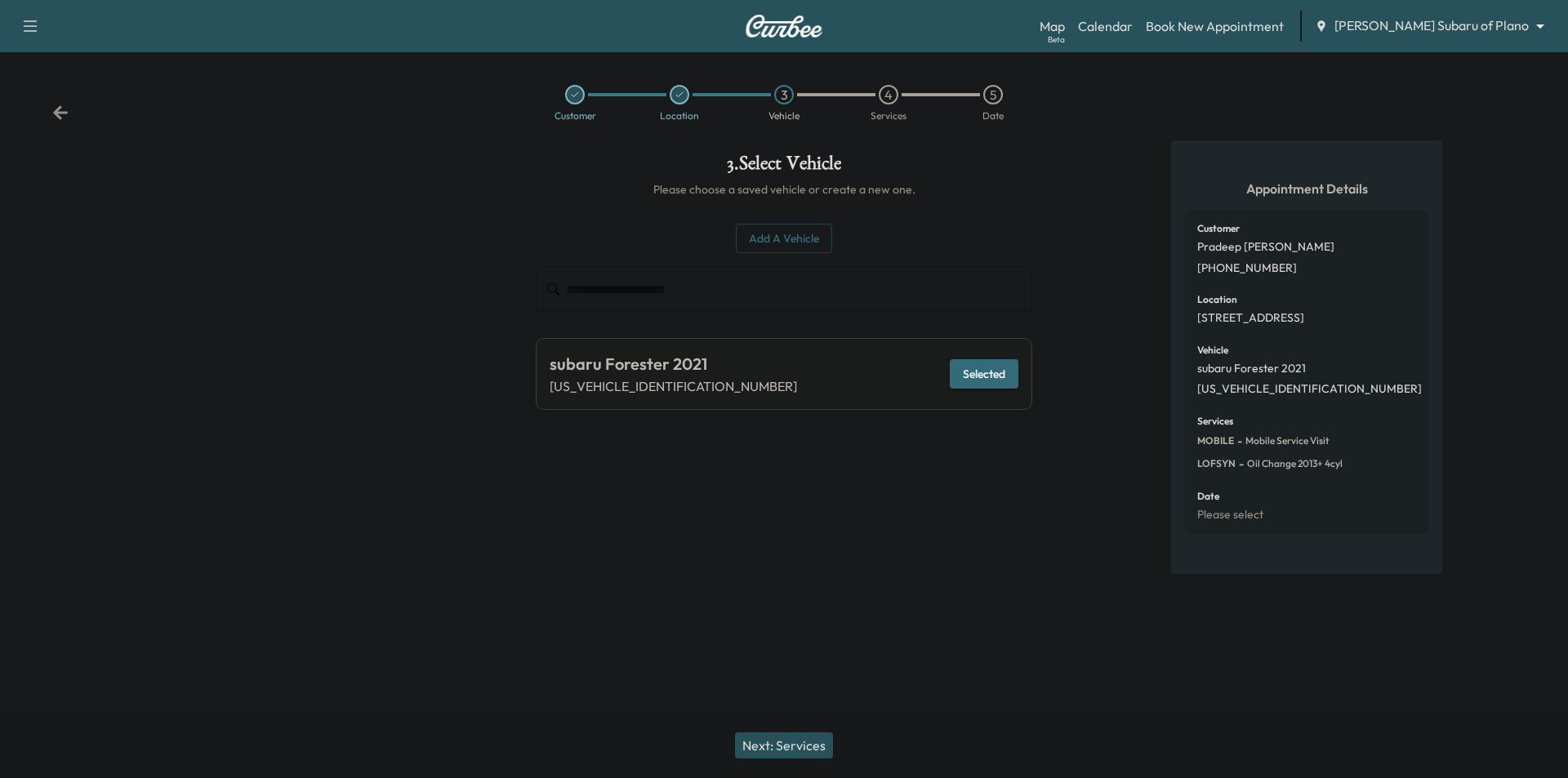
click at [817, 739] on button "Next: Services" at bounding box center [784, 745] width 98 height 26
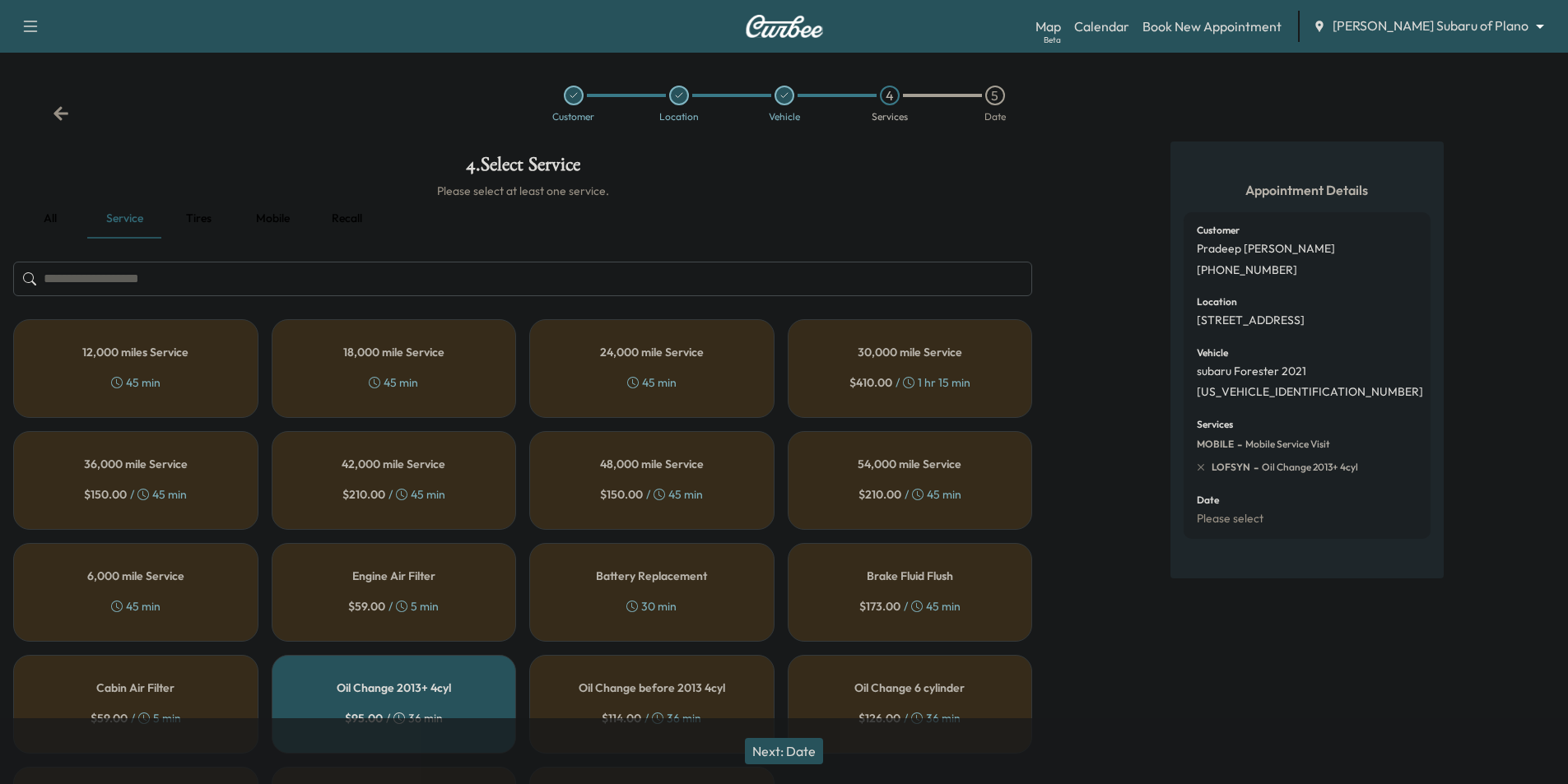
click at [60, 114] on icon at bounding box center [61, 114] width 15 height 14
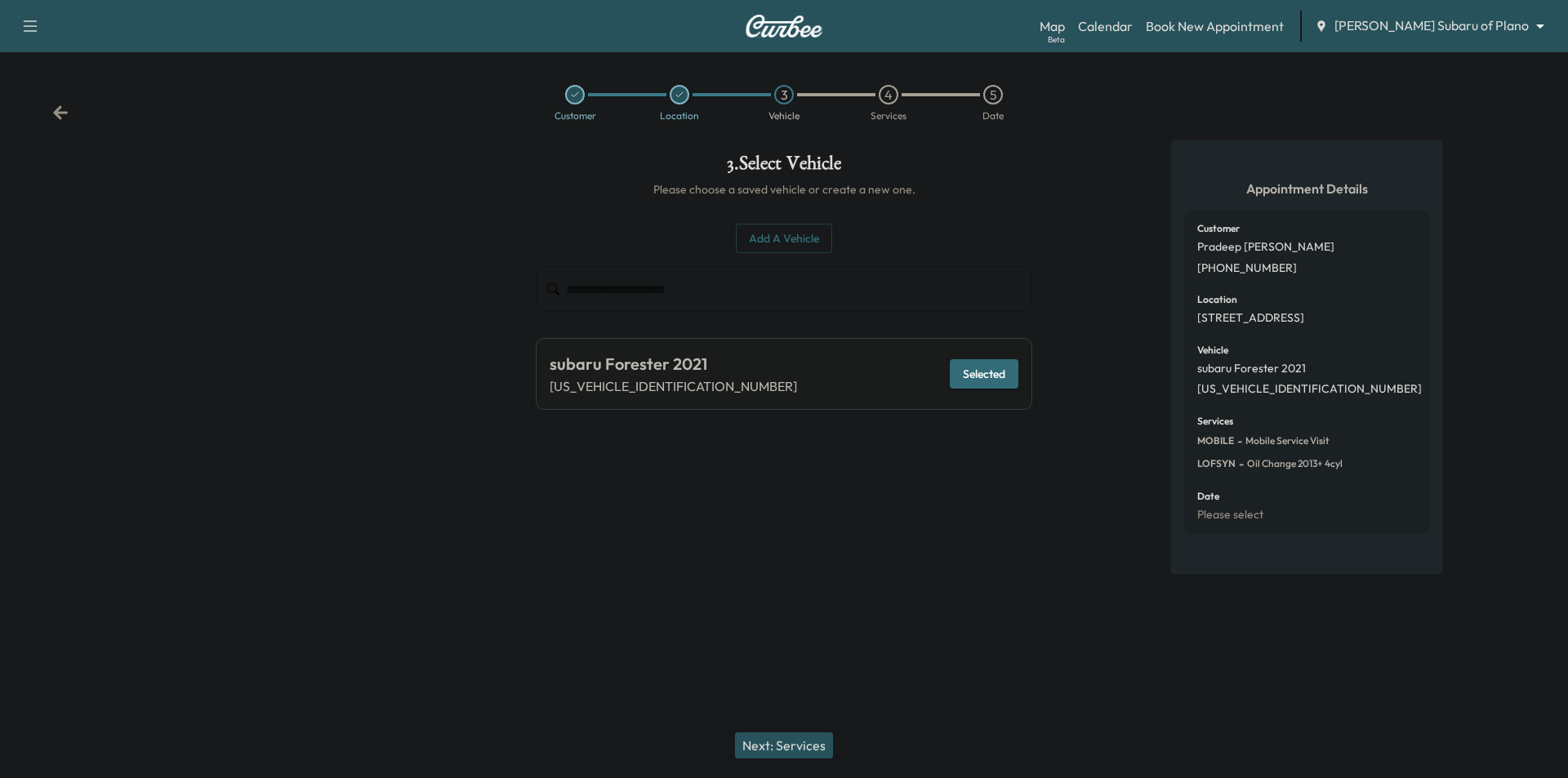
click at [59, 113] on icon at bounding box center [60, 113] width 15 height 14
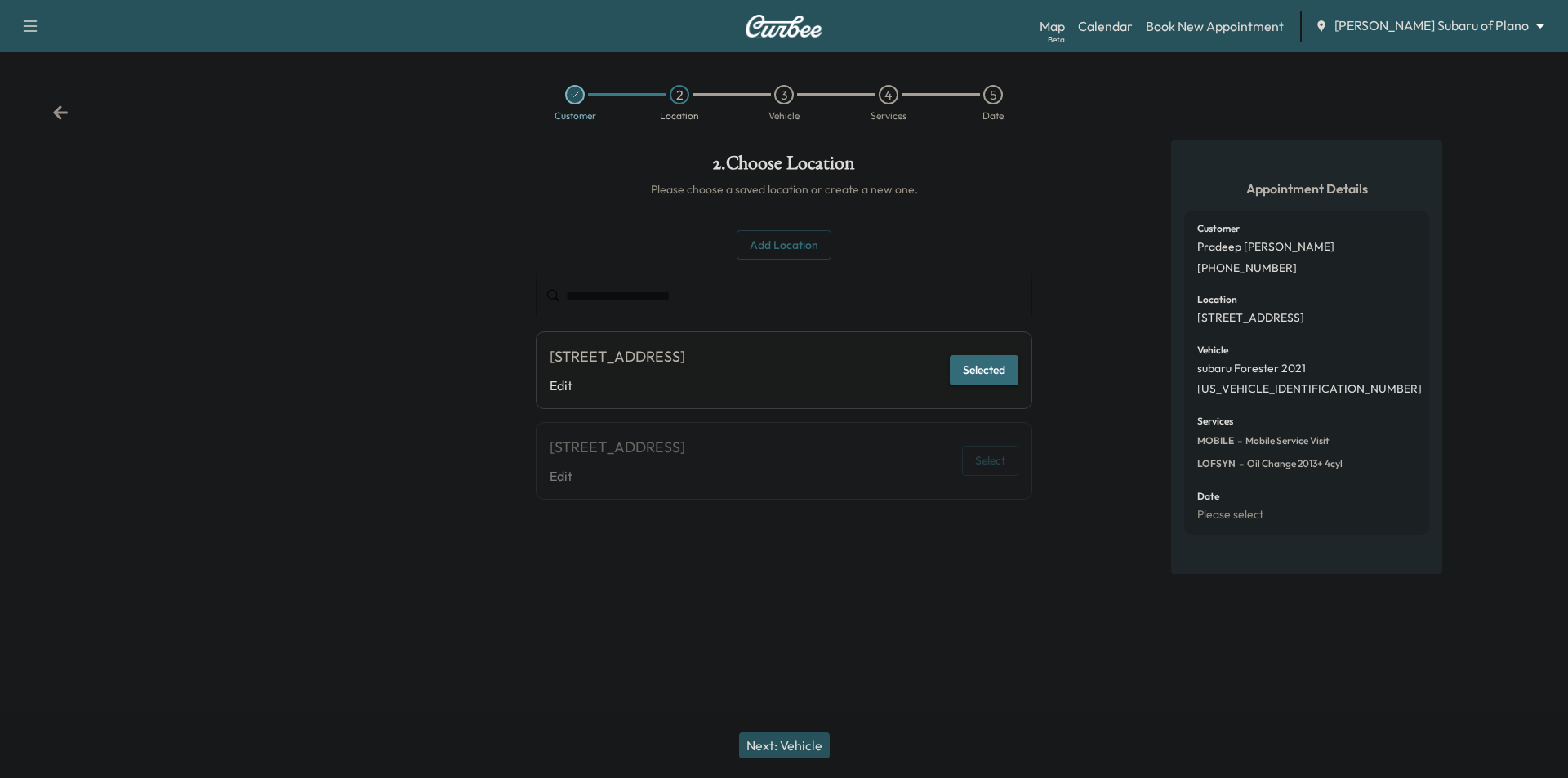
click at [66, 115] on icon at bounding box center [60, 113] width 17 height 17
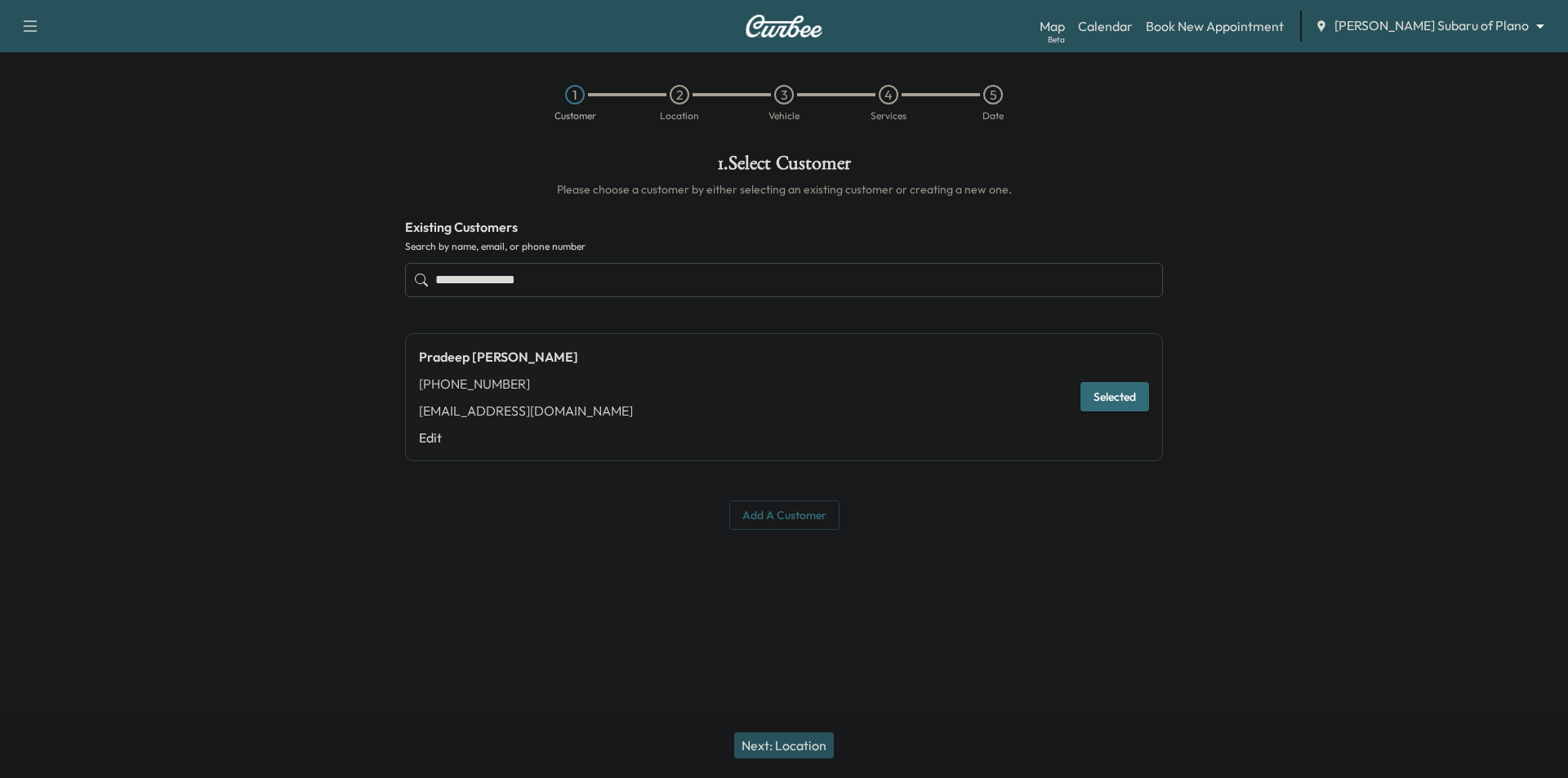
click at [799, 737] on button "Next: Location" at bounding box center [784, 745] width 100 height 26
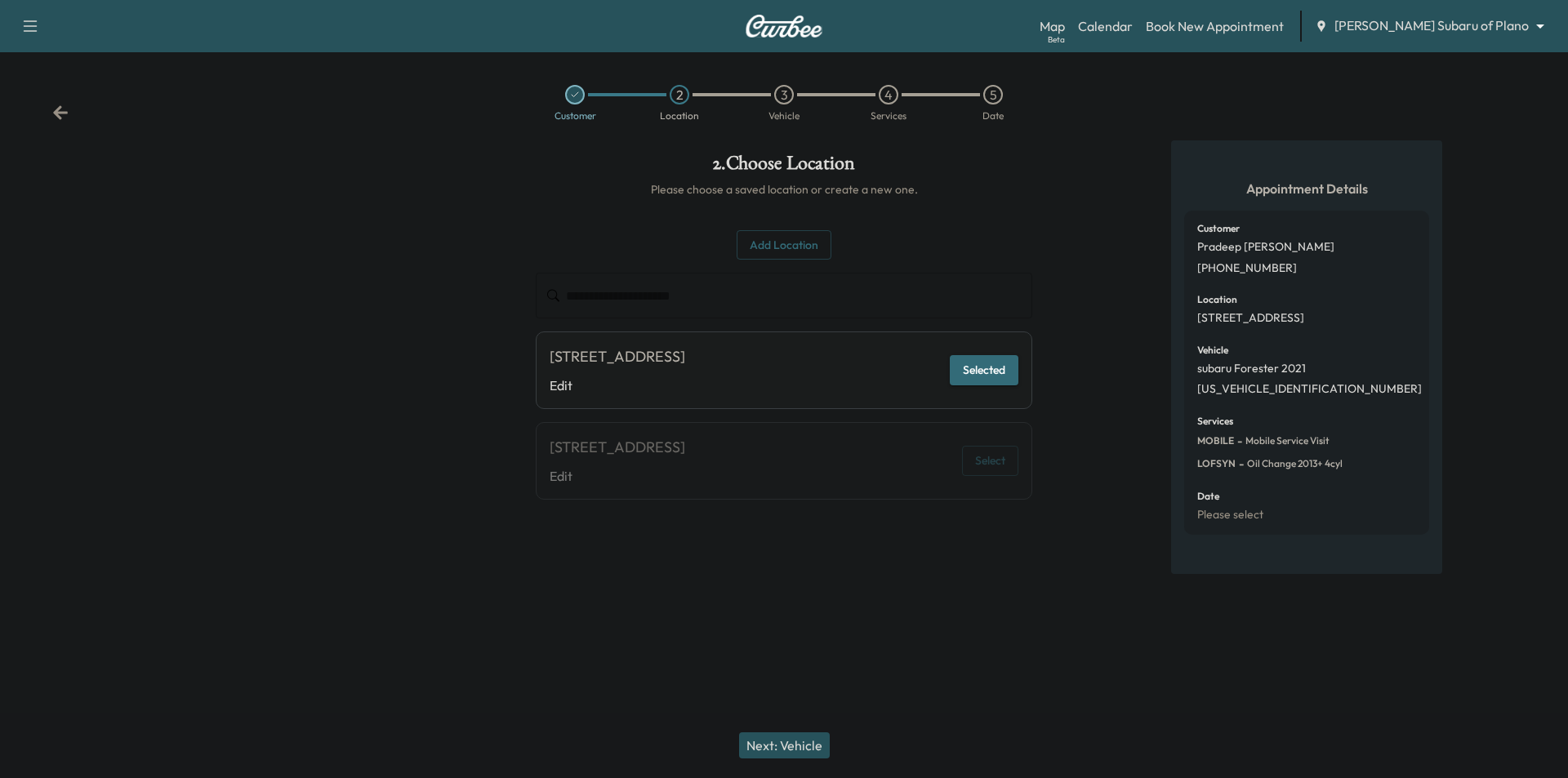
click at [806, 738] on button "Next: Vehicle" at bounding box center [785, 745] width 91 height 26
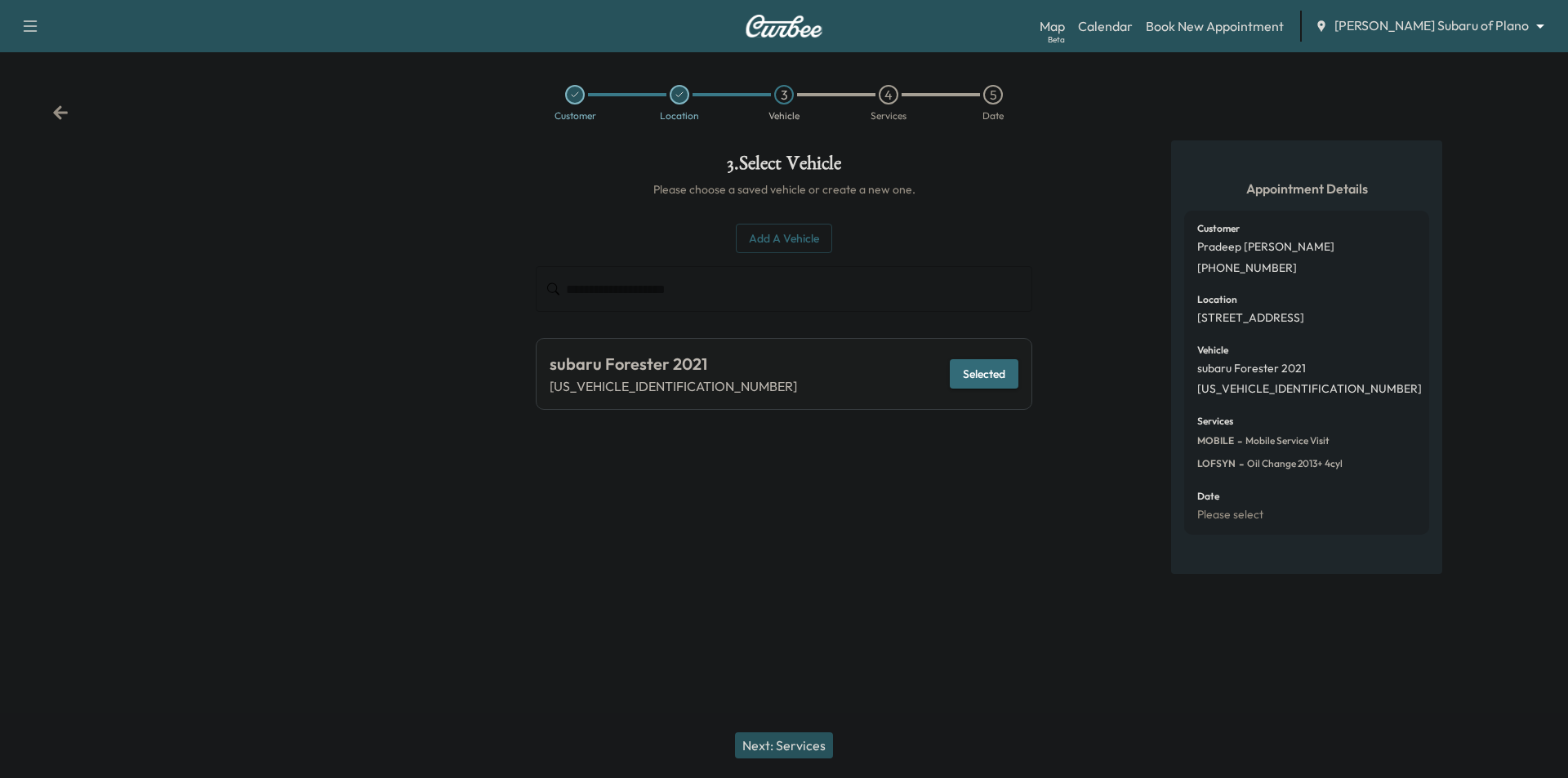
click at [811, 744] on button "Next: Services" at bounding box center [784, 745] width 98 height 26
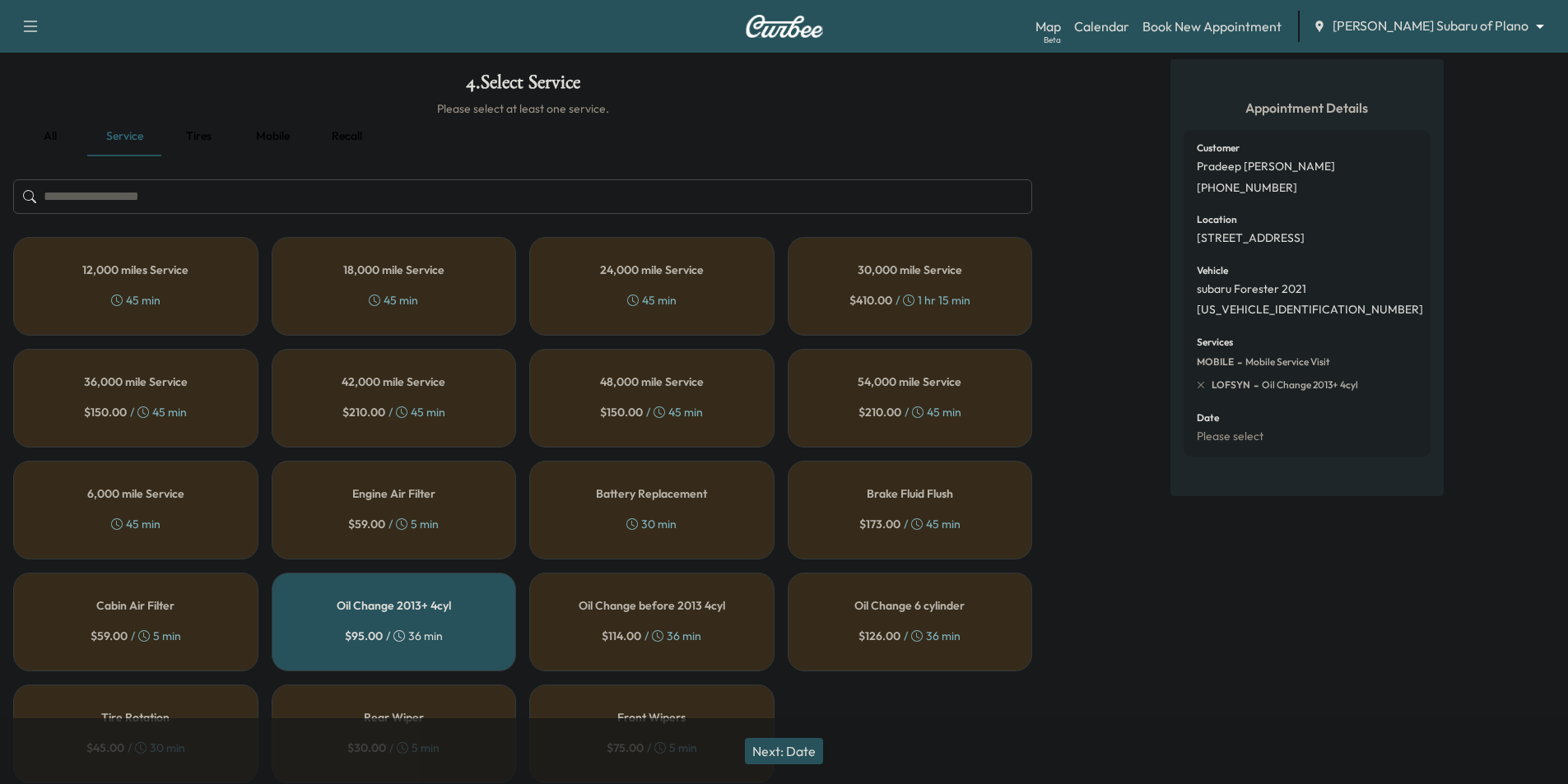
scroll to position [147, 0]
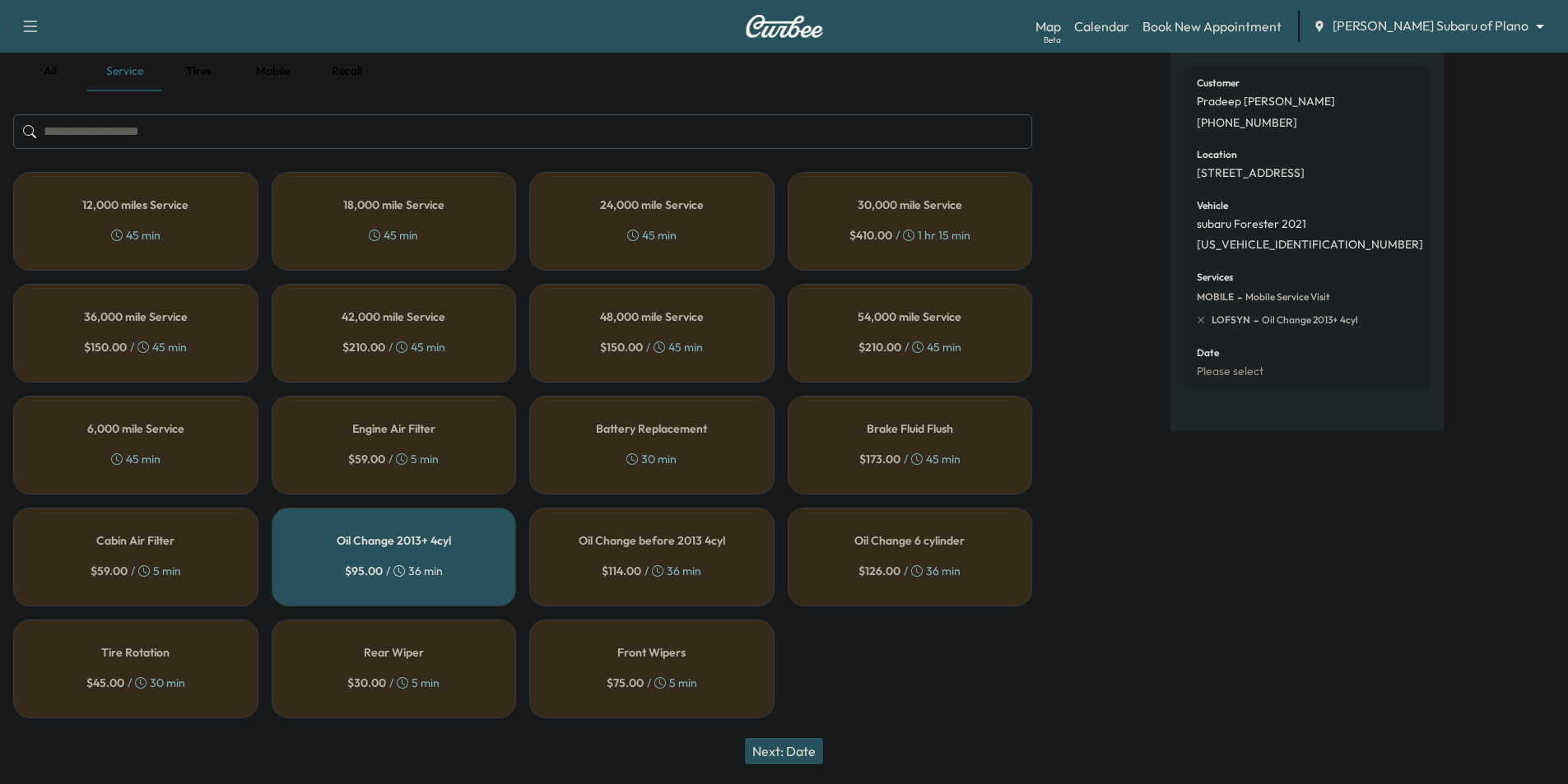
click at [425, 554] on div "Oil Change 2013+ 4cyl $ 95.00 / 36 min" at bounding box center [394, 557] width 245 height 99
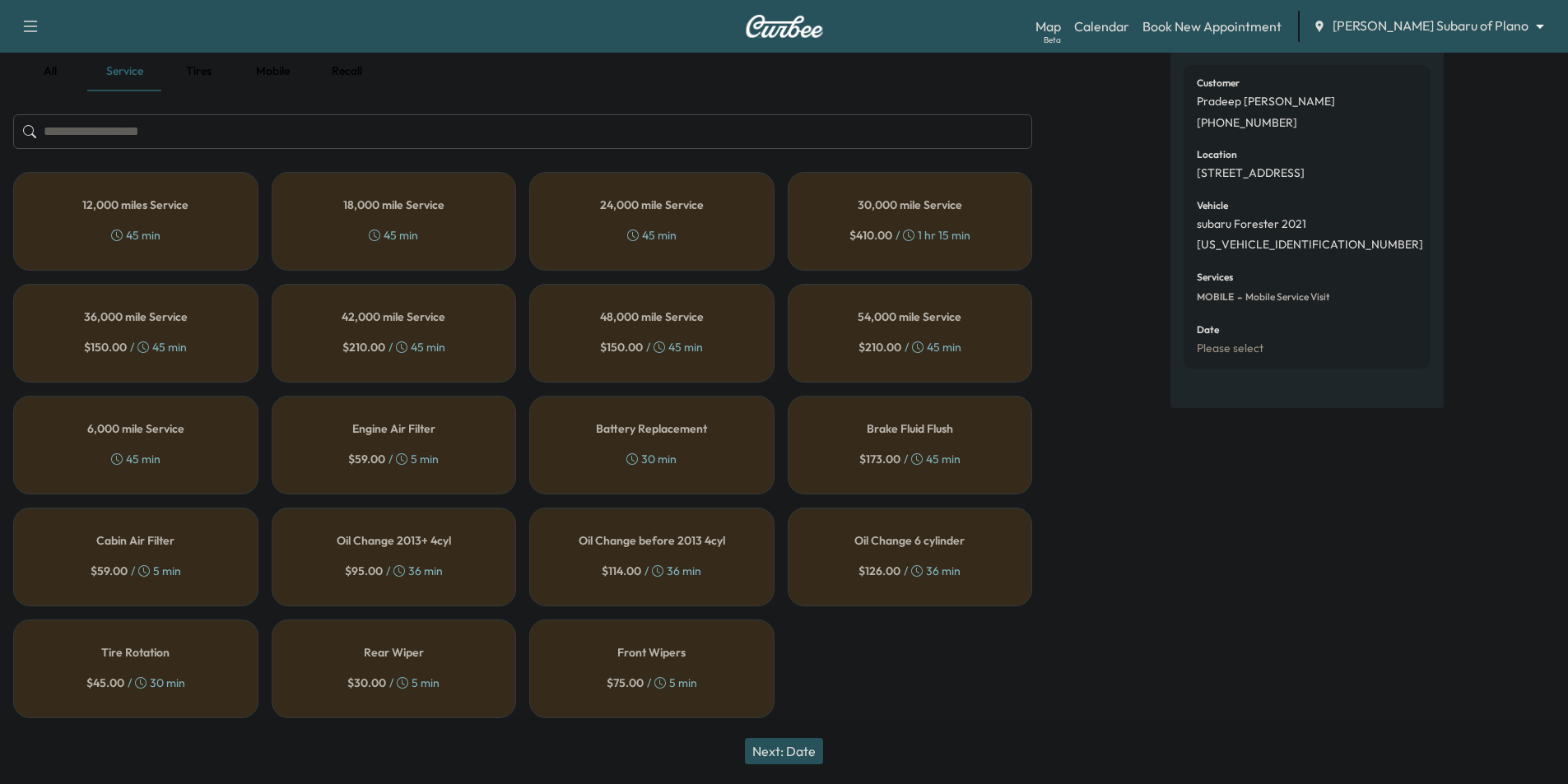
click at [946, 546] on h5 "Oil Change 6 cylinder" at bounding box center [910, 541] width 111 height 12
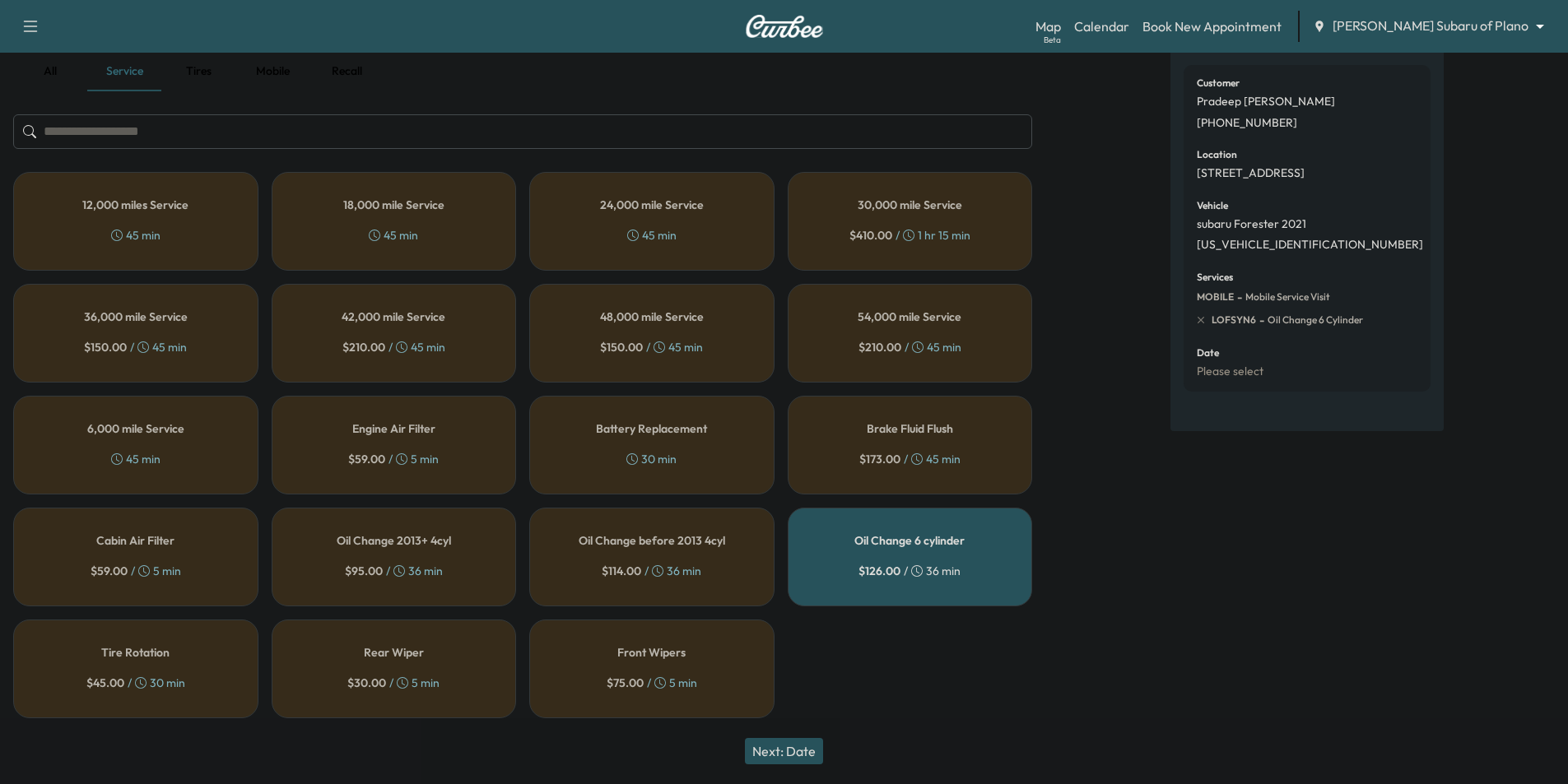
scroll to position [65, 0]
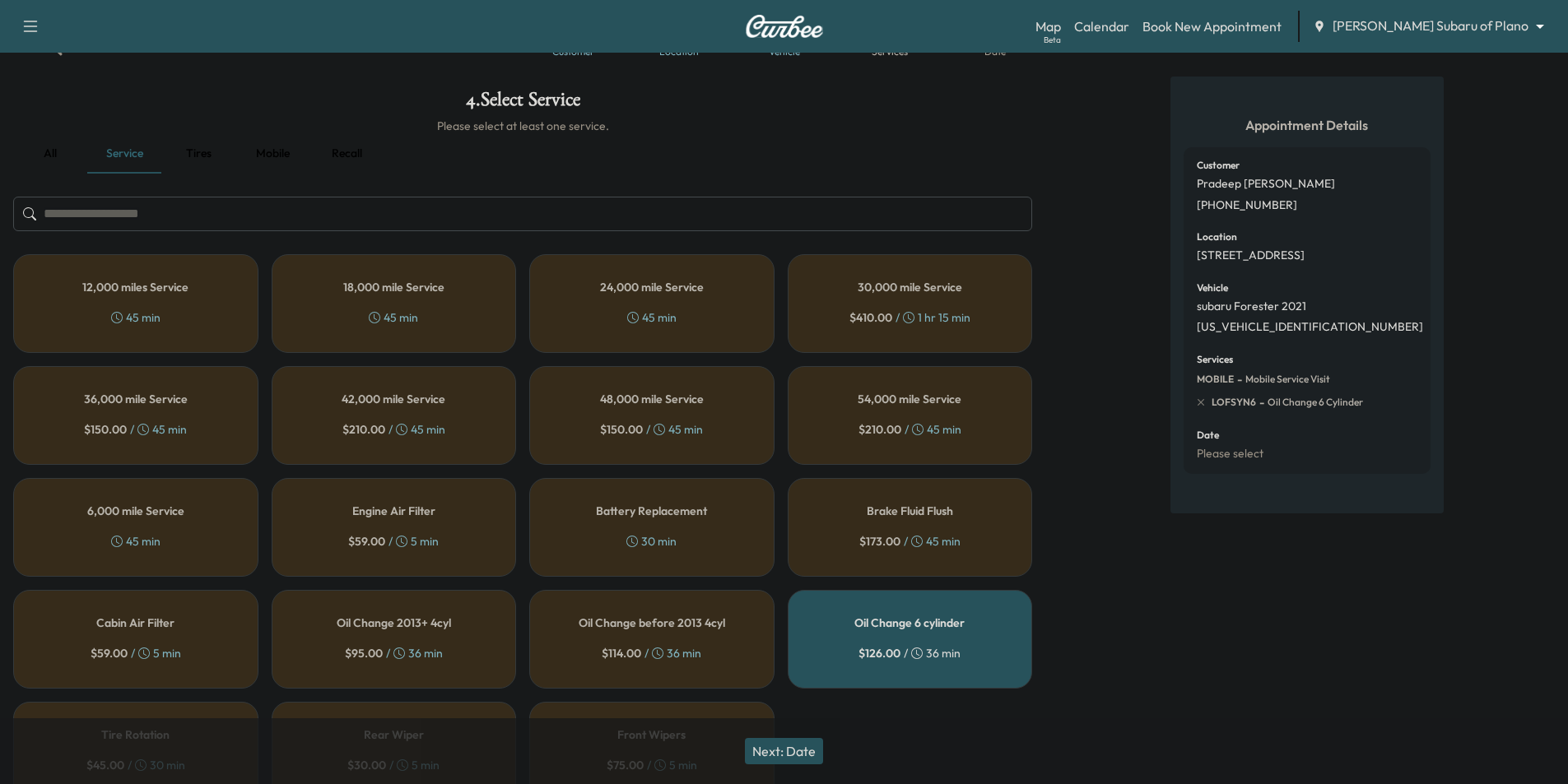
click at [803, 751] on button "Next: Date" at bounding box center [784, 751] width 78 height 26
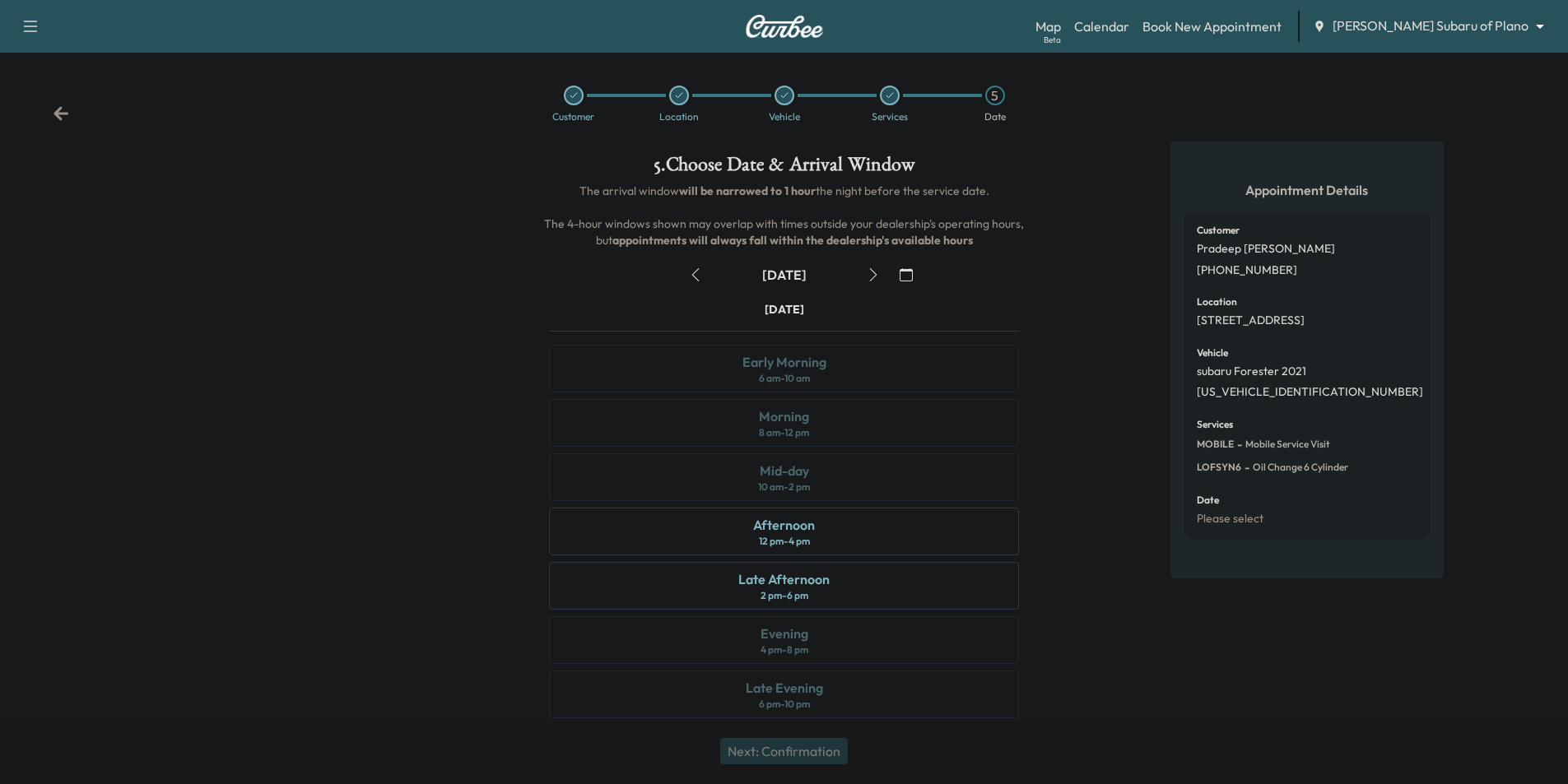
click at [871, 268] on icon "button" at bounding box center [873, 274] width 13 height 13
click at [849, 530] on div "Afternoon 12 pm - 4 pm" at bounding box center [784, 532] width 470 height 48
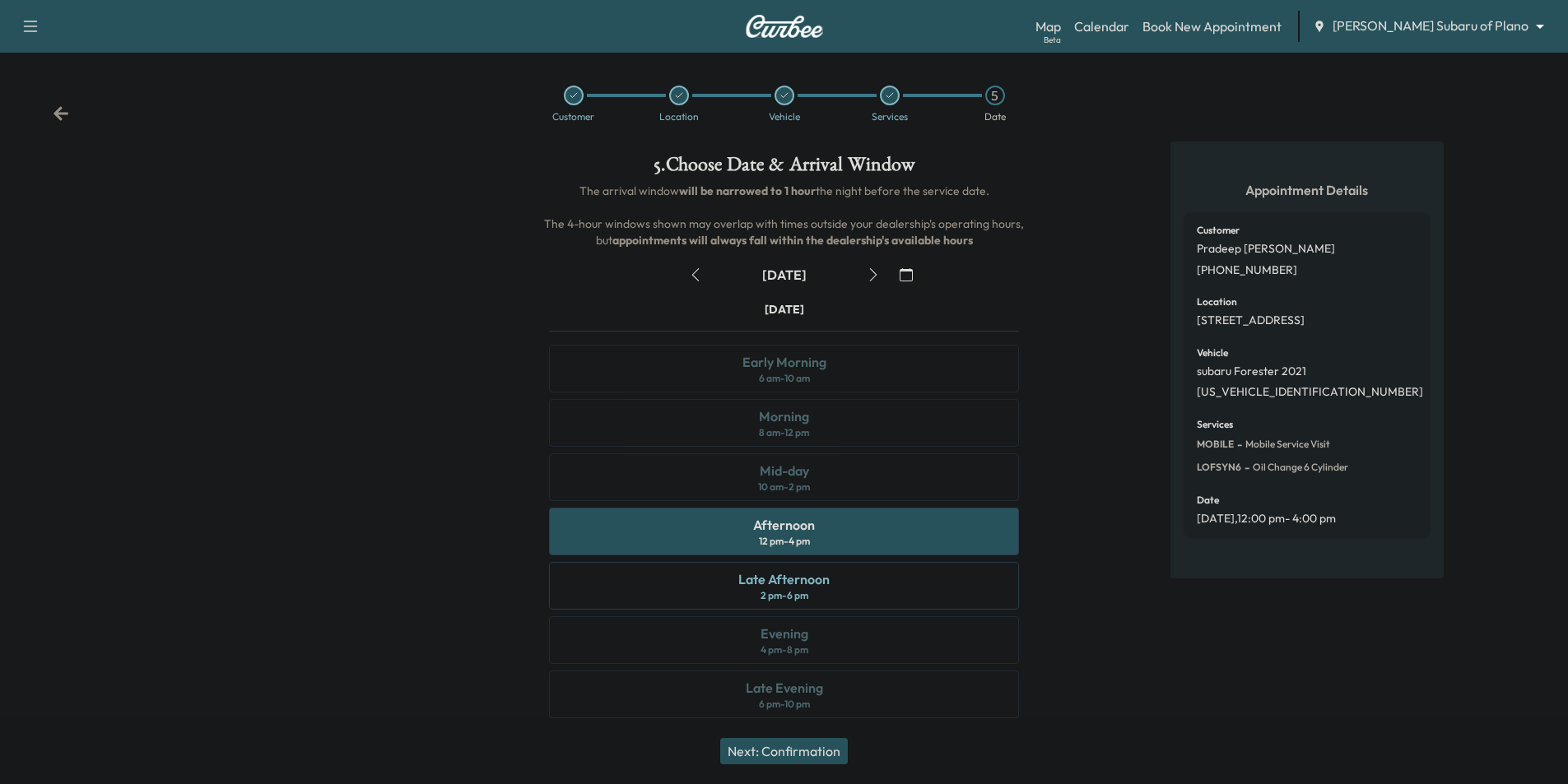
scroll to position [7, 0]
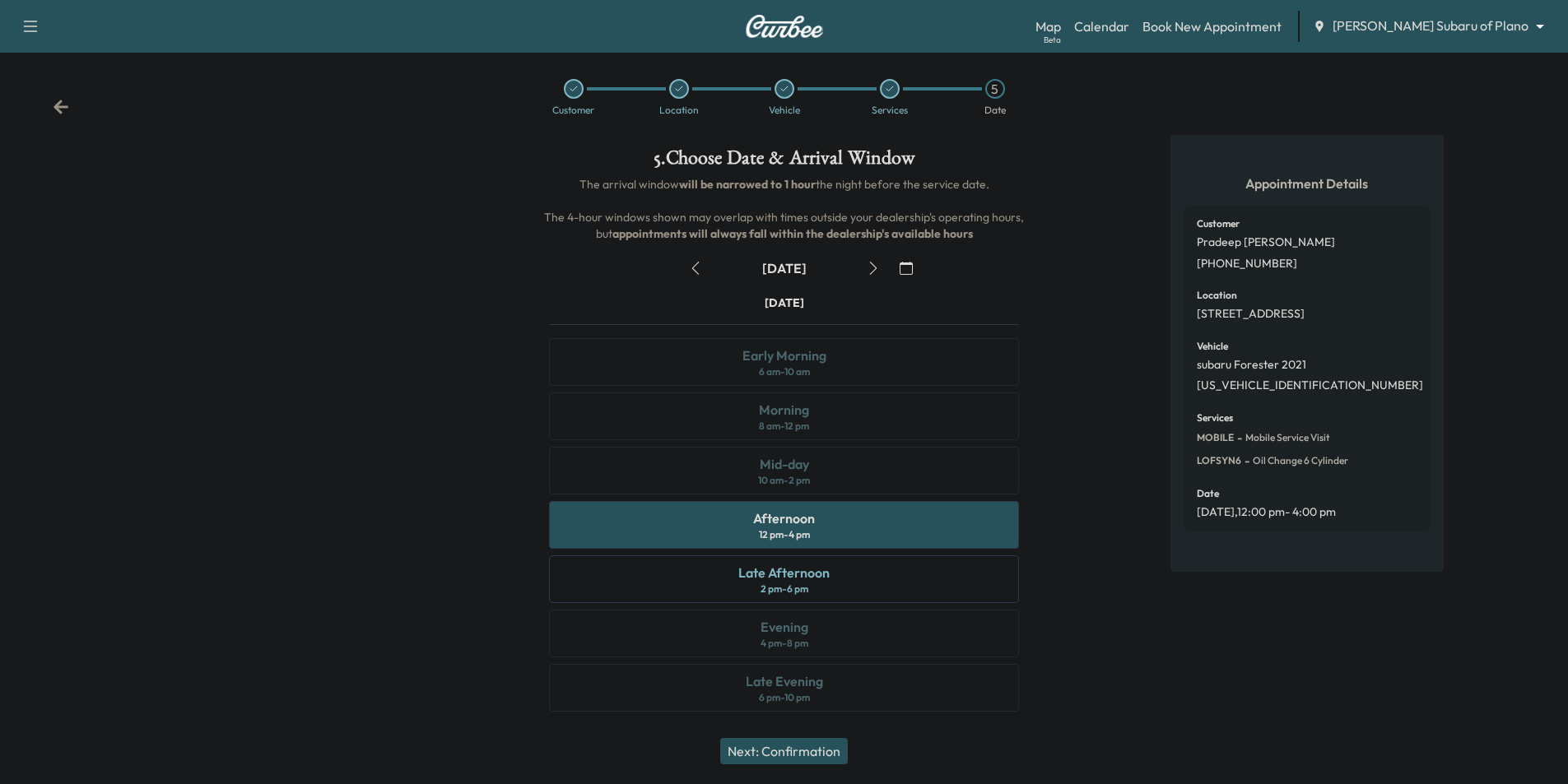
click at [817, 747] on button "Next: Confirmation" at bounding box center [784, 751] width 128 height 26
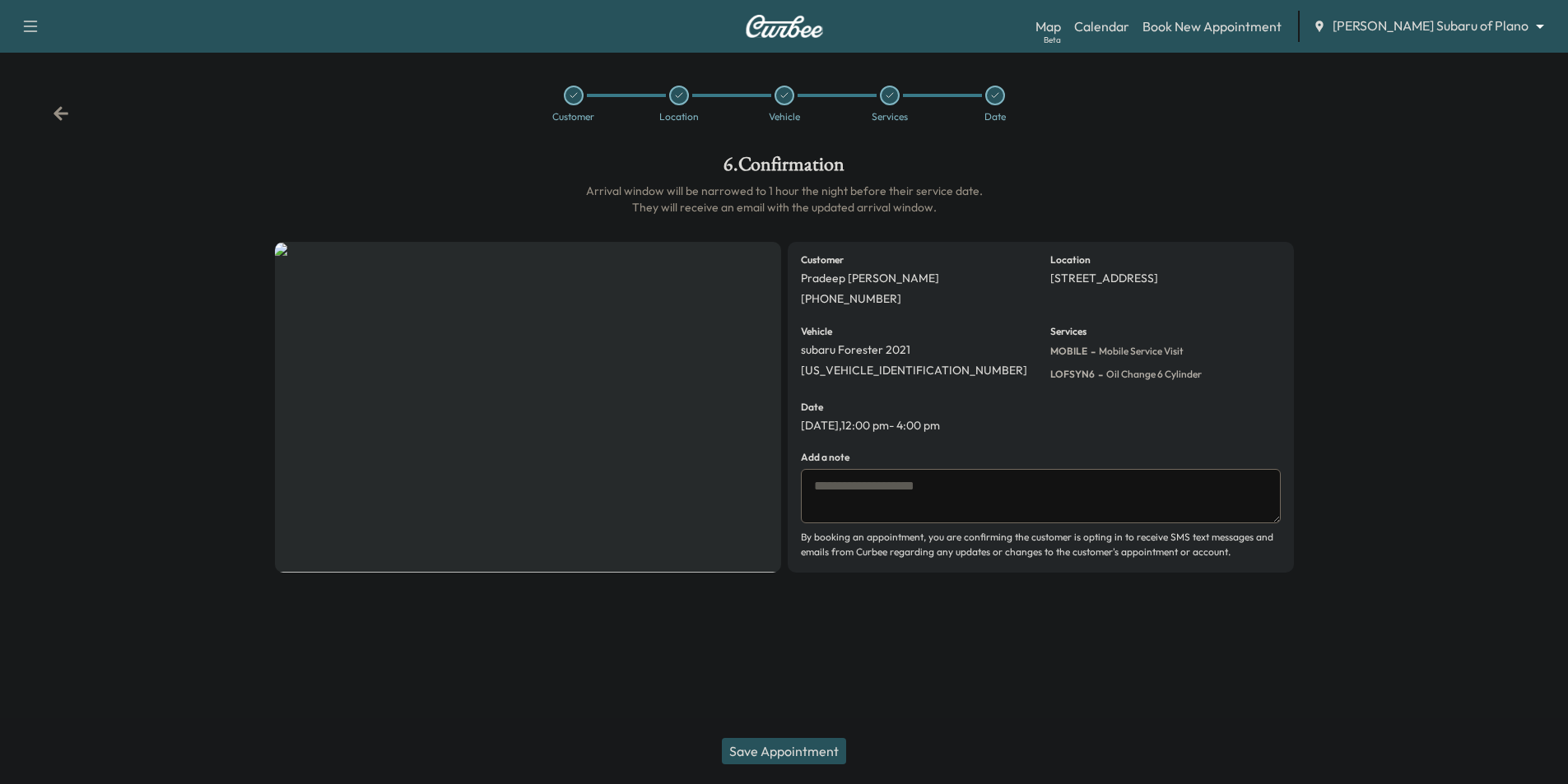
scroll to position [0, 0]
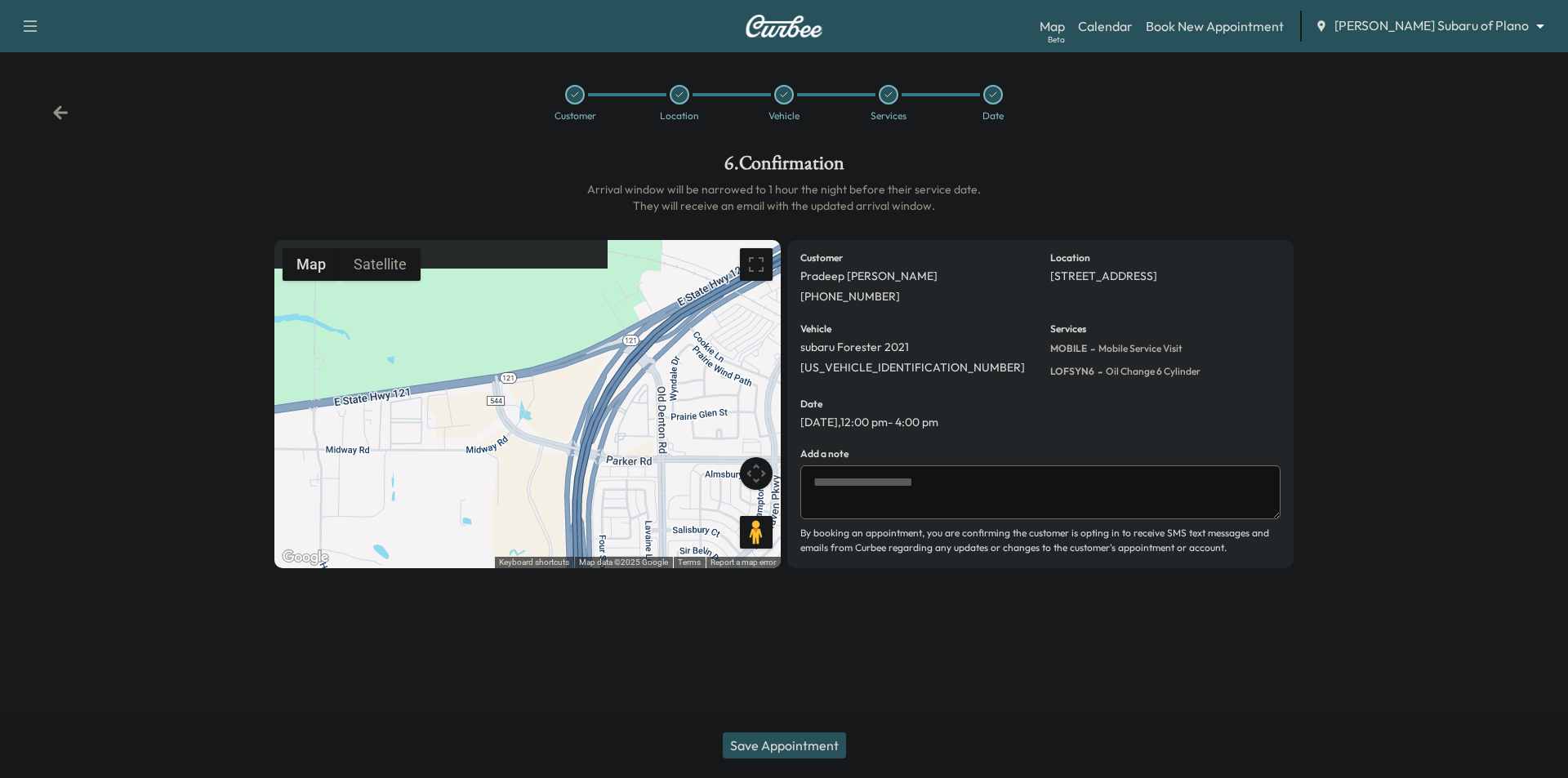
click at [939, 481] on textarea at bounding box center [1041, 492] width 480 height 54
click at [928, 494] on textarea at bounding box center [1041, 492] width 480 height 54
click at [66, 113] on icon at bounding box center [60, 113] width 15 height 14
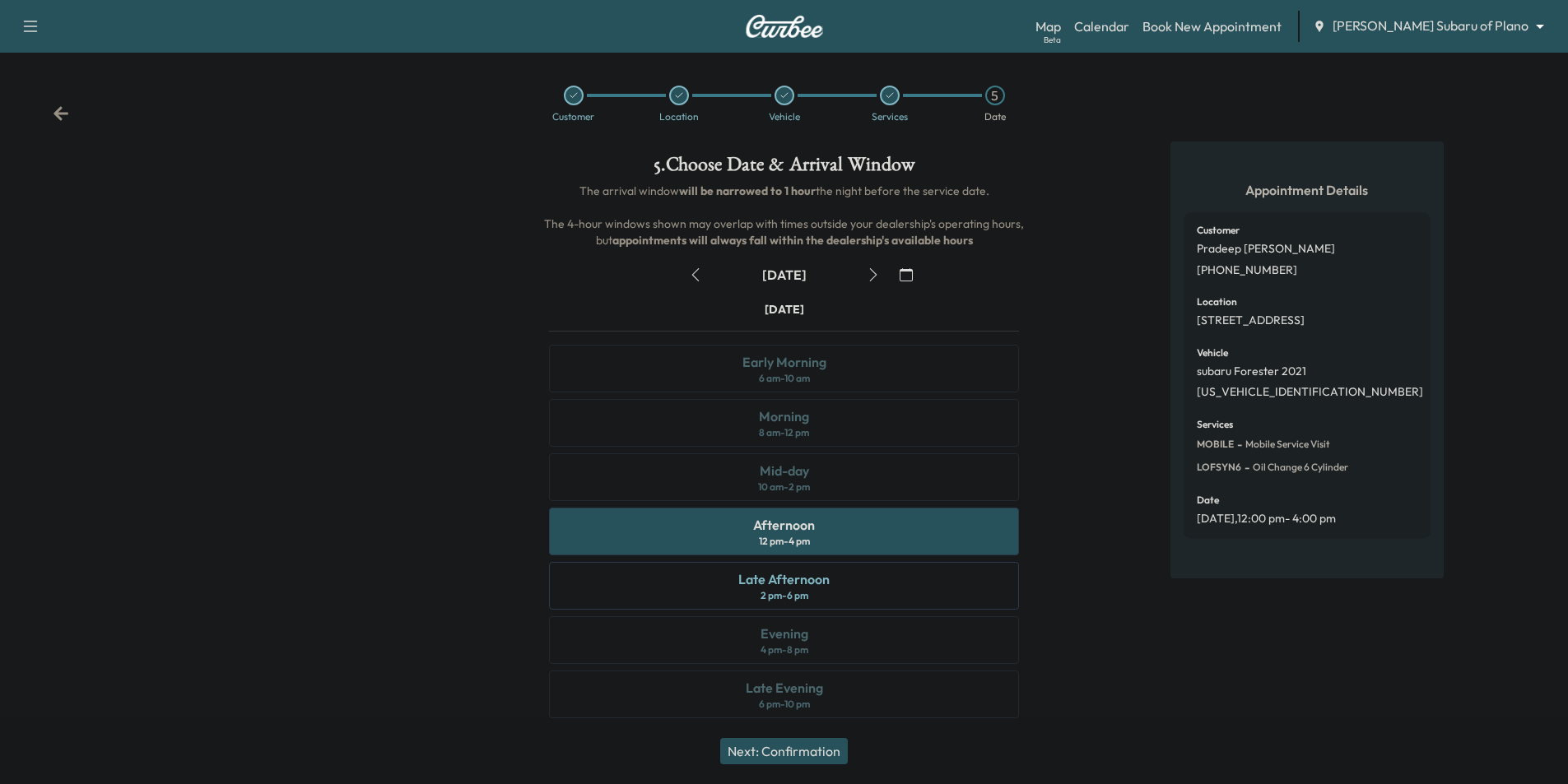
click at [67, 114] on icon at bounding box center [61, 114] width 15 height 14
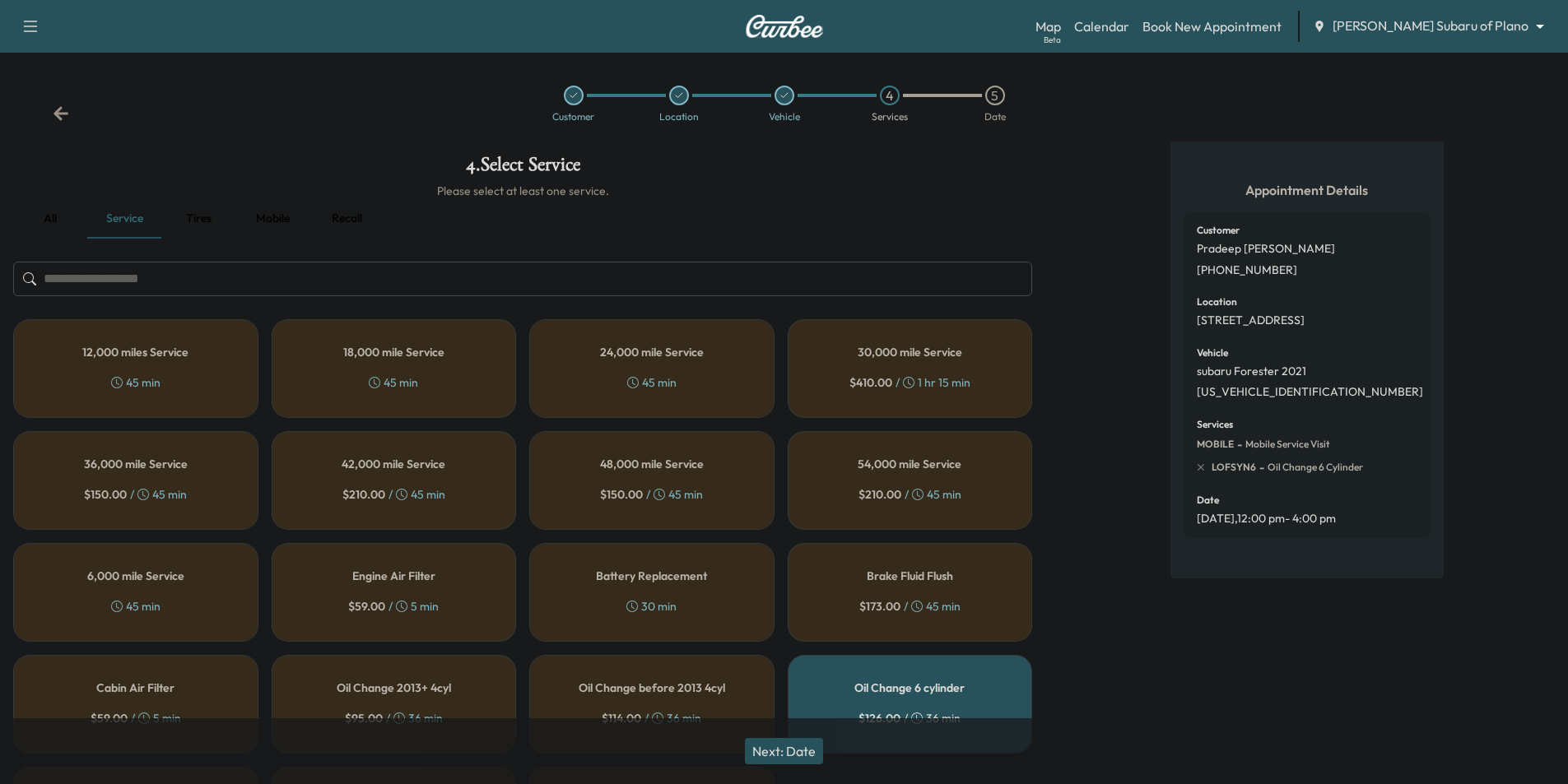
click at [801, 741] on button "Next: Date" at bounding box center [784, 751] width 78 height 26
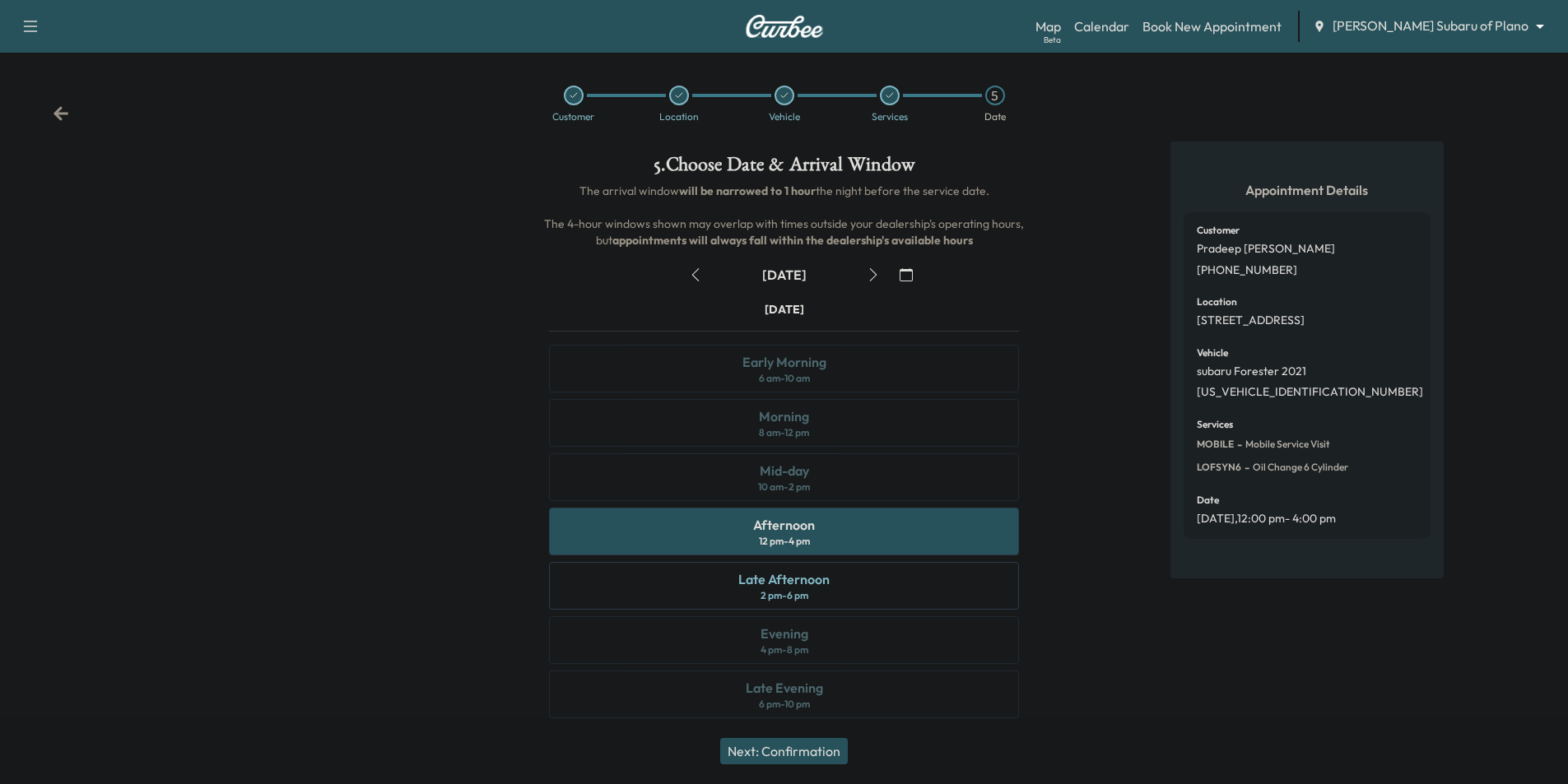
click at [830, 751] on button "Next: Confirmation" at bounding box center [784, 751] width 128 height 26
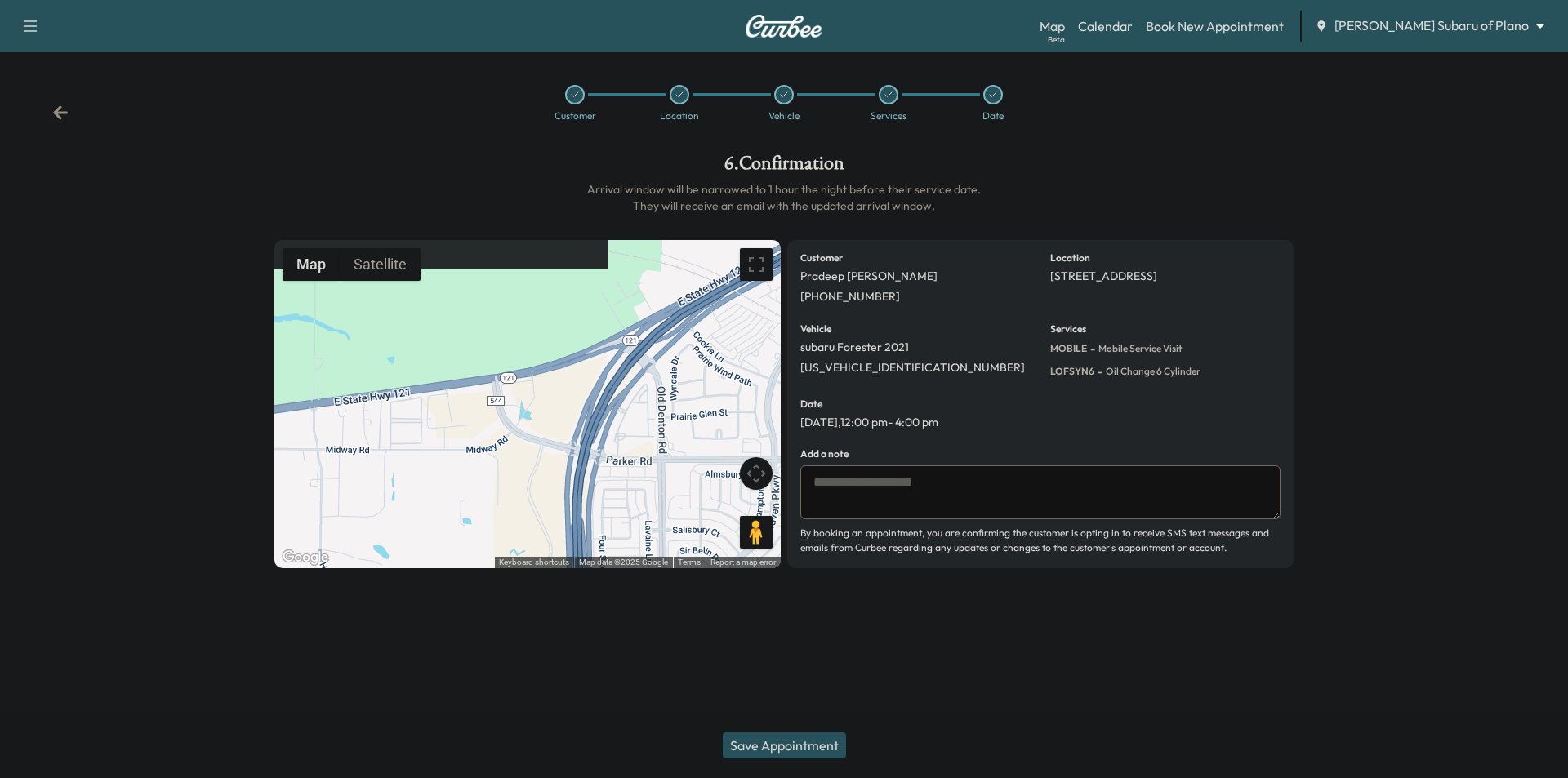
click at [905, 500] on textarea at bounding box center [1041, 492] width 480 height 54
click at [905, 488] on textarea "**********" at bounding box center [1041, 492] width 480 height 54
click at [1055, 481] on textarea "**********" at bounding box center [1041, 492] width 480 height 54
type textarea "**********"
click at [774, 740] on button "Save Appointment" at bounding box center [784, 745] width 124 height 26
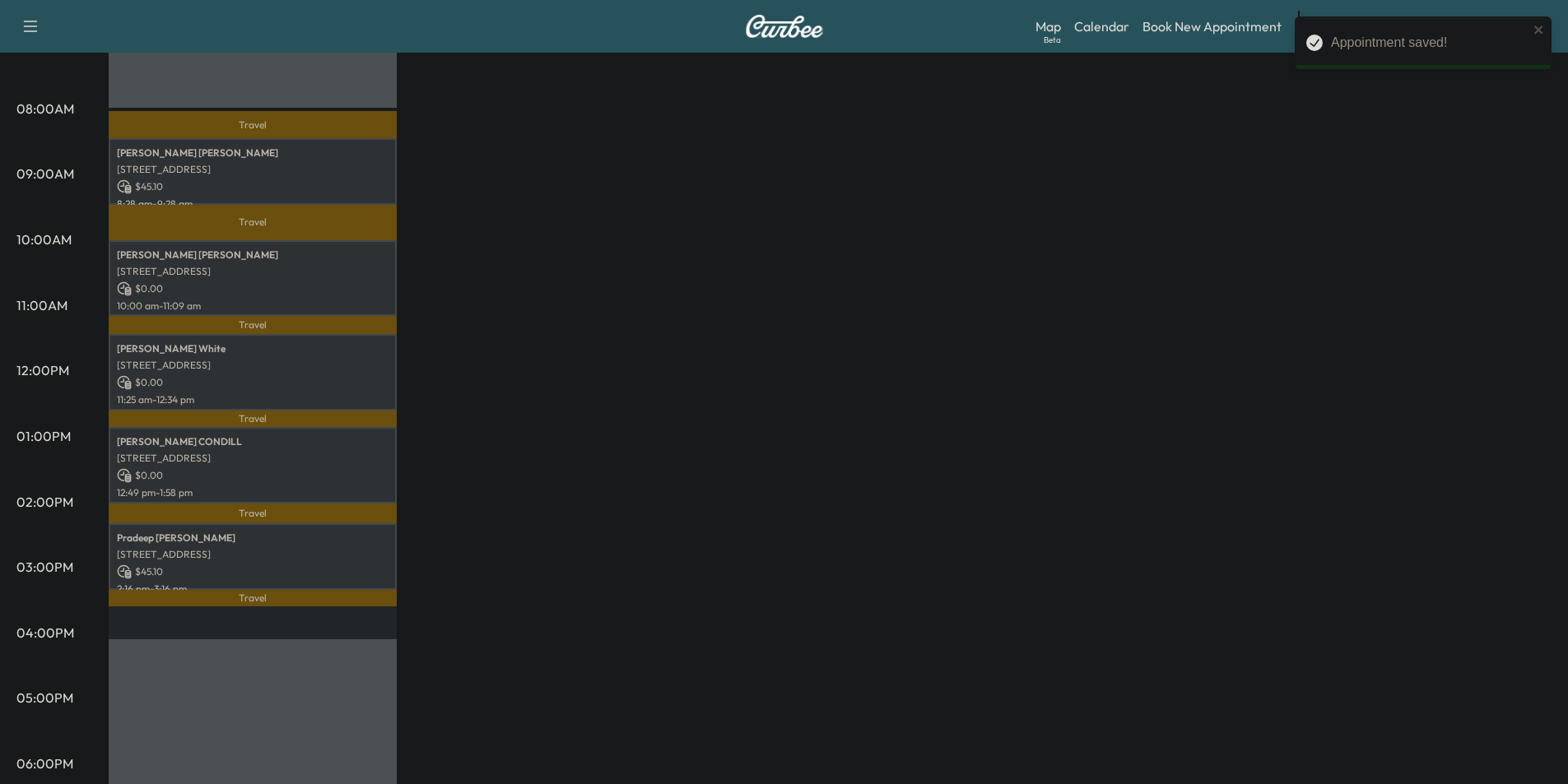
scroll to position [494, 0]
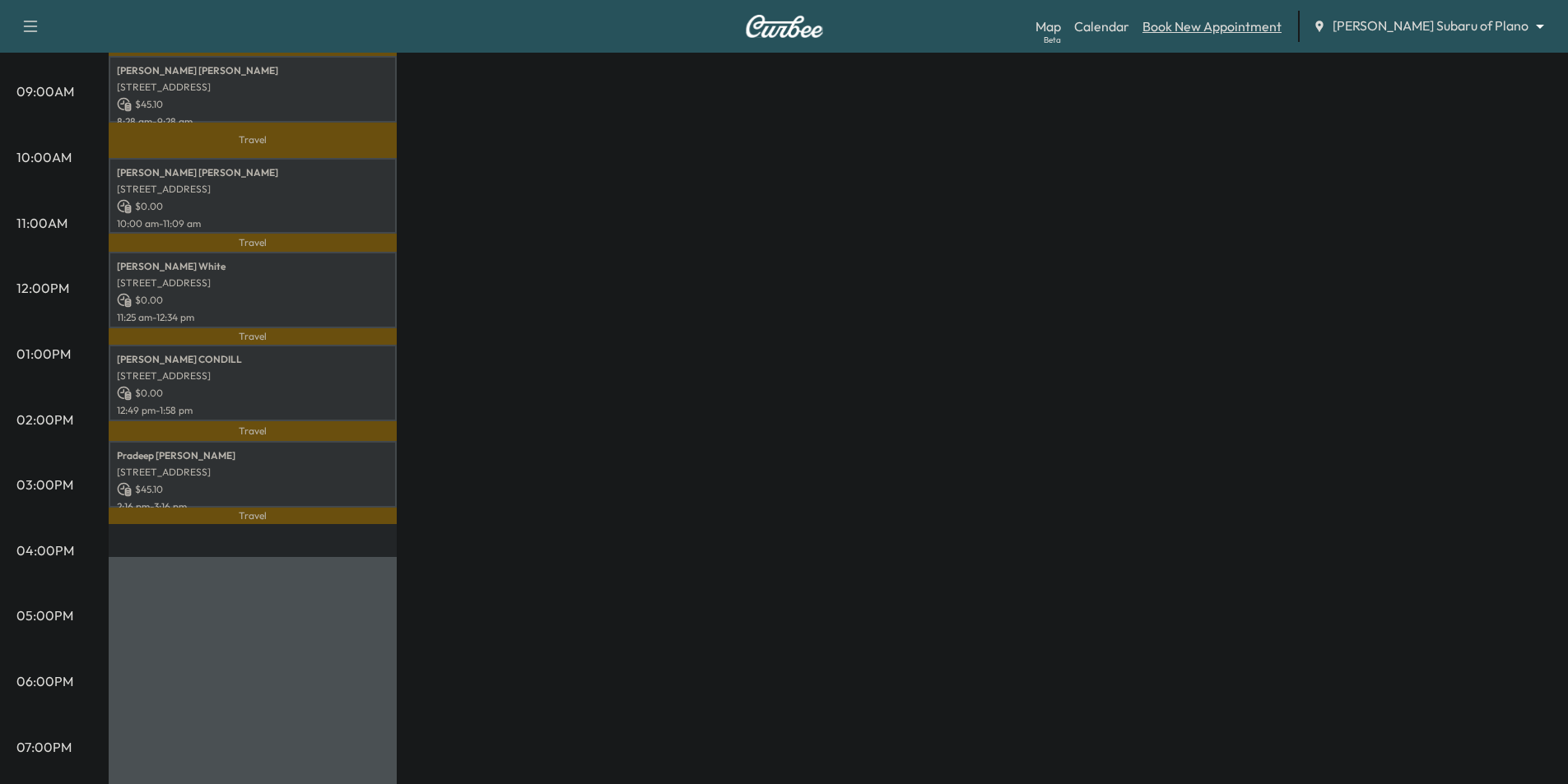
click at [1247, 31] on link "Book New Appointment" at bounding box center [1212, 27] width 139 height 20
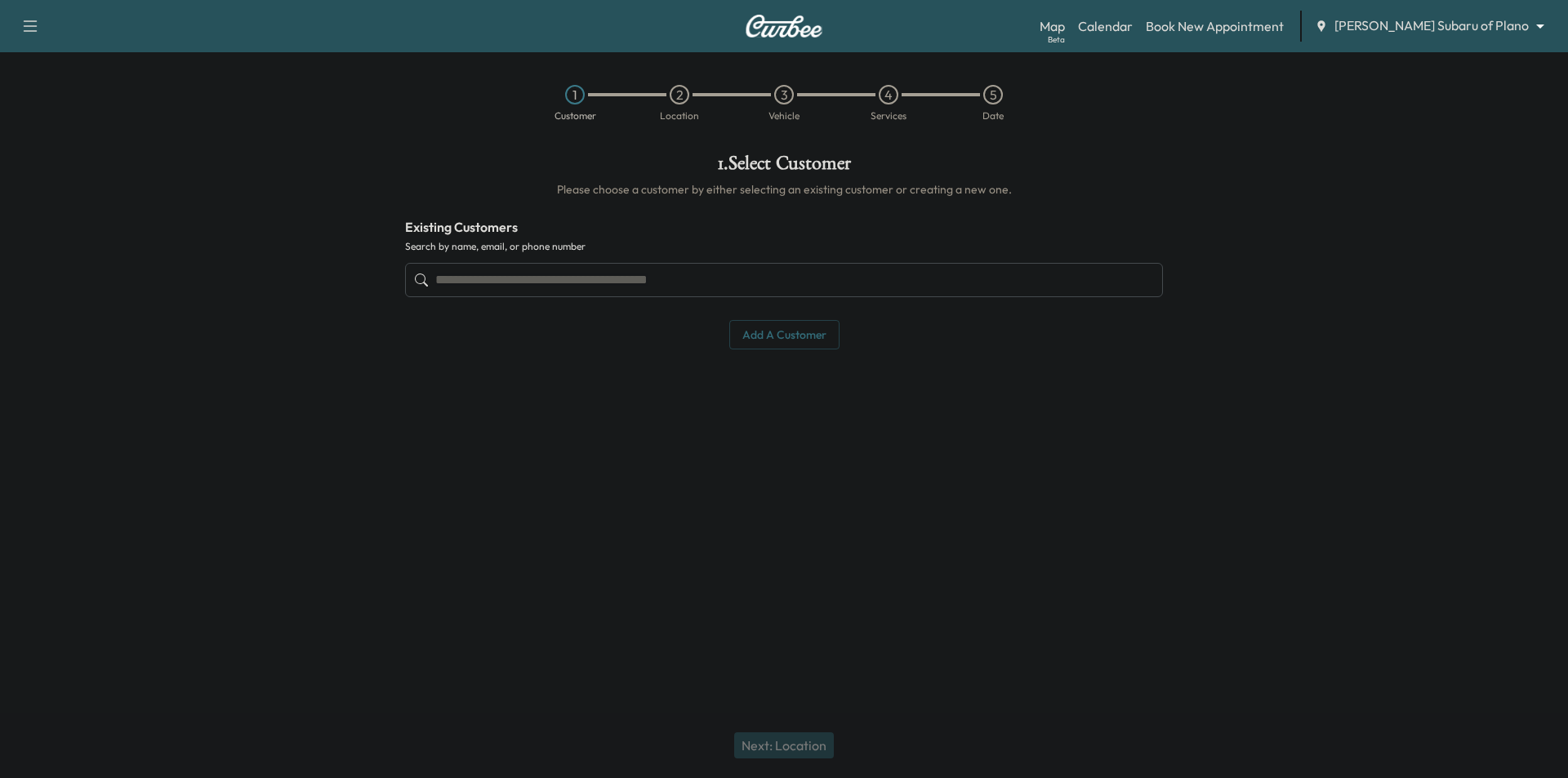
click at [746, 278] on input "text" at bounding box center [784, 280] width 758 height 35
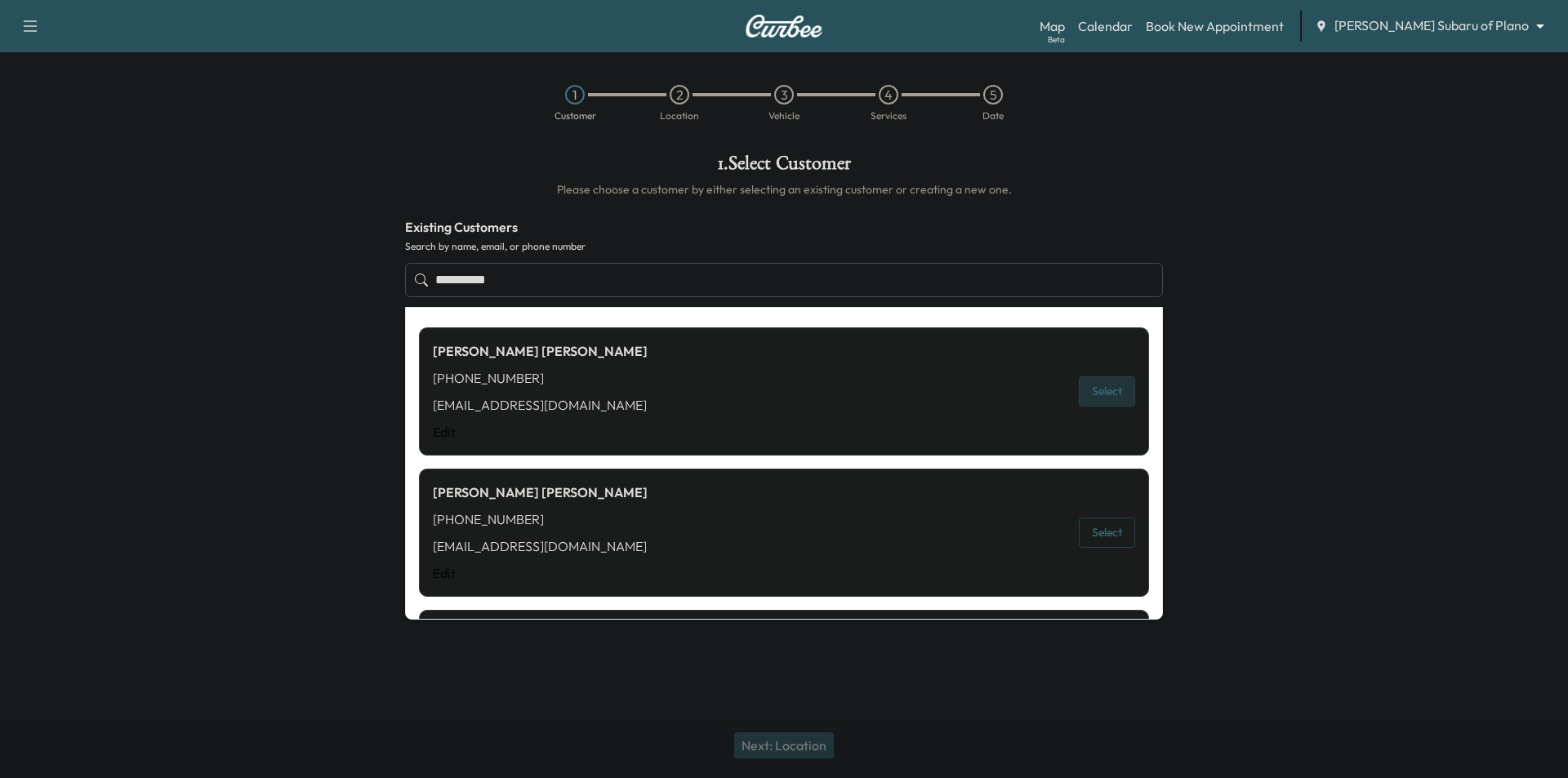
click at [1089, 389] on button "Select" at bounding box center [1106, 391] width 56 height 31
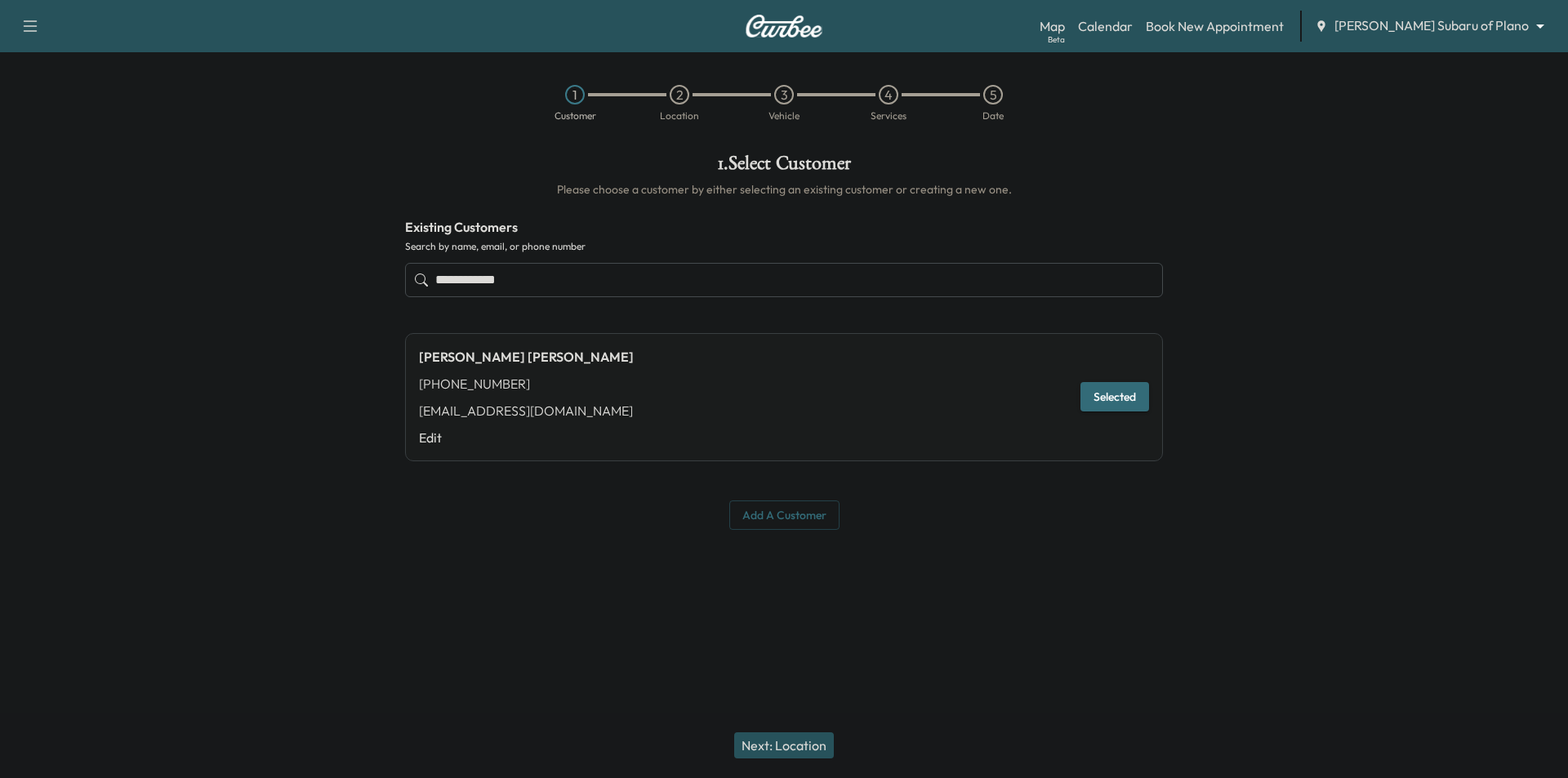
type input "**********"
click at [1087, 397] on button "Selected" at bounding box center [1114, 397] width 68 height 31
click at [792, 738] on button "Next: Location" at bounding box center [784, 745] width 100 height 26
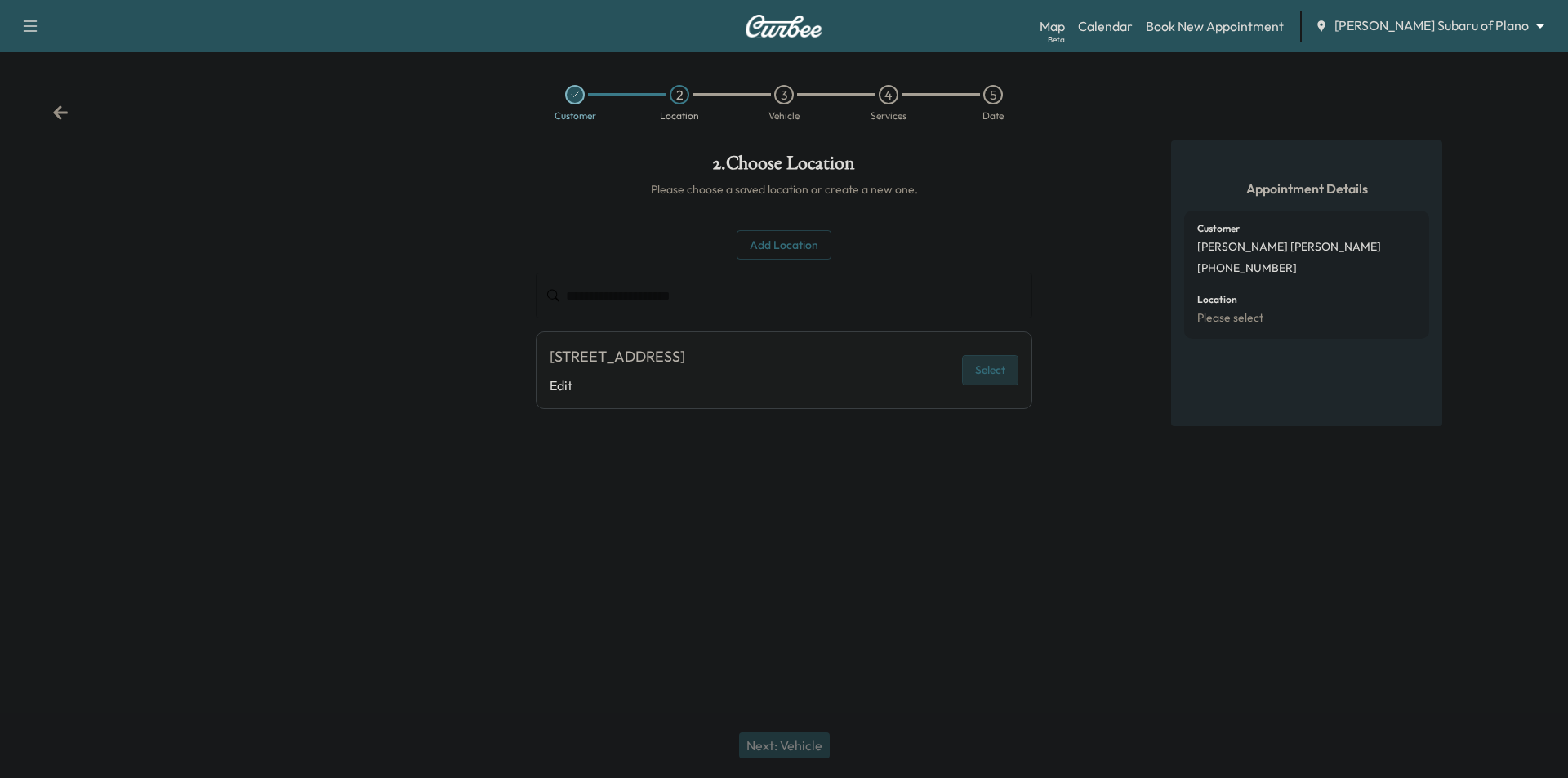
click at [989, 372] on button "Select" at bounding box center [990, 370] width 56 height 31
click at [775, 749] on button "Next: Vehicle" at bounding box center [785, 745] width 91 height 26
click at [984, 379] on button "Select" at bounding box center [990, 375] width 56 height 31
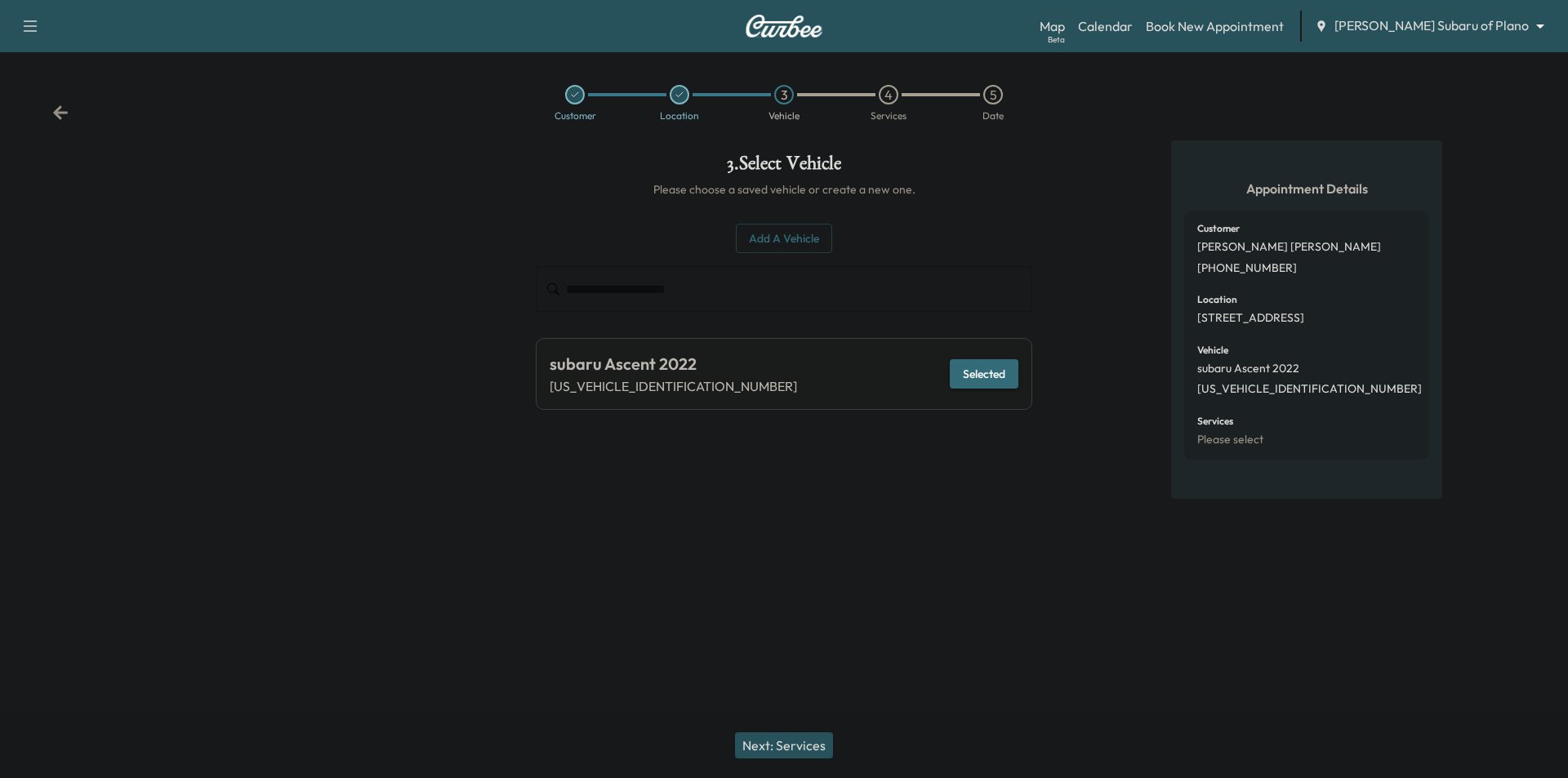
click at [773, 745] on button "Next: Services" at bounding box center [784, 745] width 98 height 26
